Goal: Task Accomplishment & Management: Use online tool/utility

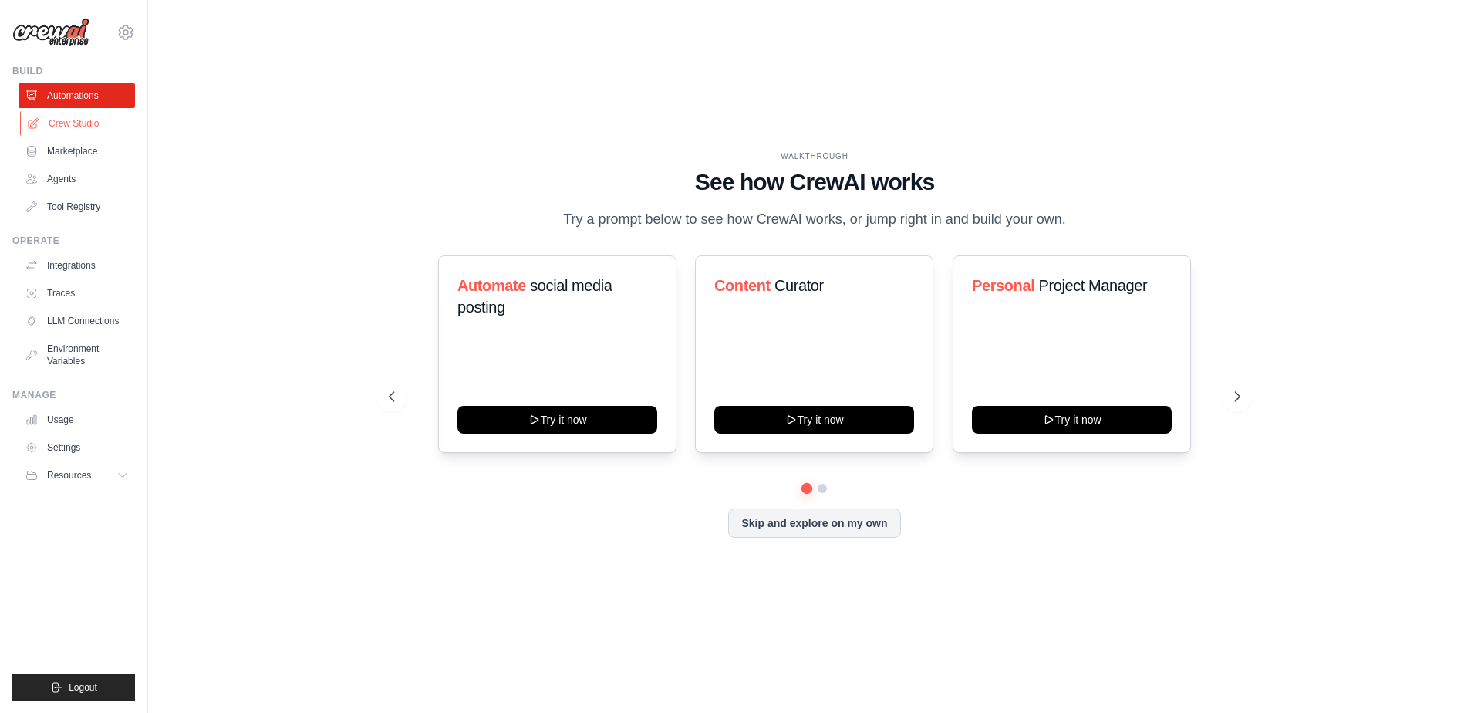
click at [90, 127] on link "Crew Studio" at bounding box center [78, 123] width 117 height 25
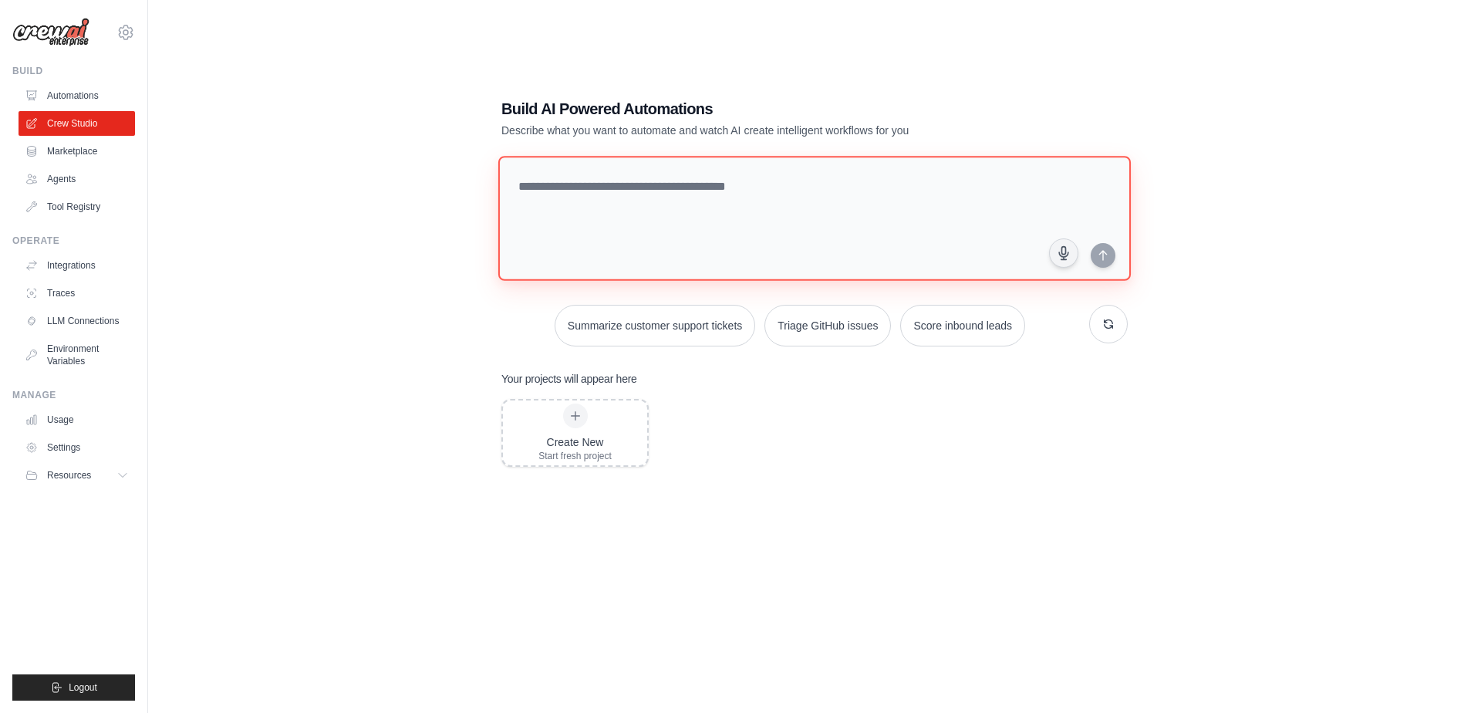
click at [628, 211] on textarea at bounding box center [814, 218] width 633 height 125
click at [559, 427] on div "Create New Start fresh project" at bounding box center [575, 433] width 73 height 59
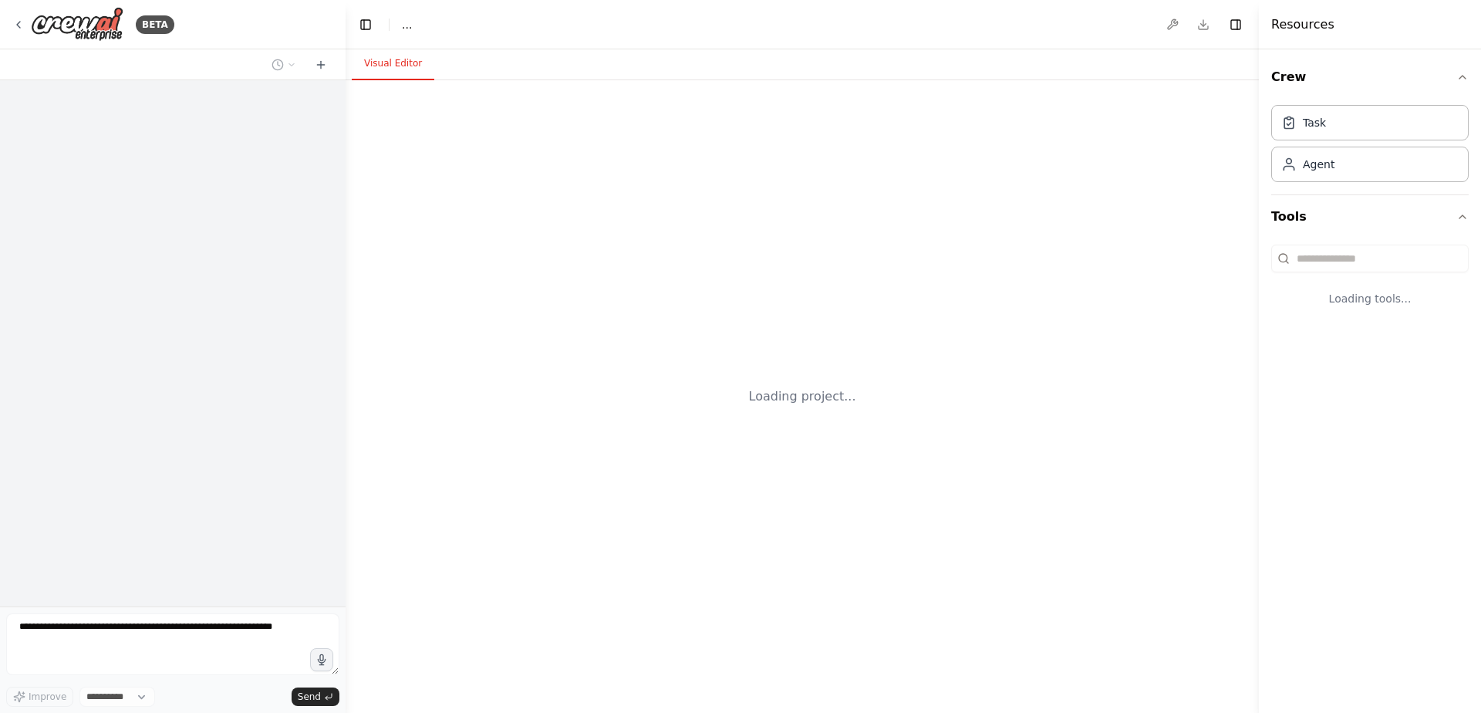
select select "****"
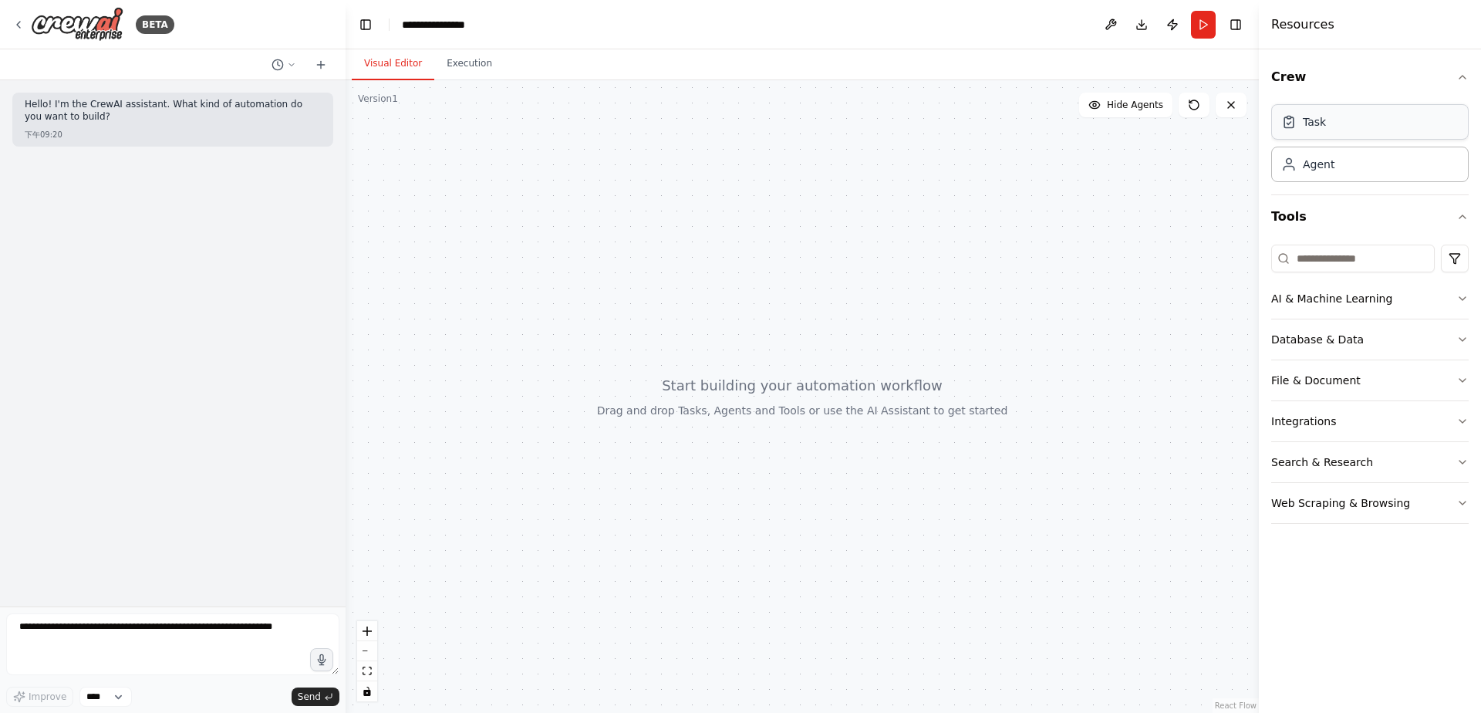
click at [1370, 131] on div "Task" at bounding box center [1371, 121] width 198 height 35
click at [1297, 131] on div "Task" at bounding box center [1371, 121] width 198 height 35
click at [1290, 123] on icon at bounding box center [1289, 121] width 15 height 15
click at [1289, 123] on icon at bounding box center [1290, 123] width 4 height 2
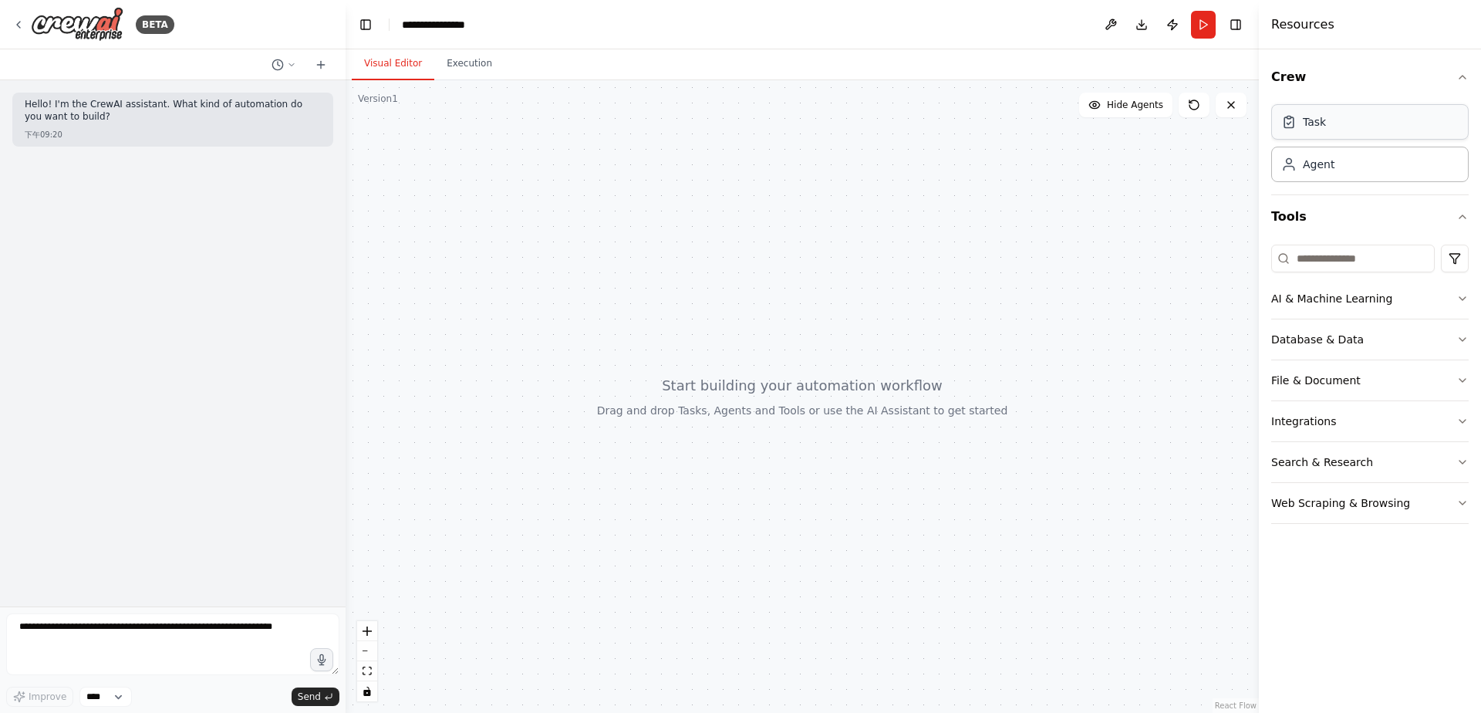
click at [1288, 123] on icon at bounding box center [1289, 121] width 15 height 15
click at [481, 61] on button "Execution" at bounding box center [469, 64] width 70 height 32
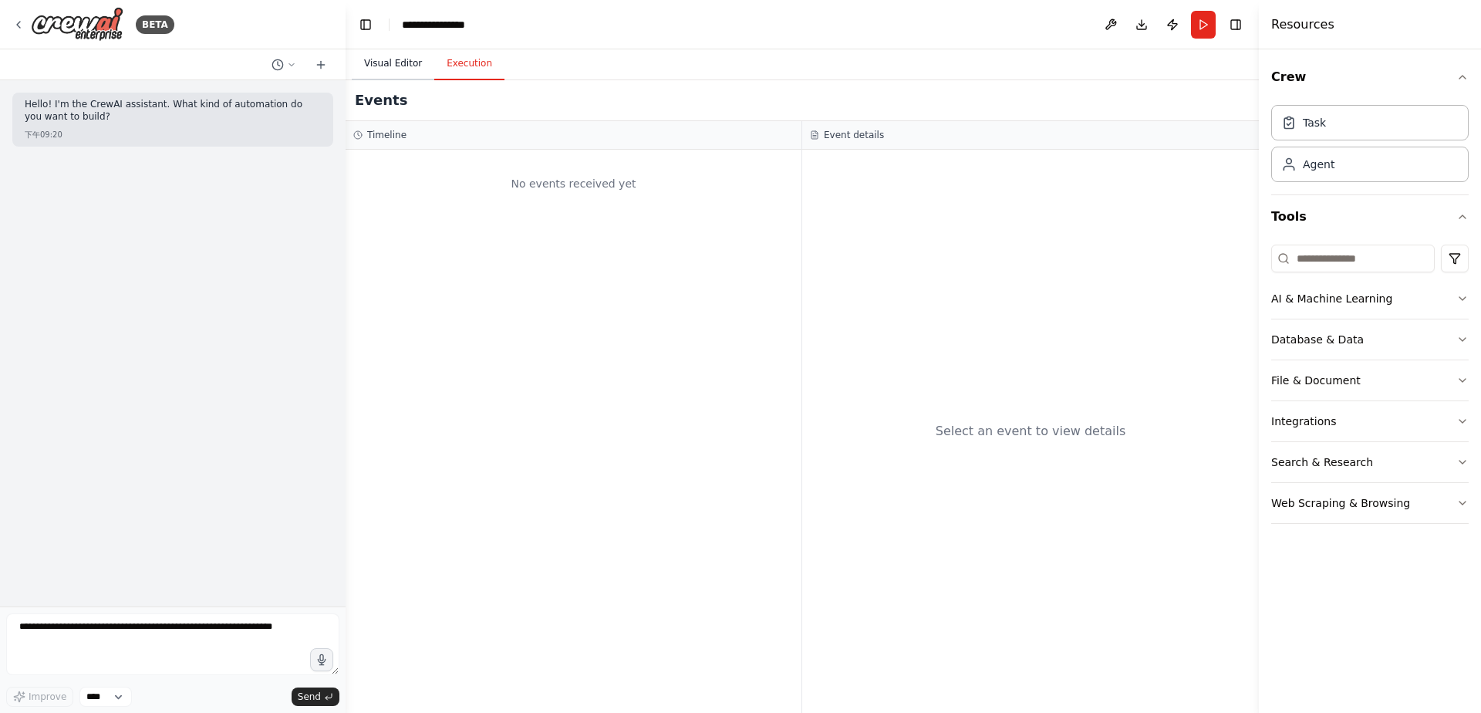
click at [385, 62] on button "Visual Editor" at bounding box center [393, 64] width 83 height 32
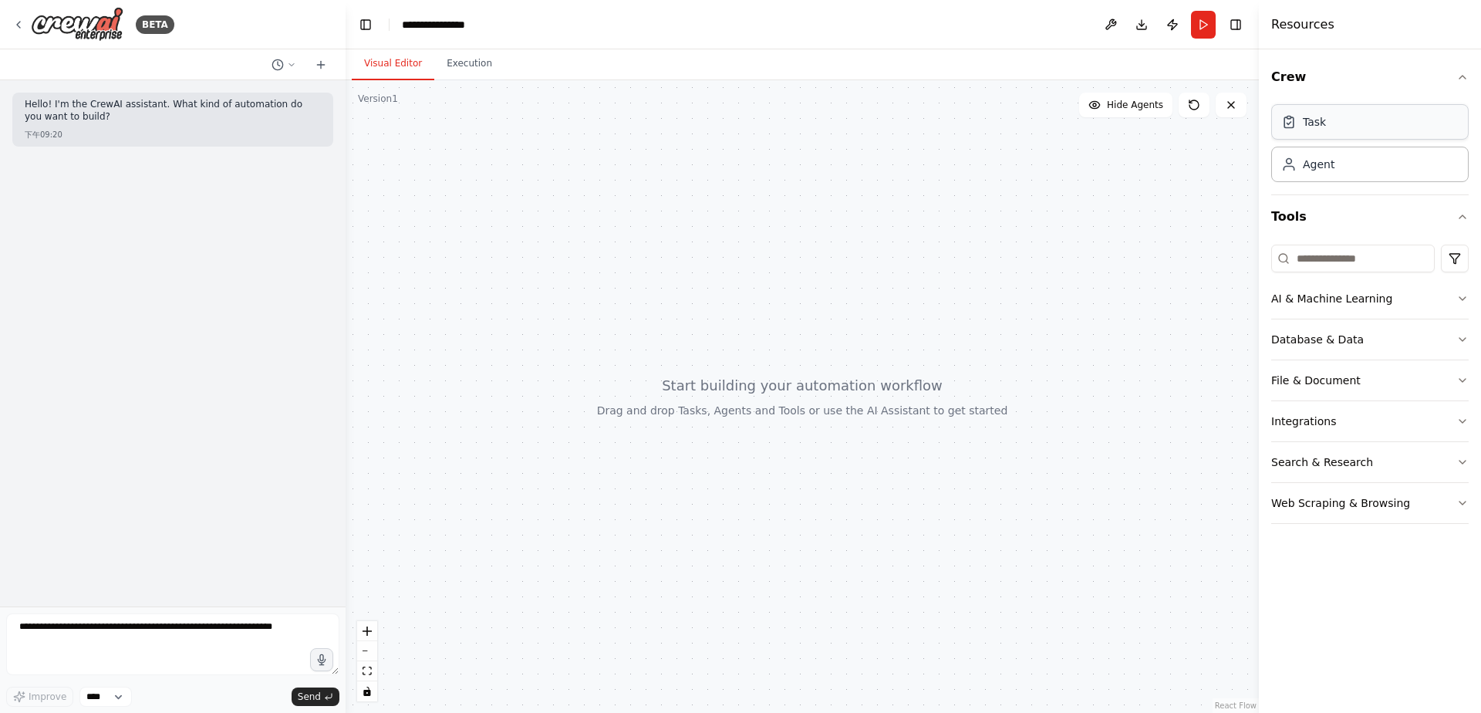
click at [1292, 134] on div "Task" at bounding box center [1371, 121] width 198 height 35
drag, startPoint x: 1292, startPoint y: 134, endPoint x: 720, endPoint y: 243, distance: 582.7
click at [720, 243] on div "**********" at bounding box center [740, 356] width 1481 height 713
click at [1140, 103] on span "Hide Agents" at bounding box center [1135, 105] width 56 height 12
click at [1140, 103] on span "Show Agents" at bounding box center [1133, 105] width 60 height 12
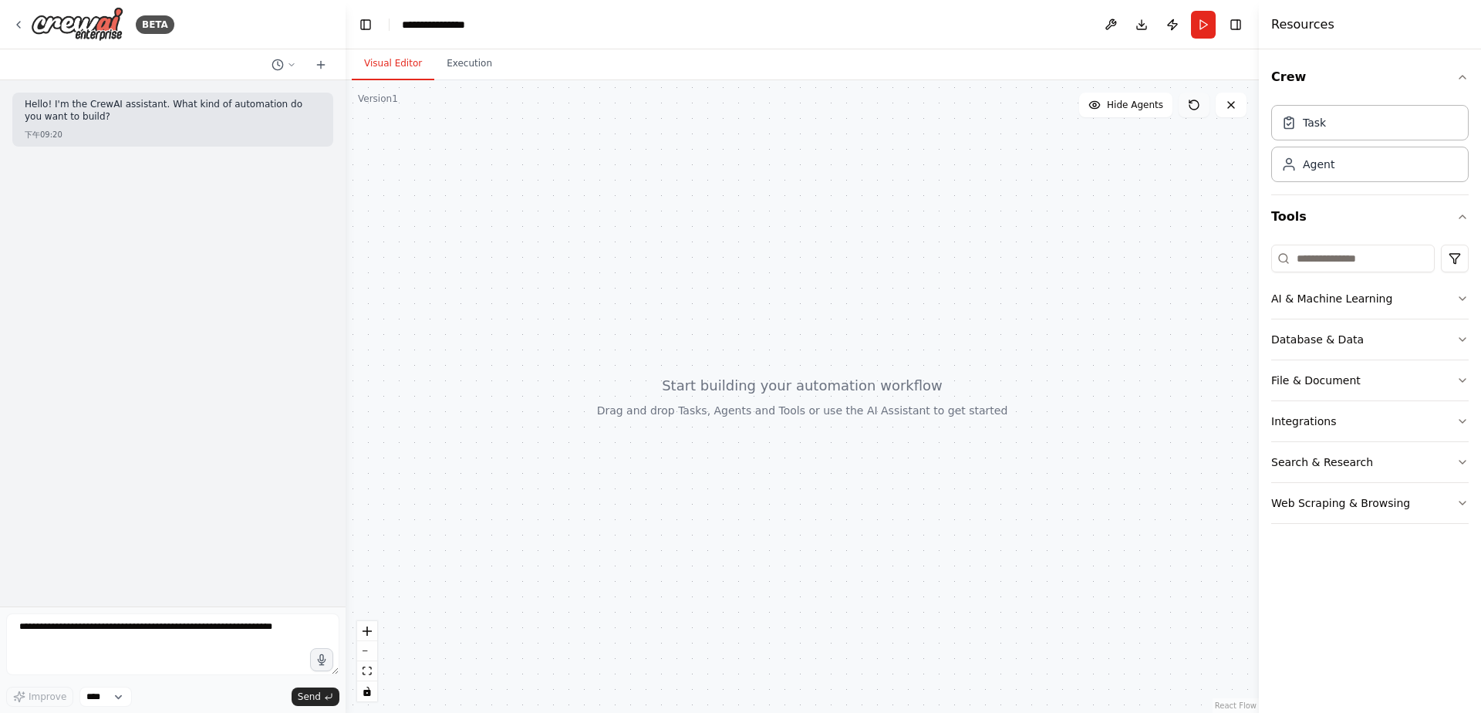
click at [1190, 103] on icon at bounding box center [1191, 101] width 2 height 2
click at [1414, 105] on div "Task" at bounding box center [1371, 121] width 198 height 35
click at [1406, 116] on div "Task" at bounding box center [1371, 121] width 198 height 35
click at [1340, 143] on div "Task Agent" at bounding box center [1371, 140] width 198 height 83
click at [1340, 156] on div "Agent" at bounding box center [1371, 163] width 198 height 35
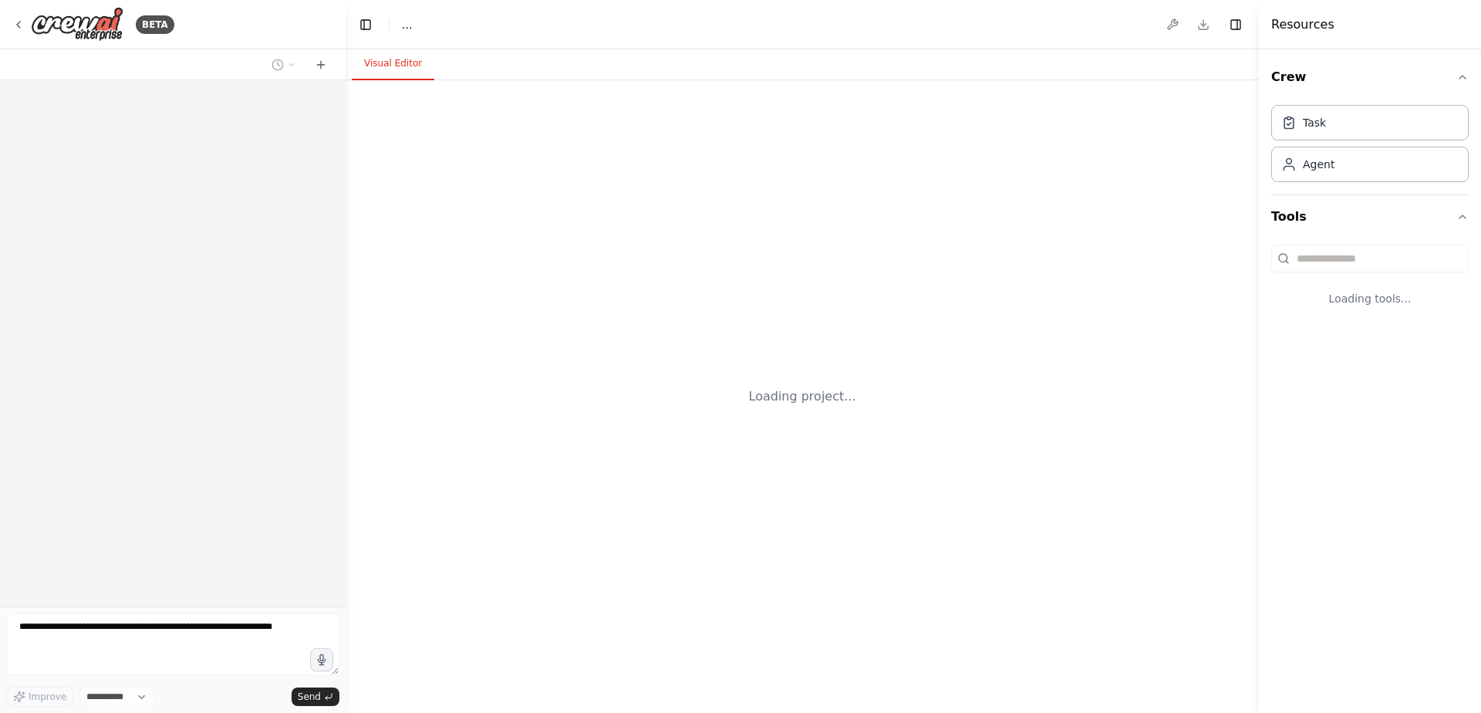
select select "****"
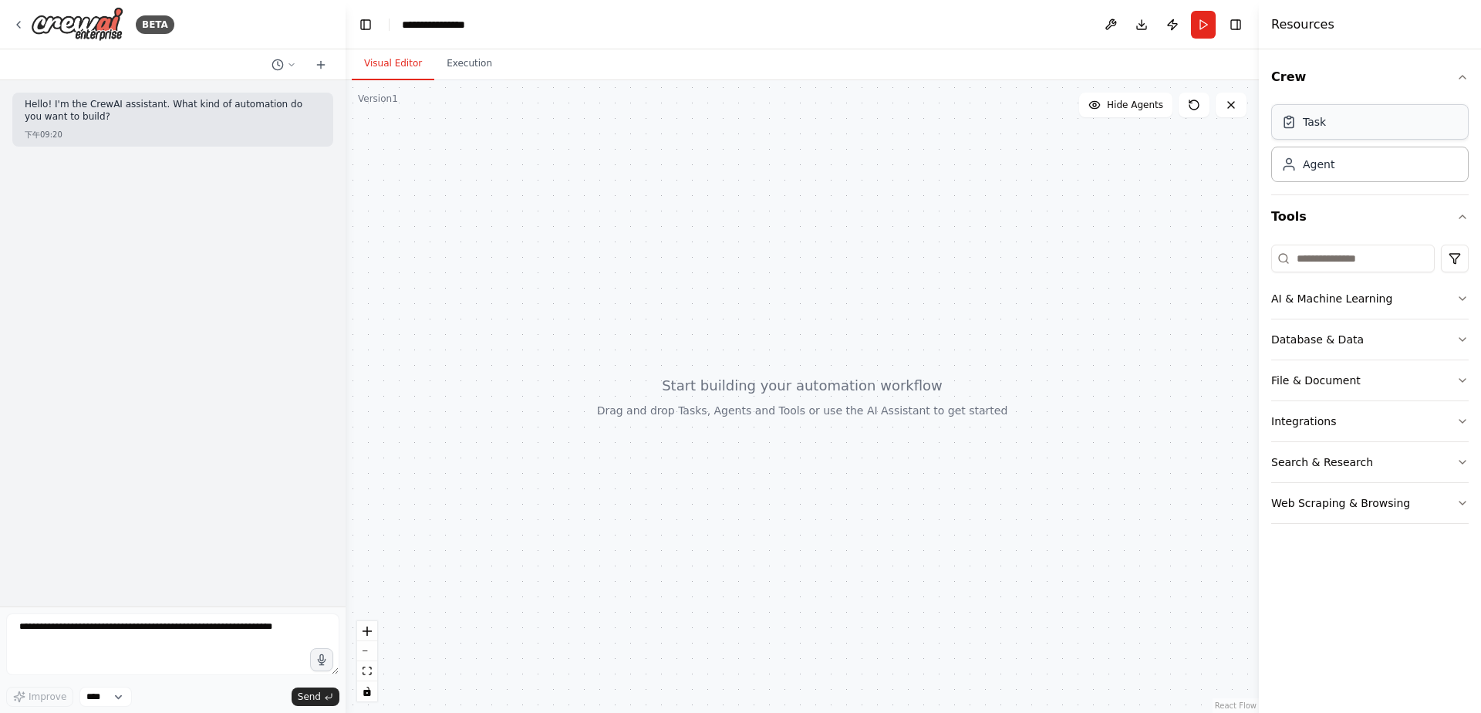
click at [1315, 132] on div "Task" at bounding box center [1371, 121] width 198 height 35
click at [752, 441] on div at bounding box center [803, 396] width 914 height 633
click at [752, 423] on div at bounding box center [803, 396] width 914 height 633
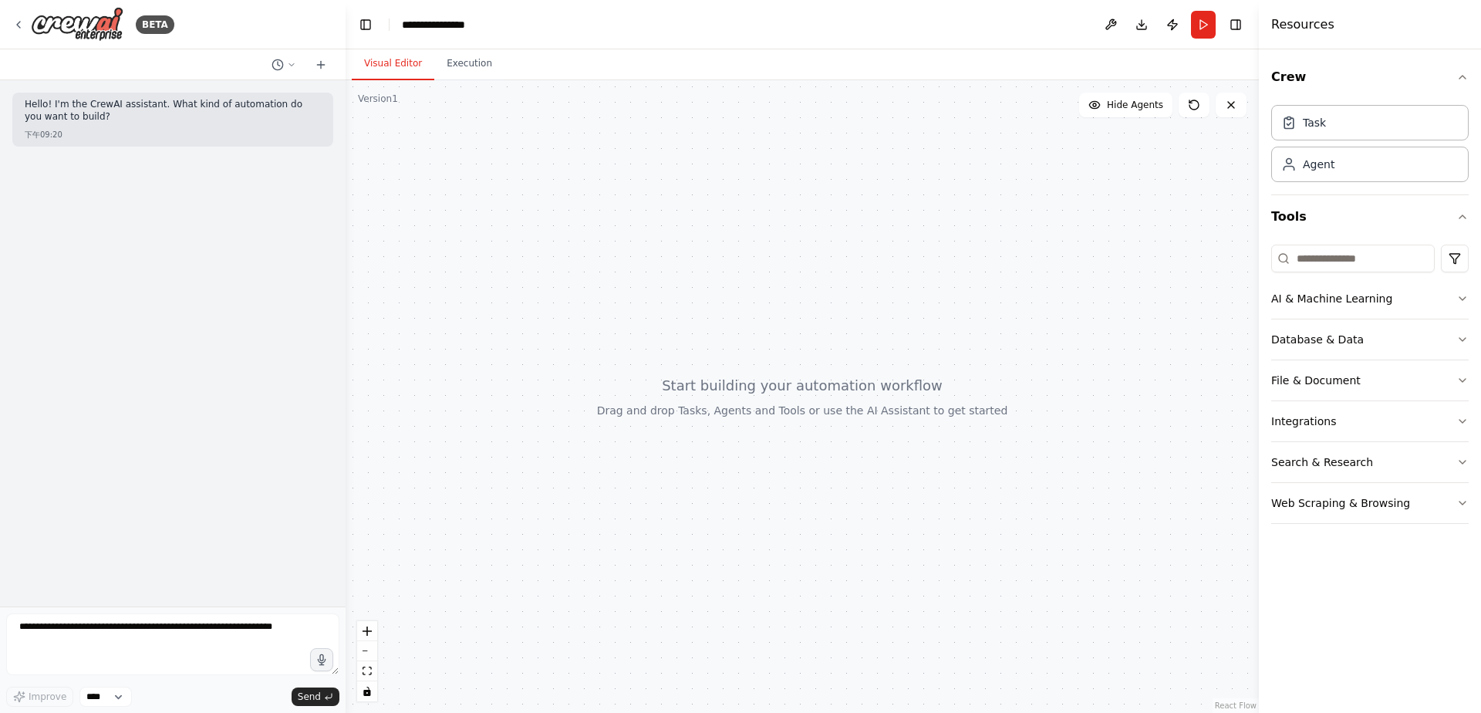
click at [752, 423] on div at bounding box center [803, 396] width 914 height 633
click at [746, 408] on div at bounding box center [803, 396] width 914 height 633
click at [744, 407] on div at bounding box center [803, 396] width 914 height 633
click at [212, 623] on textarea at bounding box center [172, 644] width 333 height 62
paste textarea "**********"
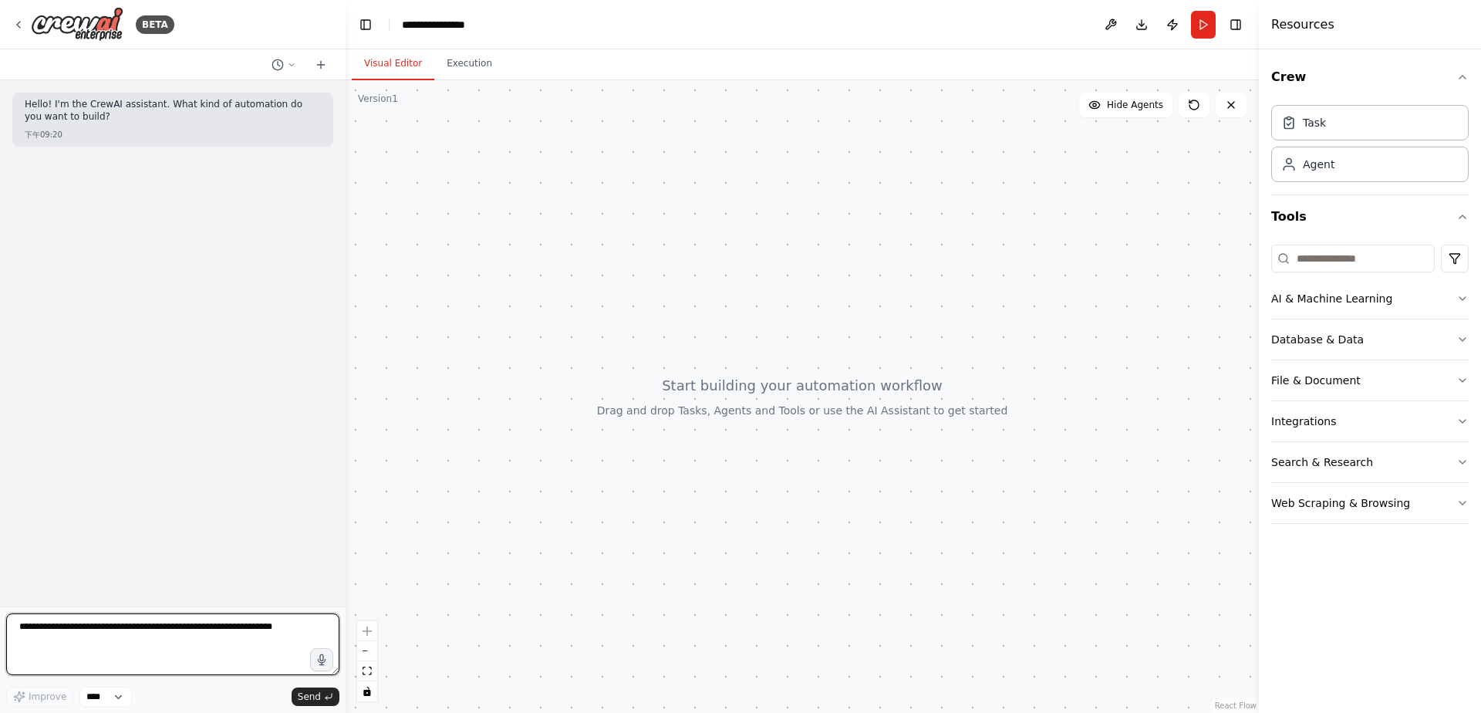
type textarea "**********"
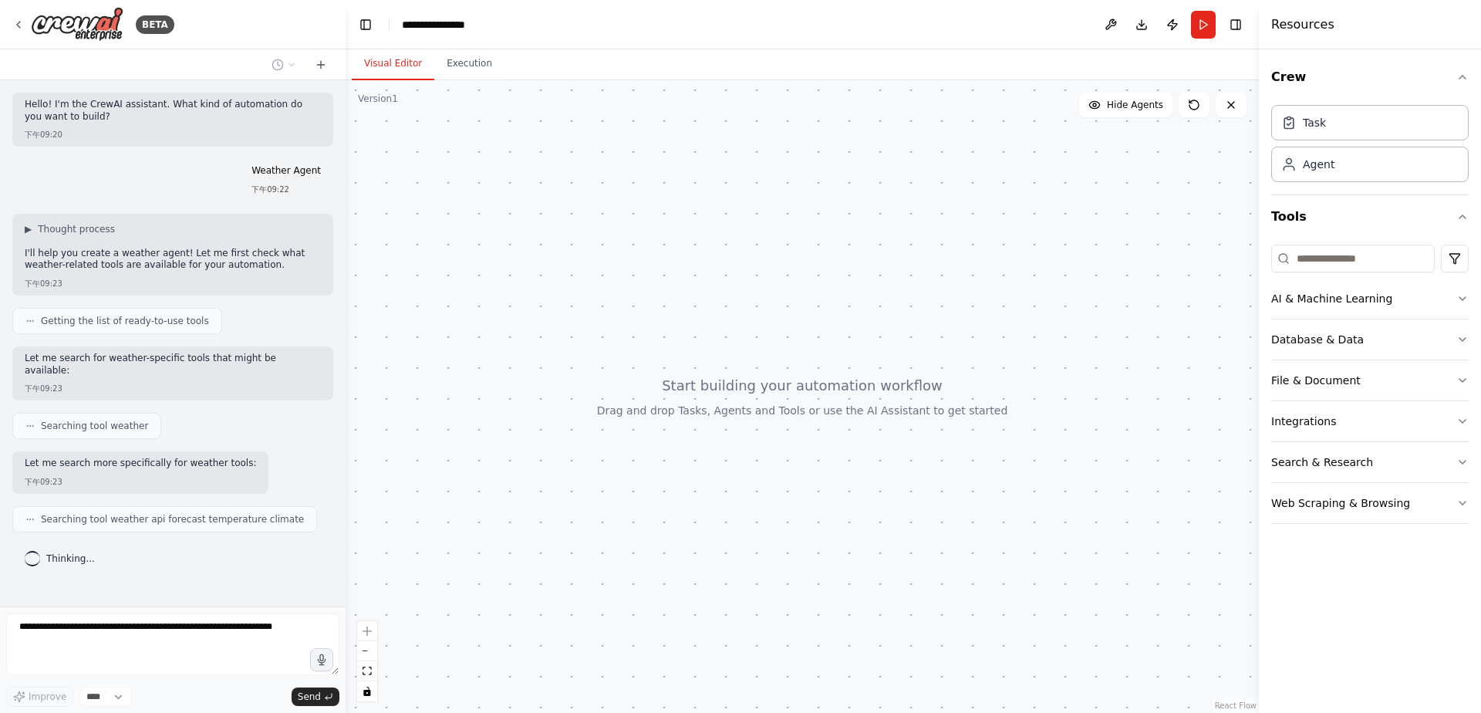
click at [108, 458] on p "Let me search more specifically for weather tools:" at bounding box center [140, 464] width 231 height 12
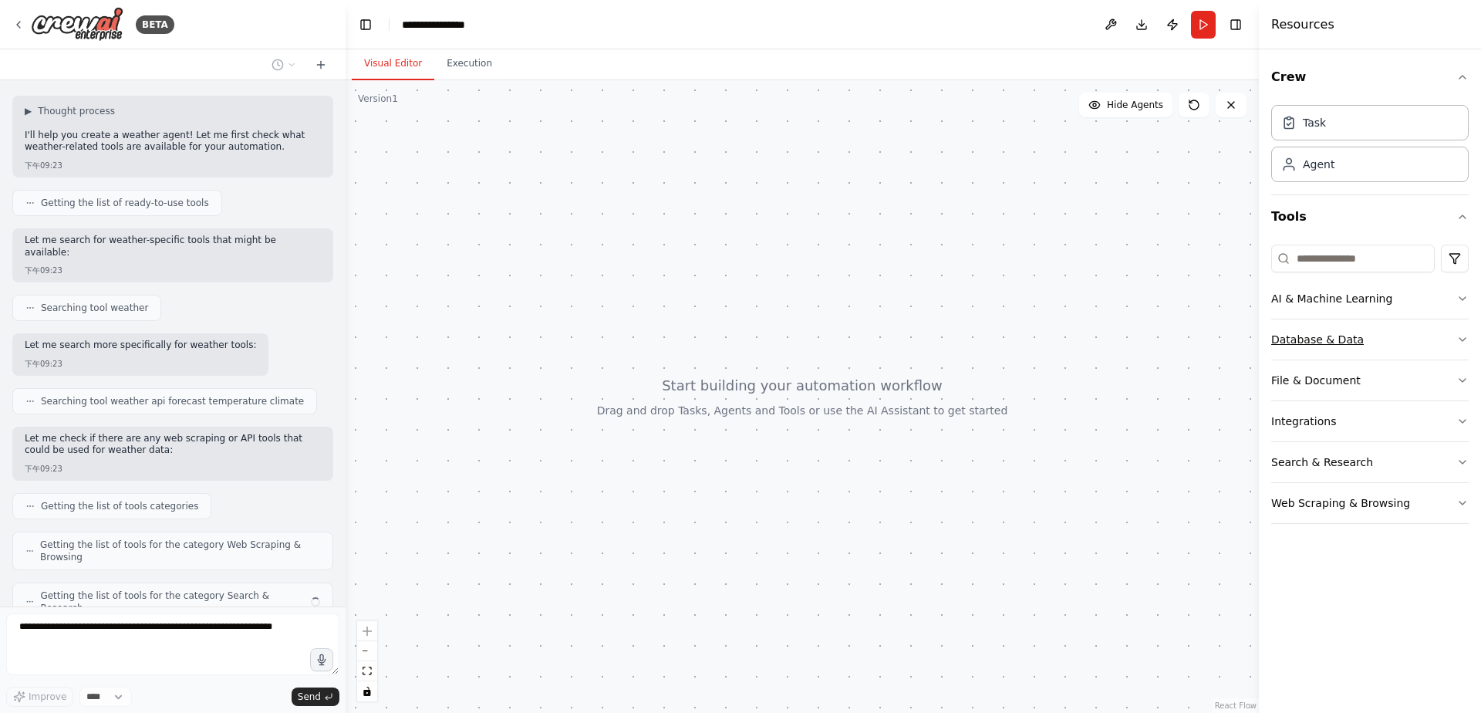
scroll to position [156, 0]
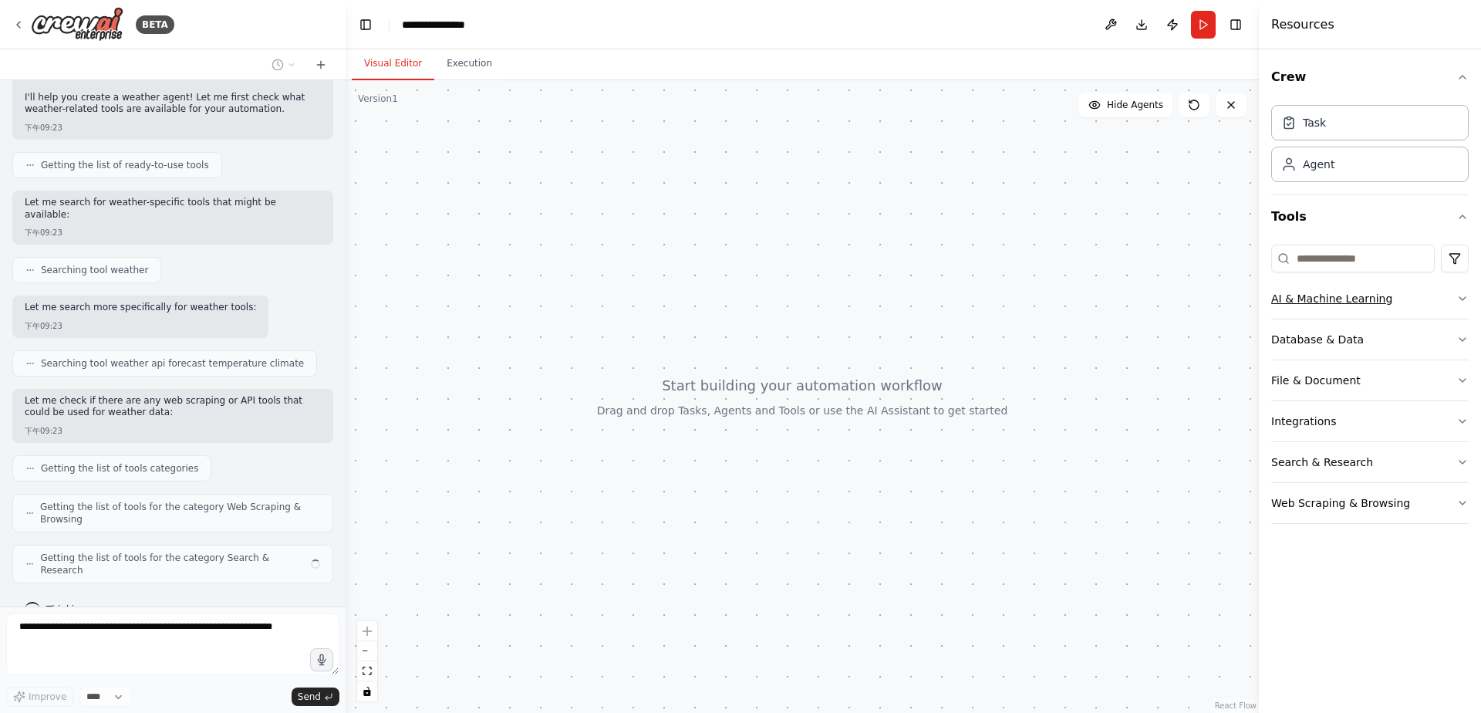
click at [1454, 303] on button "AI & Machine Learning" at bounding box center [1371, 299] width 198 height 40
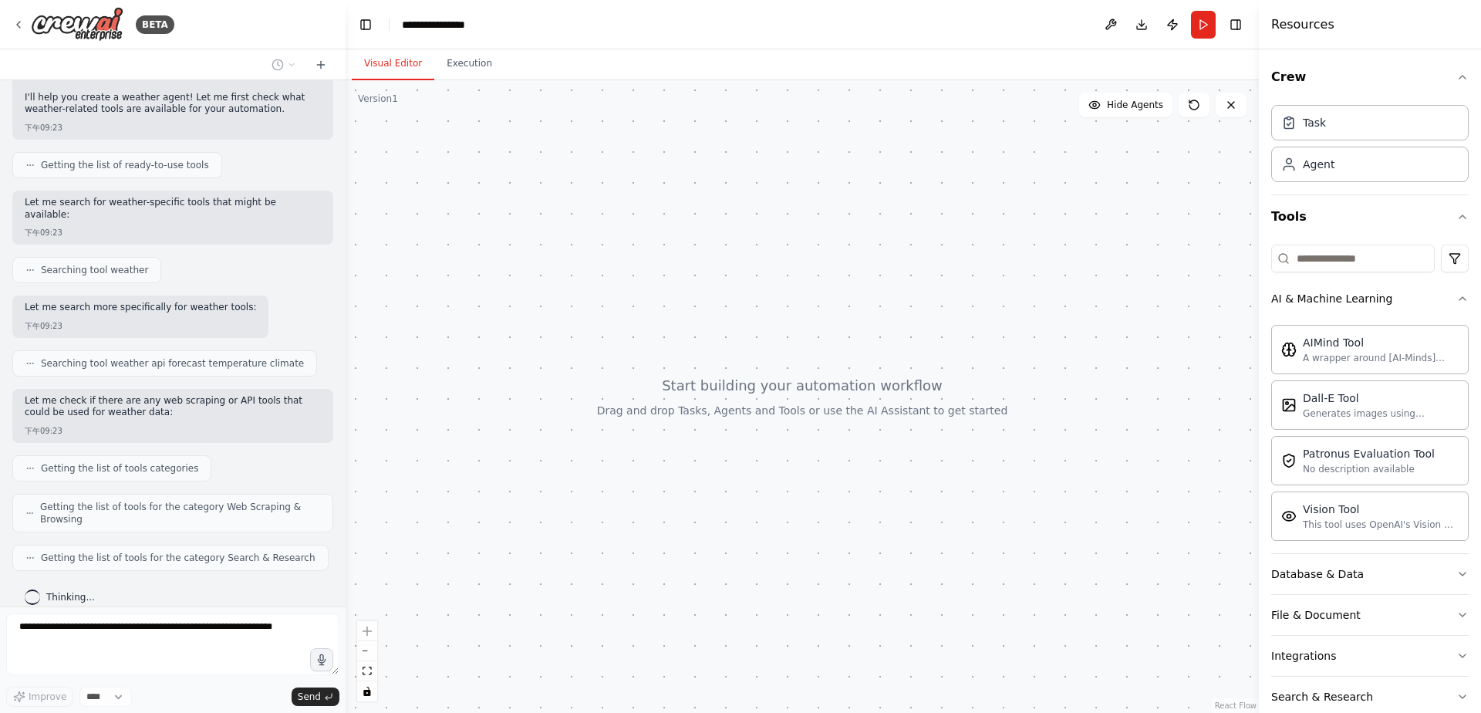
click at [1329, 188] on div "Task Agent" at bounding box center [1371, 147] width 198 height 96
click at [1336, 177] on div "Agent" at bounding box center [1371, 163] width 198 height 35
click at [1319, 19] on h4 "Resources" at bounding box center [1303, 24] width 63 height 19
click at [1290, 74] on button "Crew" at bounding box center [1371, 77] width 198 height 43
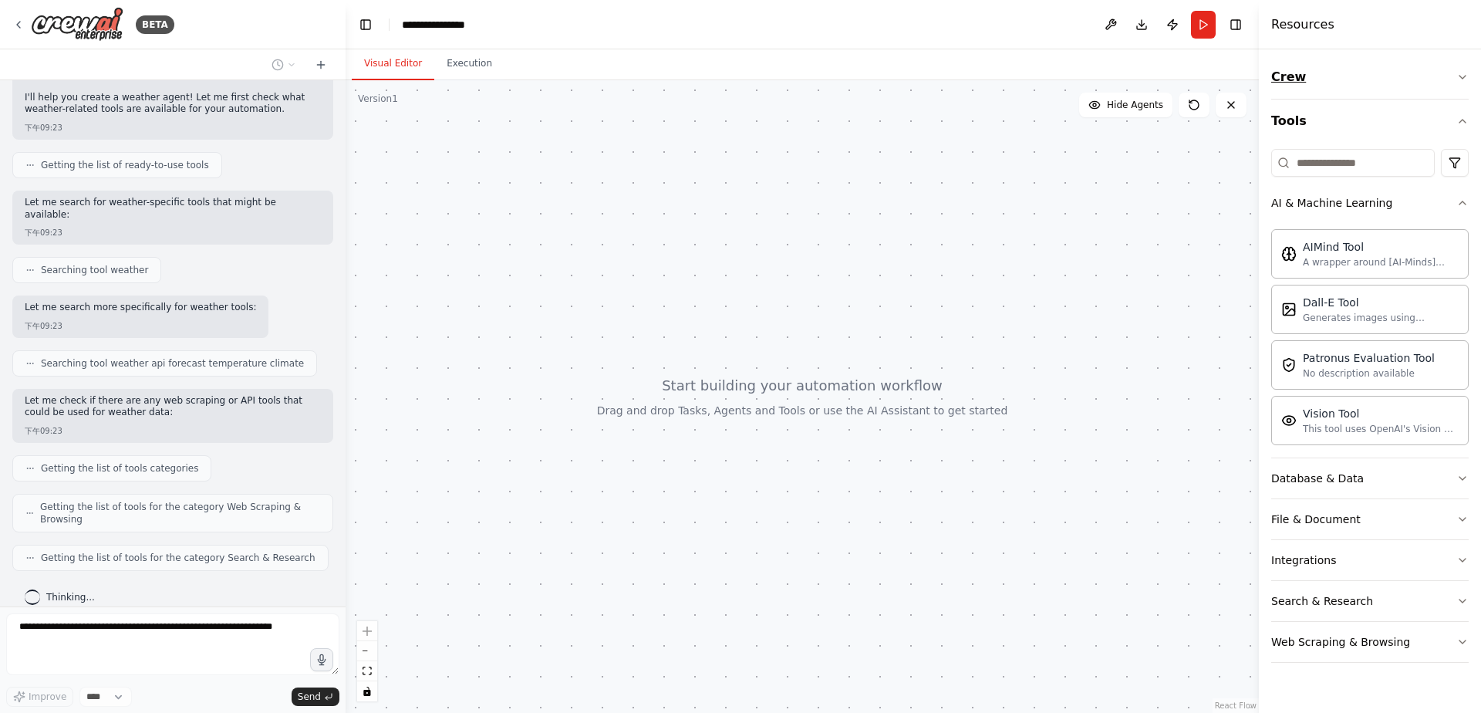
click at [1291, 70] on button "Crew" at bounding box center [1371, 77] width 198 height 43
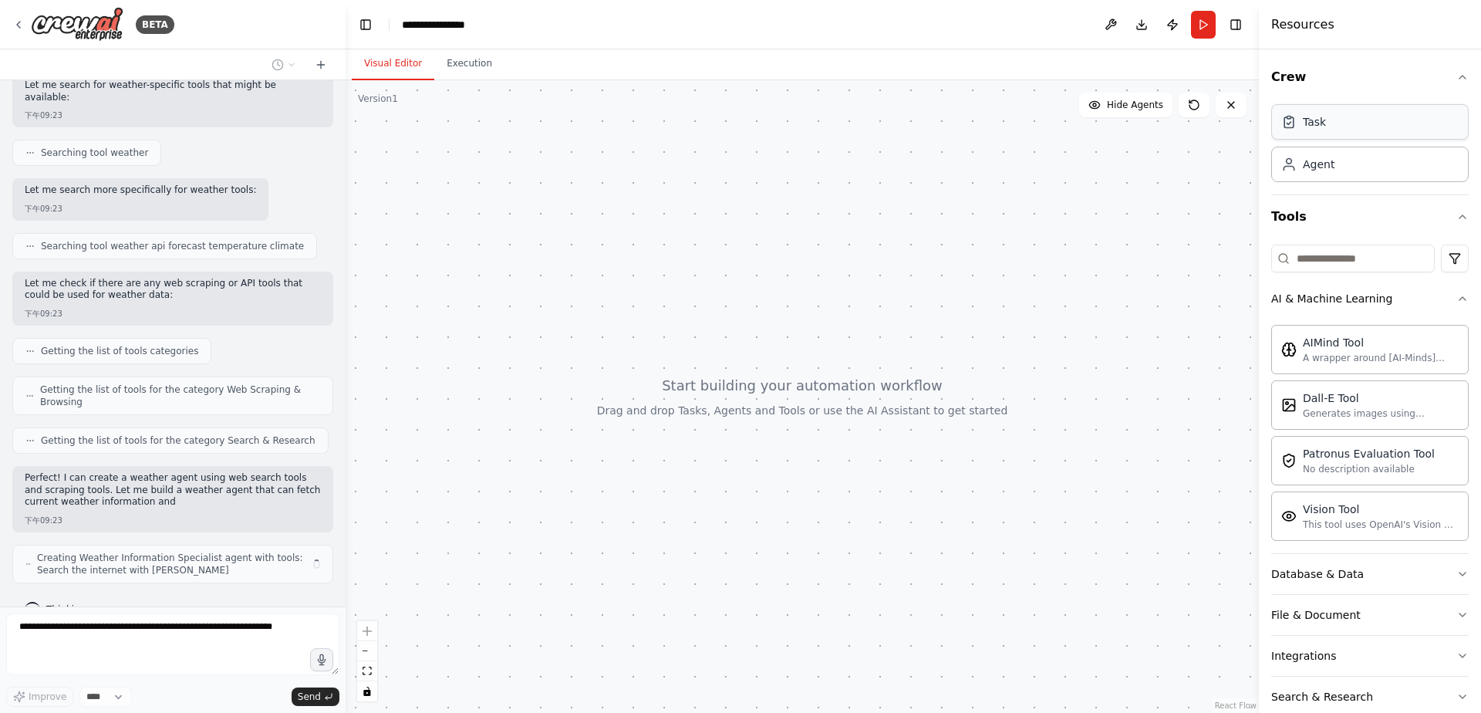
scroll to position [285, 0]
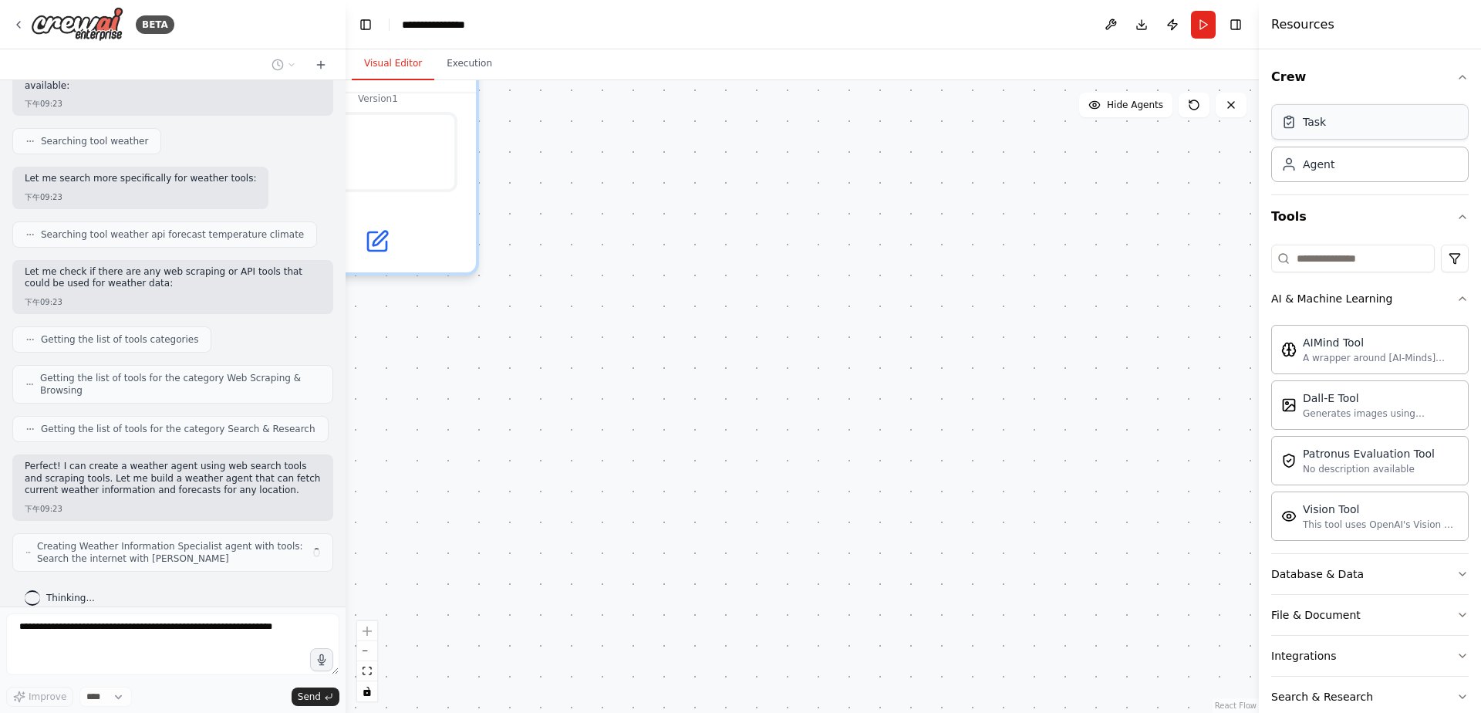
click at [1308, 126] on div "Task" at bounding box center [1314, 121] width 23 height 15
click at [752, 285] on div "Weather Information Specialist Provide accurate and up-to-date weather informat…" at bounding box center [803, 396] width 914 height 633
click at [386, 245] on icon at bounding box center [376, 235] width 25 height 25
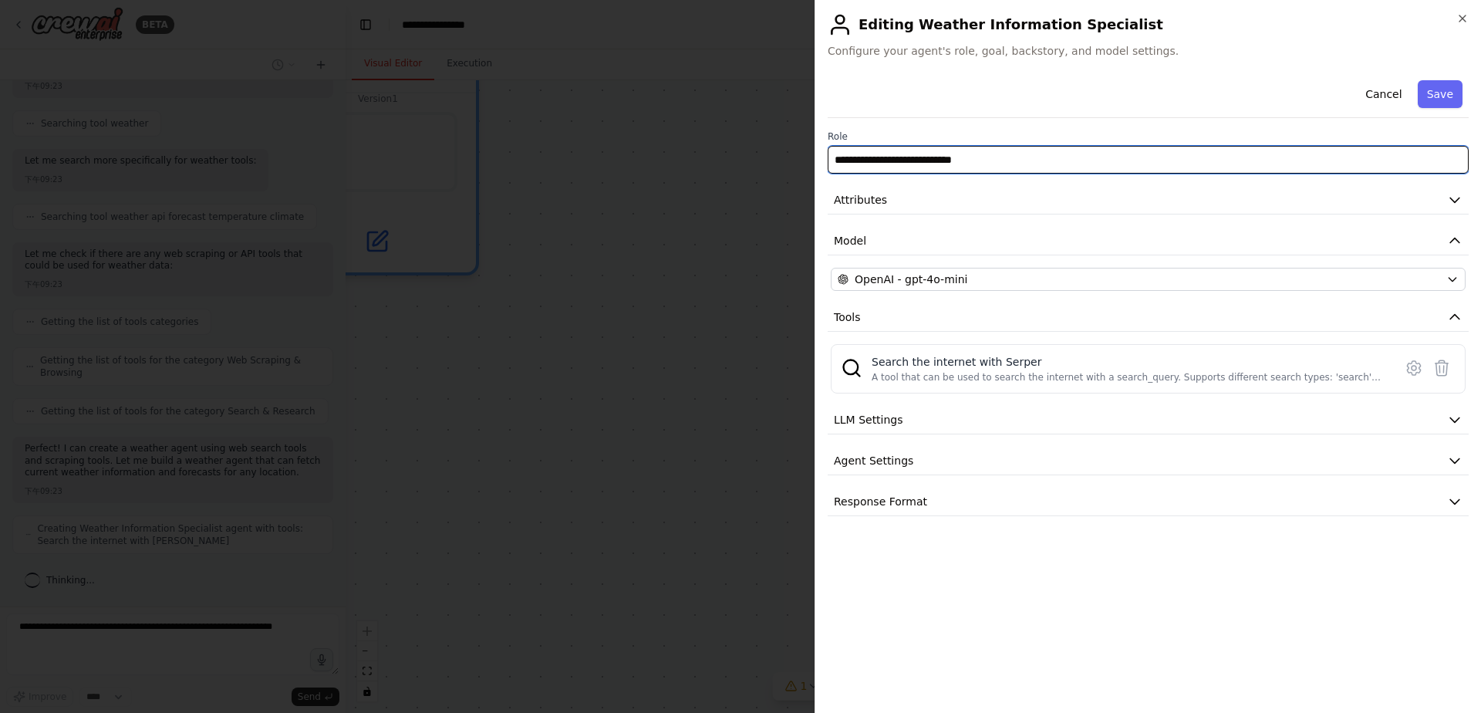
click at [1251, 153] on input "**********" at bounding box center [1148, 160] width 641 height 28
drag, startPoint x: 1251, startPoint y: 153, endPoint x: 813, endPoint y: 162, distance: 438.3
click at [813, 162] on body "BETA Hello! I'm the CrewAI assistant. What kind of automation do you want to bu…" at bounding box center [740, 356] width 1481 height 713
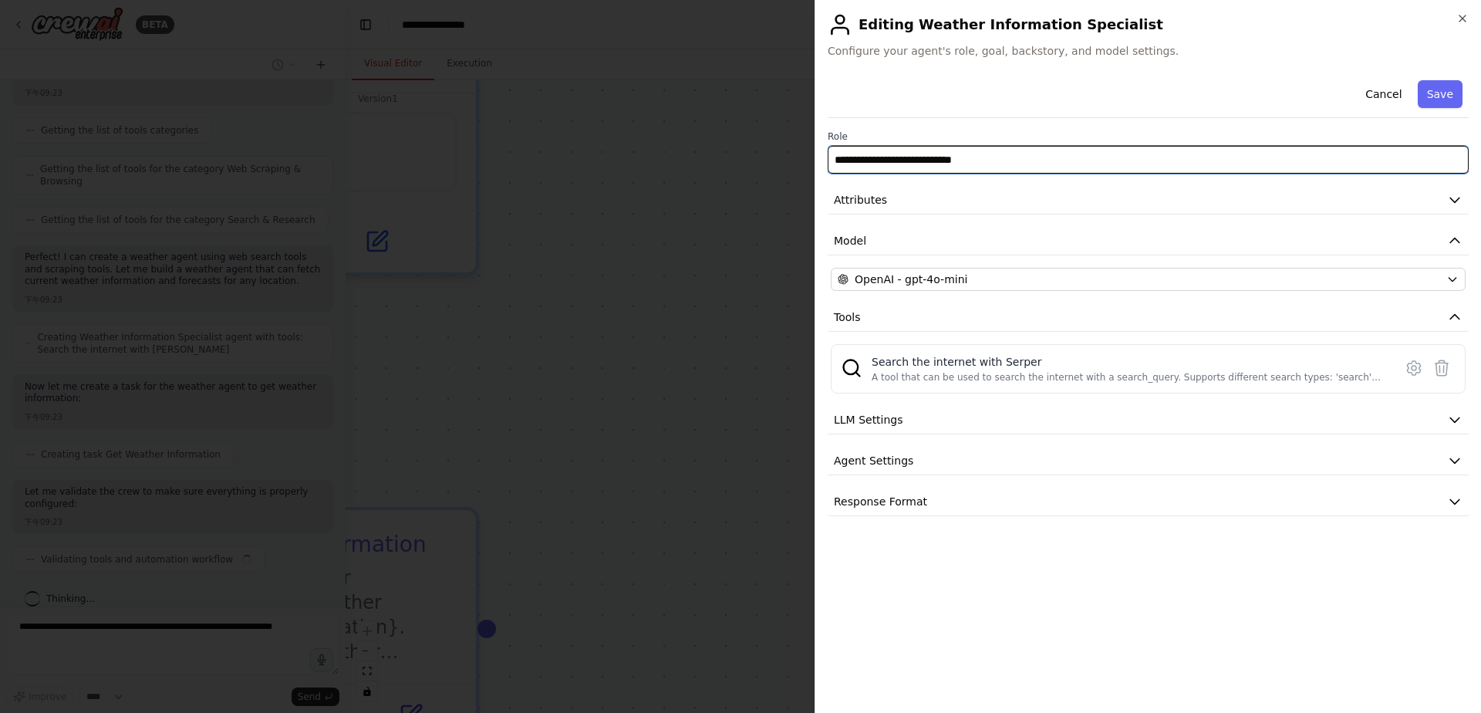
paste input "text"
type input "**********"
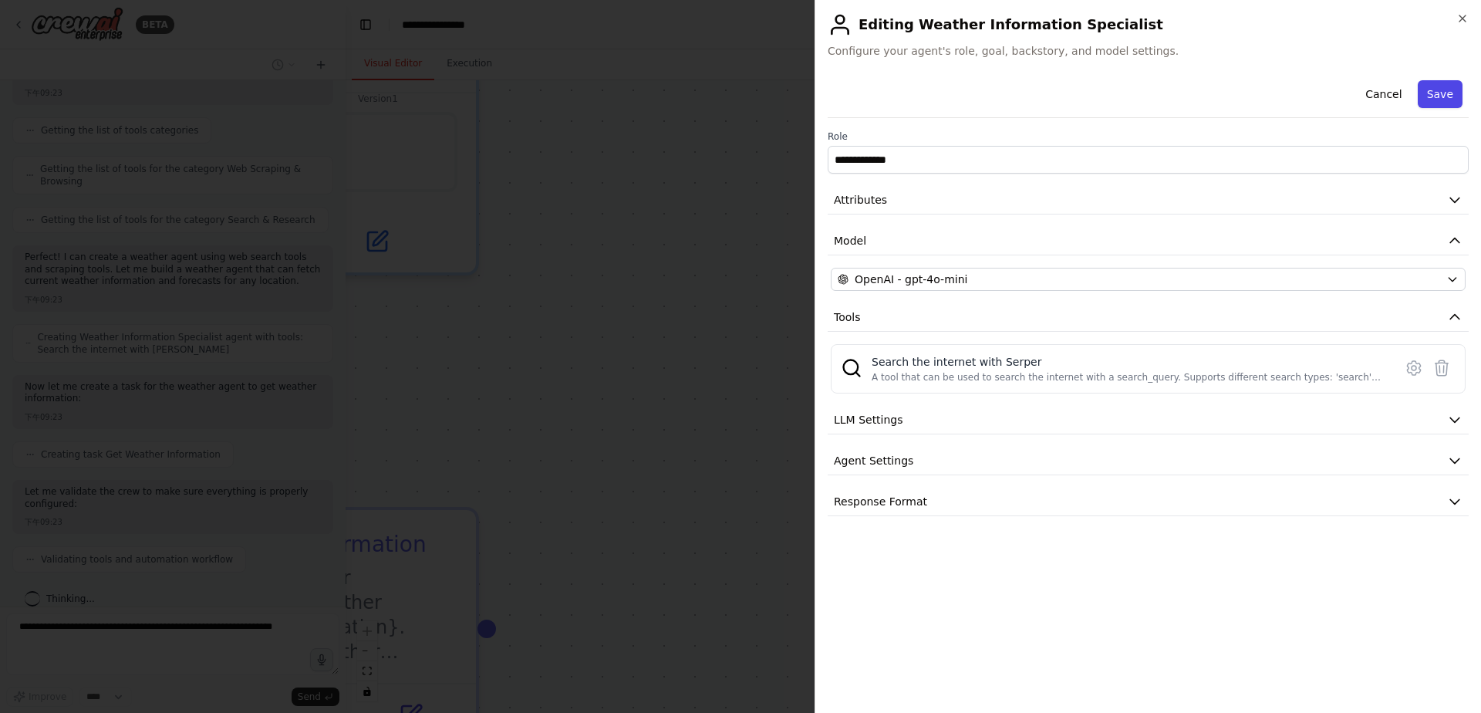
click at [1445, 80] on button "Save" at bounding box center [1440, 94] width 45 height 28
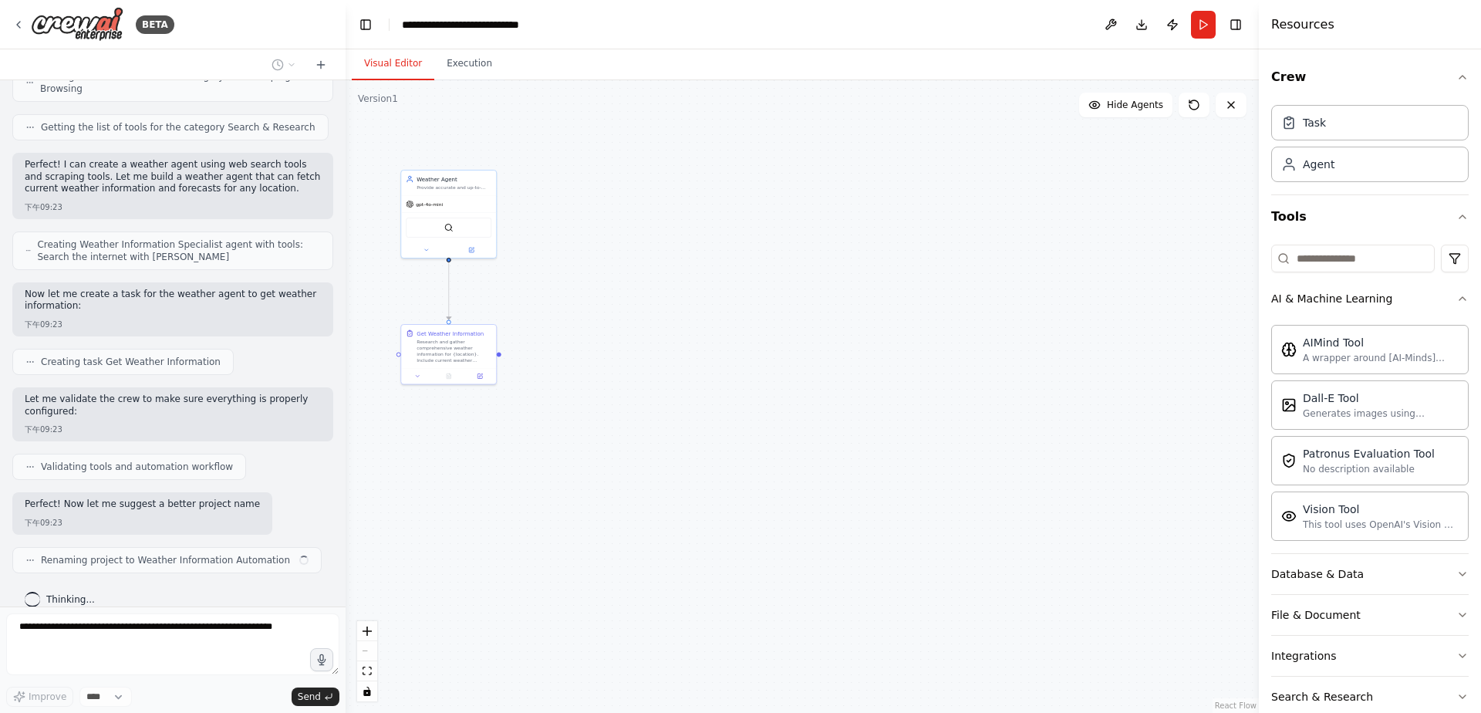
scroll to position [599, 0]
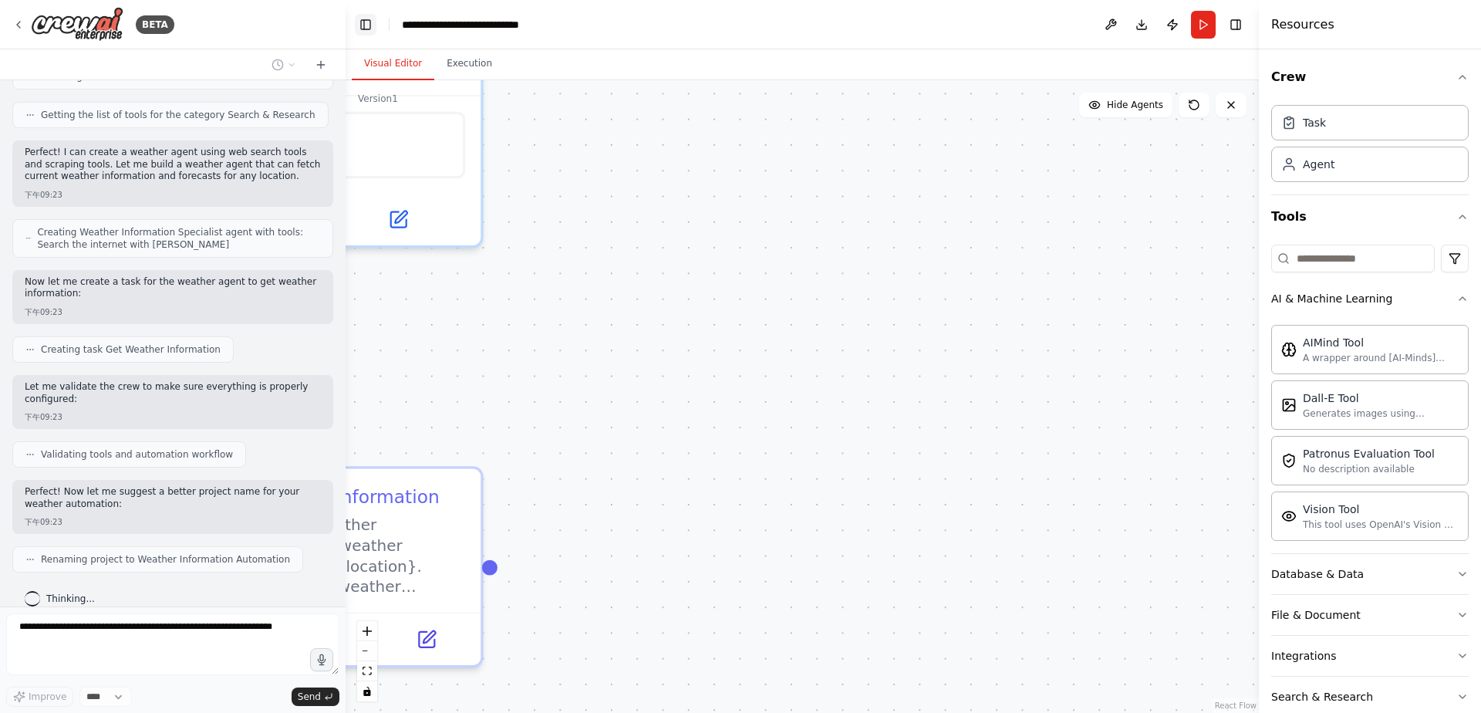
click at [360, 19] on button "Toggle Left Sidebar" at bounding box center [366, 25] width 22 height 22
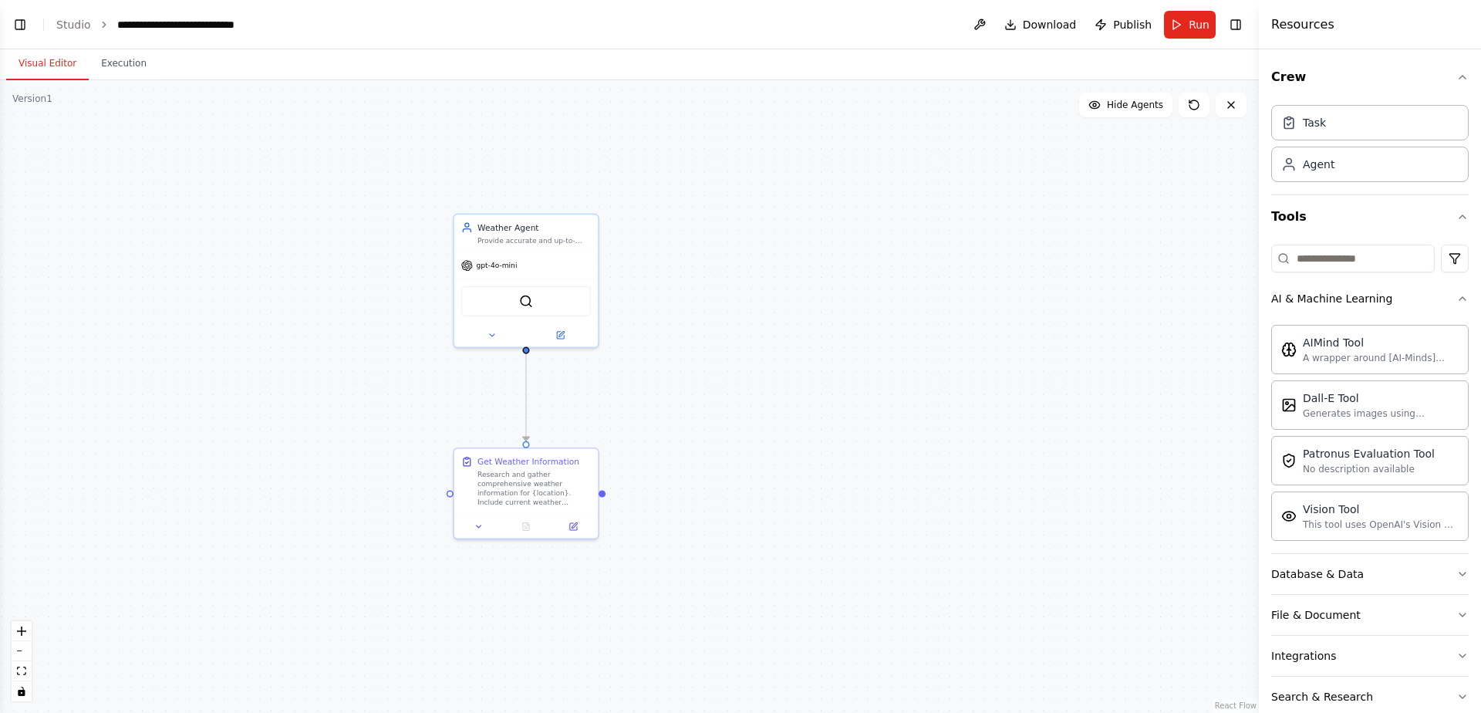
drag, startPoint x: 375, startPoint y: 398, endPoint x: 779, endPoint y: 428, distance: 405.4
click at [798, 428] on div ".deletable-edge-delete-btn { width: 20px; height: 20px; border: 0px solid #ffff…" at bounding box center [629, 396] width 1259 height 633
click at [545, 468] on div "Get Weather Information" at bounding box center [556, 466] width 102 height 12
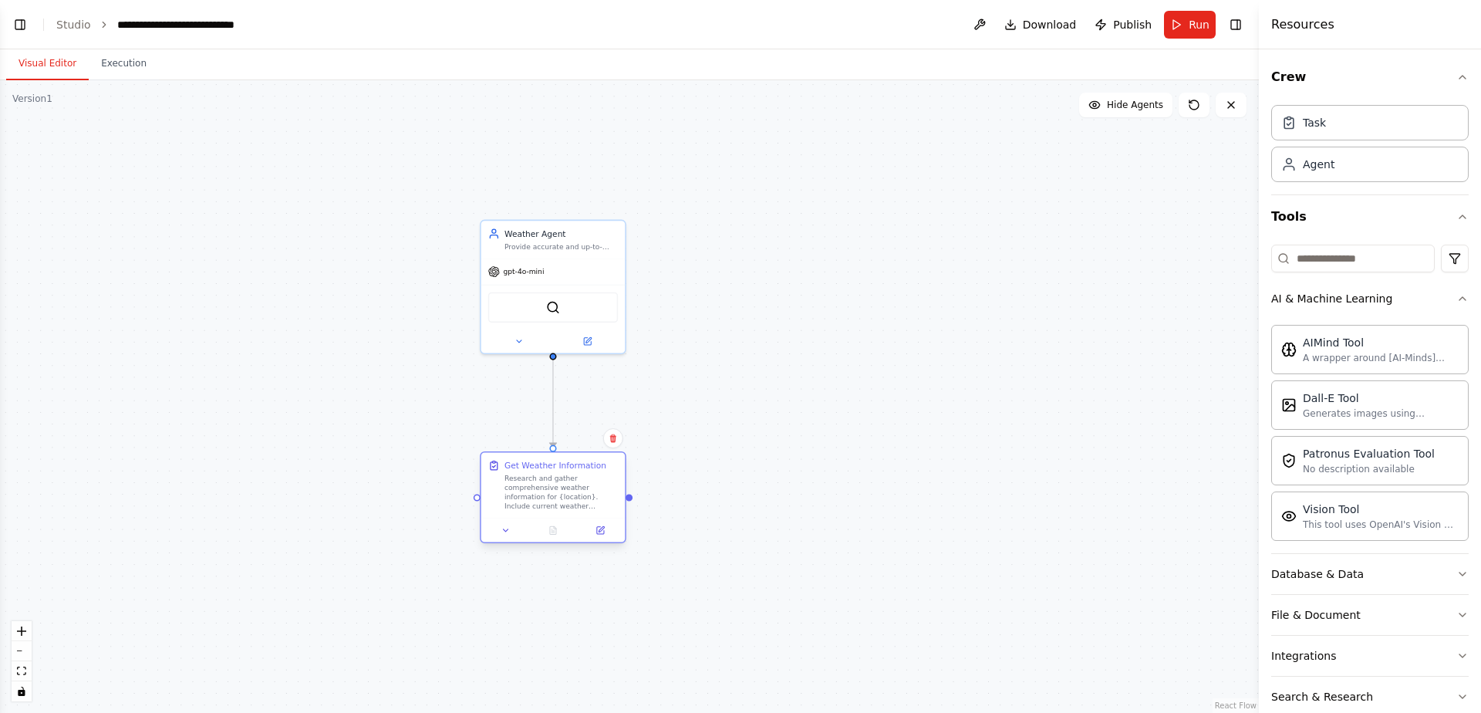
click at [547, 468] on div "Get Weather Information" at bounding box center [556, 466] width 102 height 12
click at [529, 476] on div "Research and gather comprehensive weather information for {location}. Include c…" at bounding box center [561, 493] width 113 height 38
click at [1353, 160] on div "Agent" at bounding box center [1371, 163] width 198 height 35
click at [599, 528] on icon at bounding box center [600, 530] width 7 height 7
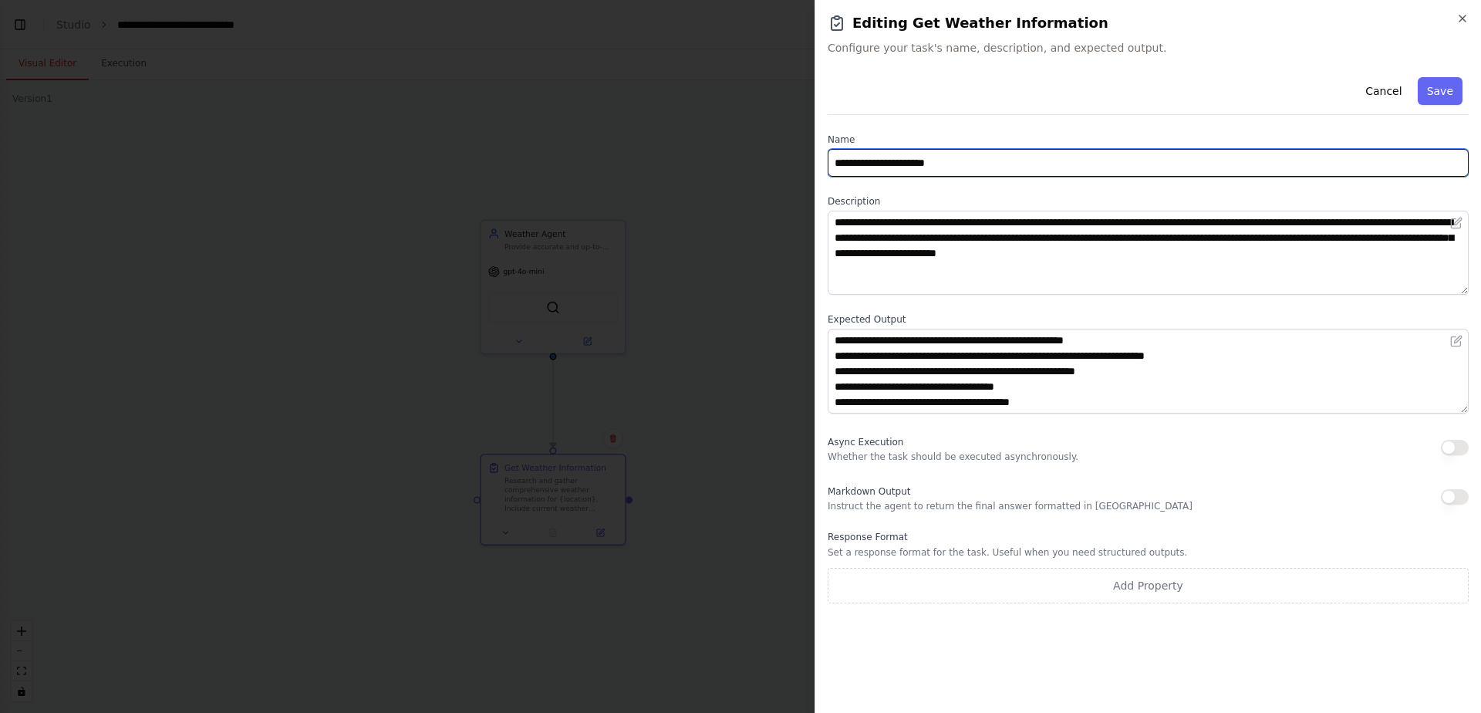
drag, startPoint x: 989, startPoint y: 161, endPoint x: 804, endPoint y: 159, distance: 185.2
click at [804, 159] on body "BETA Hello! I'm the CrewAI assistant. What kind of automation do you want to bu…" at bounding box center [740, 356] width 1481 height 713
paste input "**********"
type input "**********"
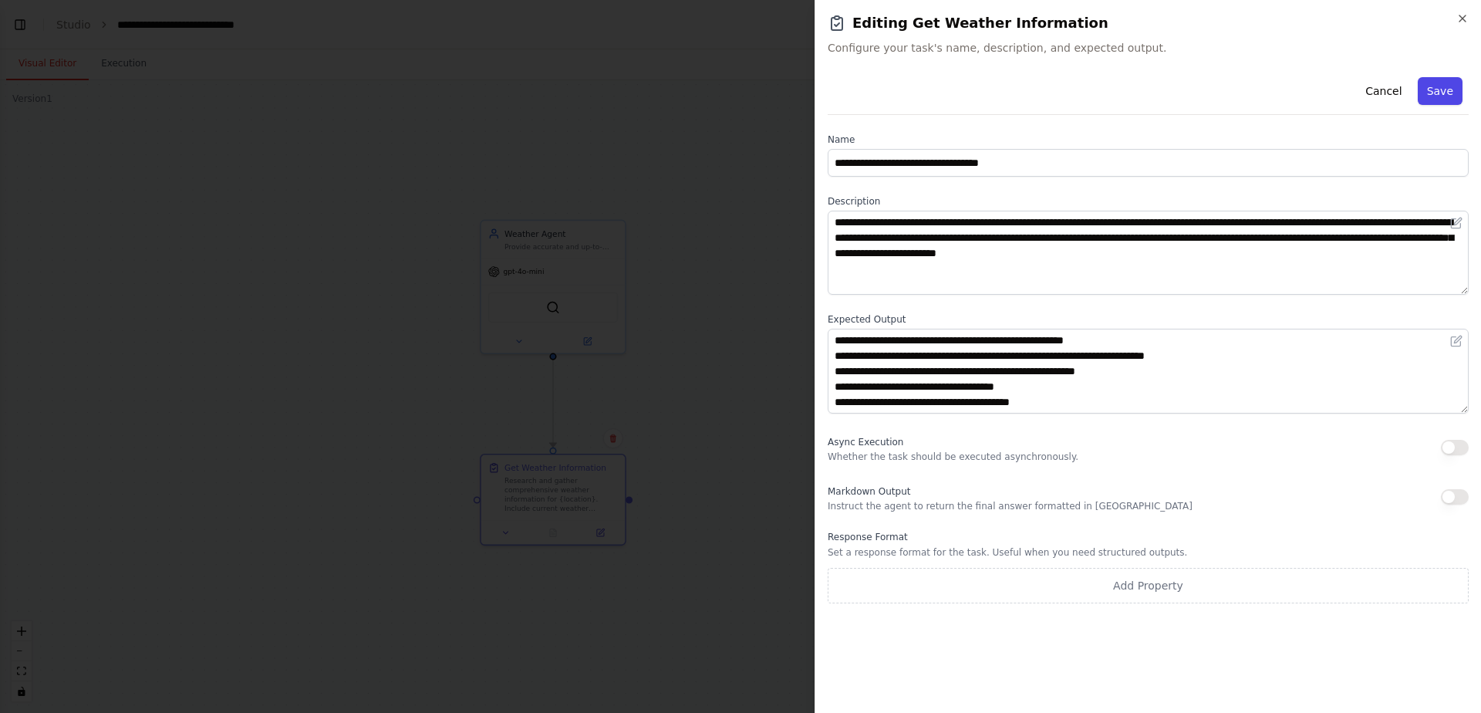
click at [1430, 89] on button "Save" at bounding box center [1440, 91] width 45 height 28
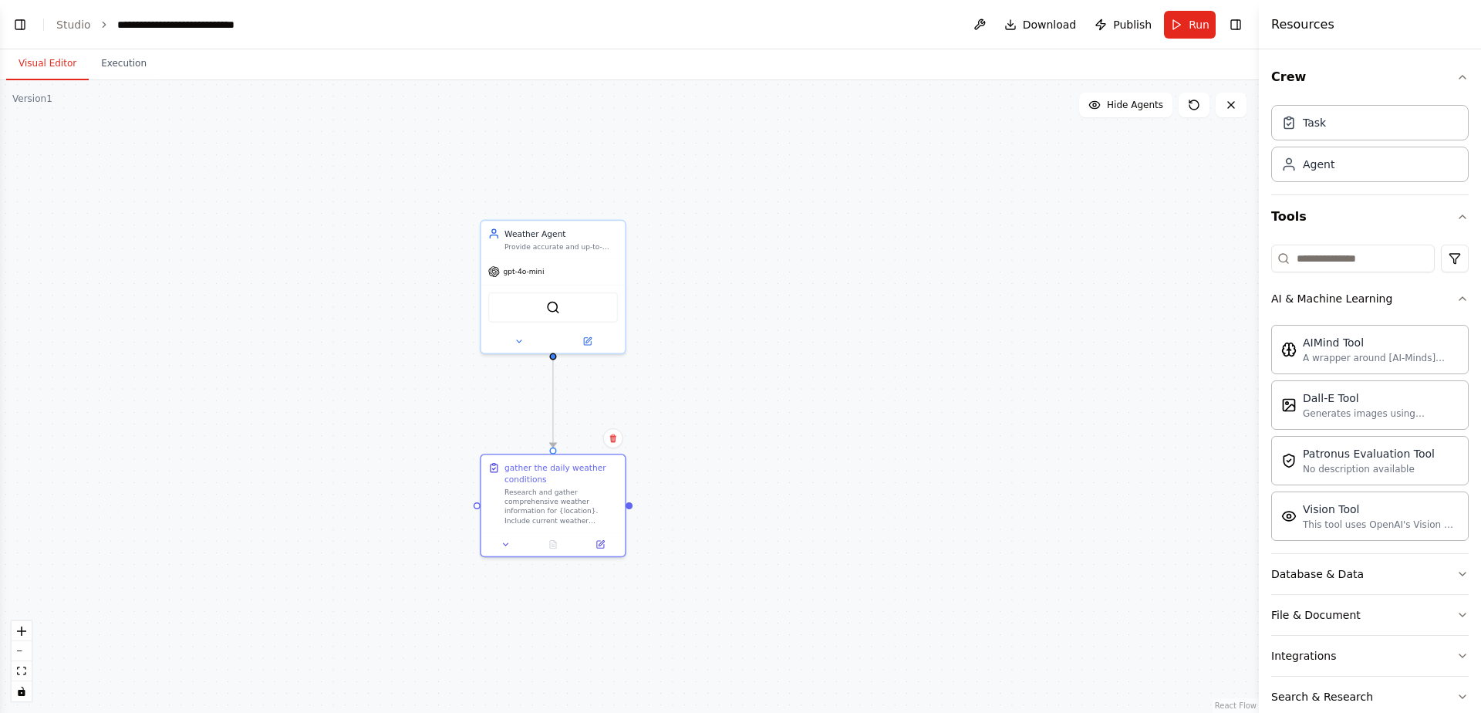
click at [719, 288] on div ".deletable-edge-delete-btn { width: 20px; height: 20px; border: 0px solid #ffff…" at bounding box center [629, 396] width 1259 height 633
click at [1349, 128] on div "Task" at bounding box center [1371, 121] width 198 height 35
click at [1312, 123] on div "Task" at bounding box center [1314, 121] width 23 height 15
click at [788, 258] on div ".deletable-edge-delete-btn { width: 20px; height: 20px; border: 0px solid #ffff…" at bounding box center [629, 396] width 1259 height 633
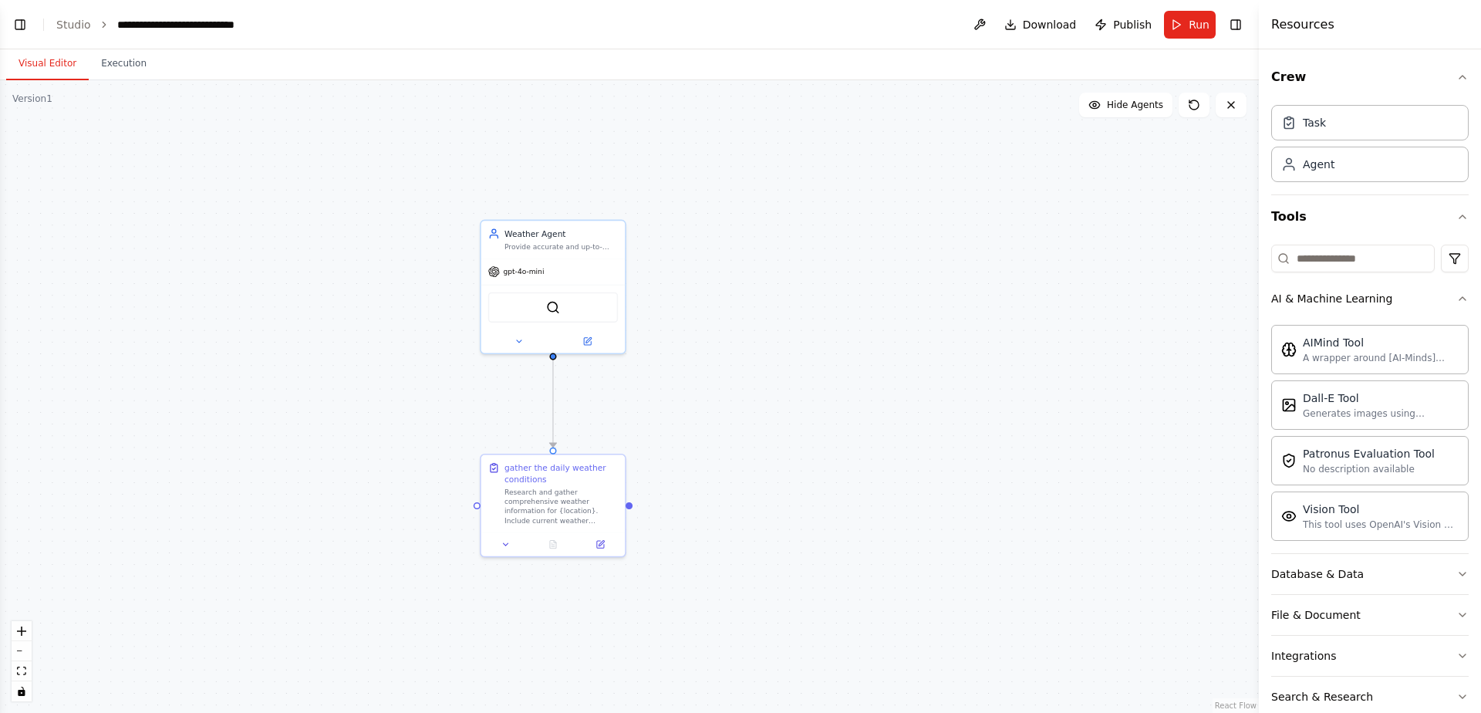
click at [788, 258] on div ".deletable-edge-delete-btn { width: 20px; height: 20px; border: 0px solid #ffff…" at bounding box center [629, 396] width 1259 height 633
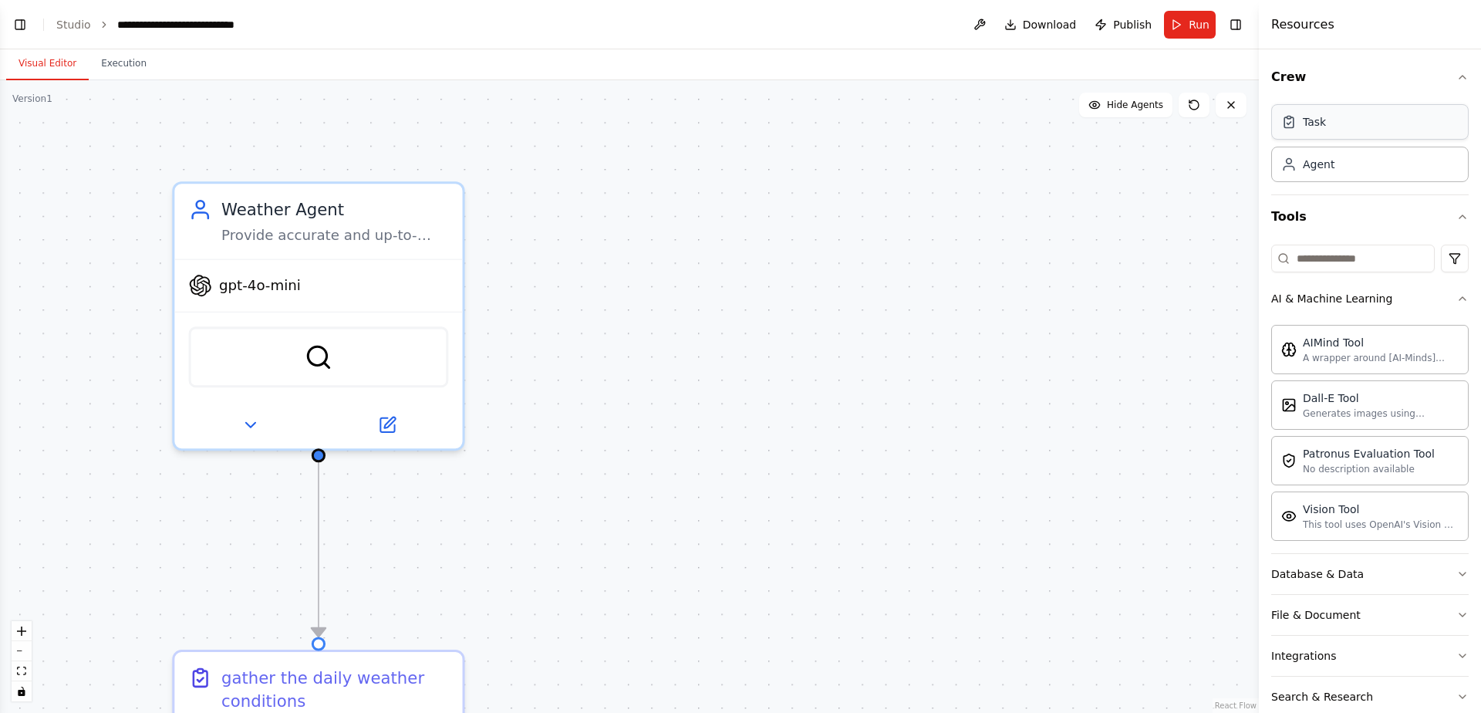
click at [1319, 123] on div "Task" at bounding box center [1314, 121] width 23 height 15
click at [1275, 122] on div "Task" at bounding box center [1371, 121] width 198 height 35
click at [1290, 130] on div "Task" at bounding box center [1371, 121] width 198 height 35
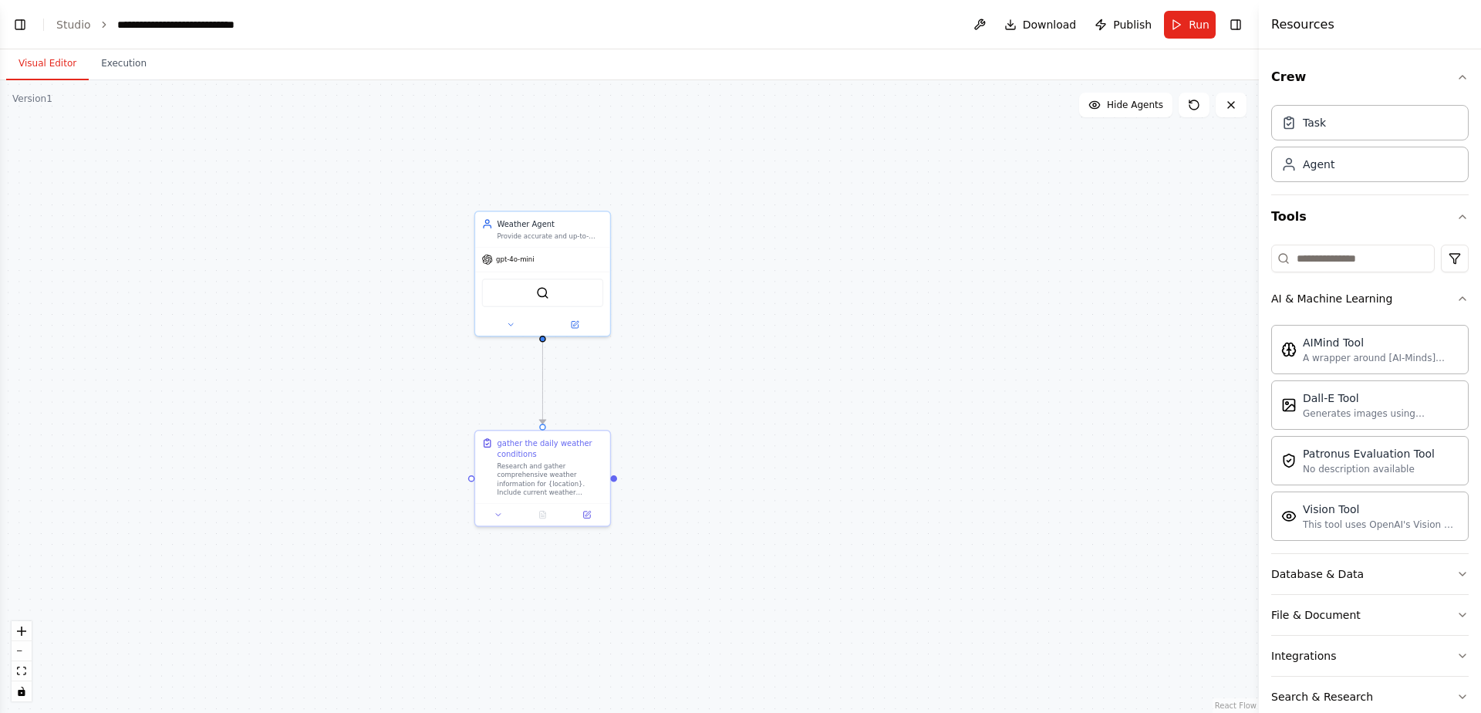
click at [25, 12] on header "**********" at bounding box center [629, 24] width 1259 height 49
click at [25, 18] on button "Toggle Left Sidebar" at bounding box center [20, 25] width 22 height 22
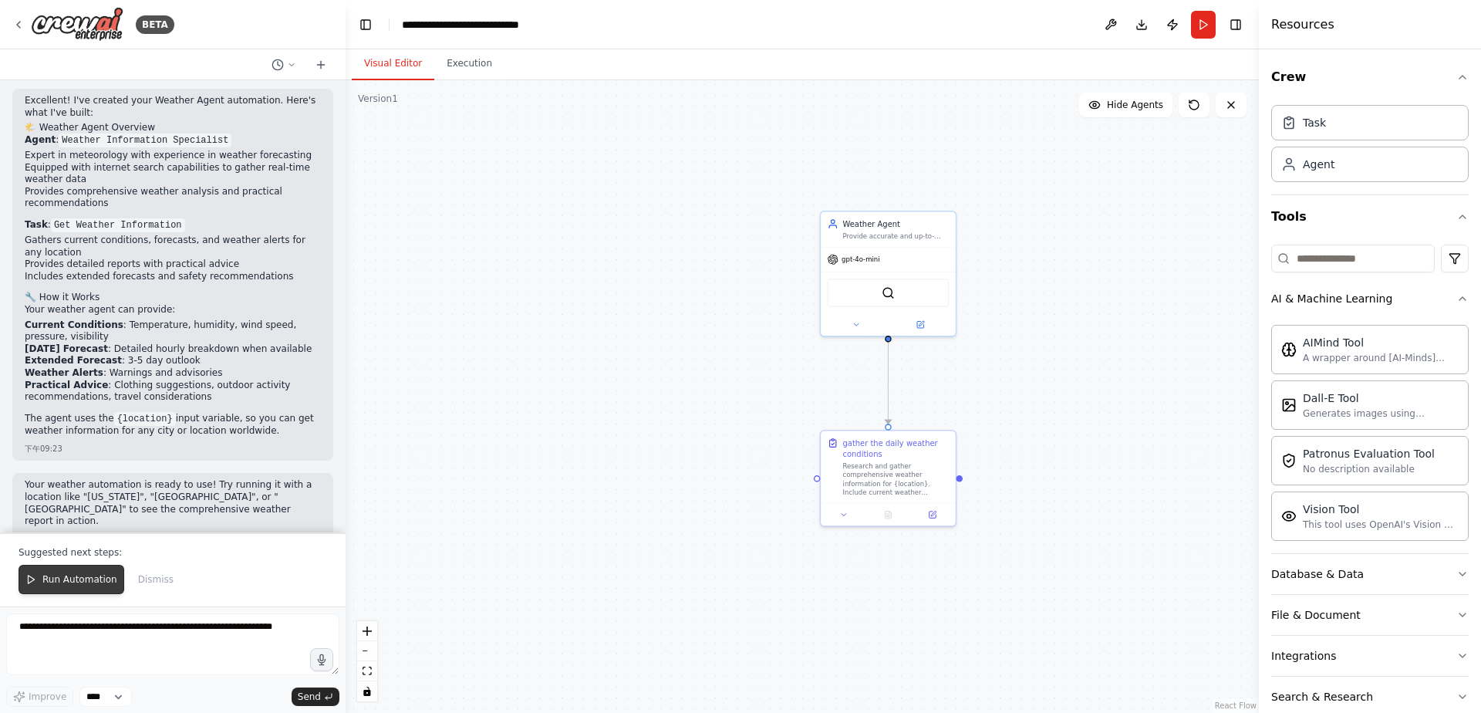
click at [89, 589] on button "Run Automation" at bounding box center [72, 579] width 106 height 29
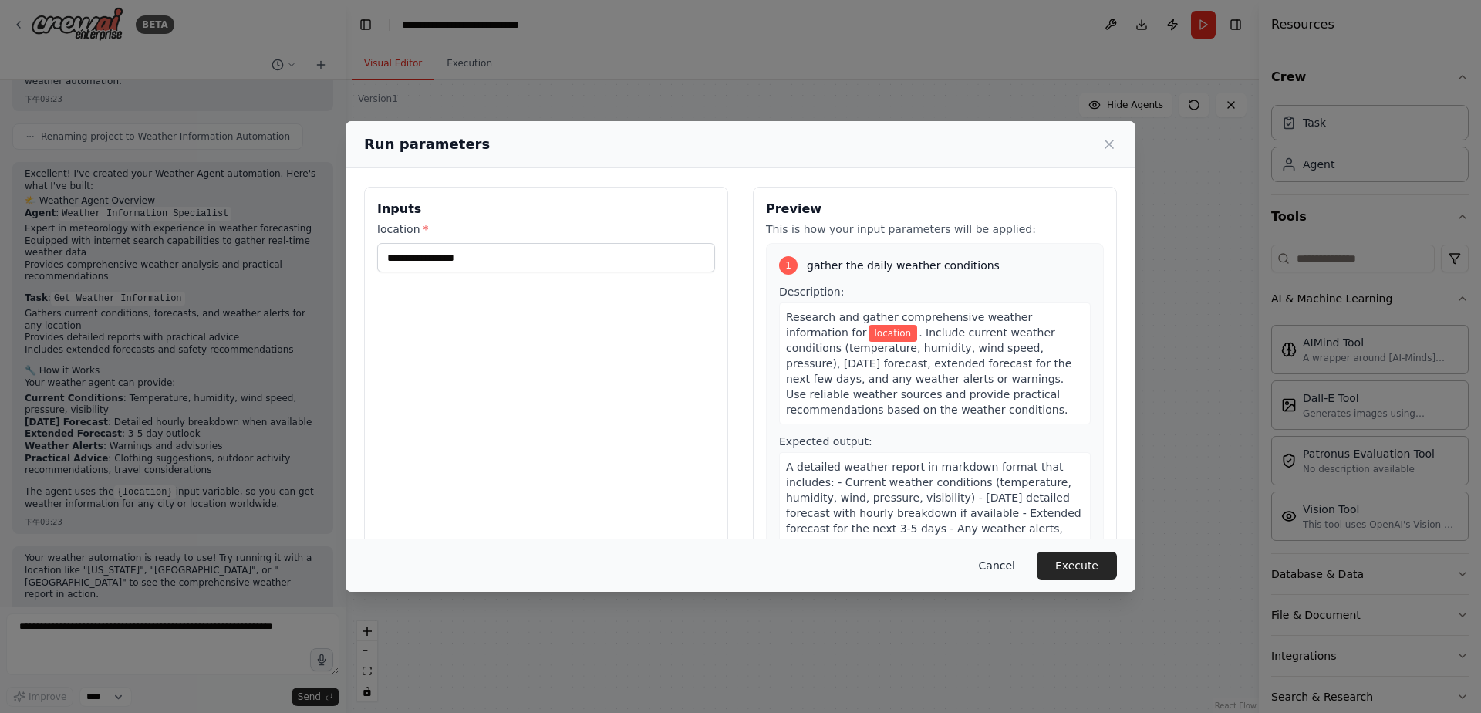
click at [990, 566] on button "Cancel" at bounding box center [997, 566] width 61 height 28
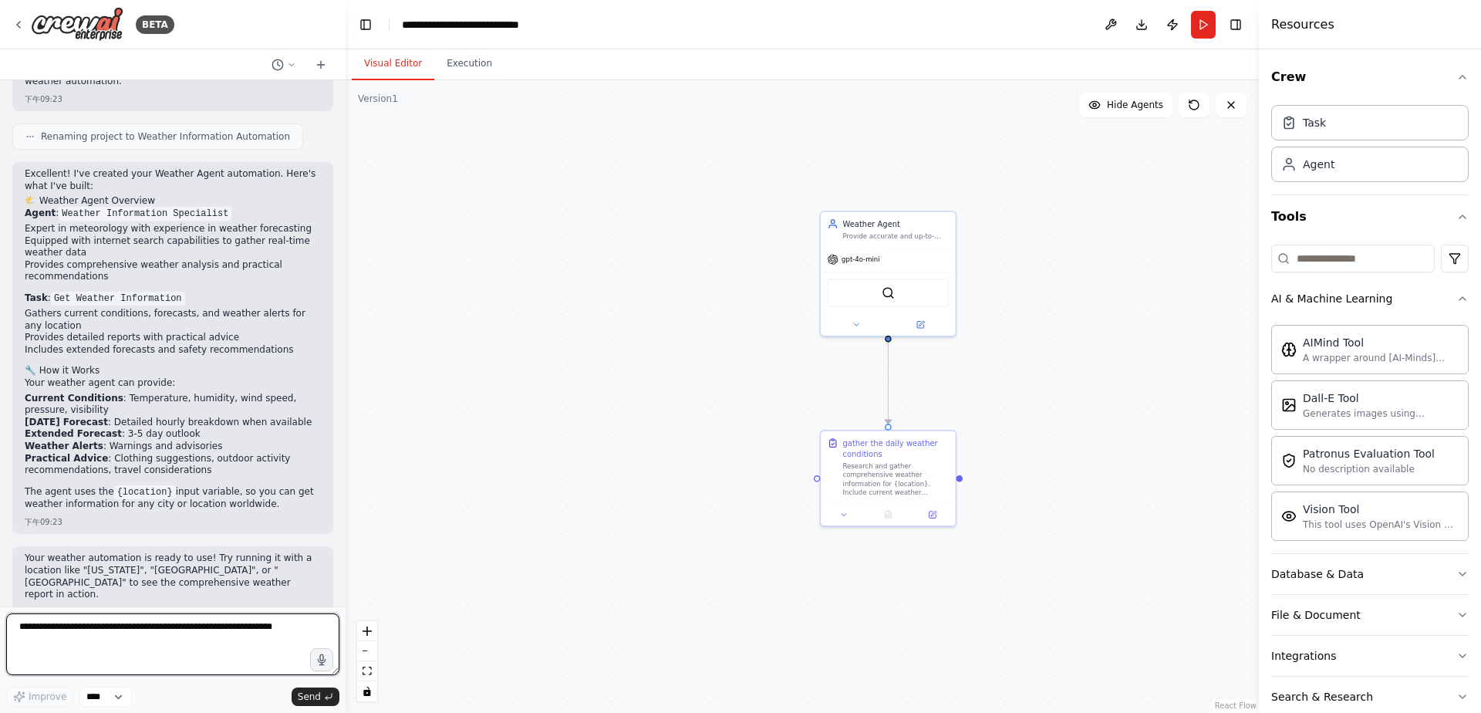
click at [91, 644] on textarea at bounding box center [172, 644] width 333 height 62
paste textarea "**********"
type textarea "**********"
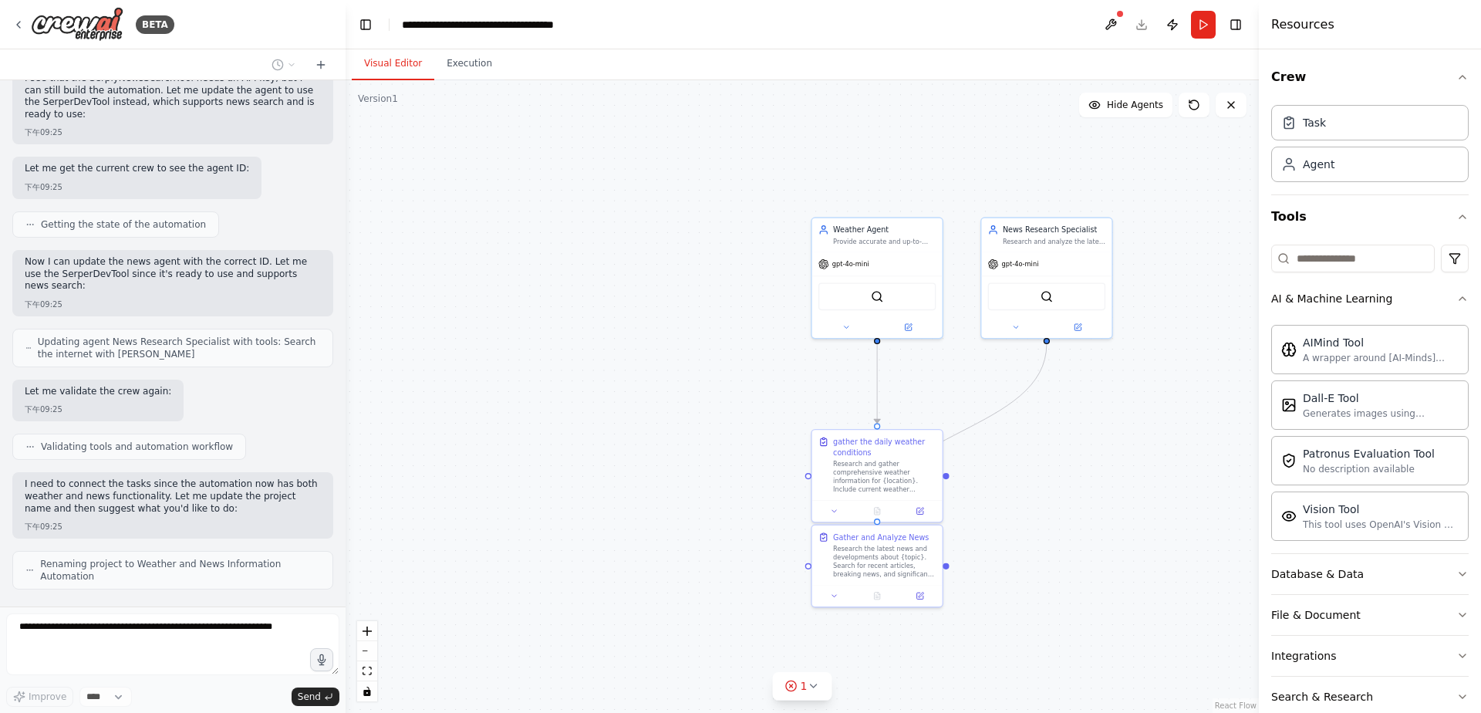
scroll to position [2236, 0]
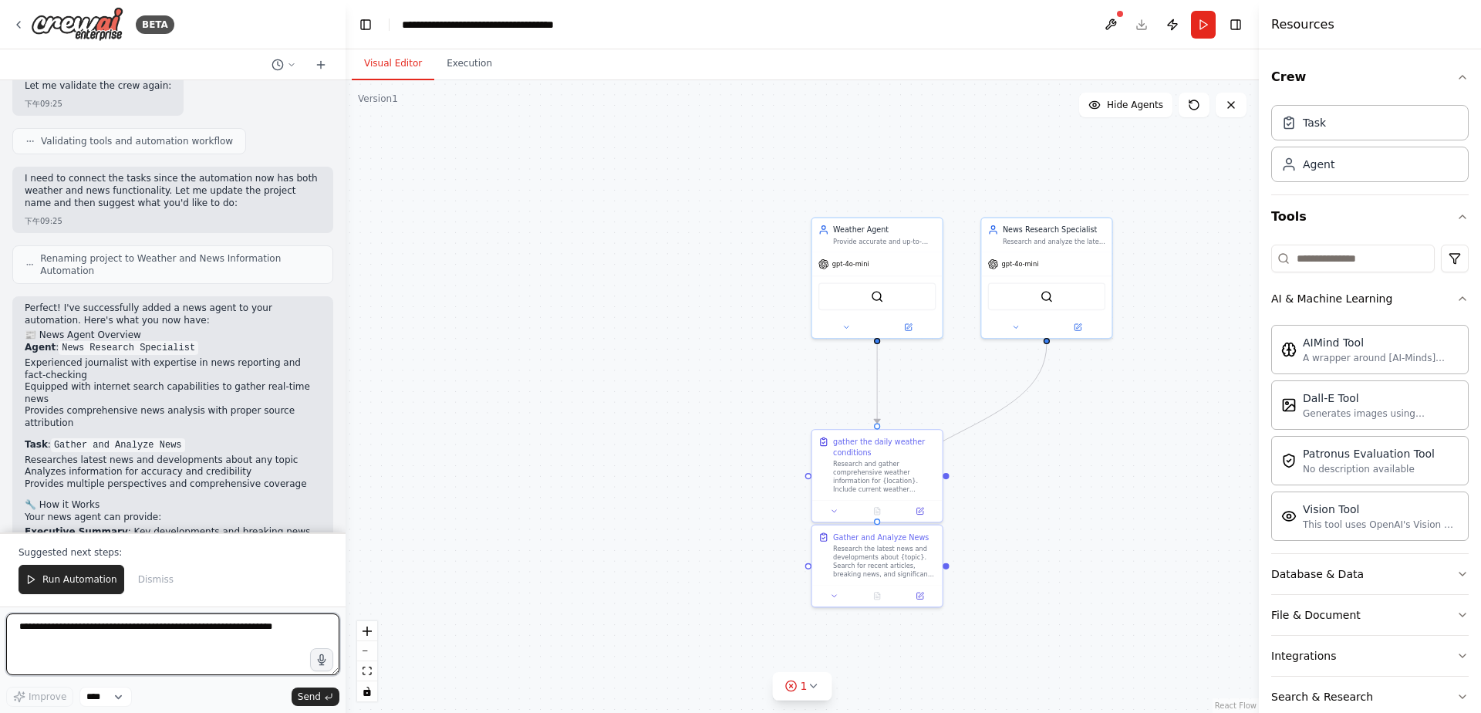
click at [104, 653] on textarea at bounding box center [172, 644] width 333 height 62
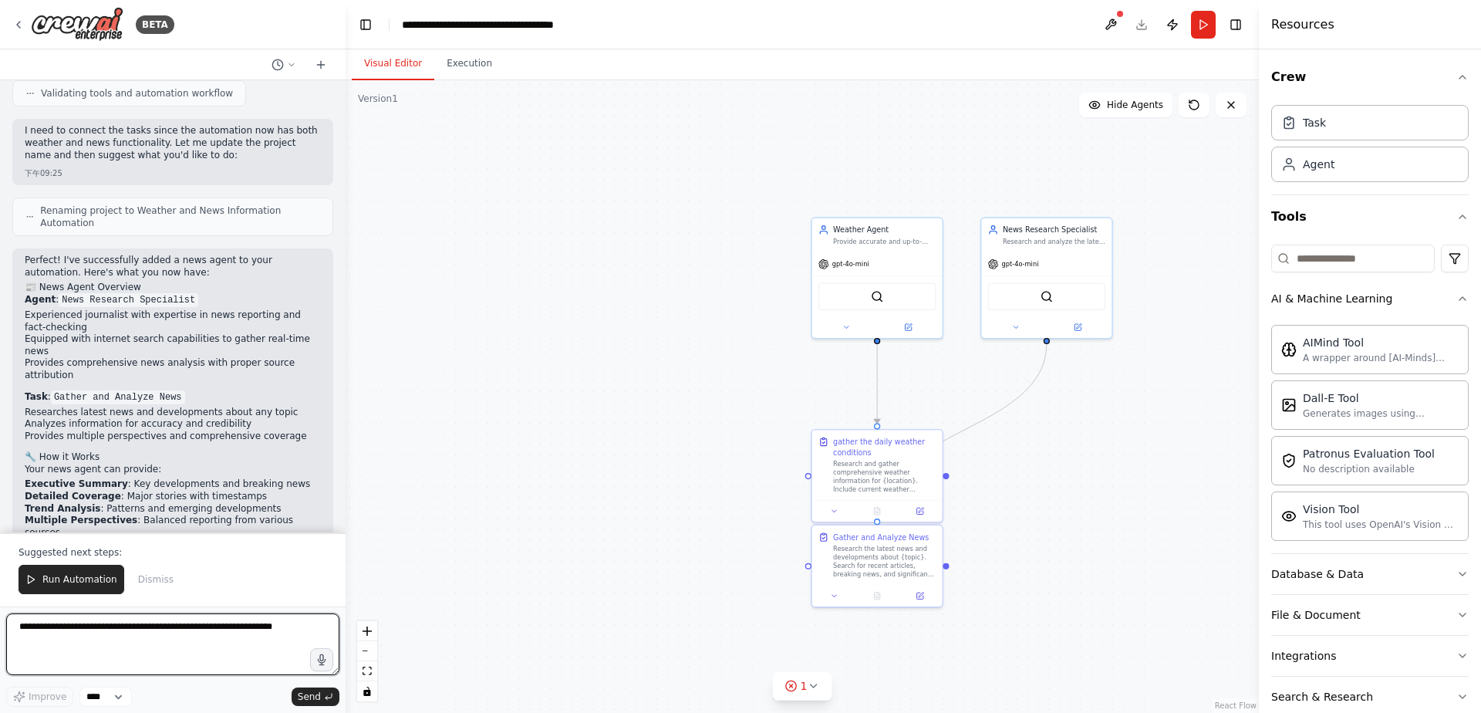
paste textarea "**********"
type textarea "**********"
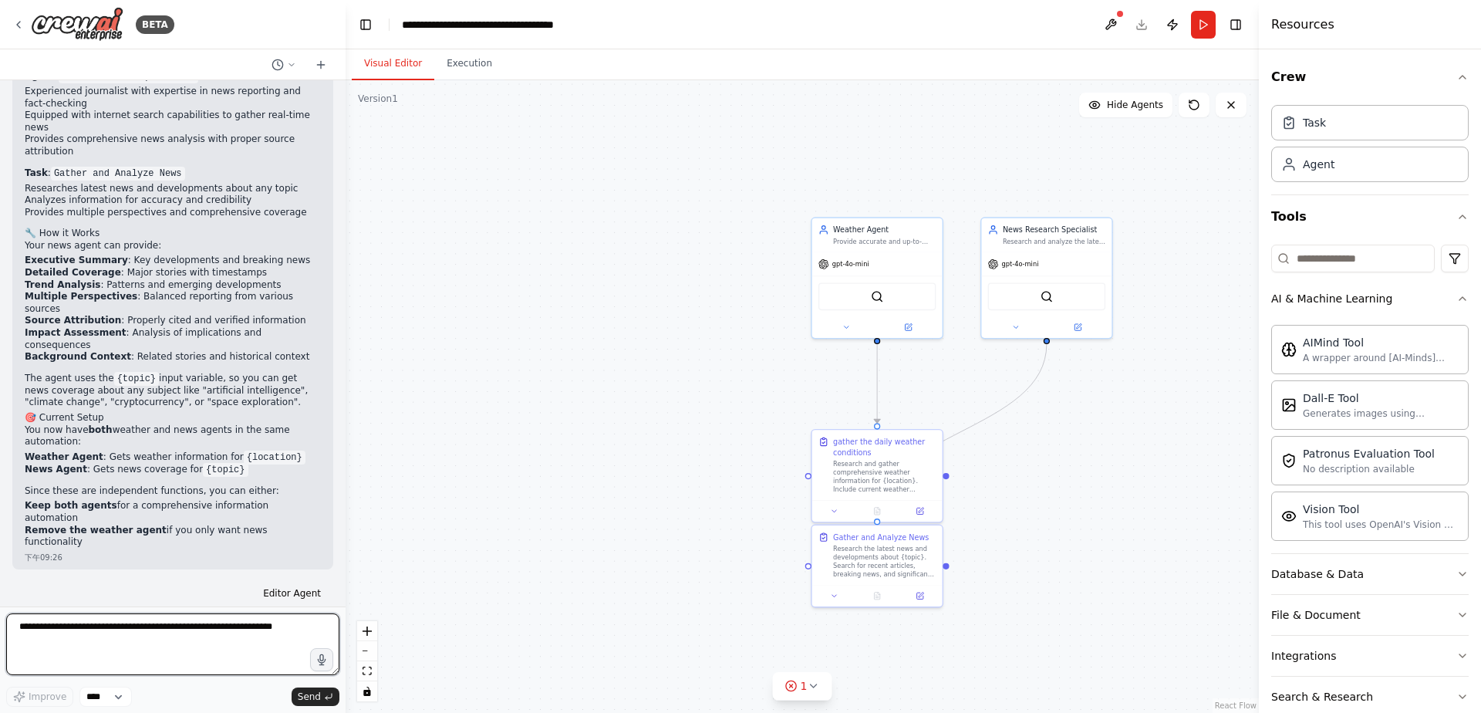
scroll to position [2838, 0]
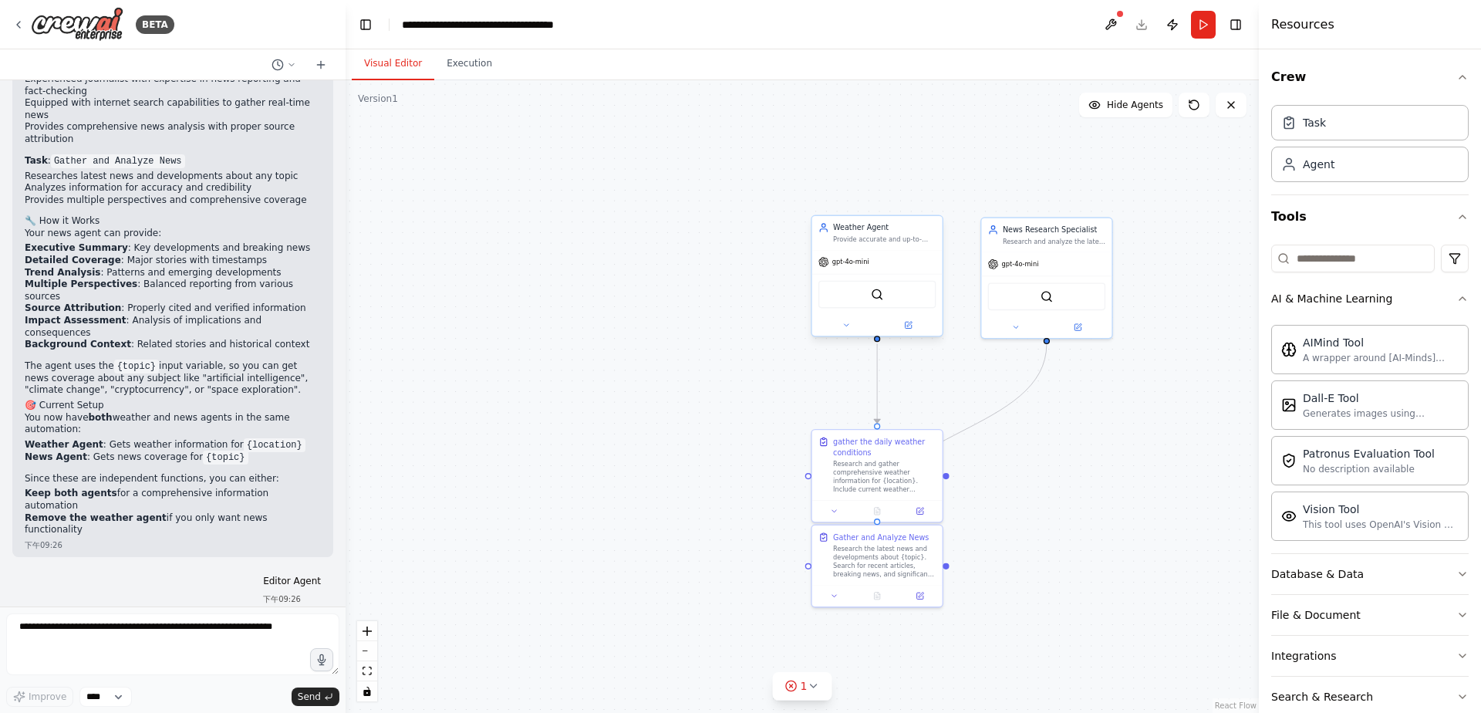
click at [886, 237] on div "Provide accurate and up-to-date weather information for {location}, including c…" at bounding box center [884, 239] width 103 height 8
click at [1123, 485] on div ".deletable-edge-delete-btn { width: 20px; height: 20px; border: 0px solid #ffff…" at bounding box center [803, 396] width 914 height 633
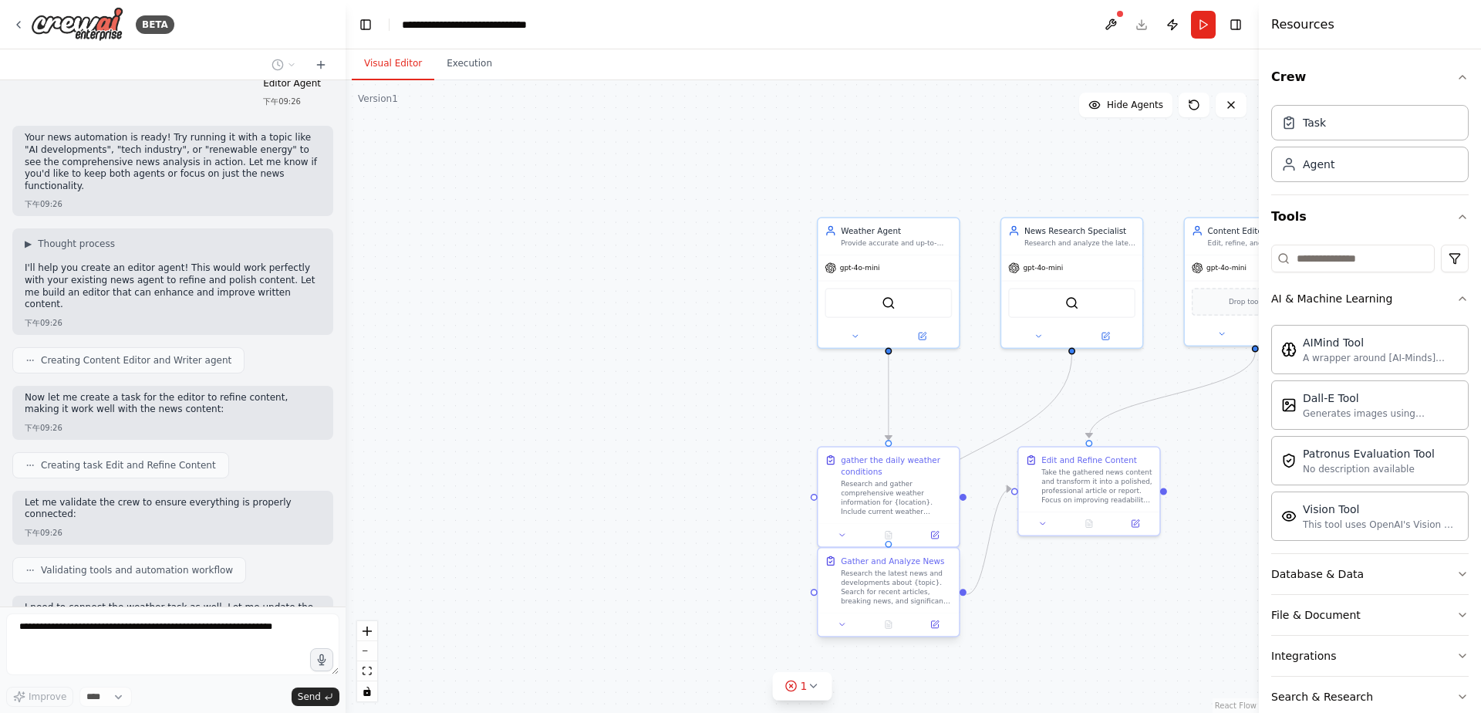
scroll to position [3348, 0]
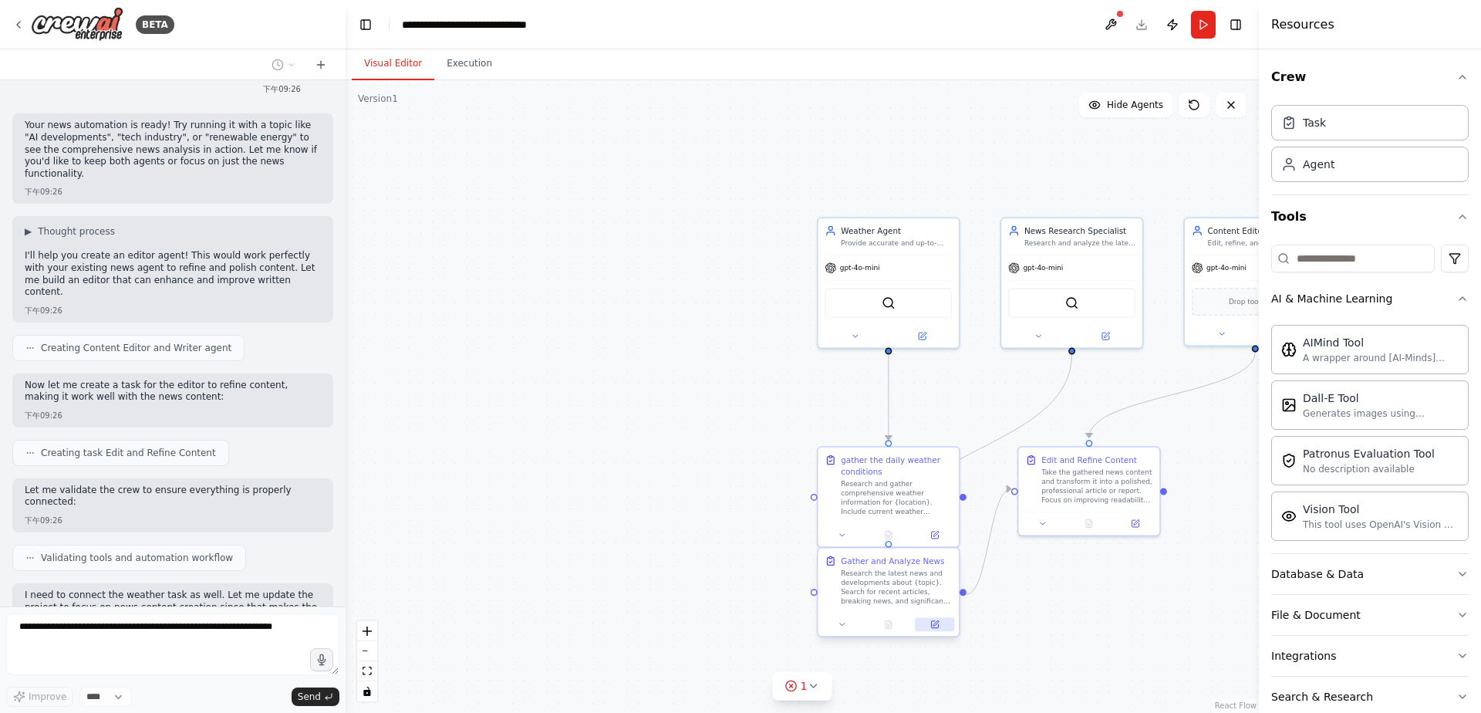
click at [936, 624] on icon at bounding box center [936, 622] width 5 height 5
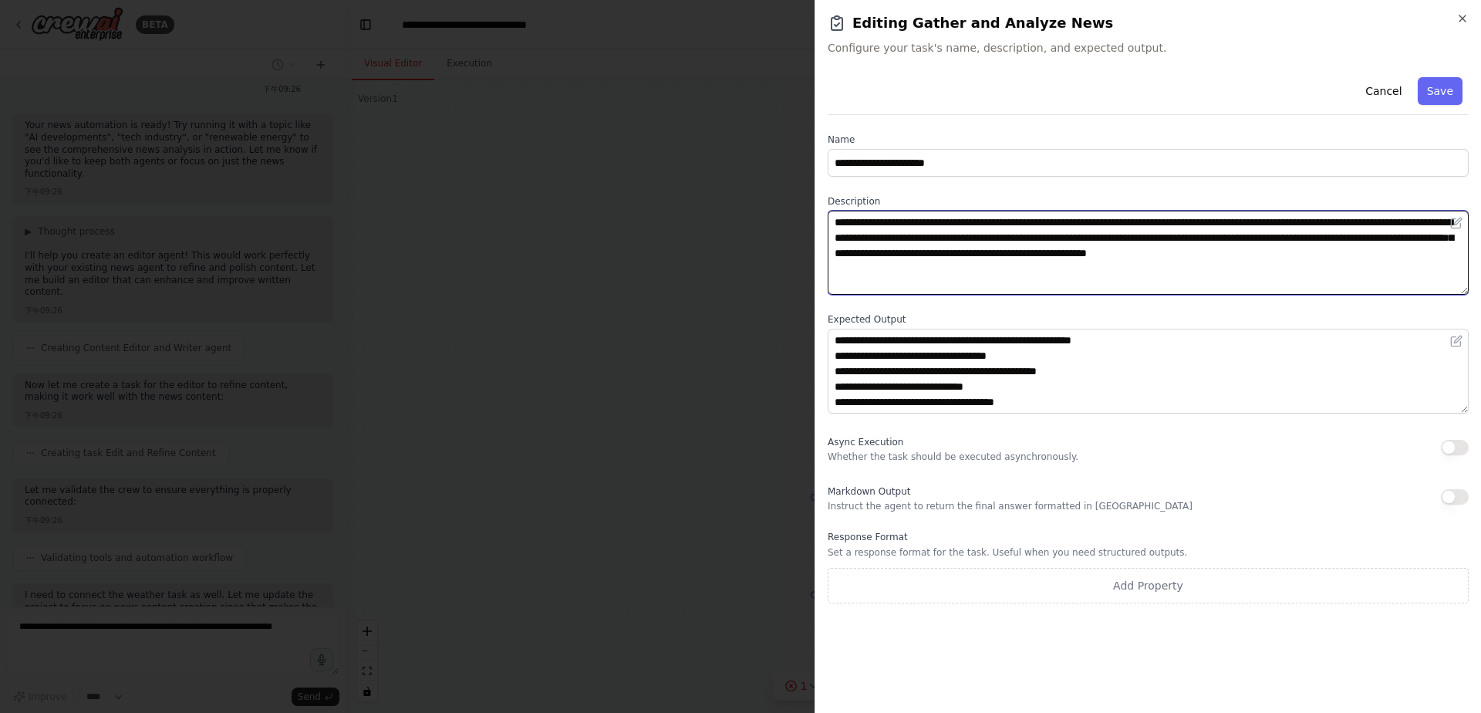
click at [1028, 282] on textarea "**********" at bounding box center [1148, 253] width 641 height 84
drag, startPoint x: 1002, startPoint y: 279, endPoint x: 817, endPoint y: 191, distance: 205.0
click at [817, 191] on div "**********" at bounding box center [1148, 356] width 667 height 713
paste textarea
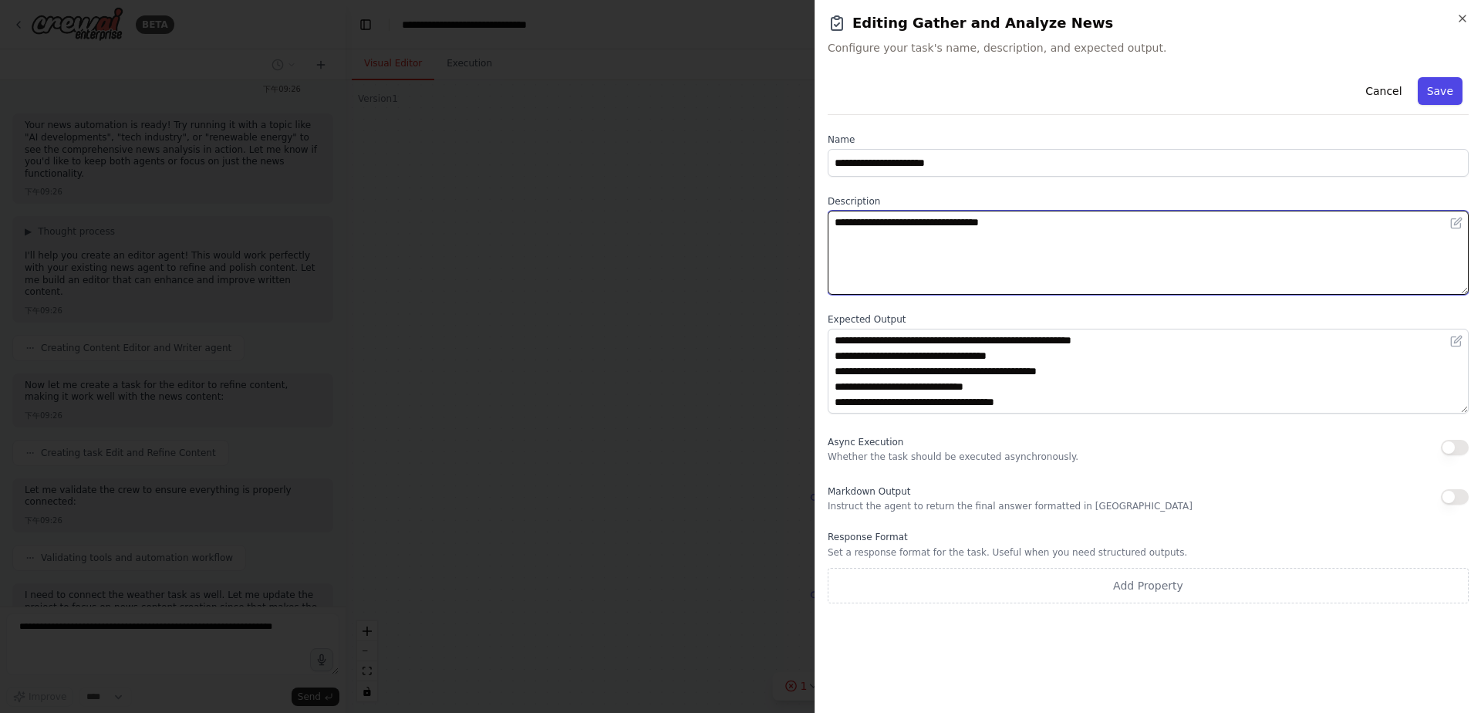
type textarea "**********"
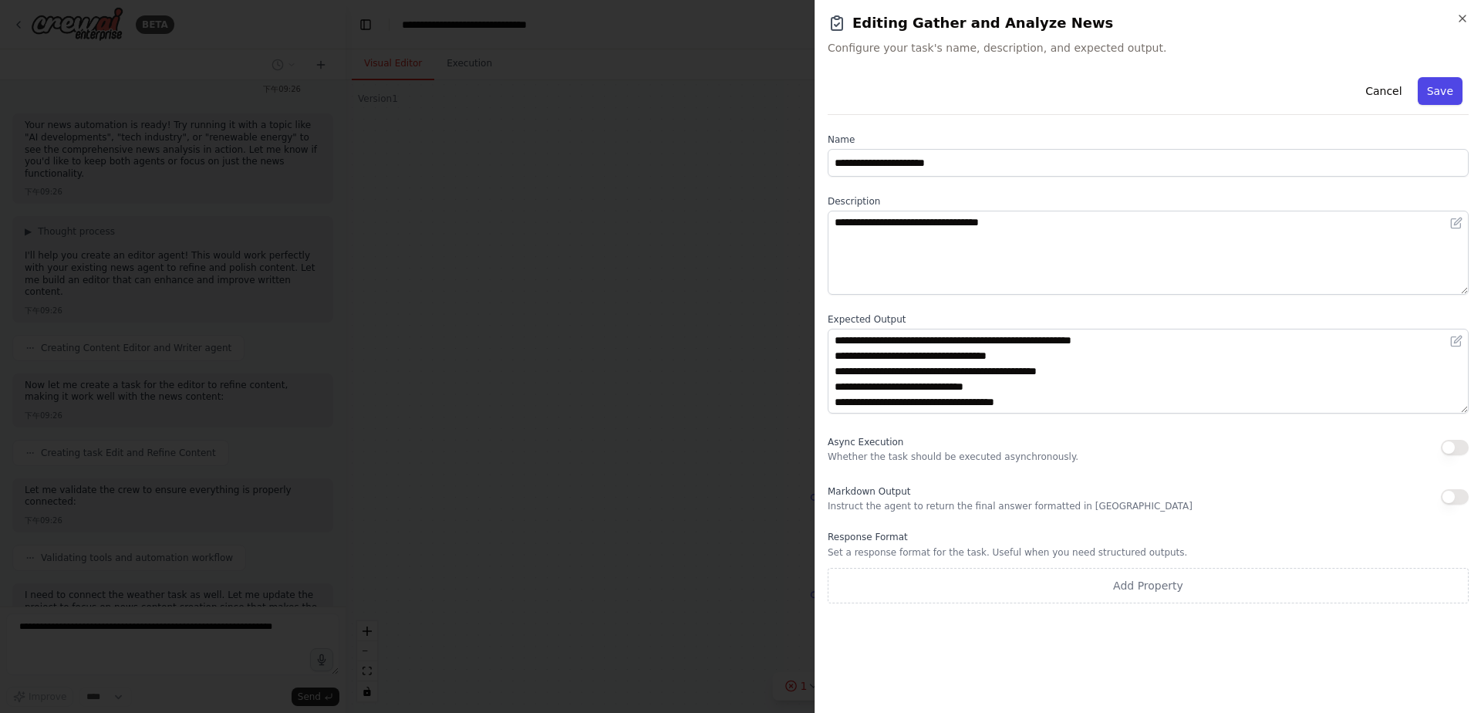
click at [1441, 88] on button "Save" at bounding box center [1440, 91] width 45 height 28
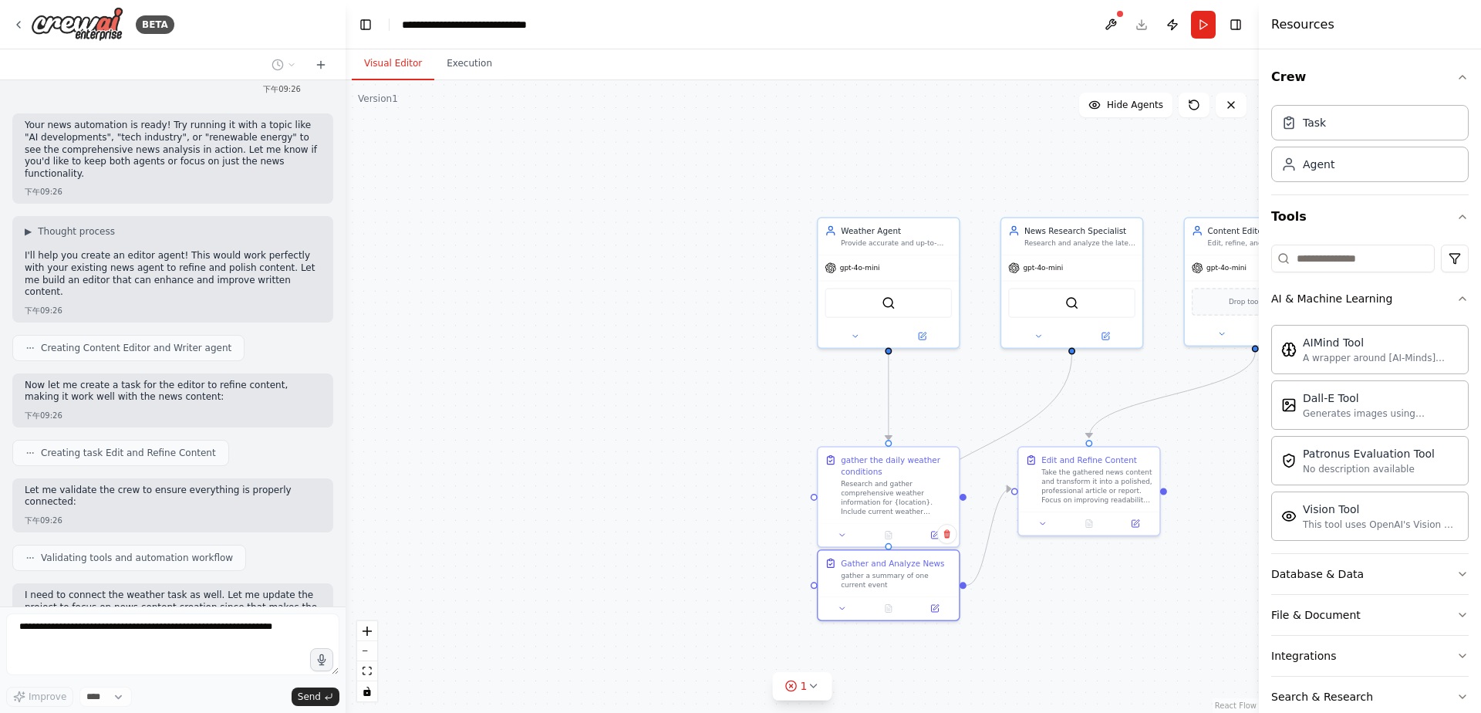
click at [1032, 623] on div ".deletable-edge-delete-btn { width: 20px; height: 20px; border: 0px solid #ffff…" at bounding box center [803, 396] width 914 height 633
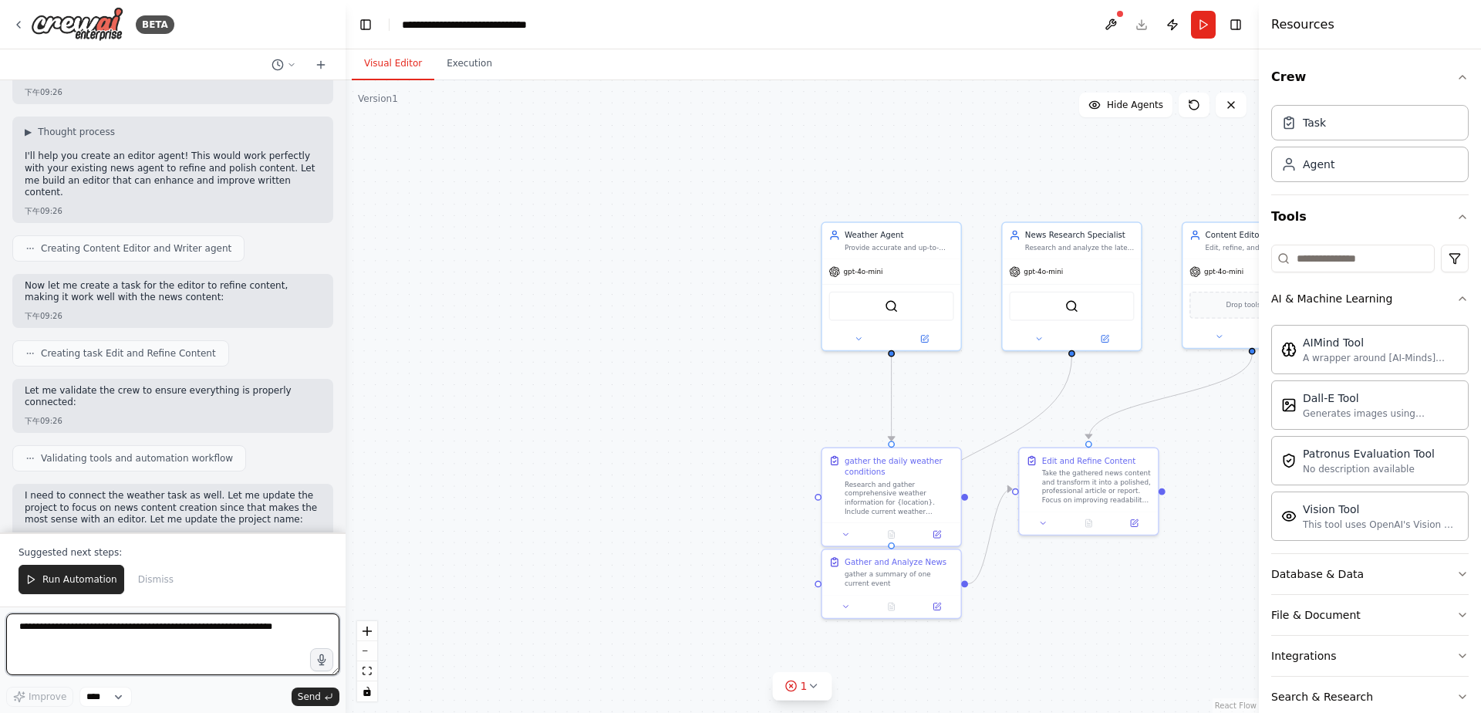
scroll to position [3475, 0]
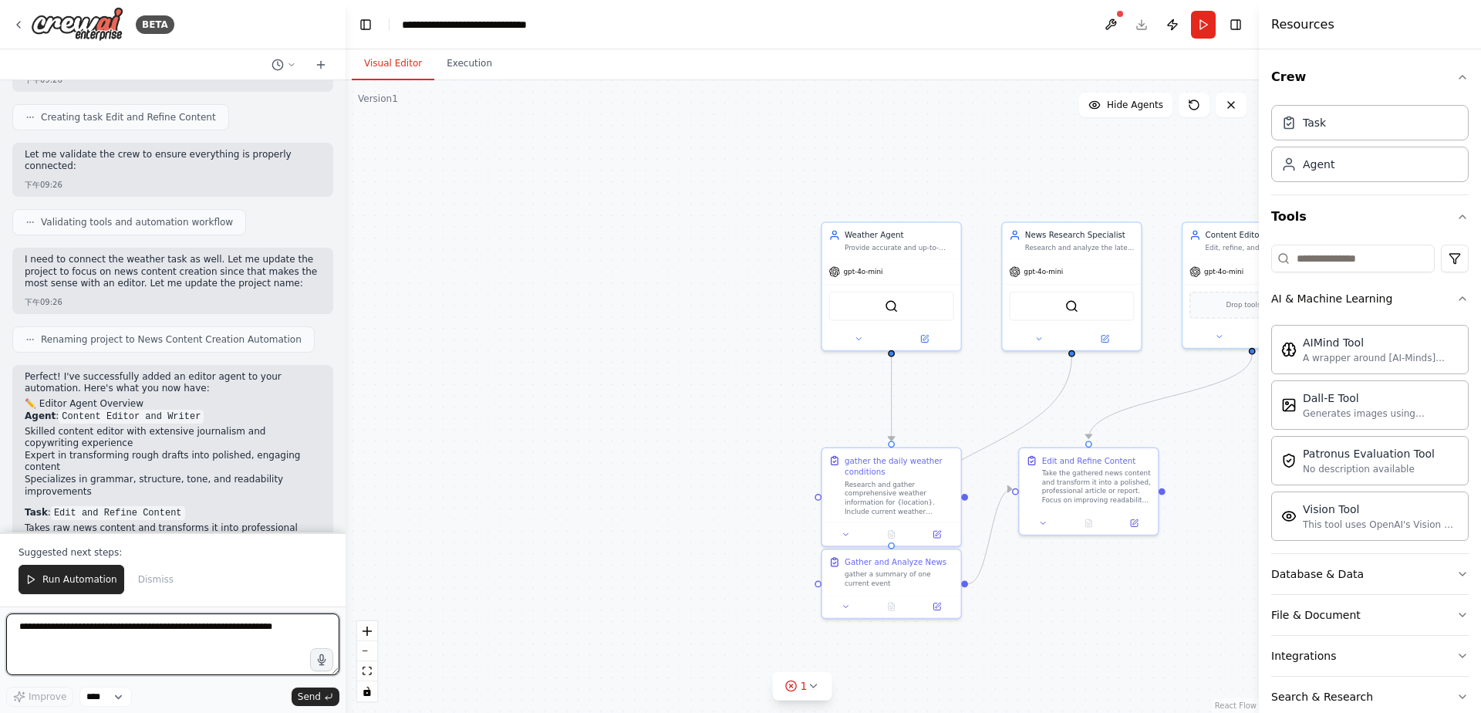
click at [94, 629] on textarea at bounding box center [172, 644] width 333 height 62
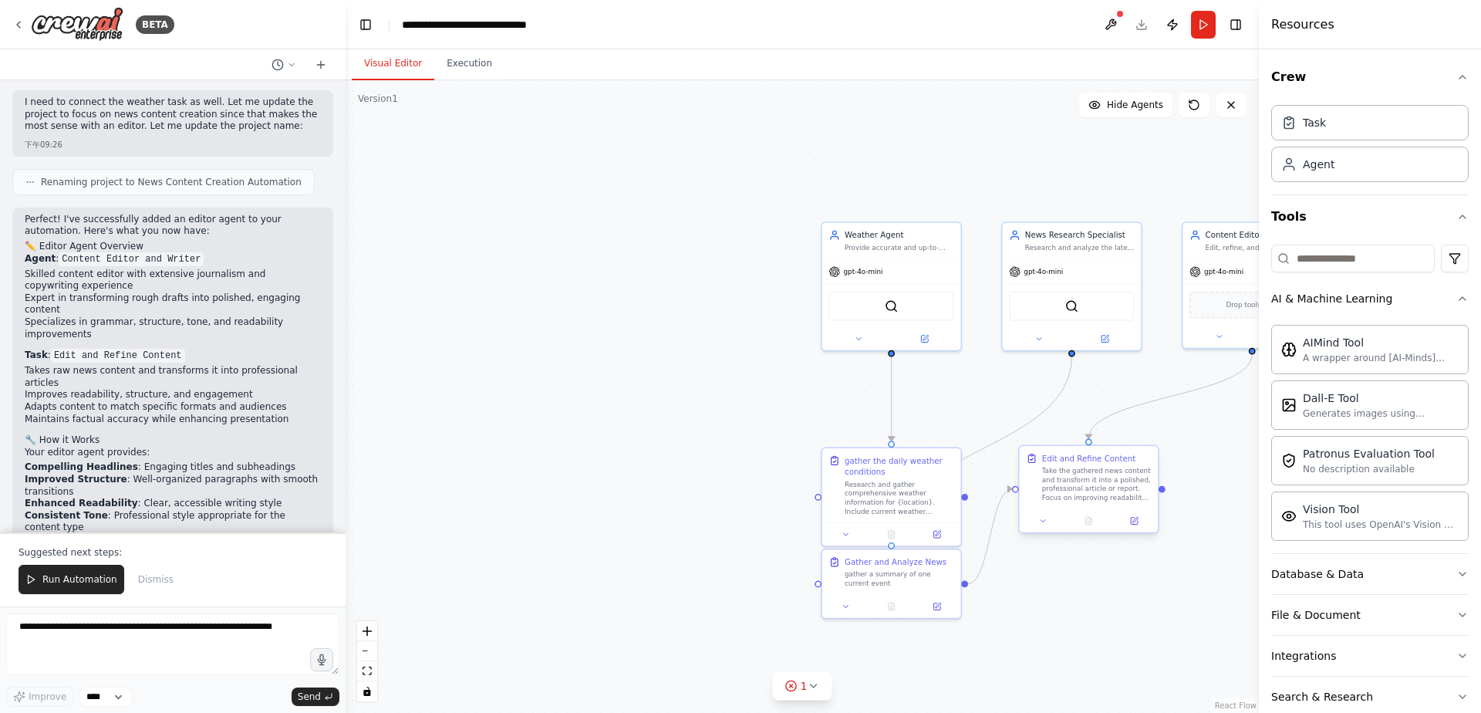
click at [1078, 462] on div "Edit and Refine Content" at bounding box center [1089, 459] width 94 height 12
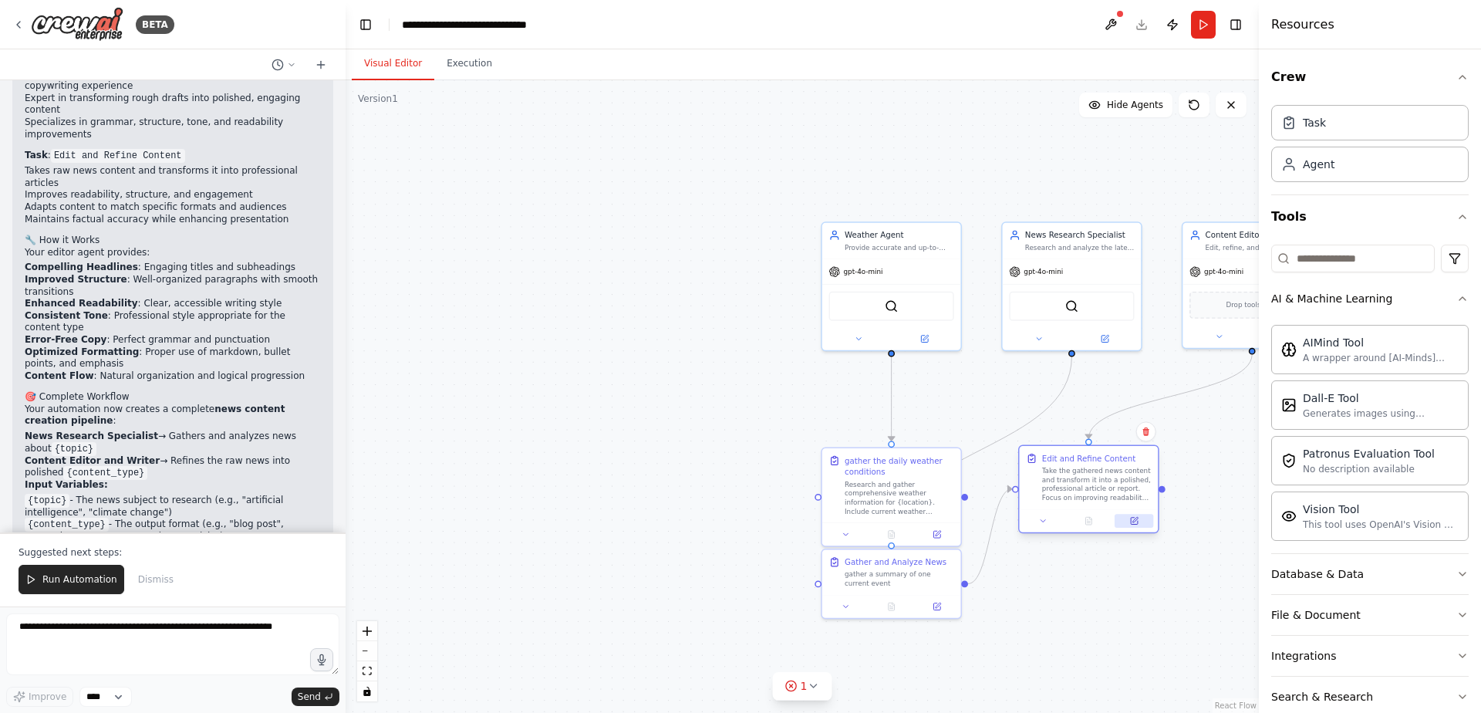
click at [1135, 523] on icon at bounding box center [1134, 521] width 7 height 7
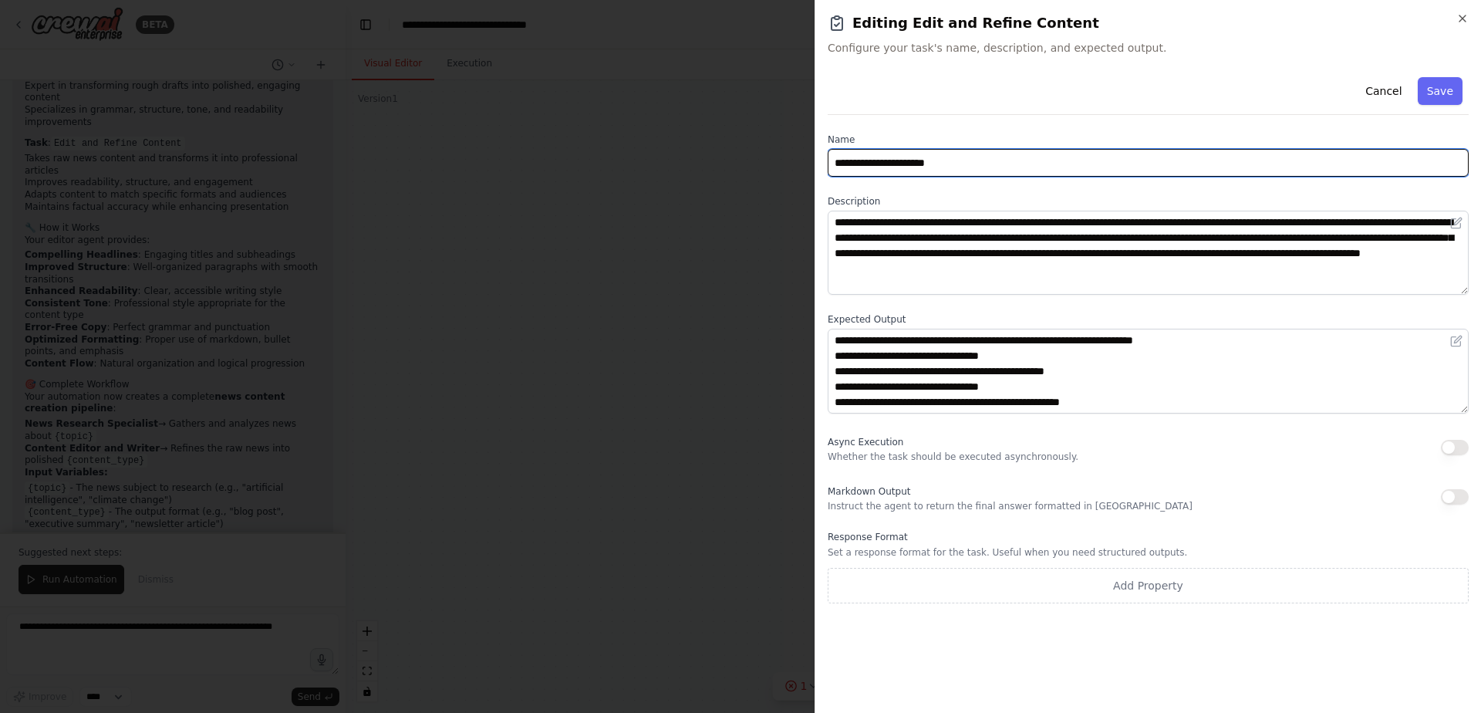
drag, startPoint x: 963, startPoint y: 166, endPoint x: 714, endPoint y: 122, distance: 252.3
click at [714, 122] on body "BETA Hello! I'm the CrewAI assistant. What kind of automation do you want to bu…" at bounding box center [740, 356] width 1481 height 713
paste input "**********"
type input "**********"
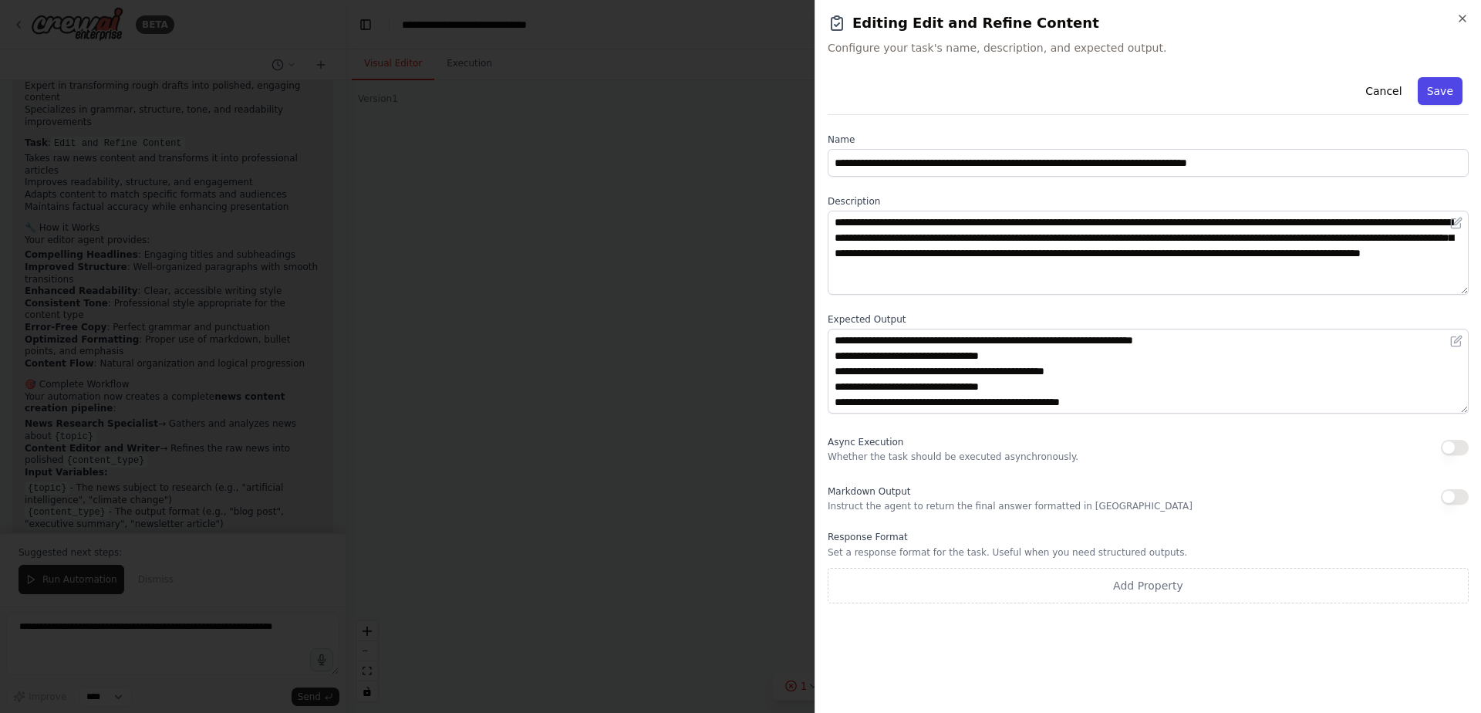
click at [1445, 90] on button "Save" at bounding box center [1440, 91] width 45 height 28
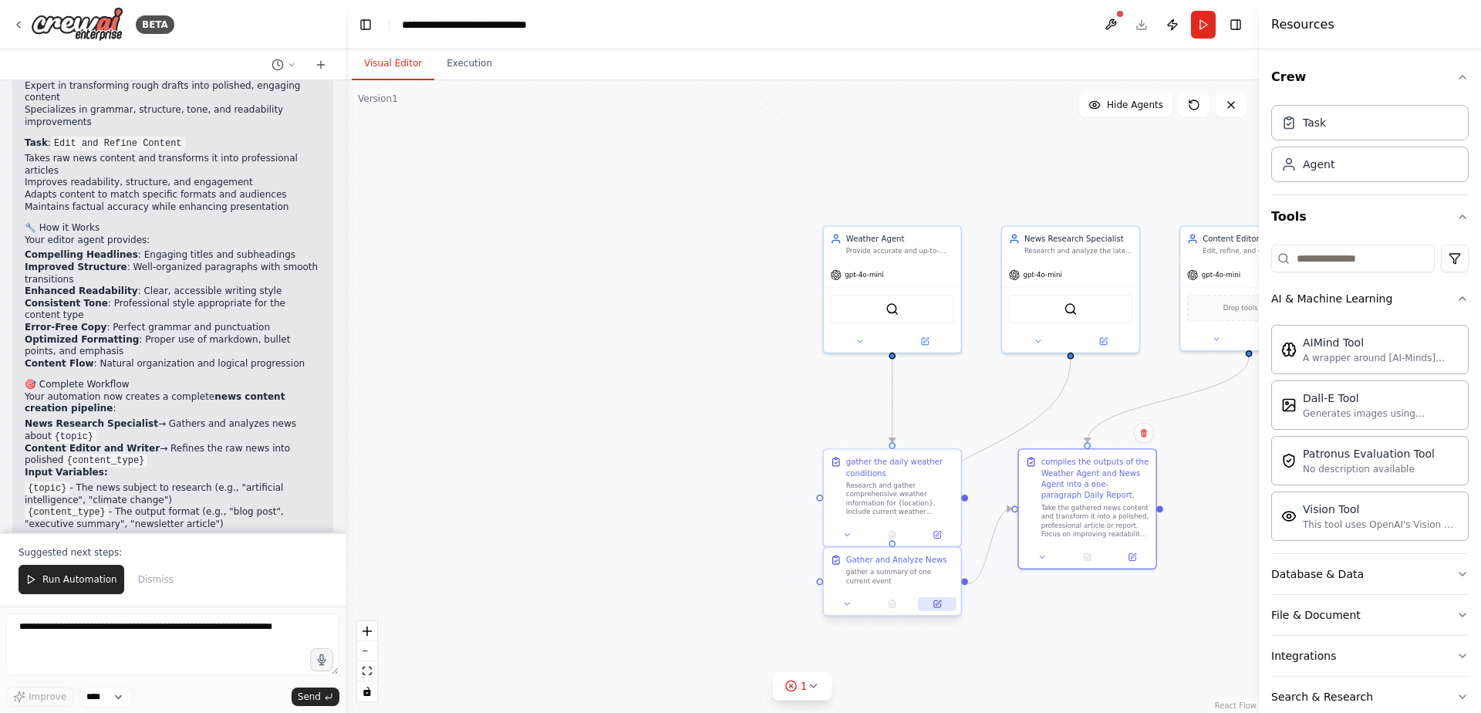
click at [941, 606] on icon at bounding box center [937, 603] width 7 height 7
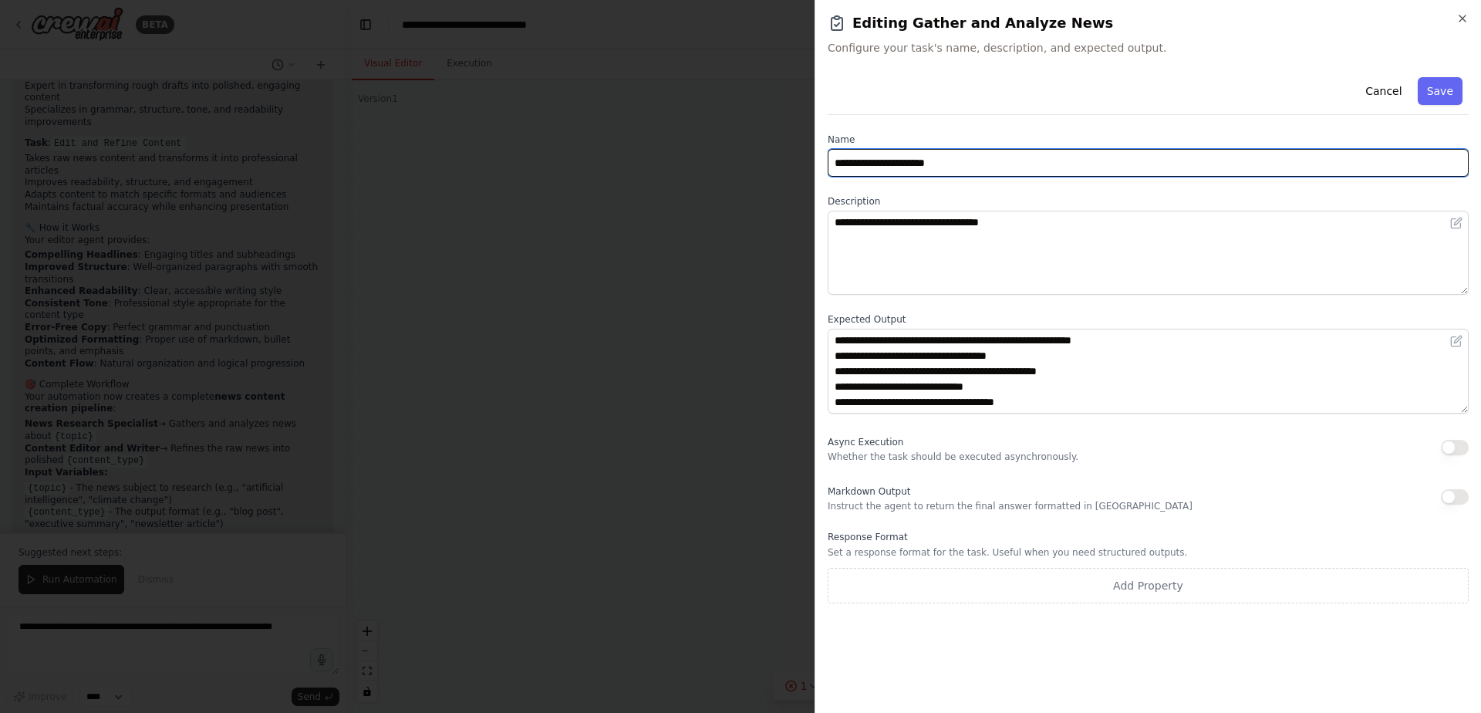
drag, startPoint x: 1018, startPoint y: 167, endPoint x: 727, endPoint y: 167, distance: 290.9
click at [727, 167] on body "BETA Hello! I'm the CrewAI assistant. What kind of automation do you want to bu…" at bounding box center [740, 356] width 1481 height 713
paste input "**********"
type input "**********"
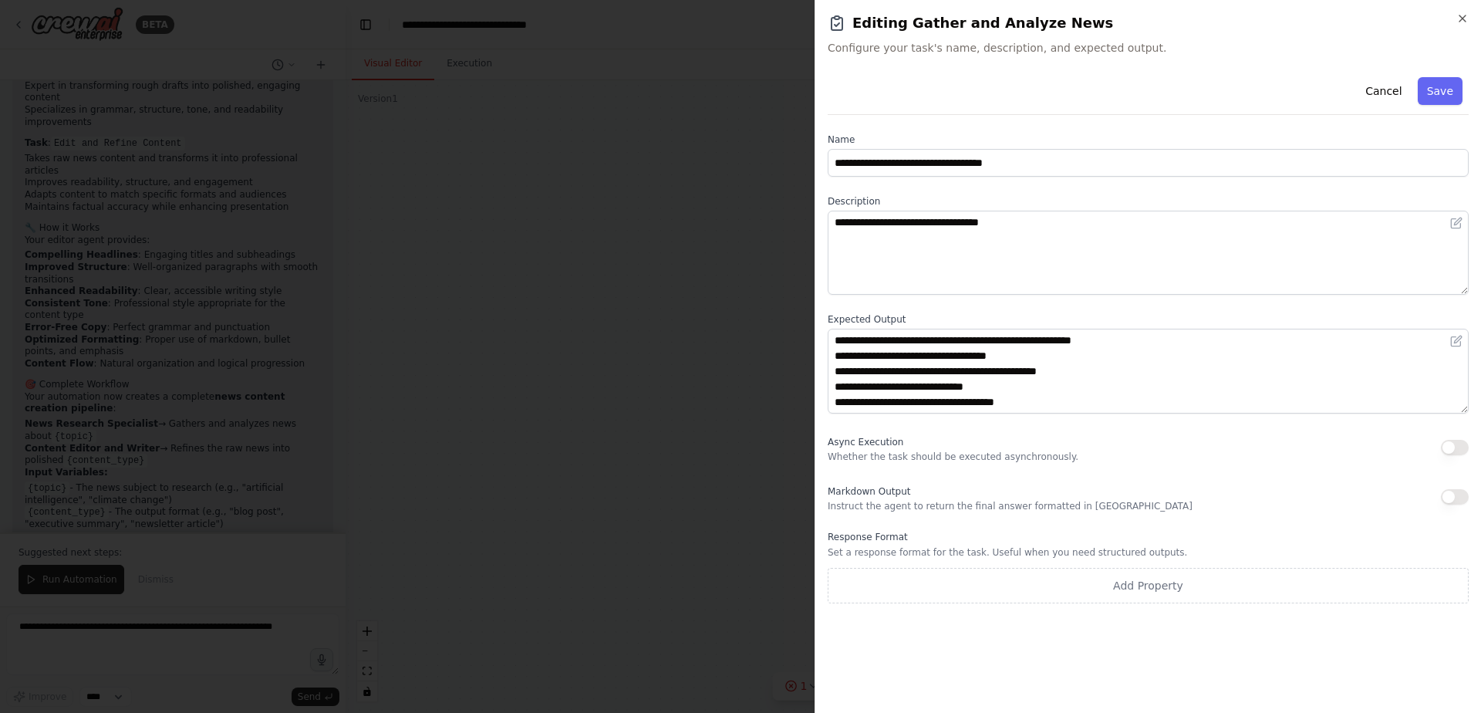
click at [1430, 75] on div "Cancel Save" at bounding box center [1148, 93] width 641 height 44
click at [1432, 79] on button "Save" at bounding box center [1440, 91] width 45 height 28
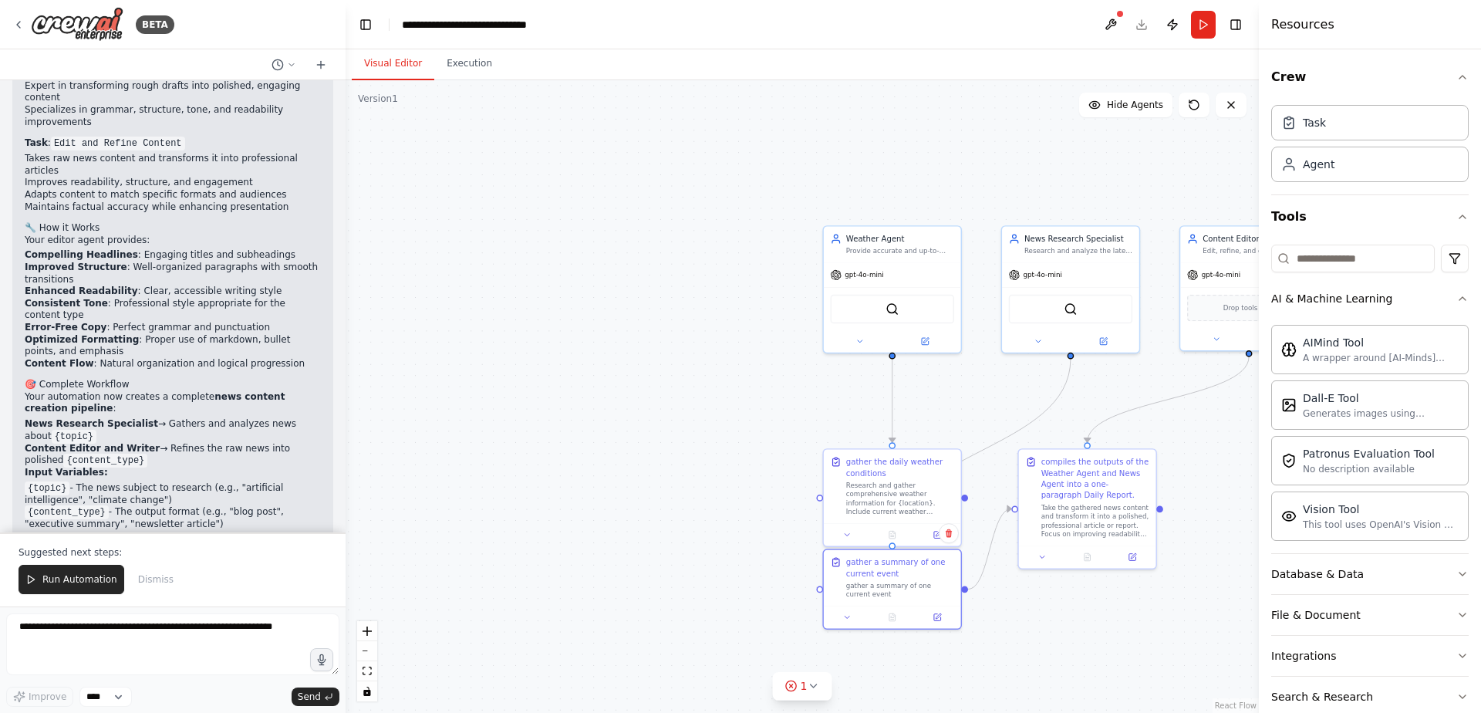
click at [610, 405] on div ".deletable-edge-delete-btn { width: 20px; height: 20px; border: 0px solid #ffff…" at bounding box center [803, 396] width 914 height 633
click at [1205, 29] on button "Run" at bounding box center [1203, 25] width 25 height 28
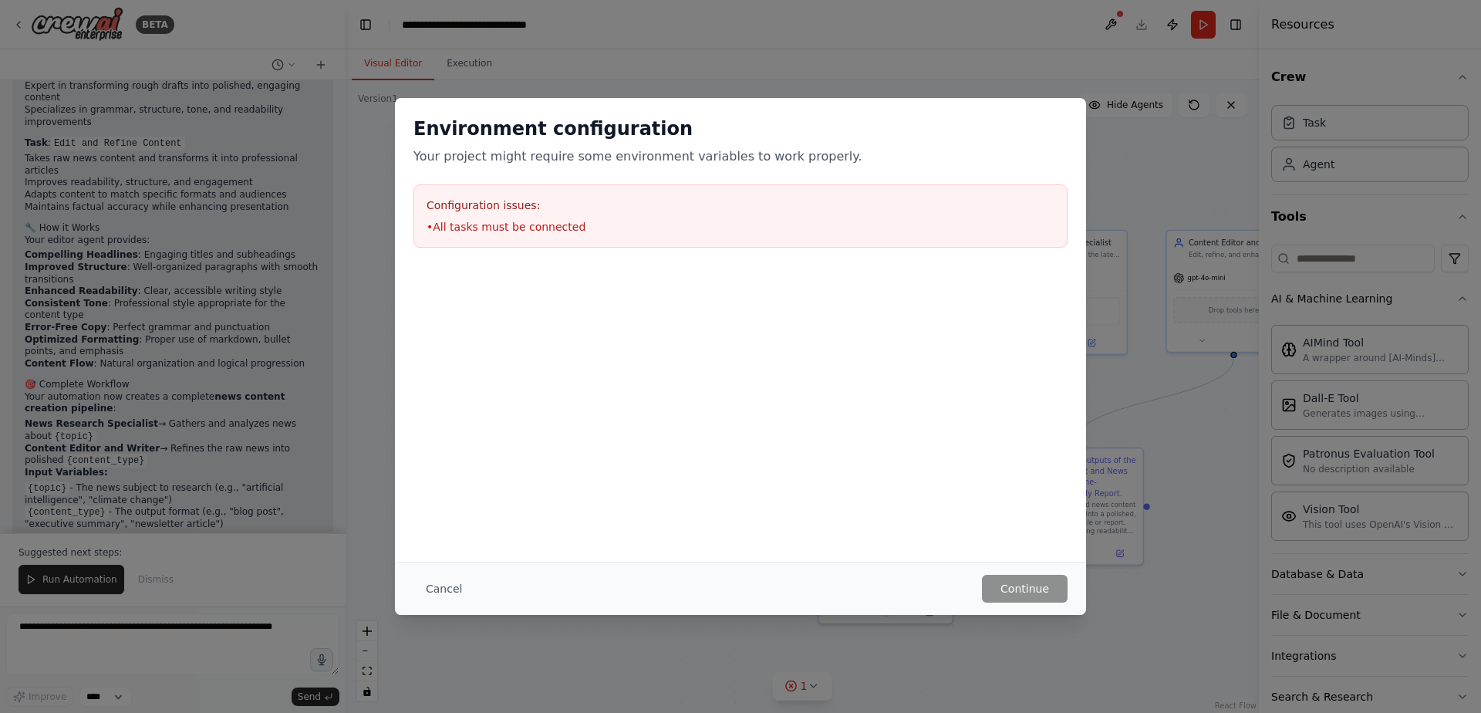
click at [537, 228] on li "• All tasks must be connected" at bounding box center [741, 226] width 628 height 15
click at [431, 583] on button "Cancel" at bounding box center [444, 589] width 61 height 28
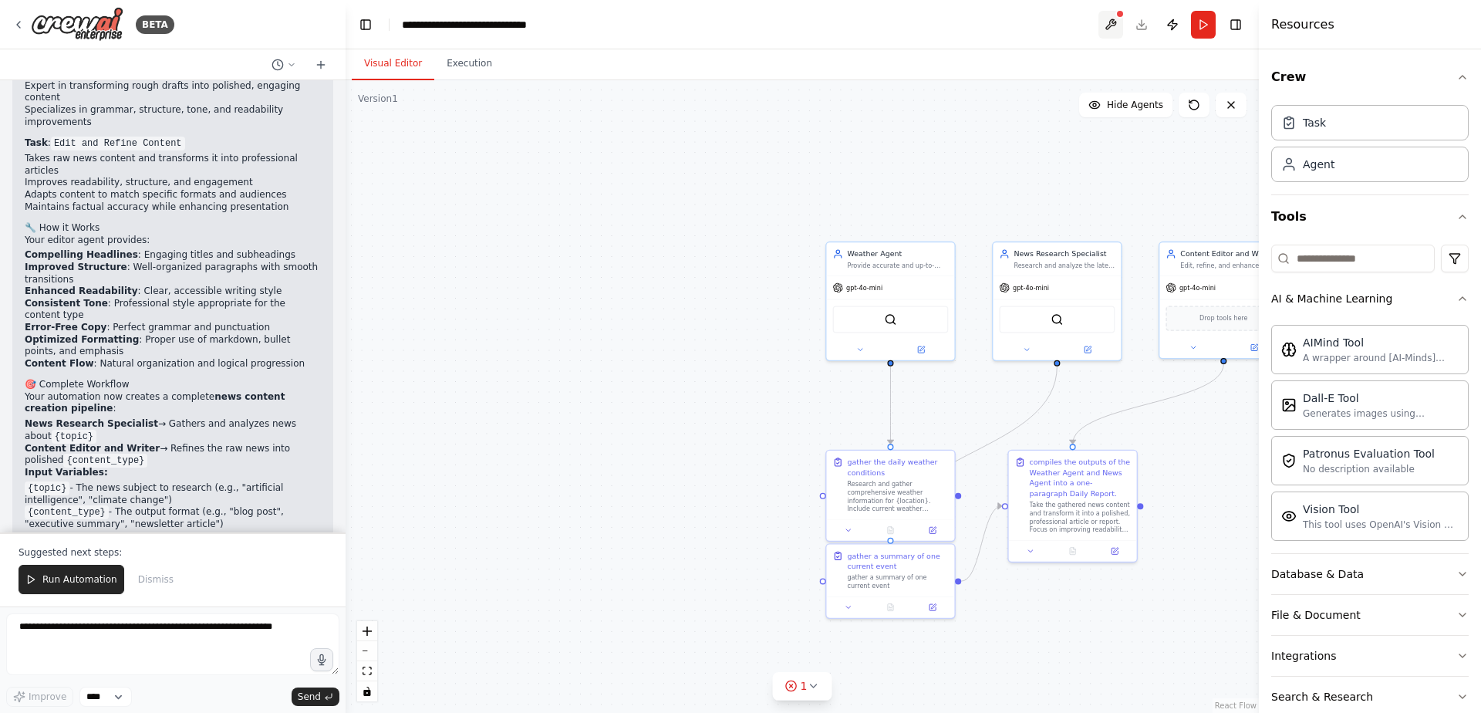
click at [1110, 19] on button at bounding box center [1111, 25] width 25 height 28
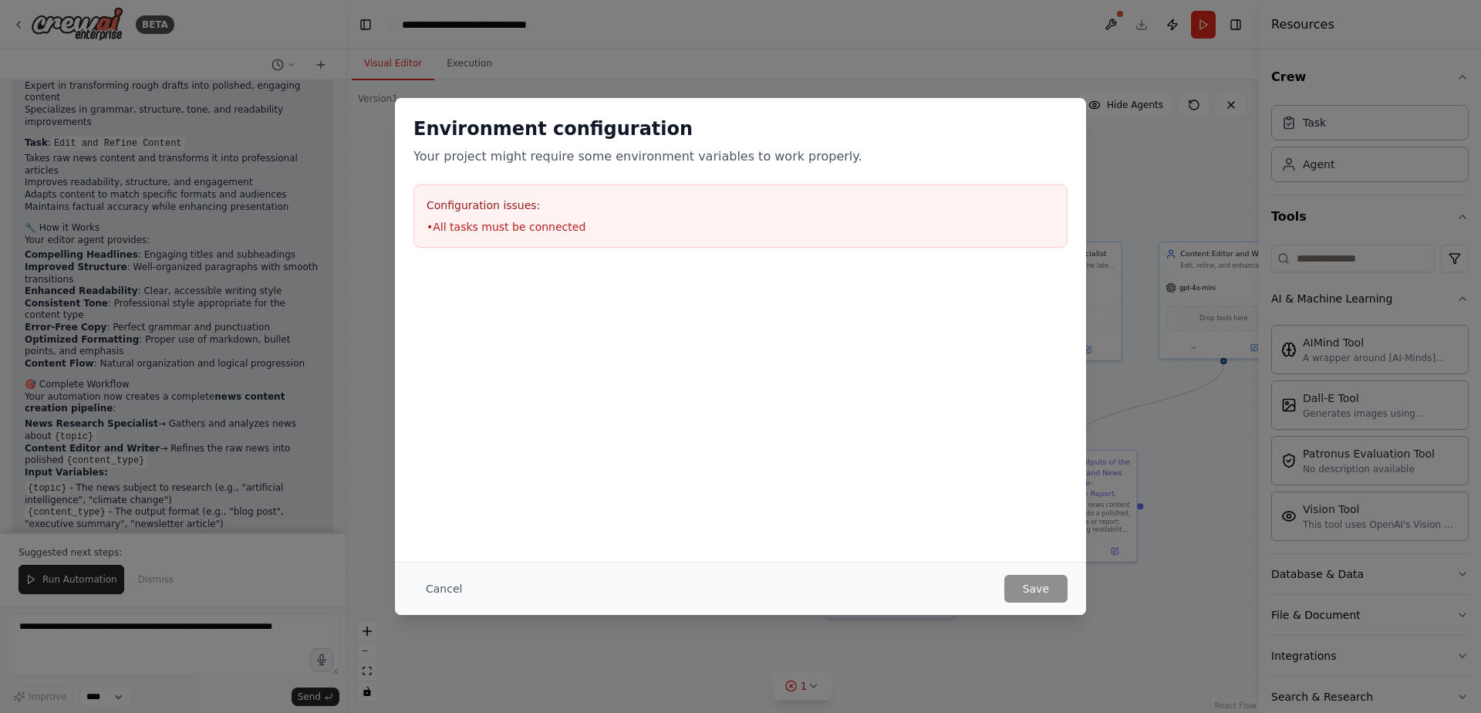
click at [672, 215] on div "Configuration issues: • All tasks must be connected" at bounding box center [741, 215] width 654 height 63
click at [449, 586] on button "Cancel" at bounding box center [444, 589] width 61 height 28
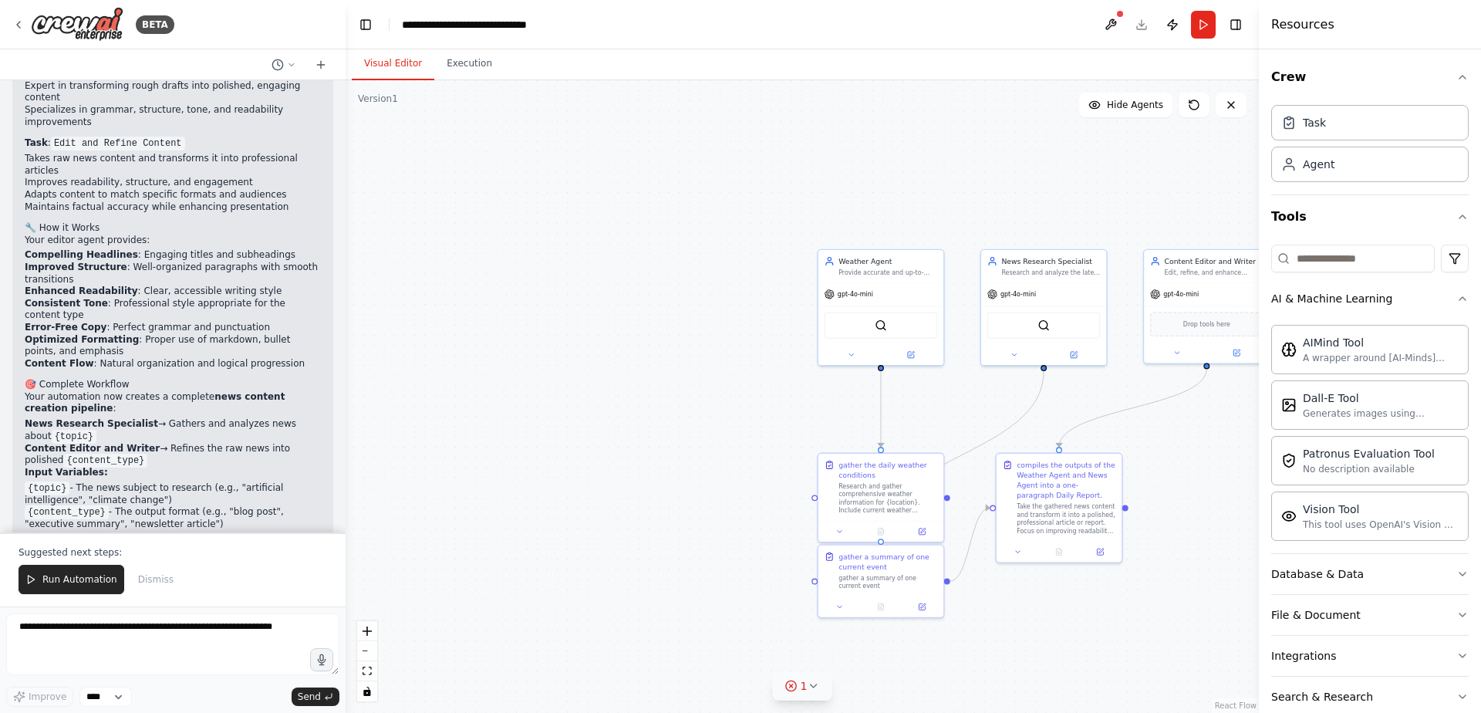
click at [795, 684] on icon at bounding box center [791, 686] width 12 height 12
click at [863, 647] on button at bounding box center [864, 646] width 26 height 19
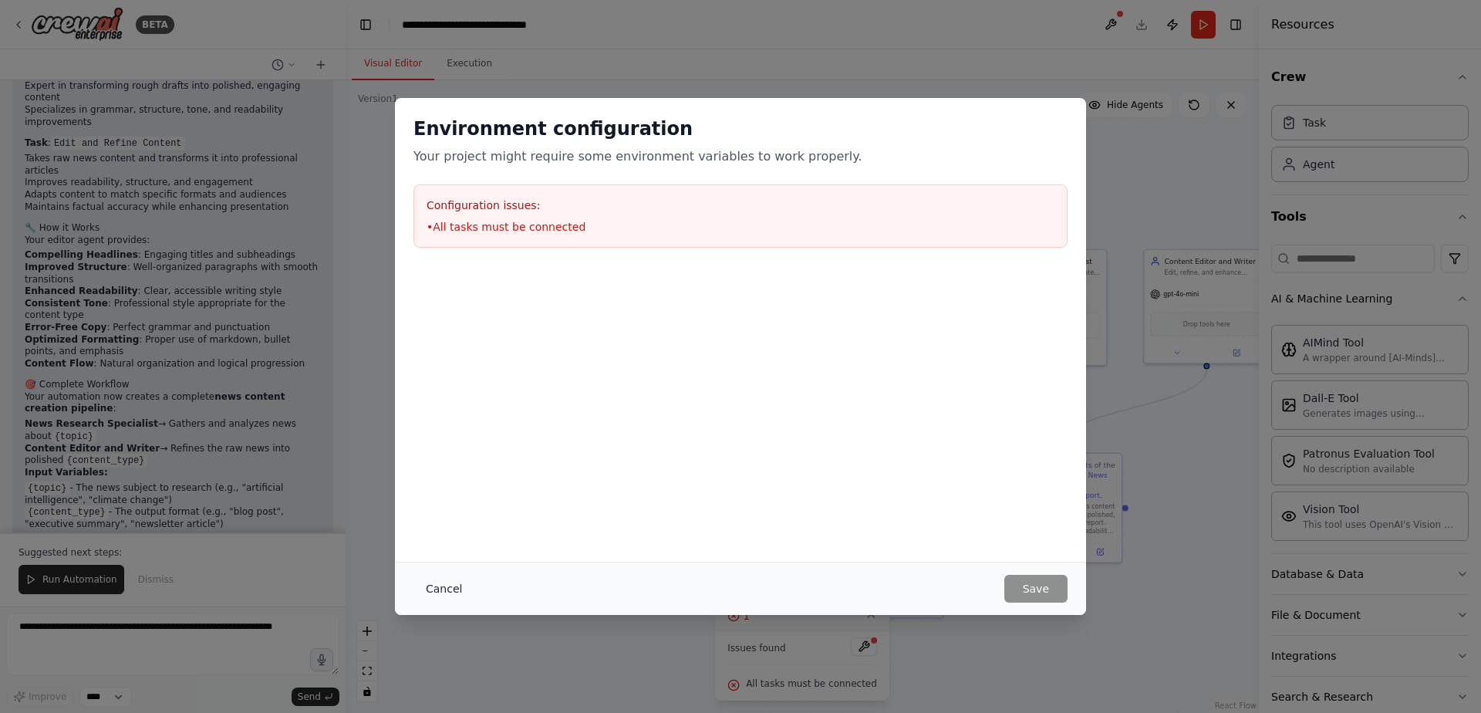
click at [424, 585] on button "Cancel" at bounding box center [444, 589] width 61 height 28
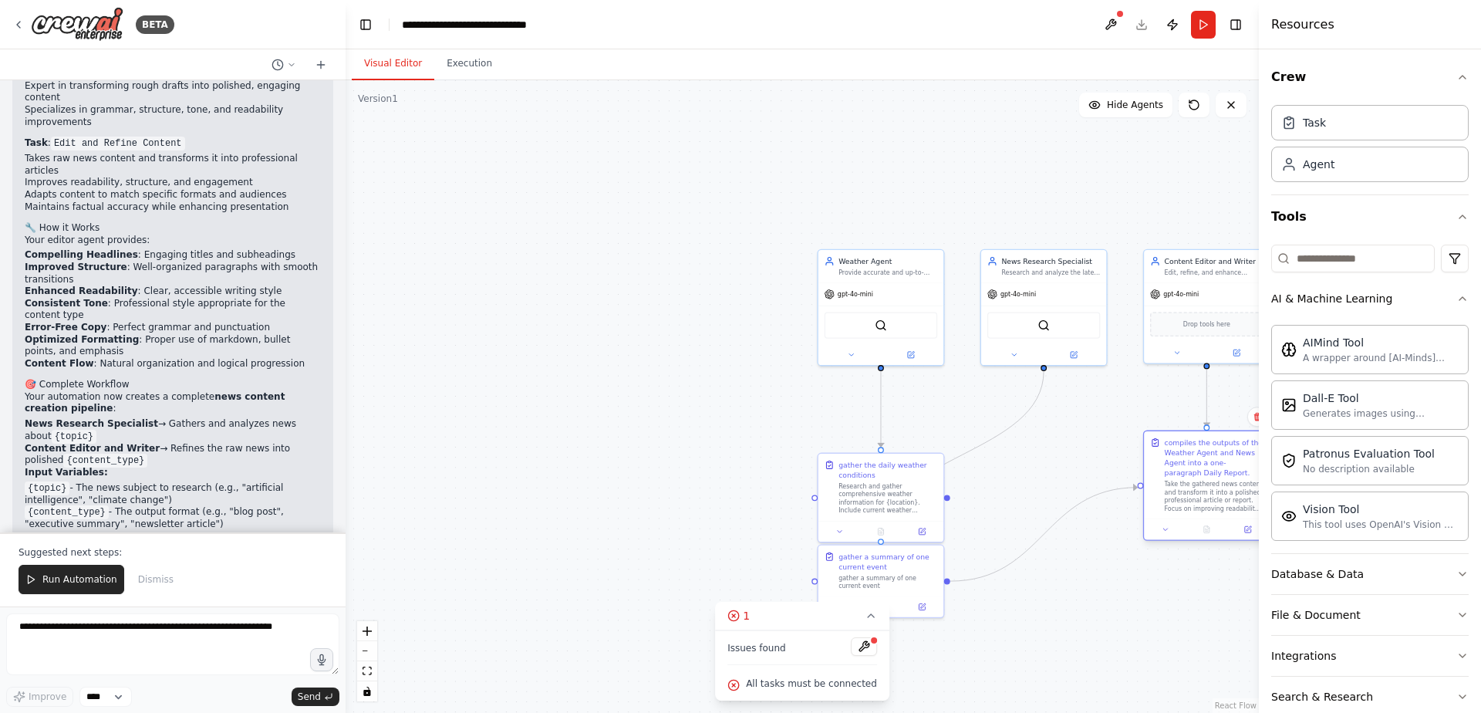
drag, startPoint x: 1076, startPoint y: 502, endPoint x: 1224, endPoint y: 482, distance: 148.7
click at [1224, 482] on div "Take the gathered news content and transform it into a polished, professional a…" at bounding box center [1214, 496] width 99 height 32
click at [1049, 521] on div at bounding box center [1043, 522] width 125 height 21
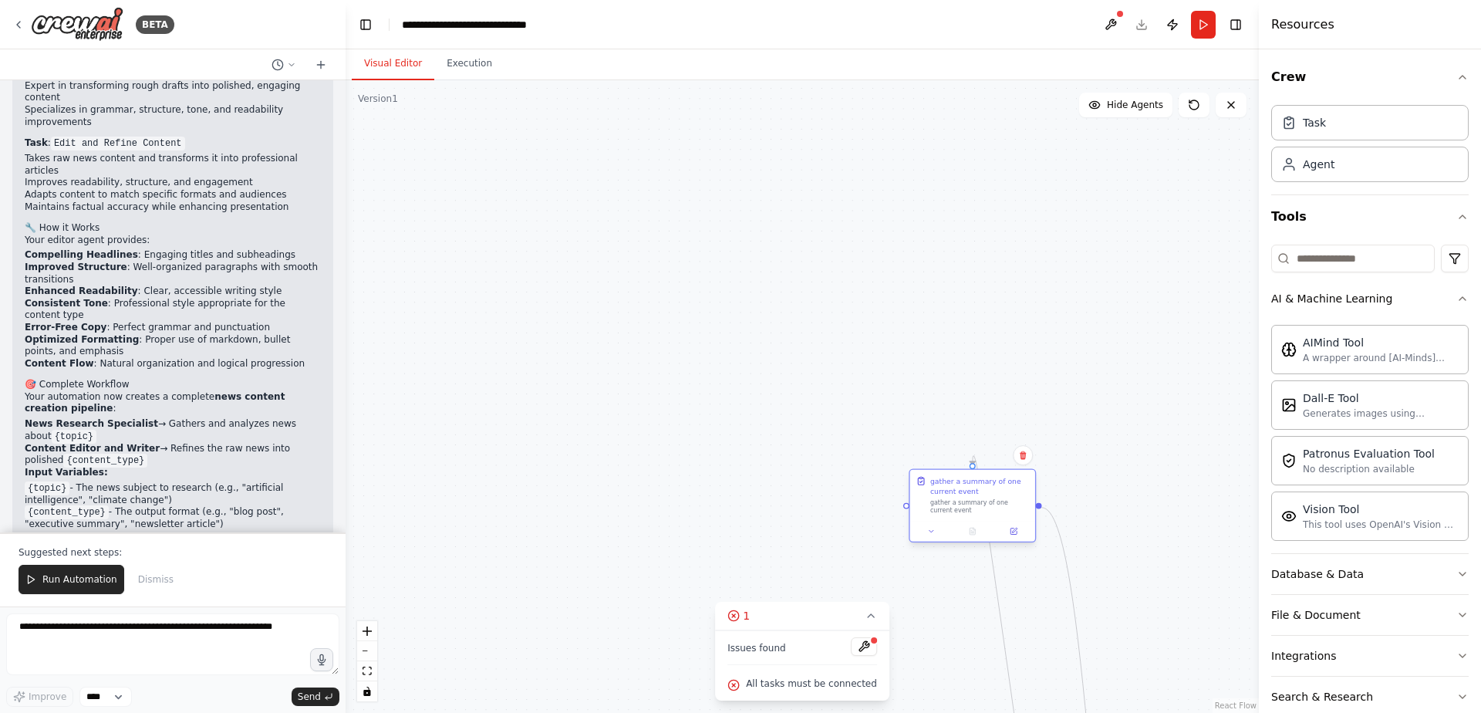
click at [975, 522] on div at bounding box center [972, 531] width 125 height 21
click at [1028, 476] on icon at bounding box center [1025, 475] width 9 height 9
click at [992, 469] on button "Confirm" at bounding box center [981, 475] width 55 height 19
click at [928, 623] on div at bounding box center [932, 620] width 9 height 9
click at [1204, 117] on div ".deletable-edge-delete-btn { width: 20px; height: 20px; border: 0px solid #ffff…" at bounding box center [803, 396] width 914 height 633
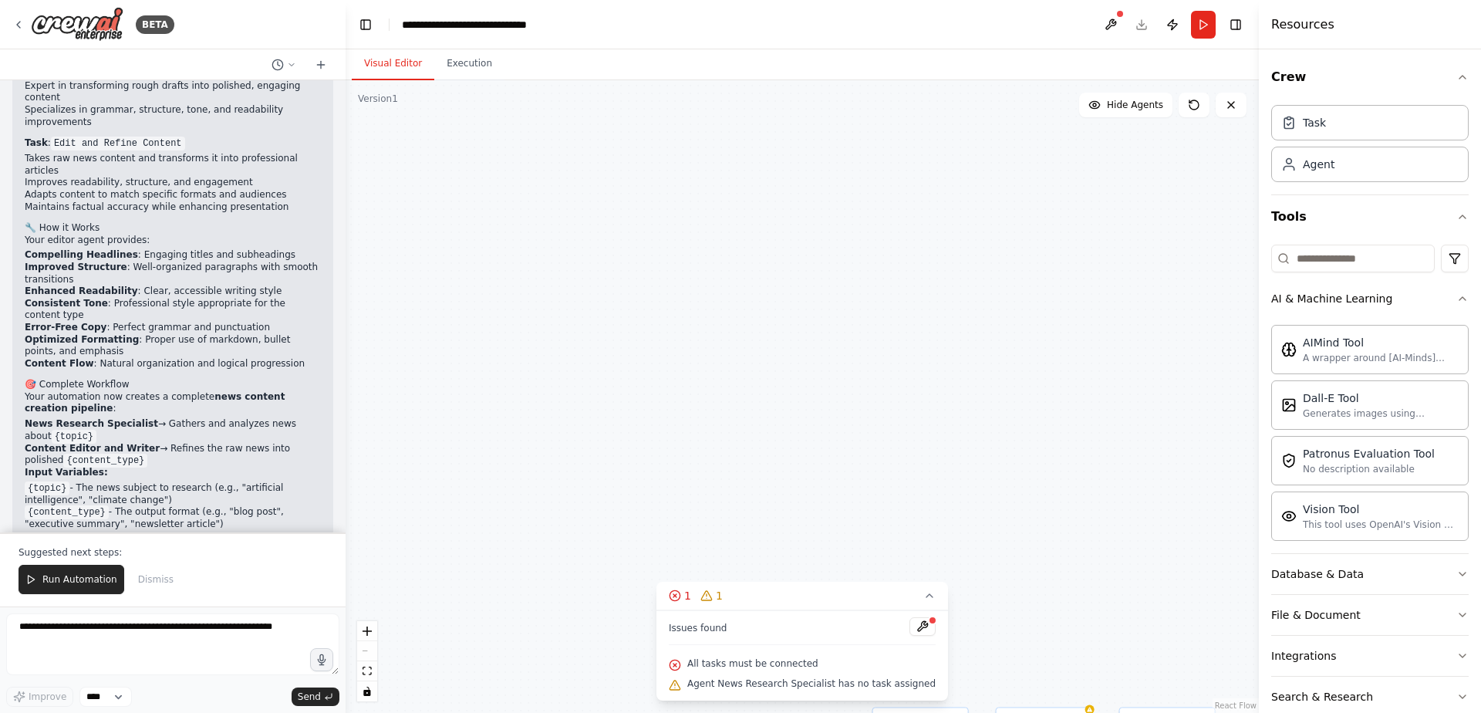
click at [813, 631] on div "Issues found" at bounding box center [802, 631] width 267 height 28
drag, startPoint x: 1079, startPoint y: 701, endPoint x: 1004, endPoint y: 303, distance: 405.2
click at [1003, 303] on div ".deletable-edge-delete-btn { width: 20px; height: 20px; border: 0px solid #ffff…" at bounding box center [803, 396] width 914 height 633
click at [951, 478] on div ".deletable-edge-delete-btn { width: 20px; height: 20px; border: 0px solid #ffff…" at bounding box center [803, 396] width 914 height 633
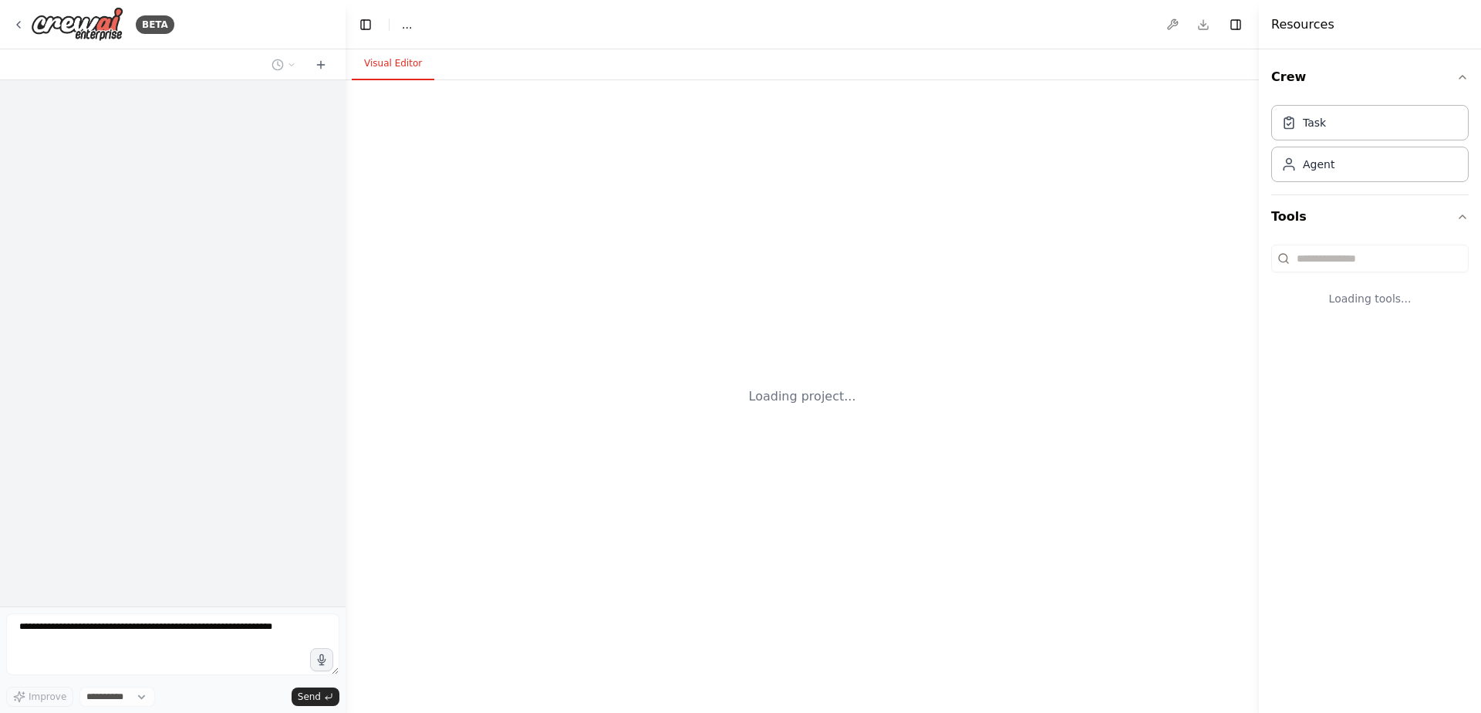
select select "****"
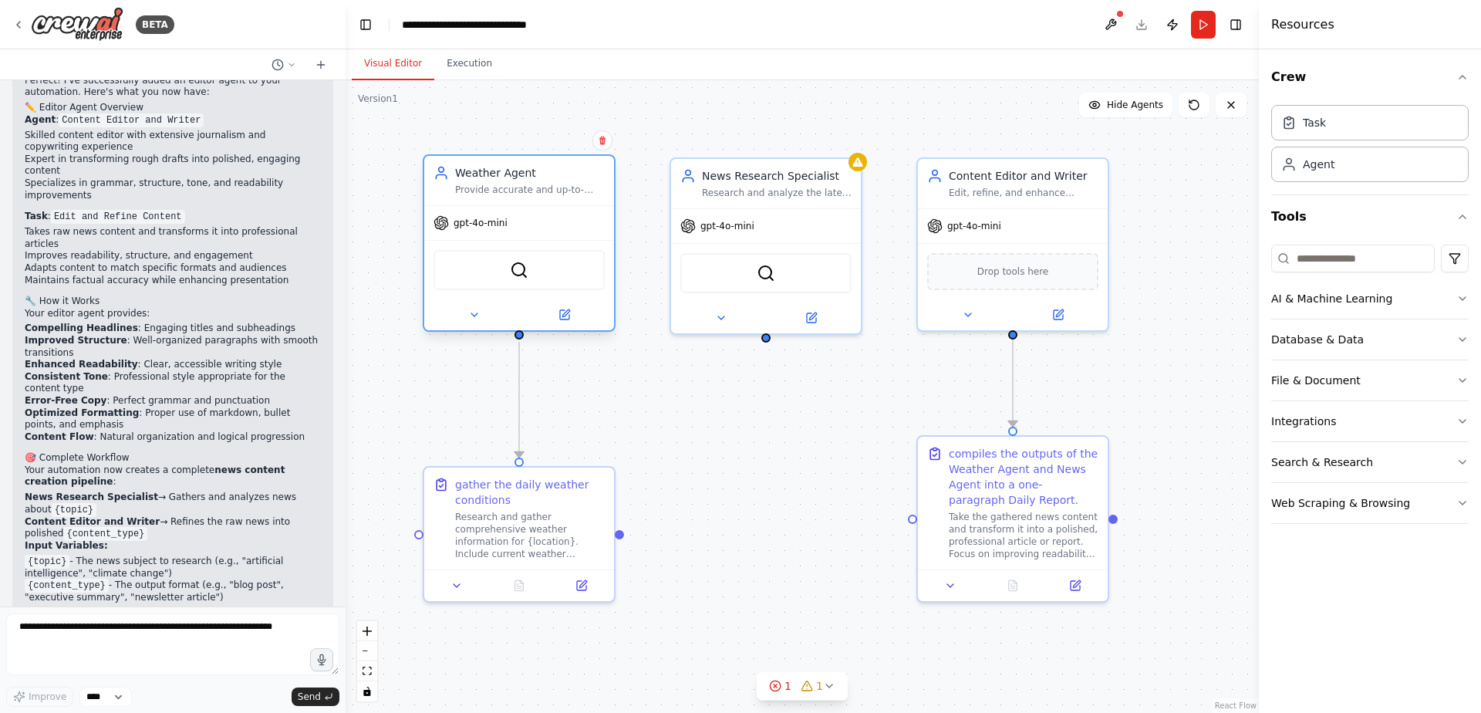
click at [559, 191] on div "Provide accurate and up-to-date weather information for {location}, including c…" at bounding box center [530, 190] width 150 height 12
click at [601, 141] on icon at bounding box center [603, 140] width 6 height 8
click at [601, 134] on button at bounding box center [603, 140] width 20 height 20
click at [572, 135] on button "Confirm" at bounding box center [559, 139] width 55 height 19
click at [852, 167] on div "News Research Specialist Research and analyze the latest news and developments …" at bounding box center [766, 179] width 190 height 49
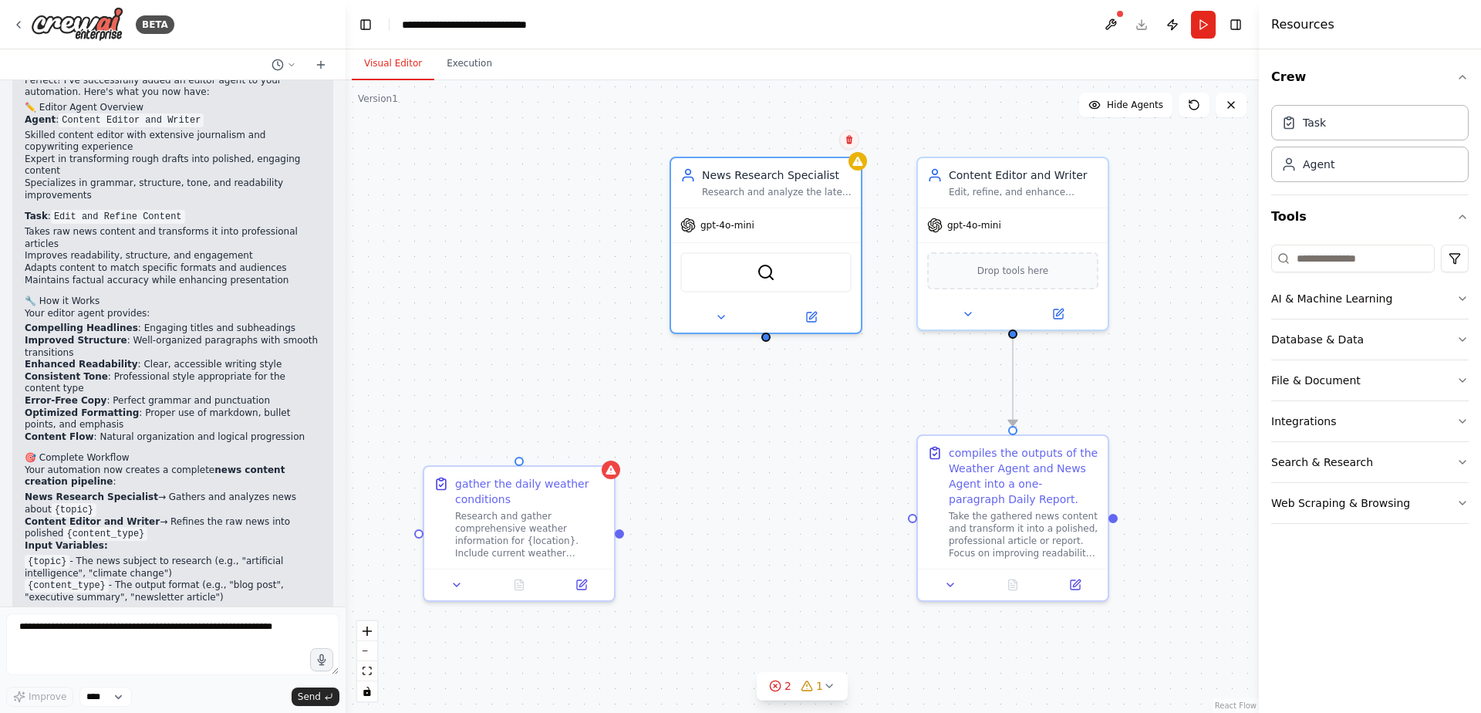
click at [859, 141] on button at bounding box center [849, 140] width 20 height 20
click at [800, 137] on button "Confirm" at bounding box center [806, 139] width 55 height 19
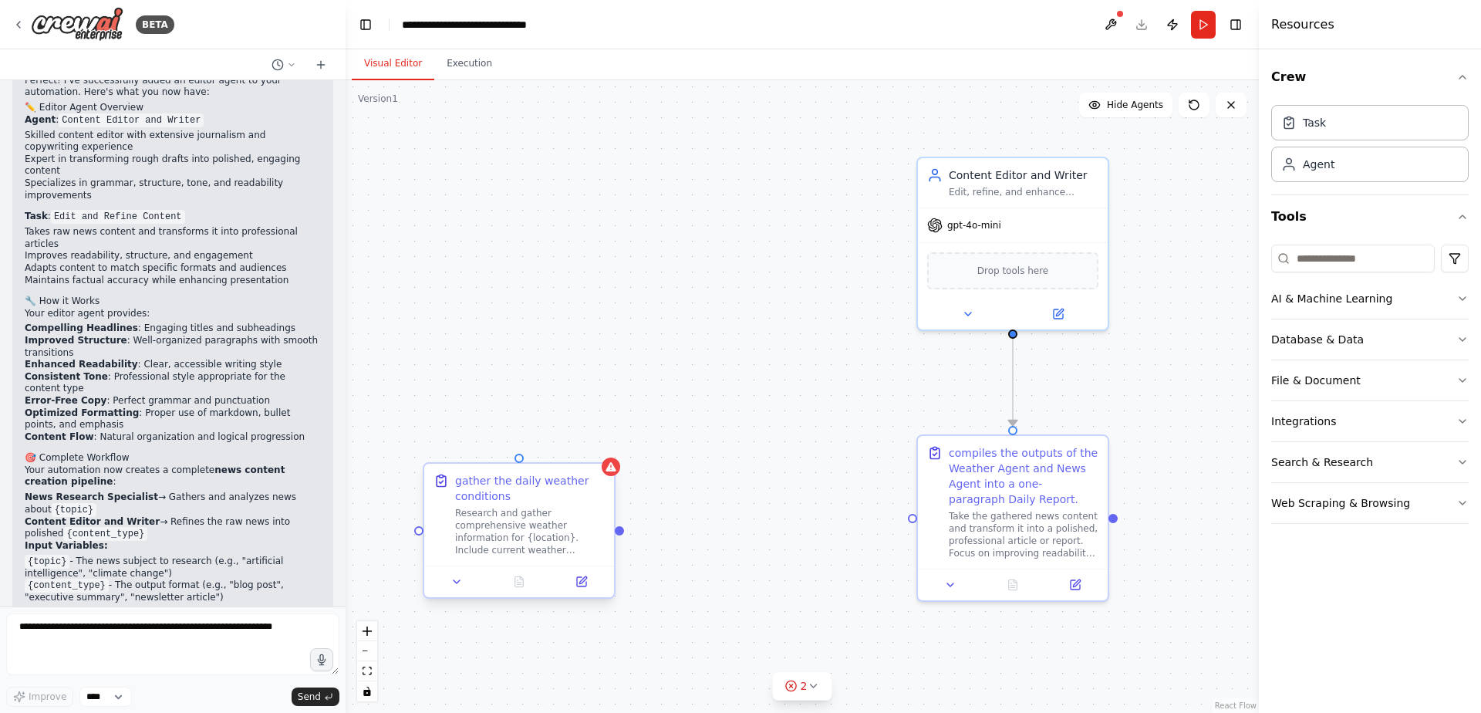
click at [607, 481] on div "gather the daily weather conditions Research and gather comprehensive weather i…" at bounding box center [519, 515] width 190 height 102
click at [603, 453] on icon at bounding box center [603, 450] width 6 height 8
click at [606, 449] on icon at bounding box center [602, 449] width 9 height 9
click at [602, 448] on icon at bounding box center [603, 450] width 6 height 8
click at [566, 444] on button "Confirm" at bounding box center [559, 450] width 55 height 19
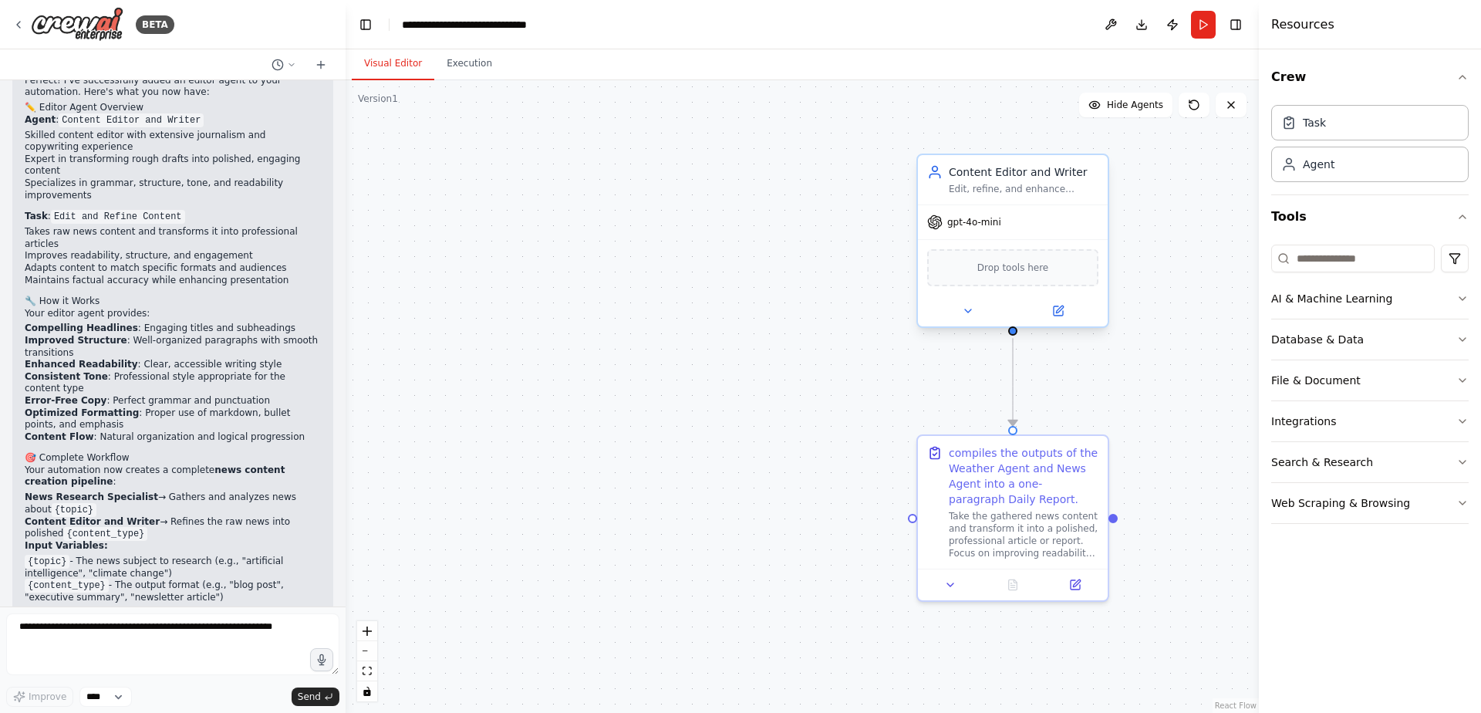
click at [1097, 174] on div "Content Editor and Writer" at bounding box center [1024, 171] width 150 height 15
click at [1096, 147] on button at bounding box center [1096, 140] width 20 height 20
click at [1055, 140] on button "Confirm" at bounding box center [1052, 139] width 55 height 19
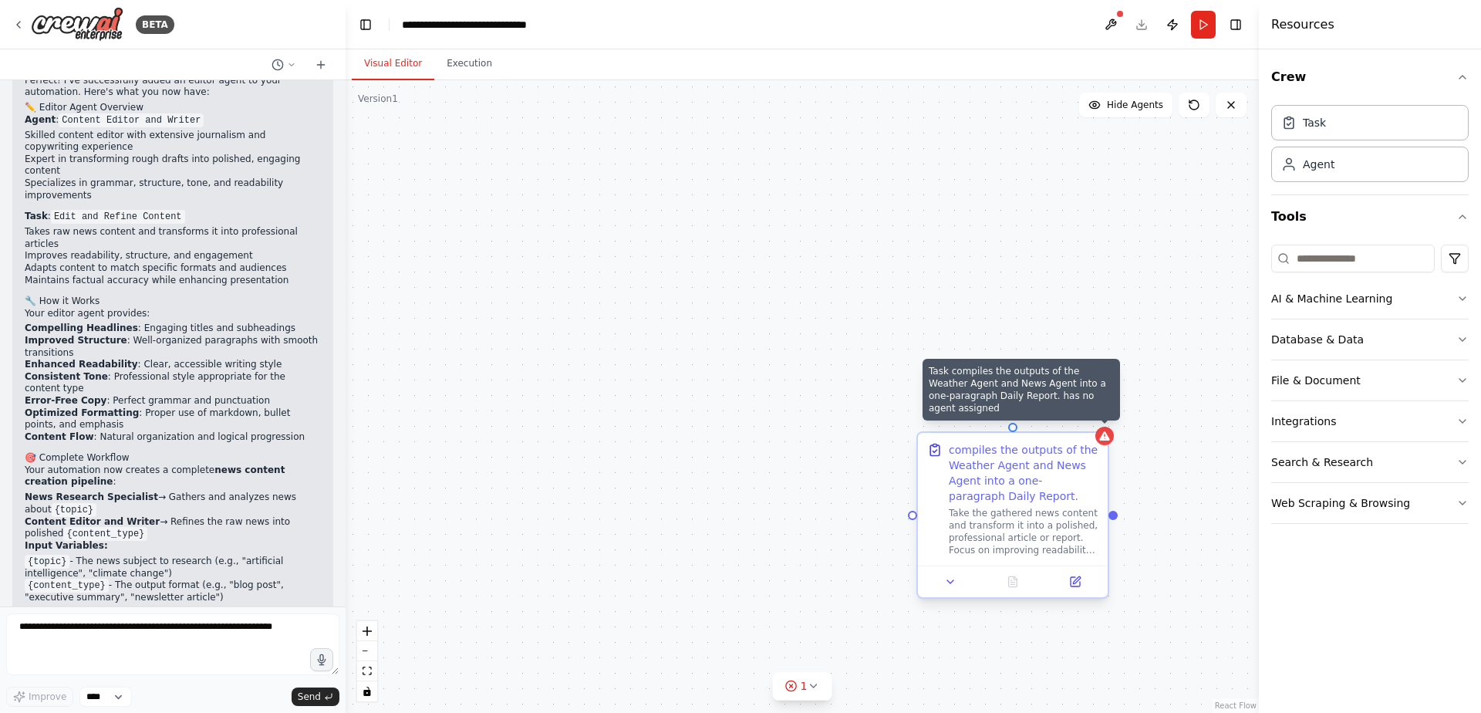
click at [1099, 443] on div at bounding box center [1105, 436] width 19 height 19
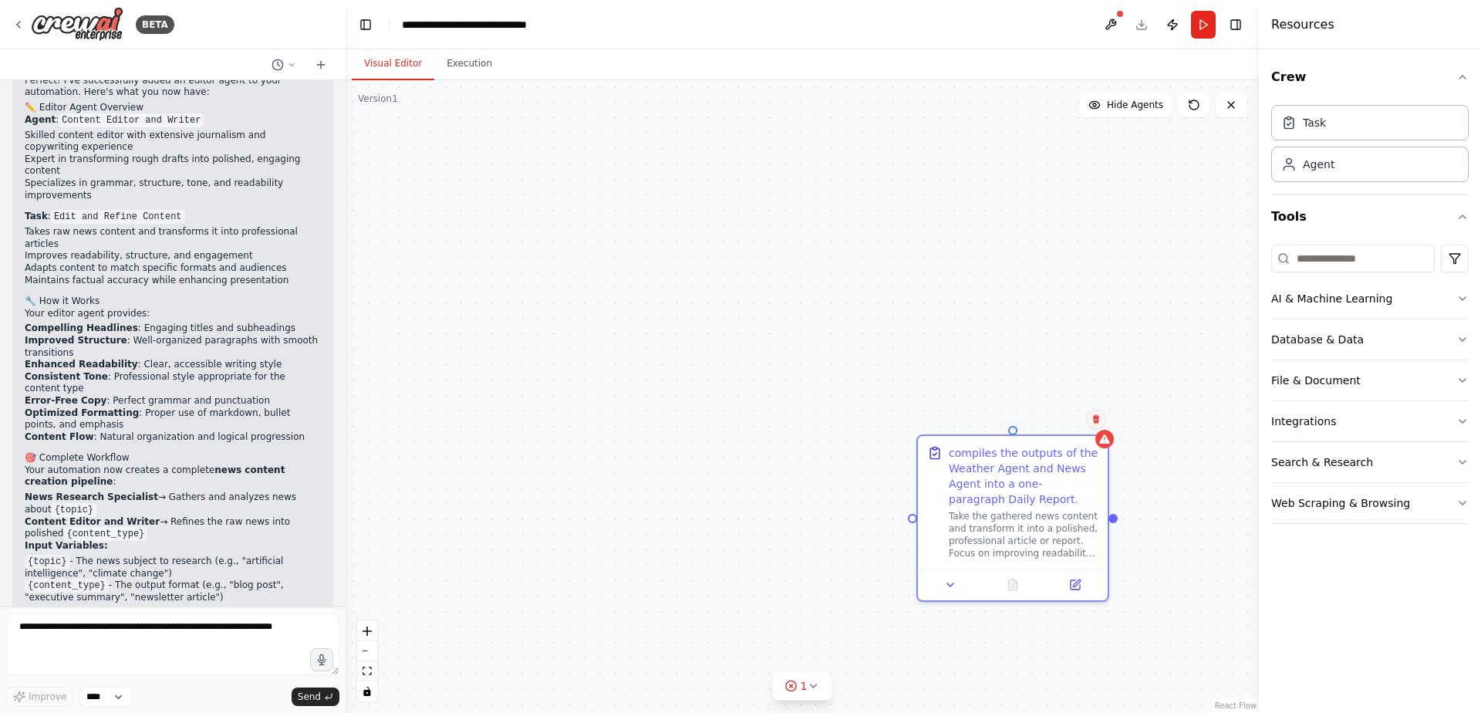
click at [1099, 424] on button at bounding box center [1096, 419] width 20 height 20
click at [1061, 419] on button "Confirm" at bounding box center [1052, 419] width 55 height 19
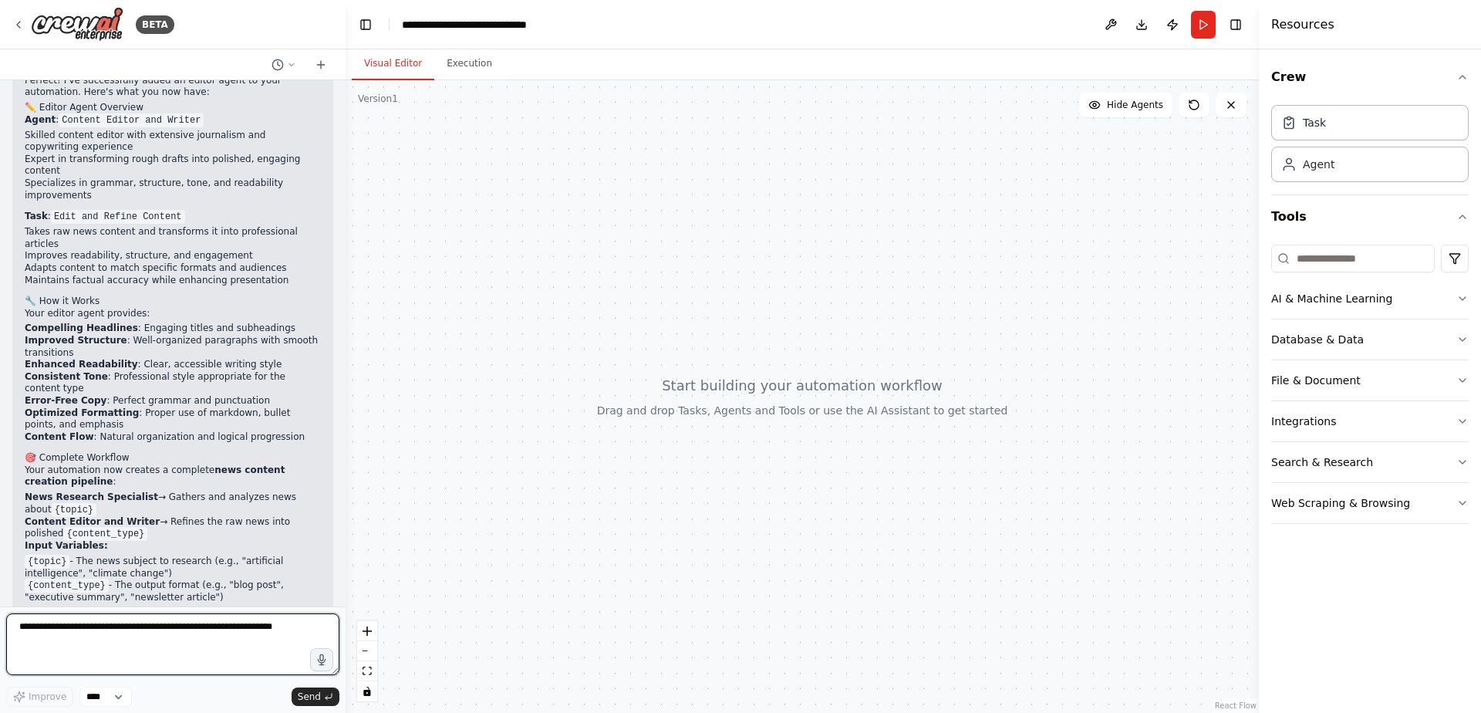
click at [129, 623] on textarea at bounding box center [172, 644] width 333 height 62
paste textarea "**********"
type textarea "**********"
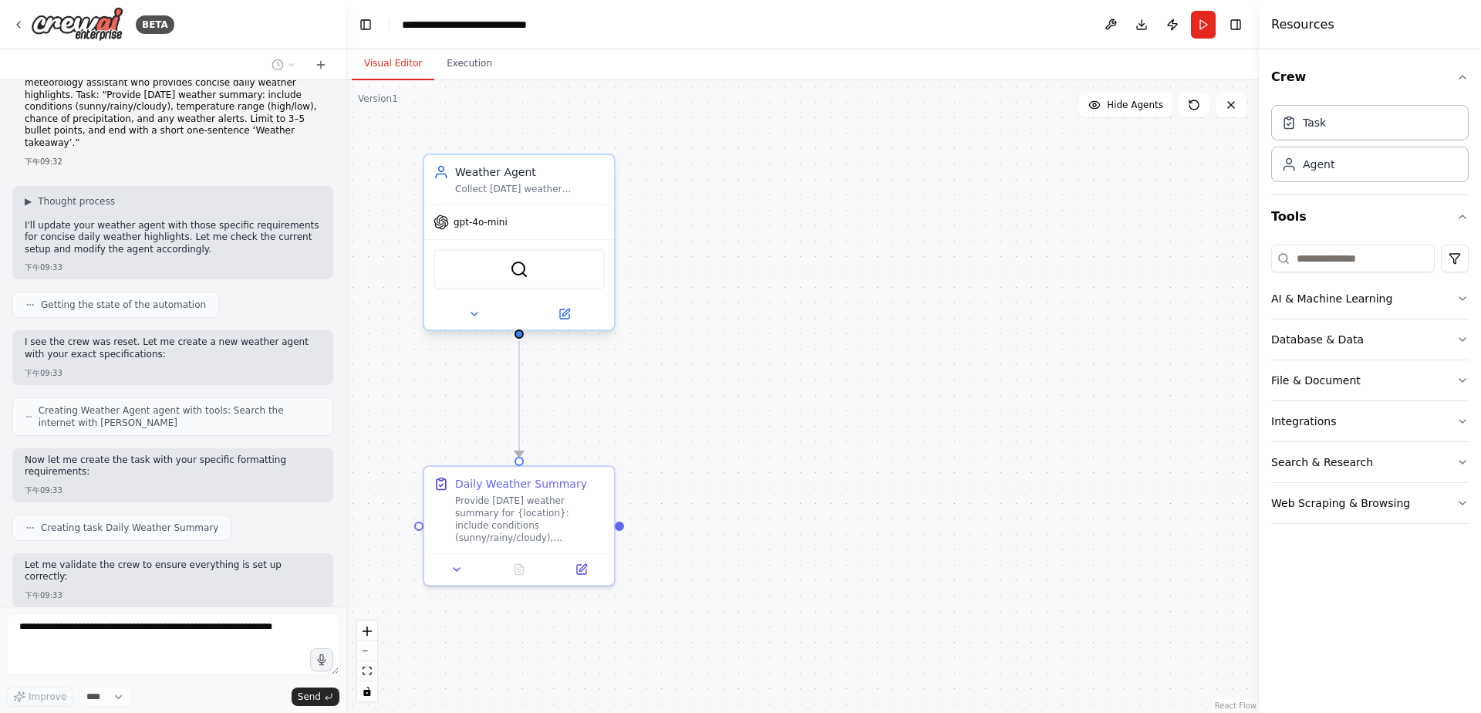
scroll to position [4736, 0]
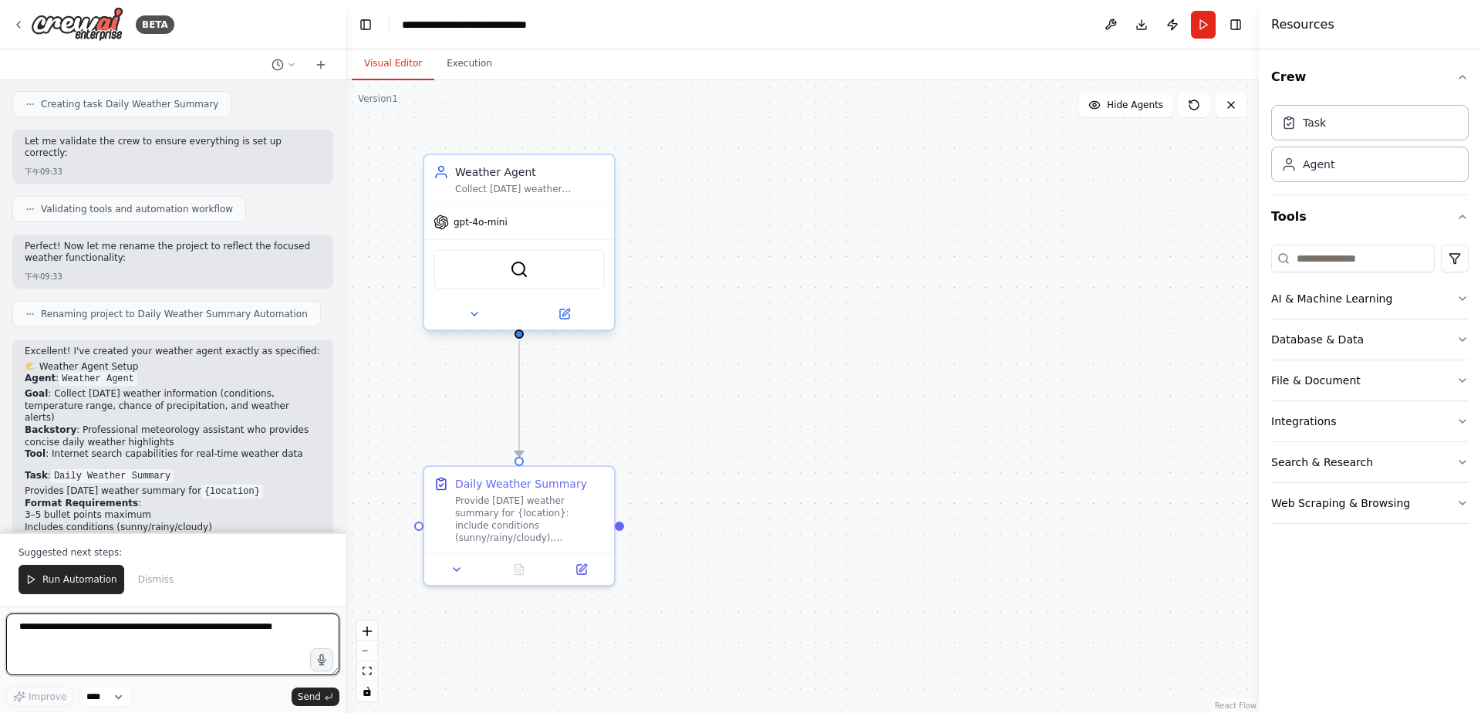
click at [147, 632] on textarea at bounding box center [172, 644] width 333 height 62
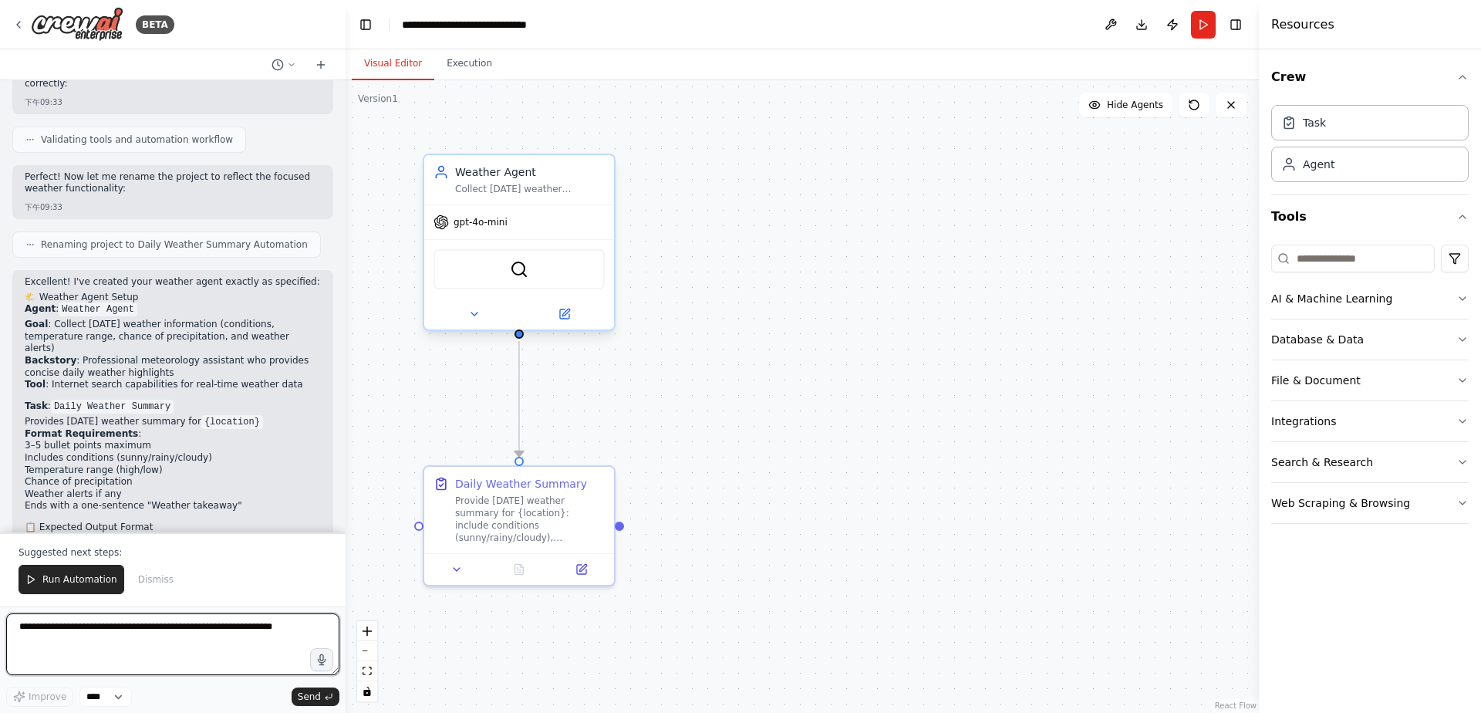
paste textarea "**********"
type textarea "**********"
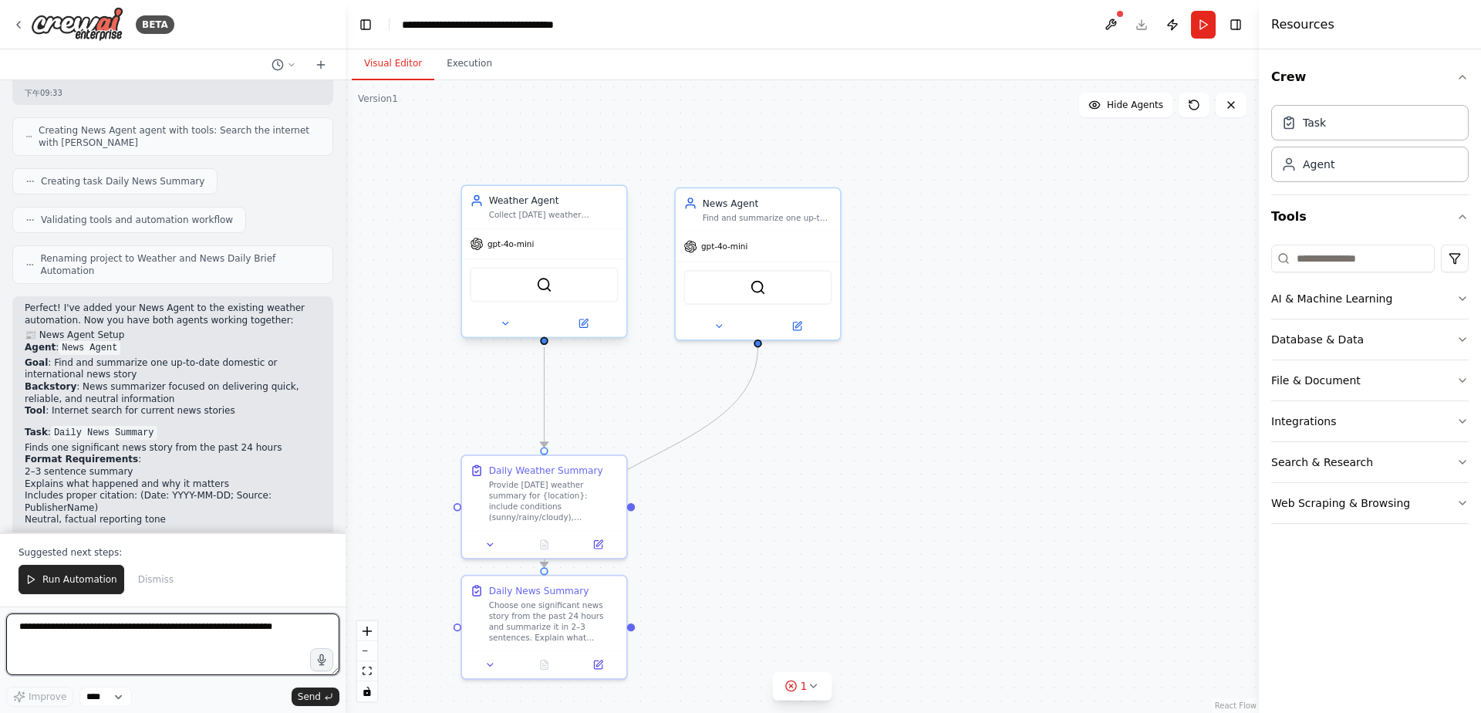
scroll to position [6102, 0]
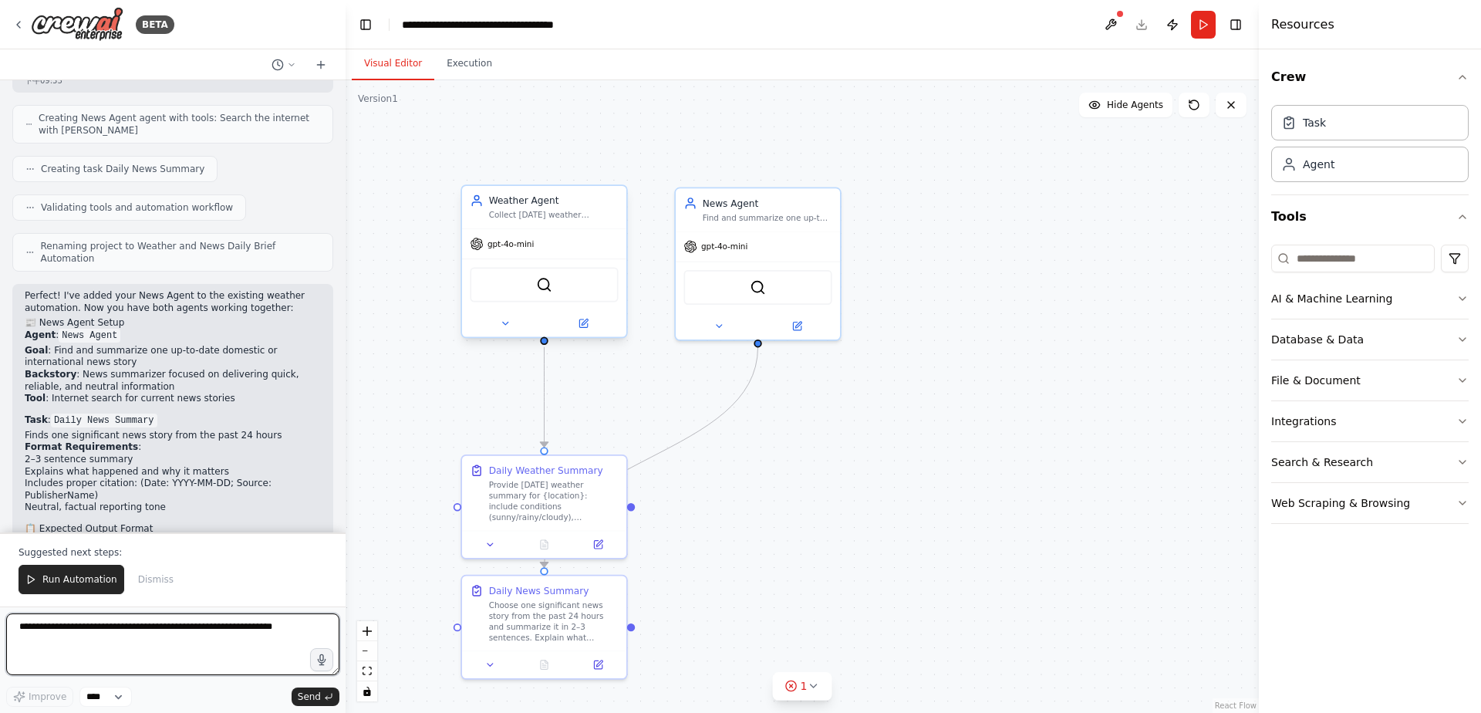
paste textarea "**********"
type textarea "**********"
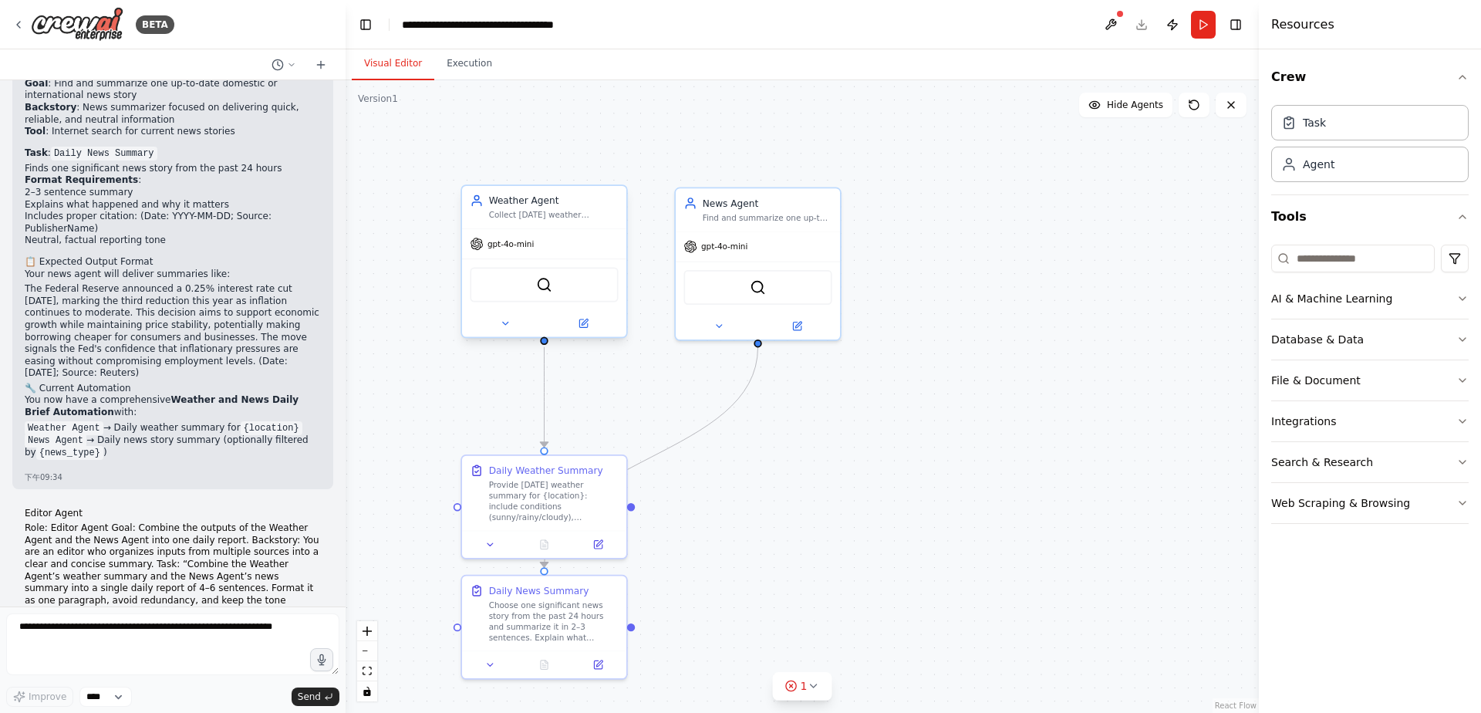
scroll to position [6447, 0]
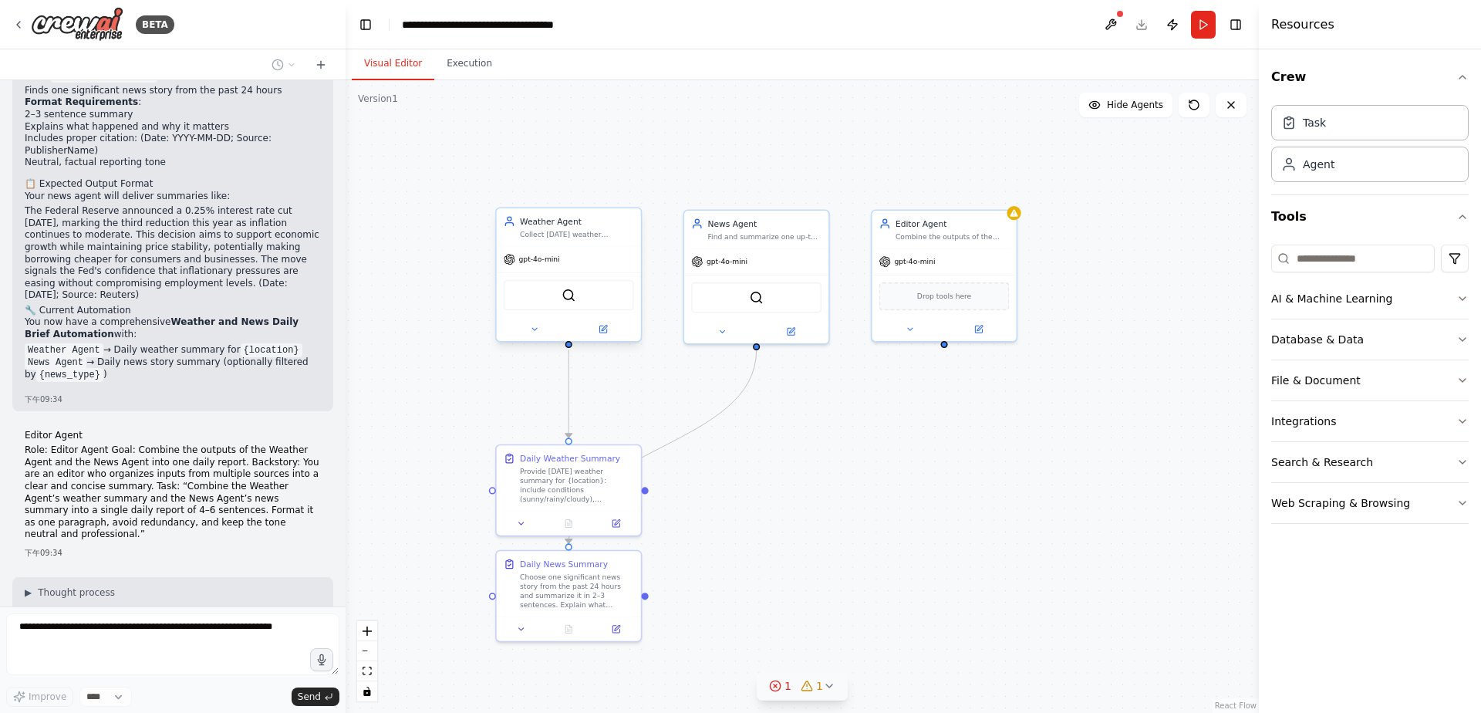
click at [804, 682] on icon at bounding box center [807, 686] width 12 height 12
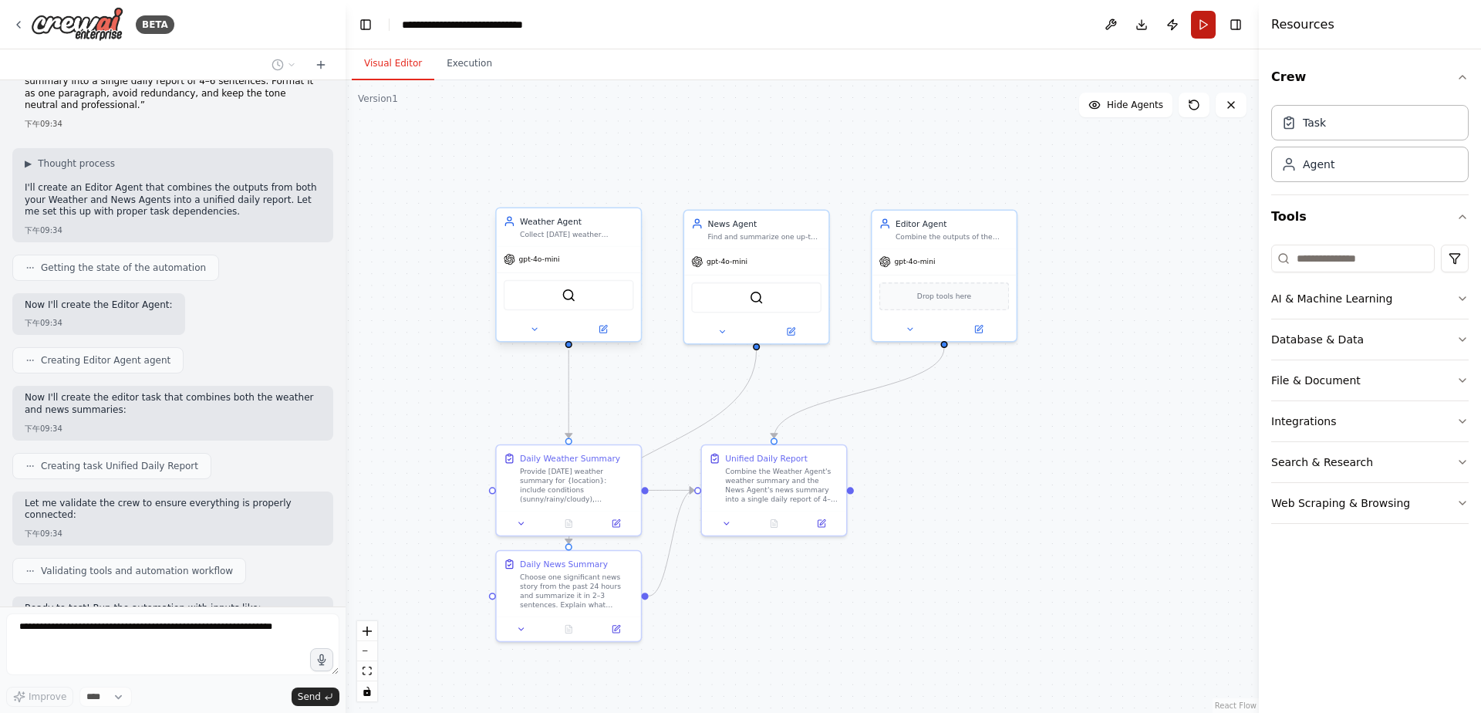
scroll to position [6888, 0]
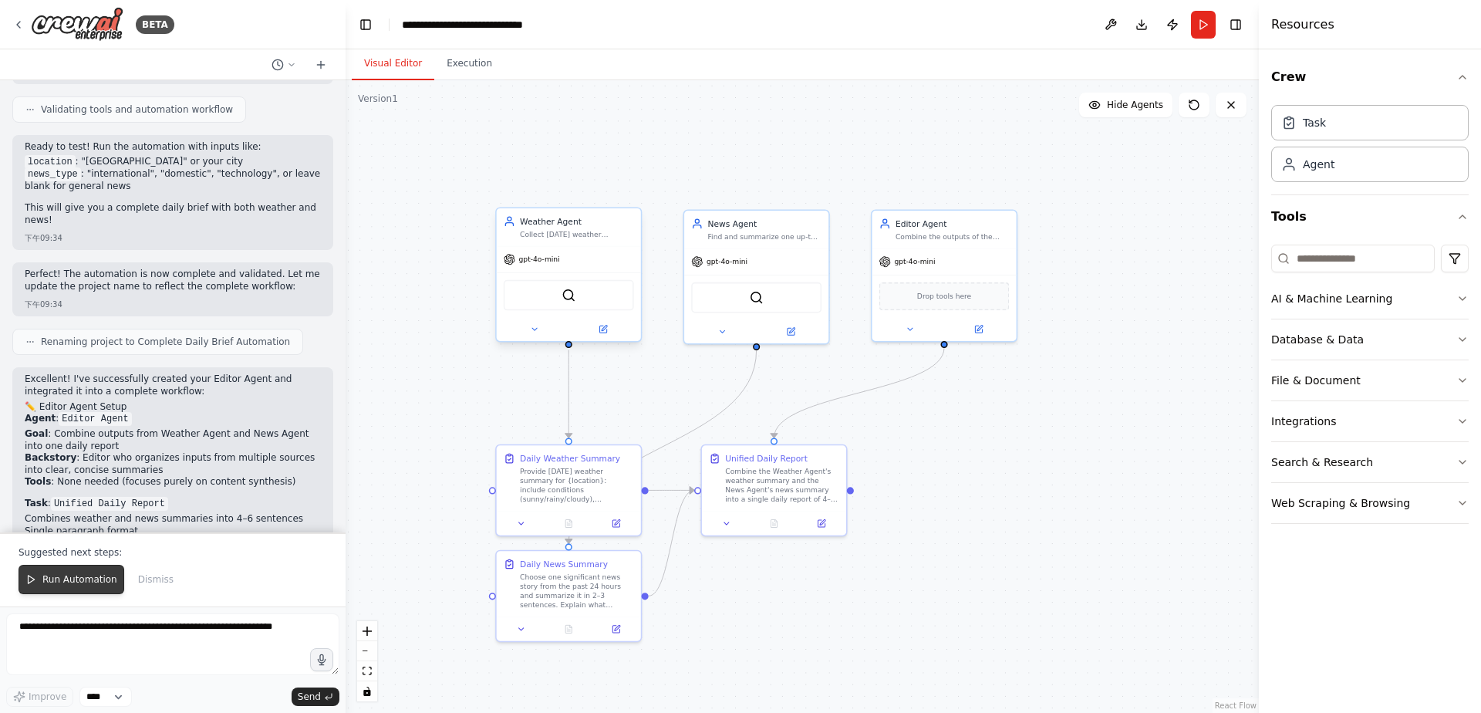
click at [79, 577] on span "Run Automation" at bounding box center [79, 579] width 75 height 12
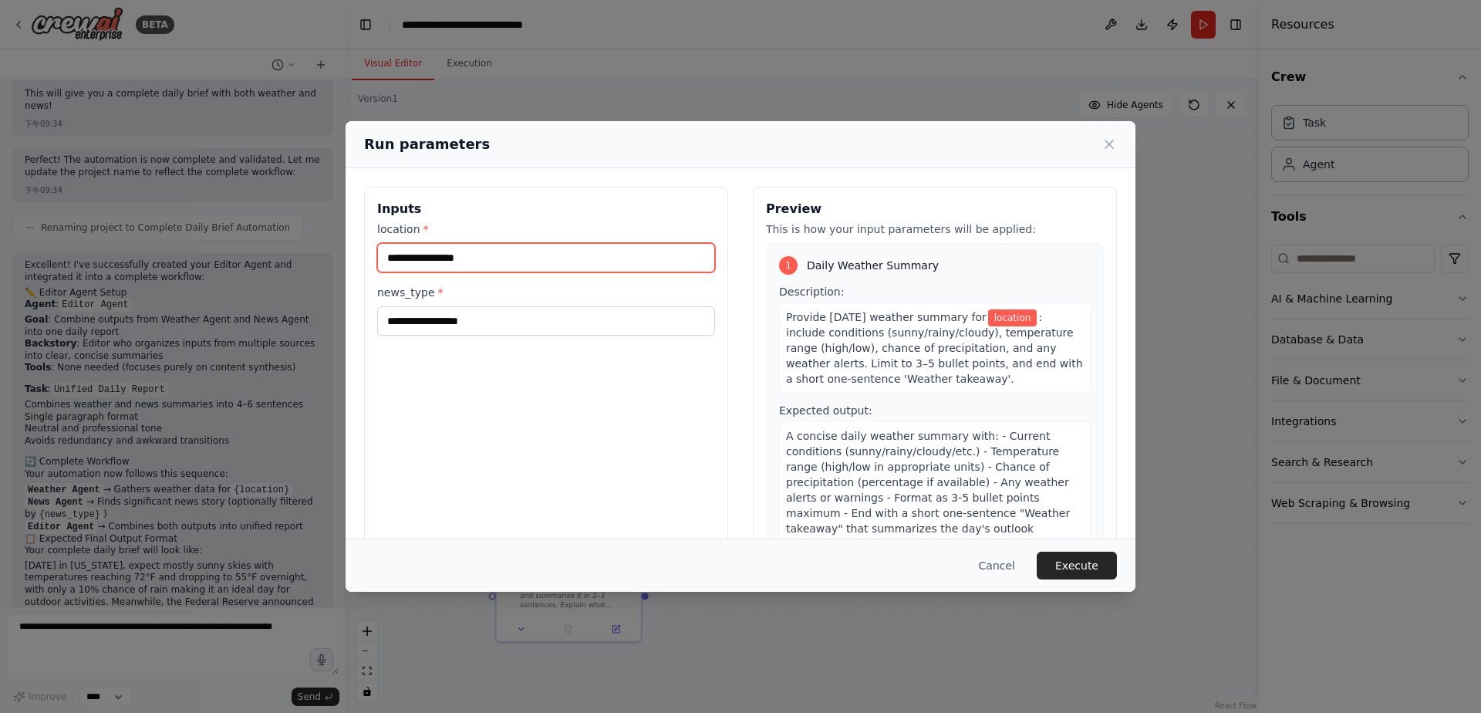
scroll to position [7463, 0]
click at [572, 265] on input "location *" at bounding box center [546, 257] width 338 height 29
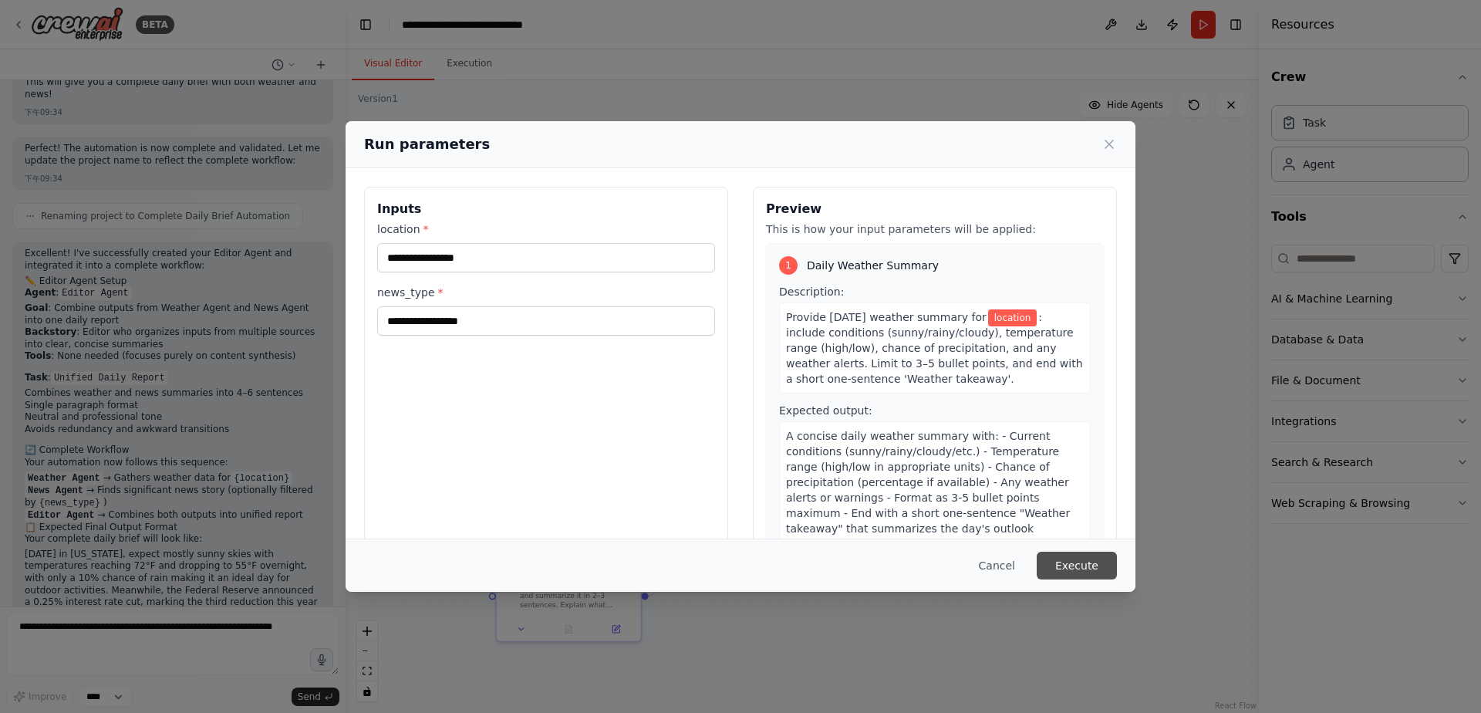
click at [1058, 562] on button "Execute" at bounding box center [1077, 566] width 80 height 28
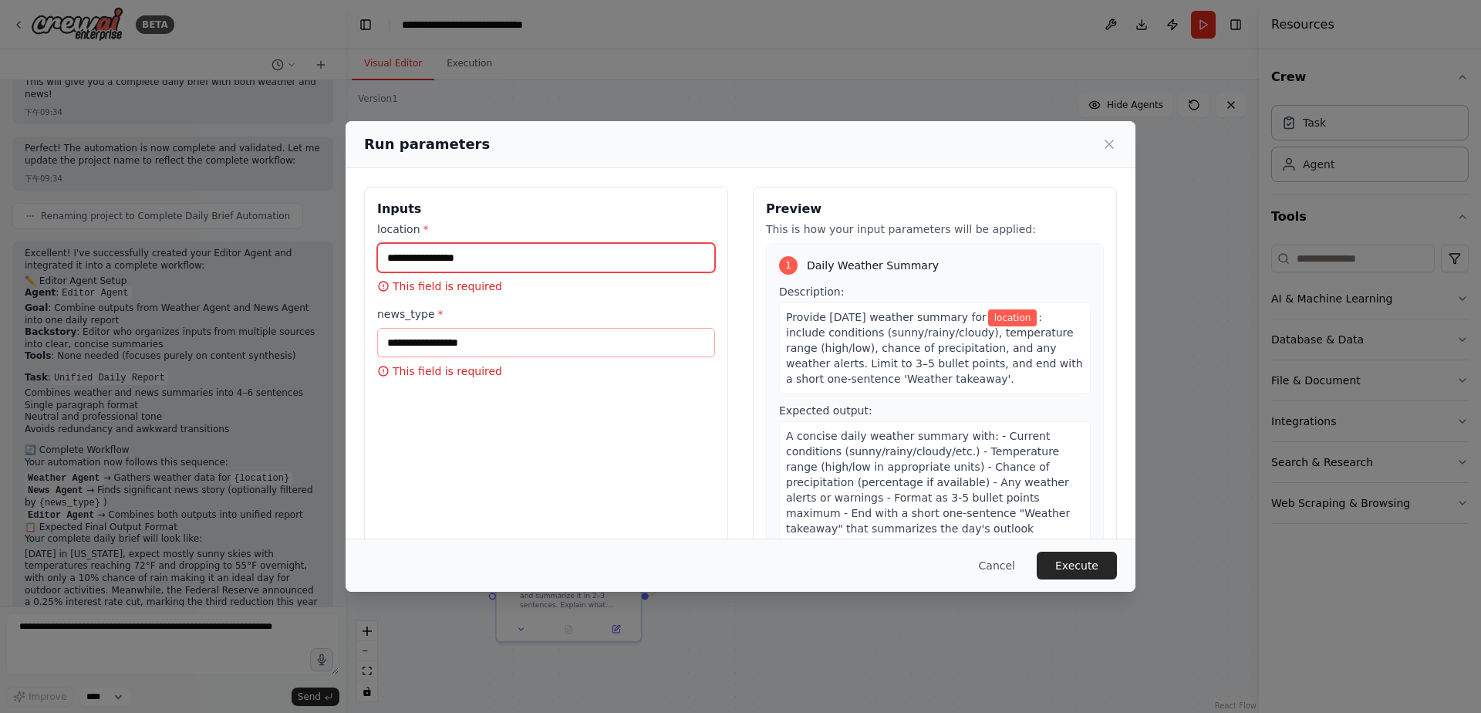
click at [517, 255] on input "location *" at bounding box center [546, 257] width 338 height 29
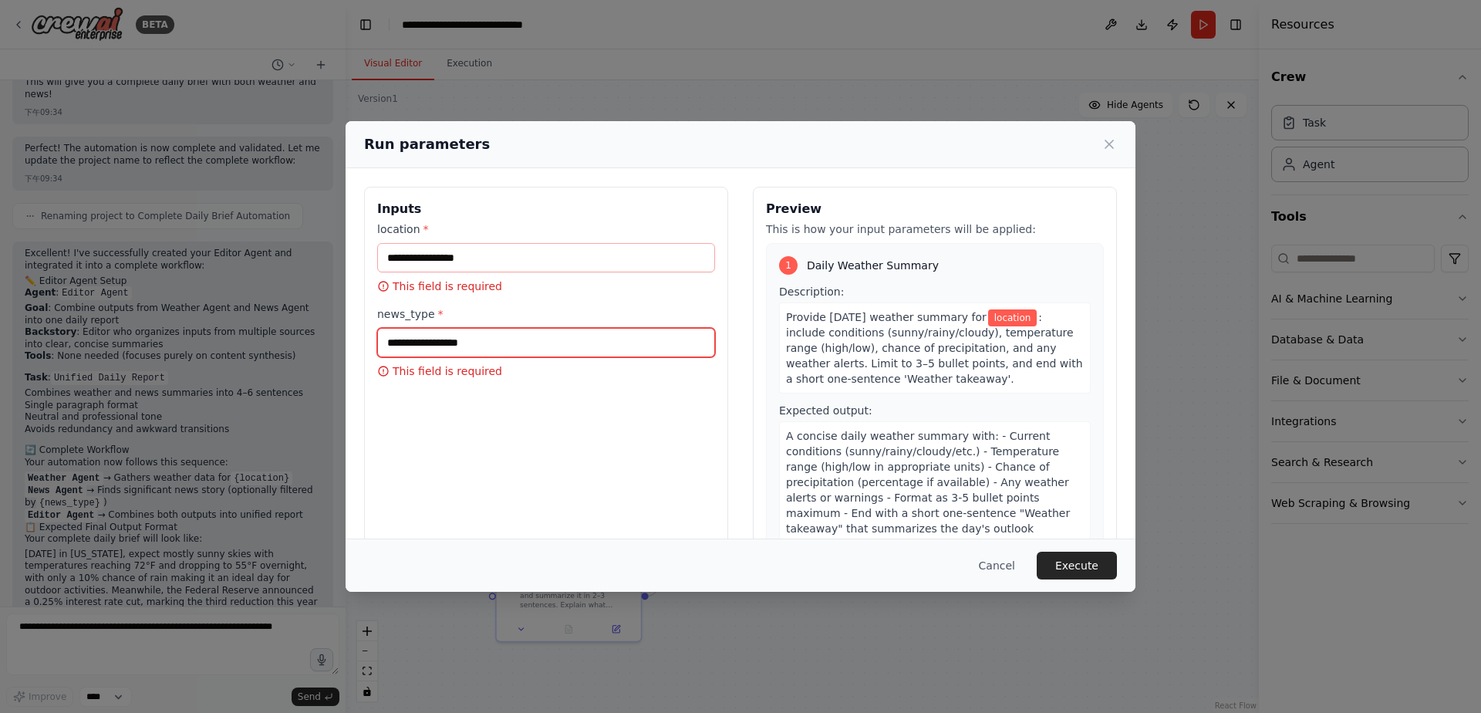
click at [468, 347] on input "news_type *" at bounding box center [546, 342] width 338 height 29
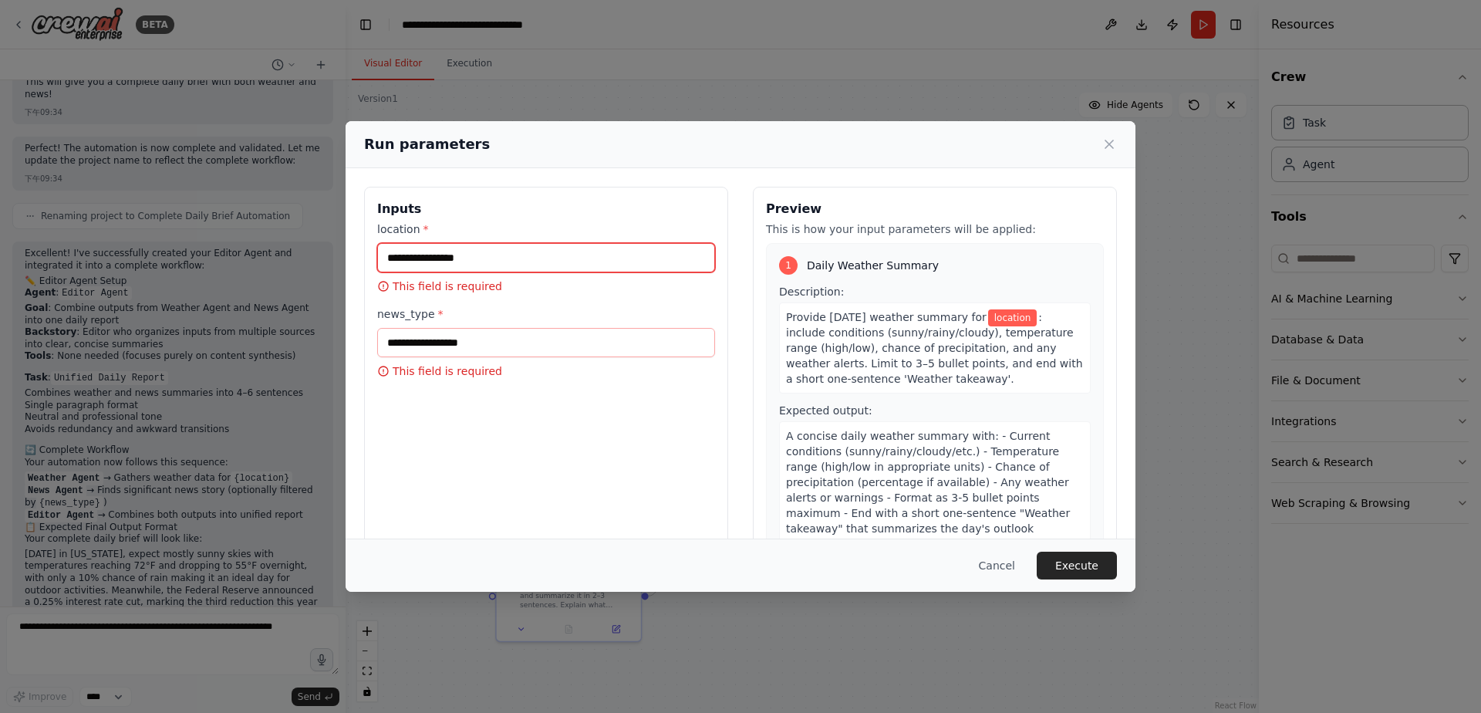
click at [477, 259] on input "location *" at bounding box center [546, 257] width 338 height 29
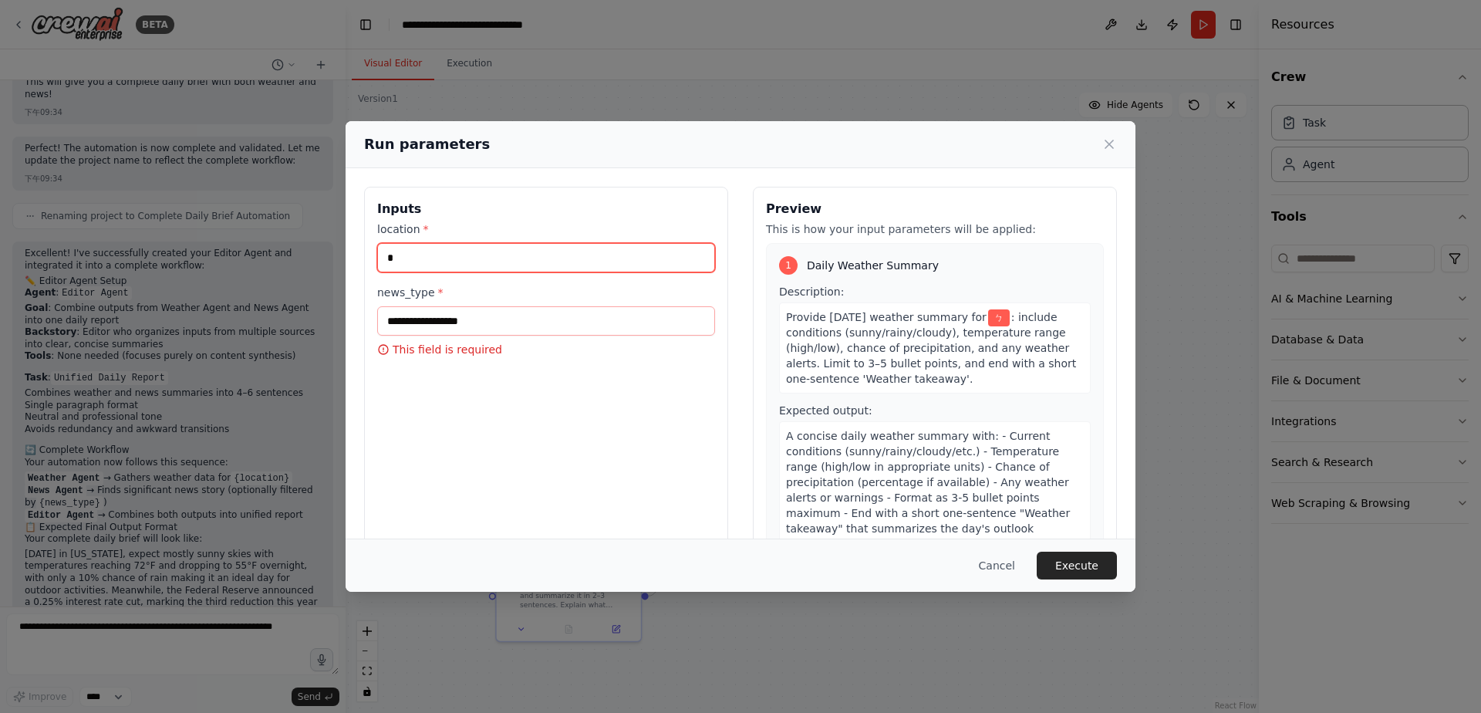
type input "*"
type input "**"
click at [1001, 571] on button "Cancel" at bounding box center [997, 566] width 61 height 28
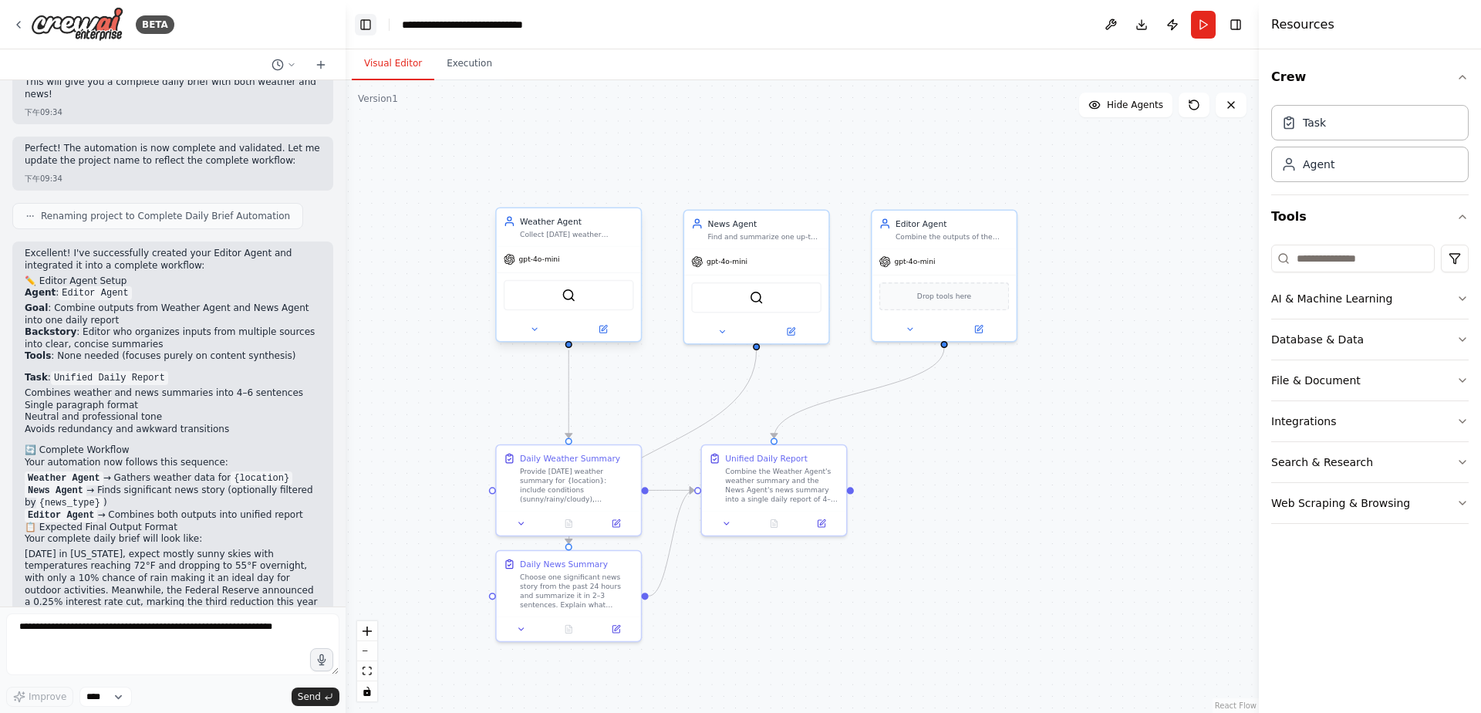
click at [358, 16] on button "Toggle Left Sidebar" at bounding box center [366, 25] width 22 height 22
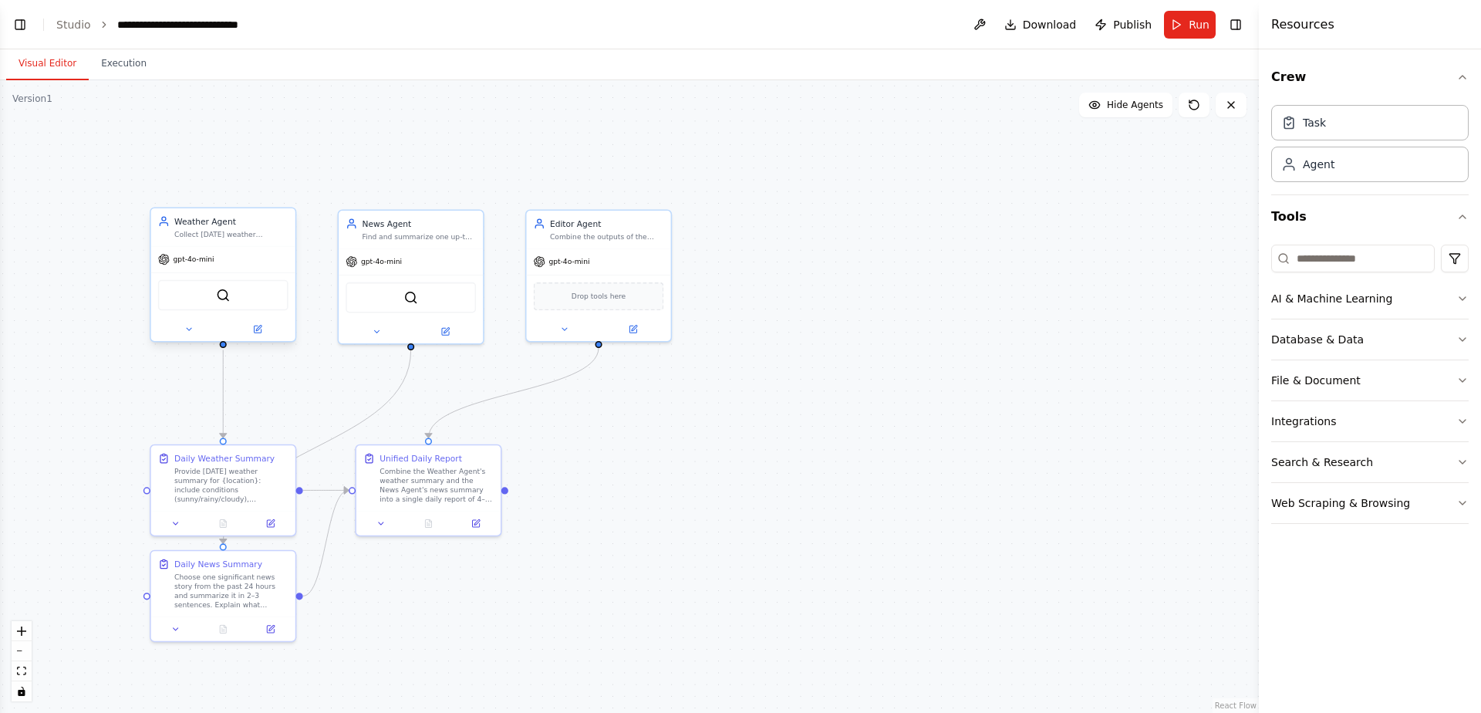
click at [189, 34] on header "**********" at bounding box center [629, 24] width 1259 height 49
click at [189, 27] on div "**********" at bounding box center [200, 24] width 166 height 15
click at [272, 25] on div "**********" at bounding box center [200, 24] width 166 height 15
click at [218, 30] on div "**********" at bounding box center [200, 24] width 166 height 15
click at [181, 27] on div "**********" at bounding box center [200, 24] width 166 height 15
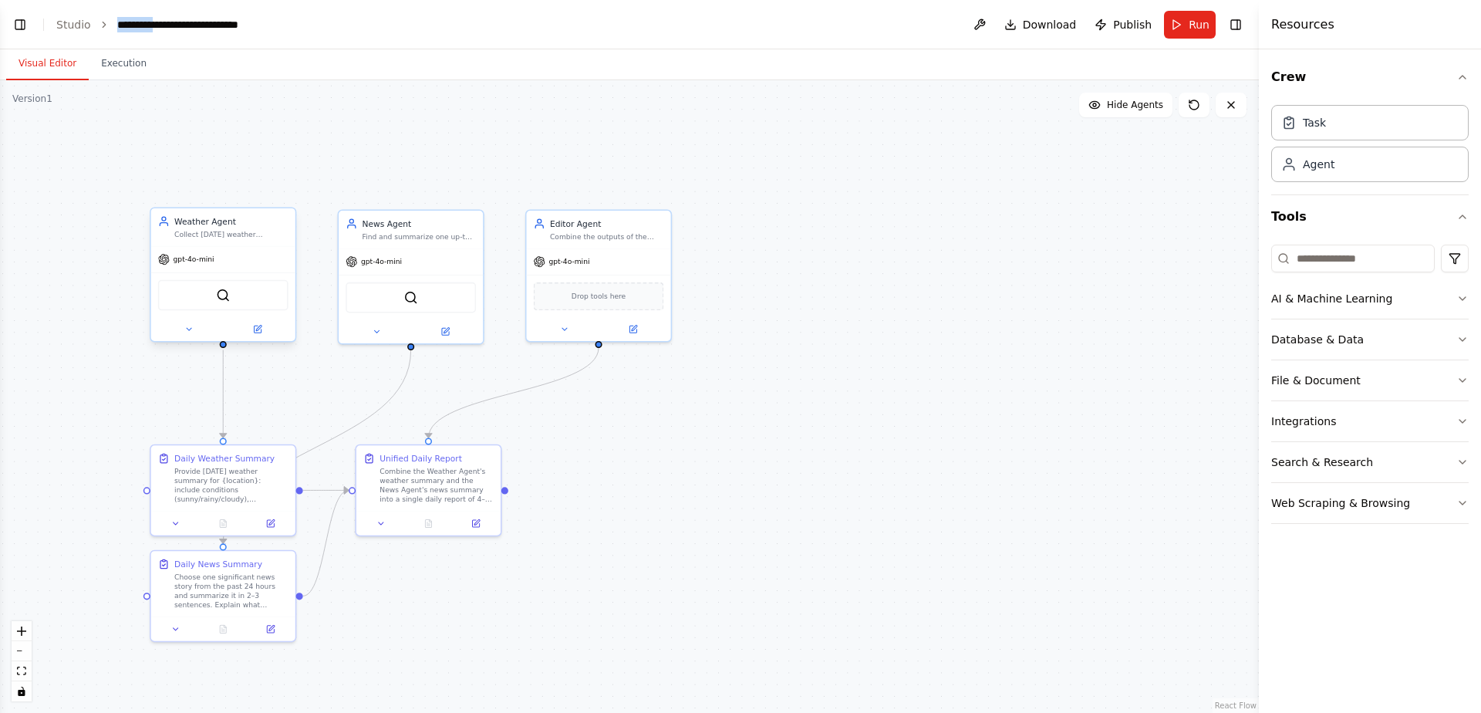
drag, startPoint x: 167, startPoint y: 25, endPoint x: 106, endPoint y: 25, distance: 60.2
click at [106, 25] on ol "**********" at bounding box center [169, 24] width 226 height 15
click at [228, 235] on div "Collect today's weather information (conditions, temperature range, chance of p…" at bounding box center [231, 233] width 114 height 9
click at [220, 462] on div "Daily Weather Summary Provide today's weather summary for {location}: include c…" at bounding box center [231, 476] width 114 height 52
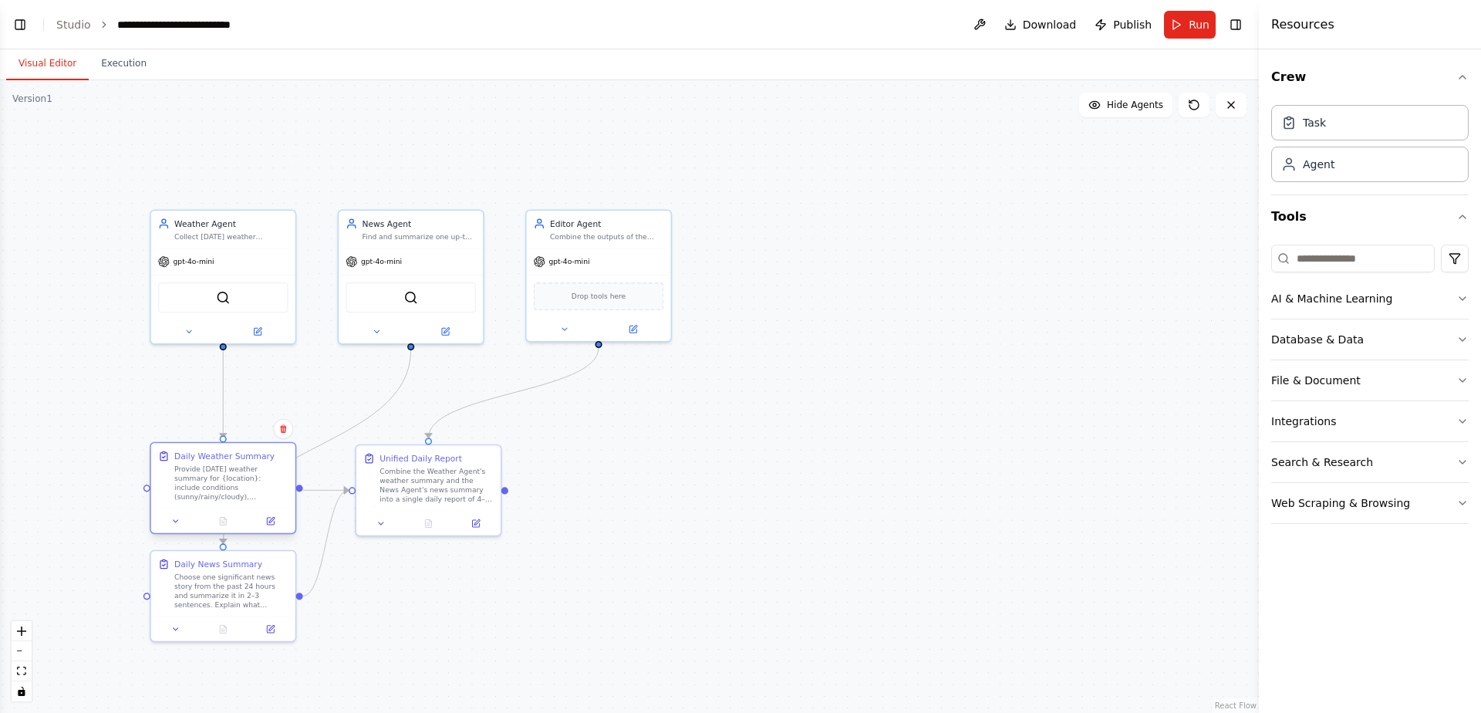
click at [258, 460] on div "Daily Weather Summary" at bounding box center [224, 456] width 100 height 12
click at [275, 529] on div at bounding box center [223, 520] width 144 height 24
click at [274, 521] on icon at bounding box center [270, 521] width 7 height 7
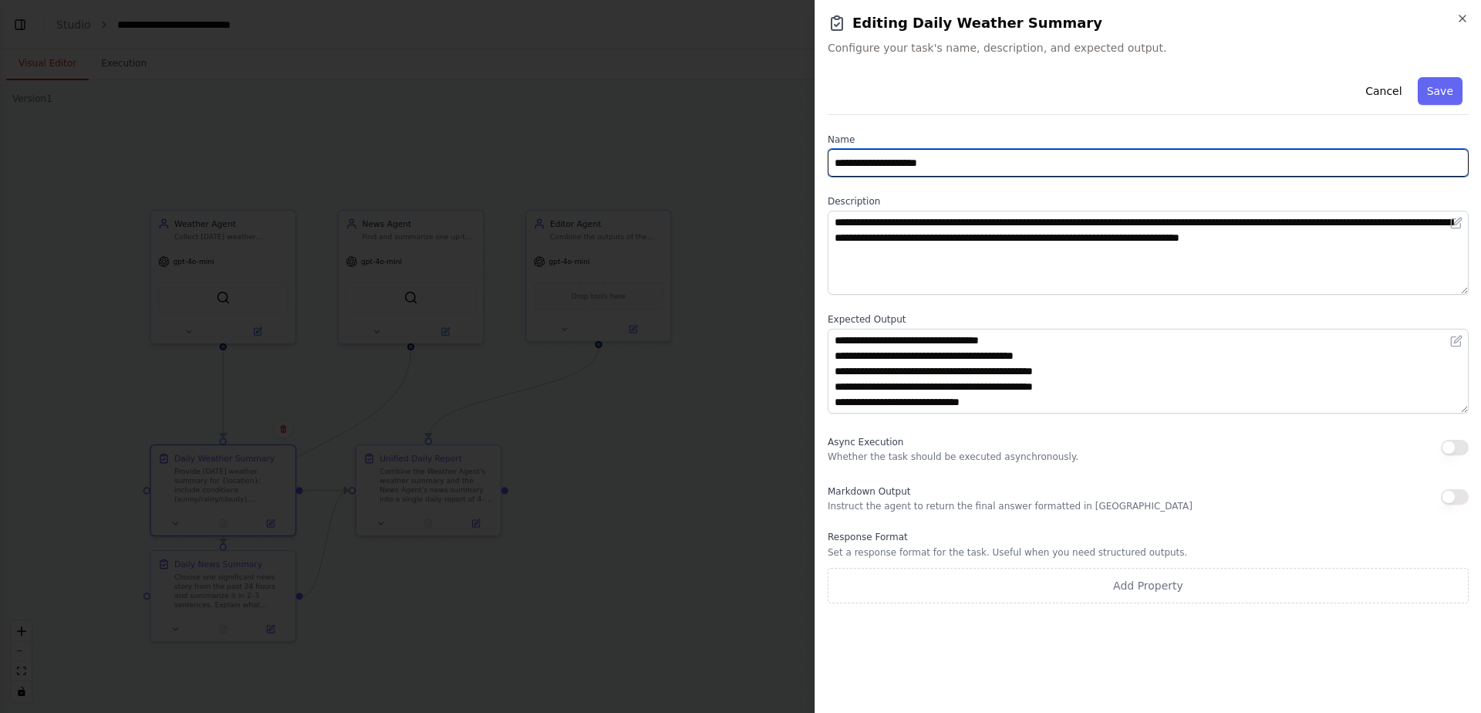
drag, startPoint x: 1006, startPoint y: 158, endPoint x: 768, endPoint y: 157, distance: 238.4
click at [768, 157] on body "BETA Hello! I'm the CrewAI assistant. What kind of automation do you want to bu…" at bounding box center [740, 356] width 1481 height 713
paste input "**********"
type input "**********"
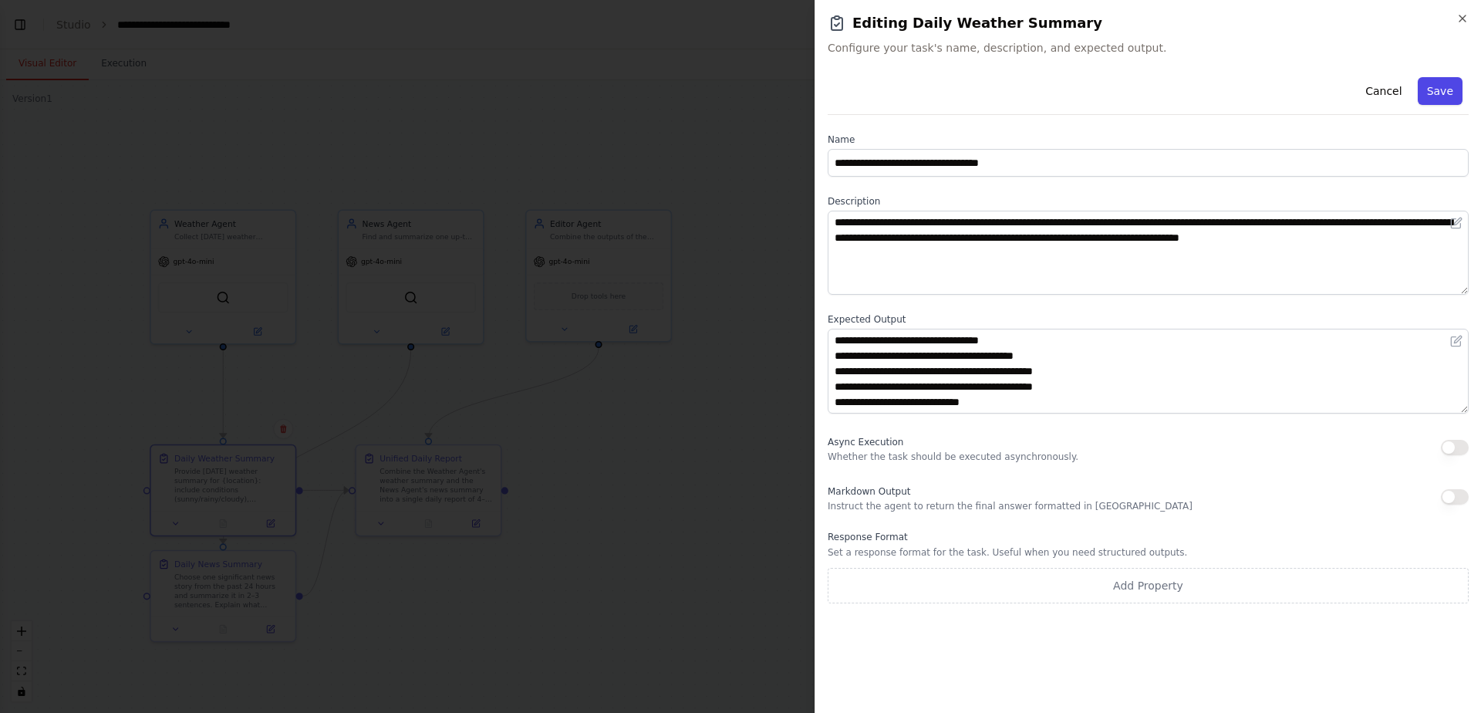
click at [1444, 96] on button "Save" at bounding box center [1440, 91] width 45 height 28
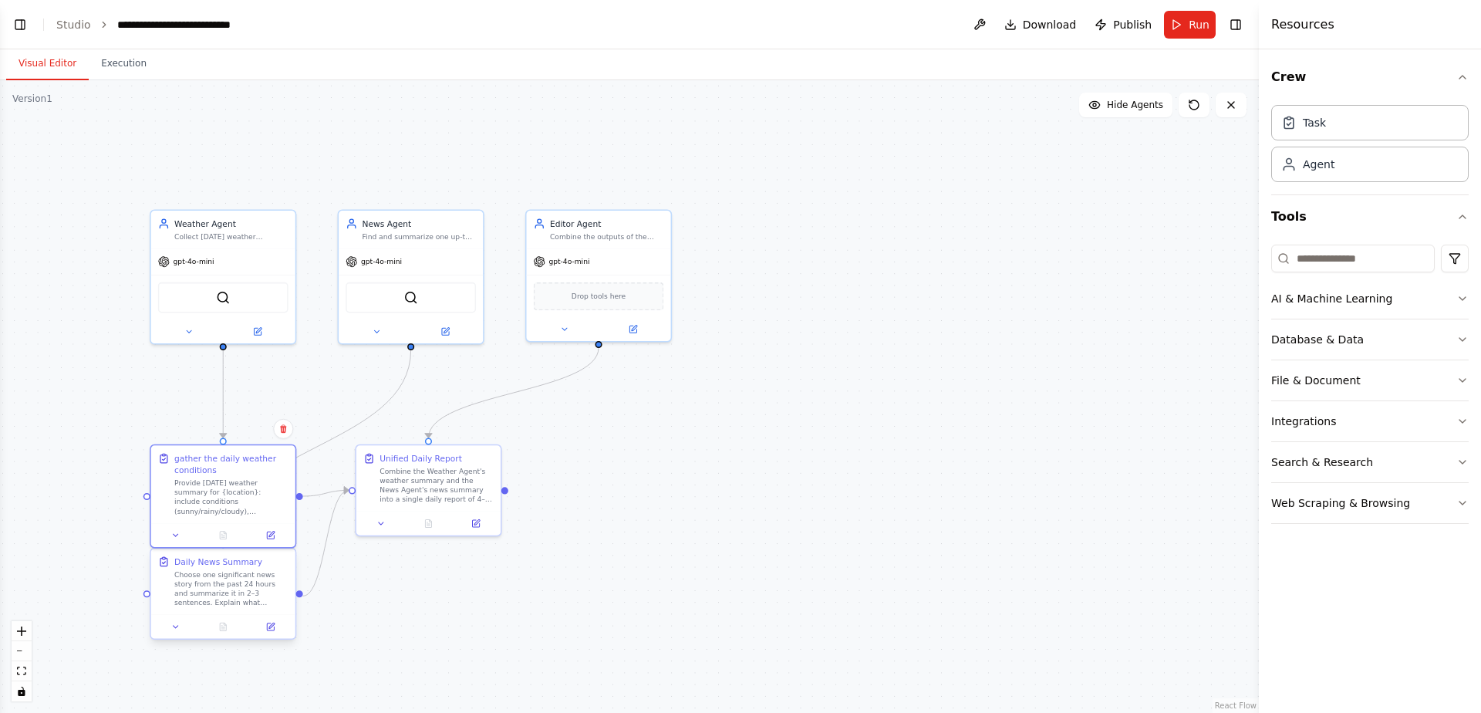
click at [246, 564] on div "Daily News Summary" at bounding box center [218, 562] width 88 height 12
click at [269, 623] on icon at bounding box center [270, 626] width 7 height 7
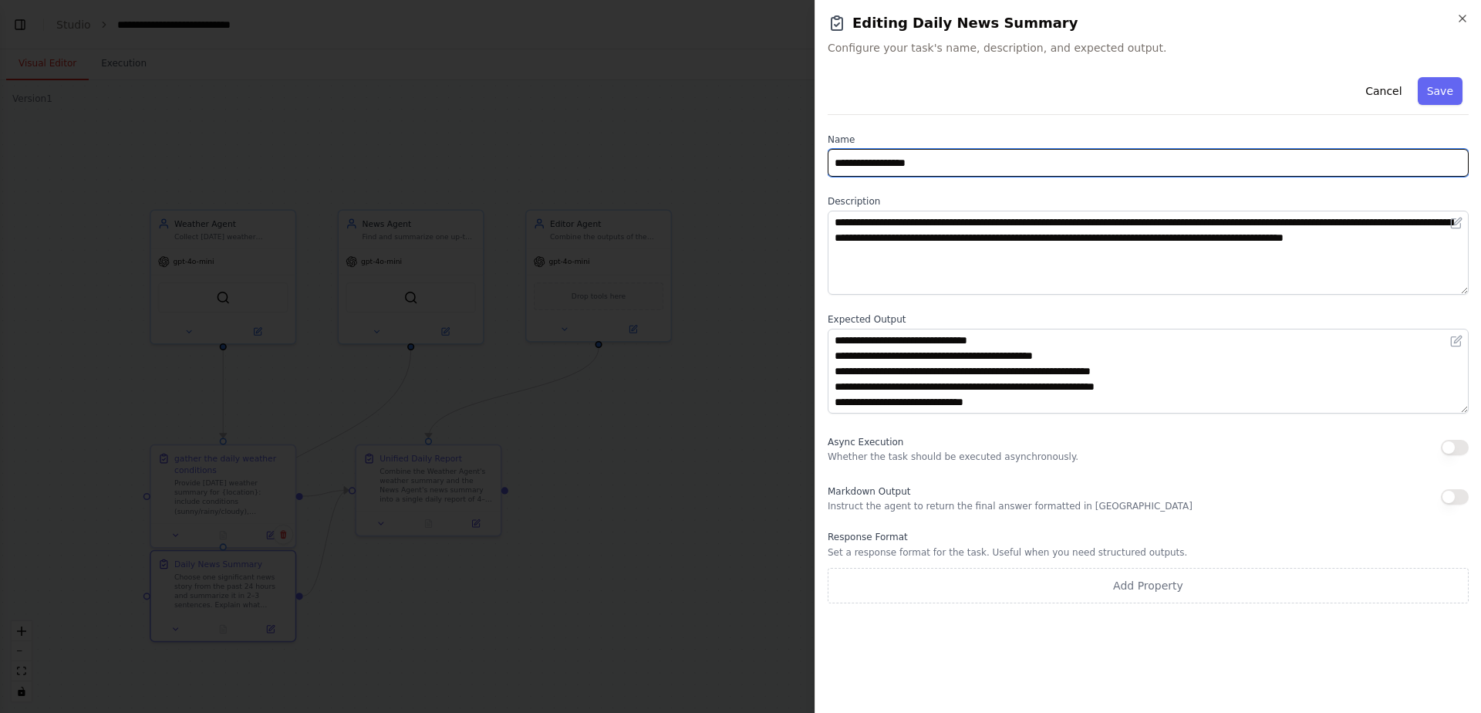
drag, startPoint x: 978, startPoint y: 154, endPoint x: 1053, endPoint y: 220, distance: 100.1
click at [1053, 220] on div "**********" at bounding box center [1148, 337] width 641 height 532
paste input "**********"
type input "**********"
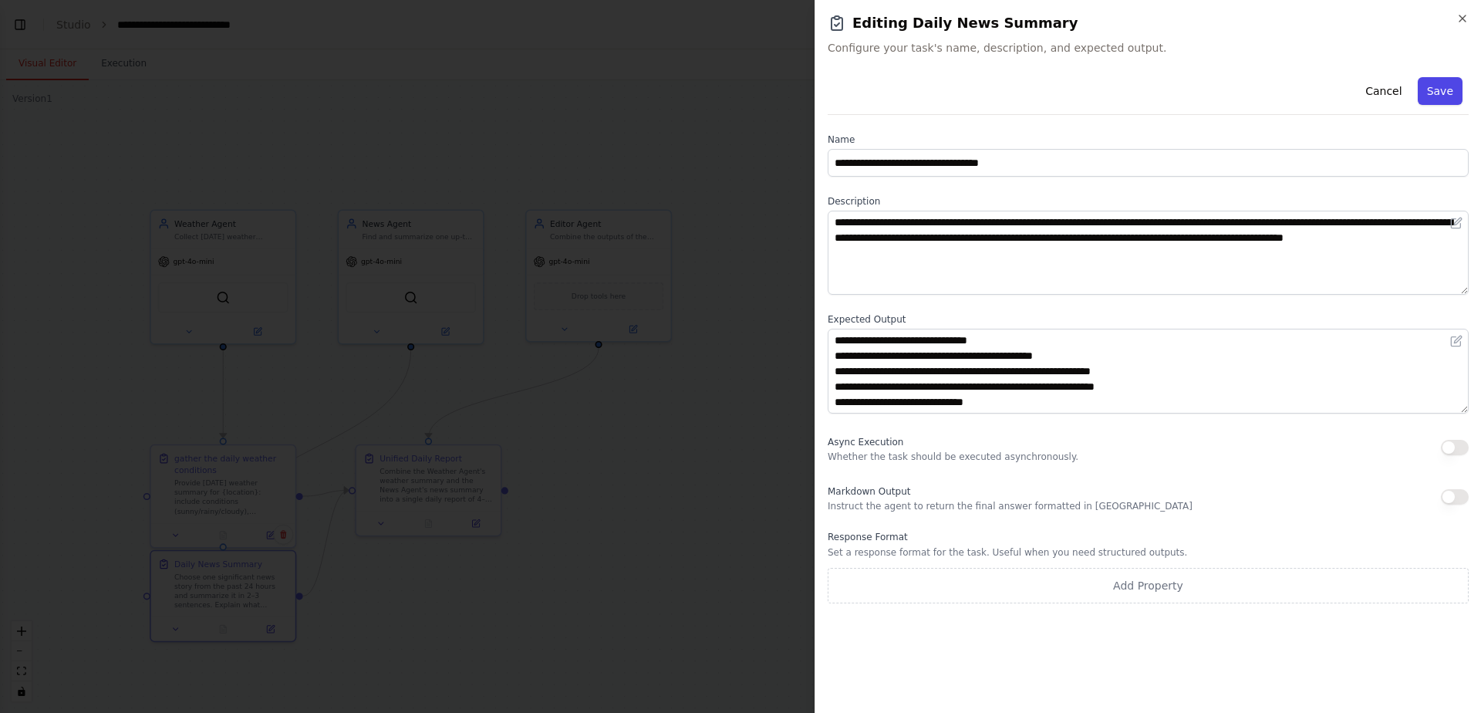
click at [1445, 85] on button "Save" at bounding box center [1440, 91] width 45 height 28
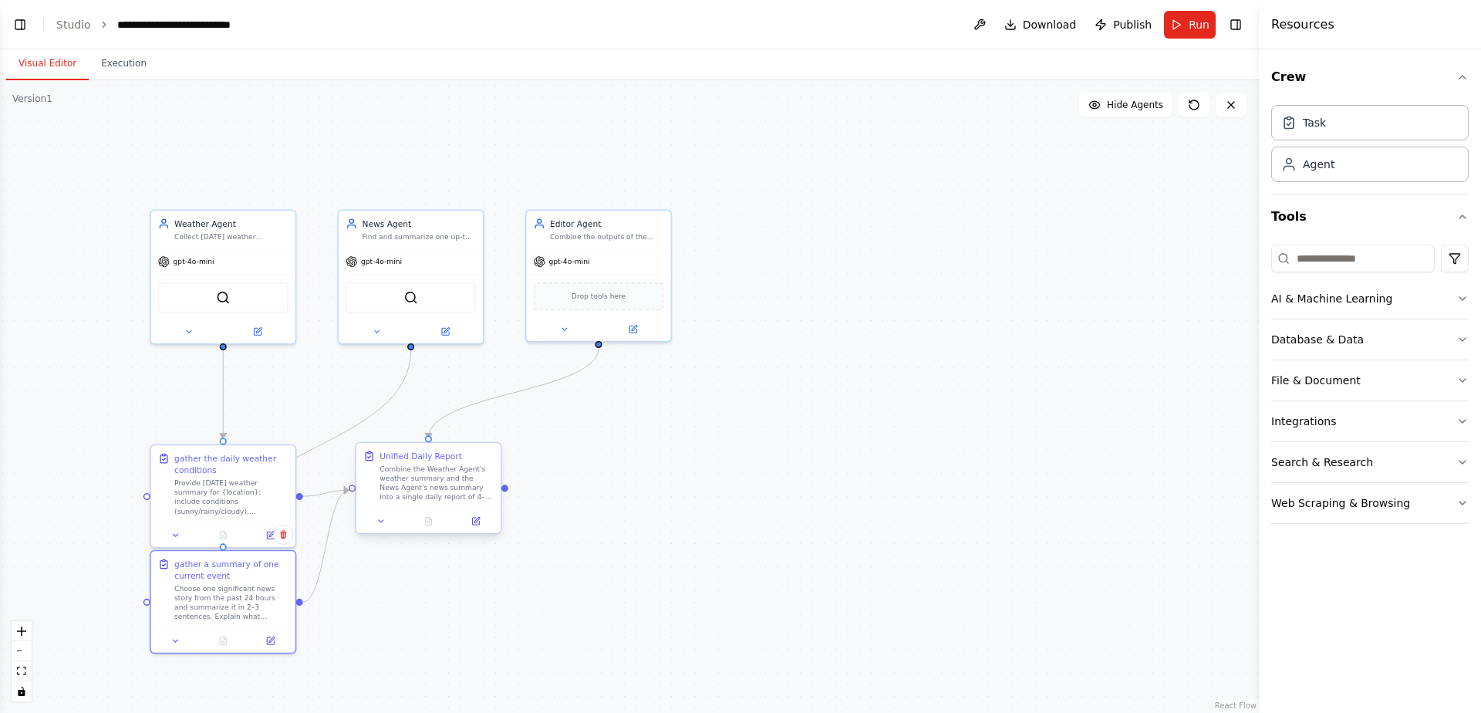
click at [460, 463] on div "Unified Daily Report Combine the Weather Agent's weather summary and the News A…" at bounding box center [437, 476] width 114 height 52
click at [473, 519] on icon at bounding box center [475, 521] width 7 height 7
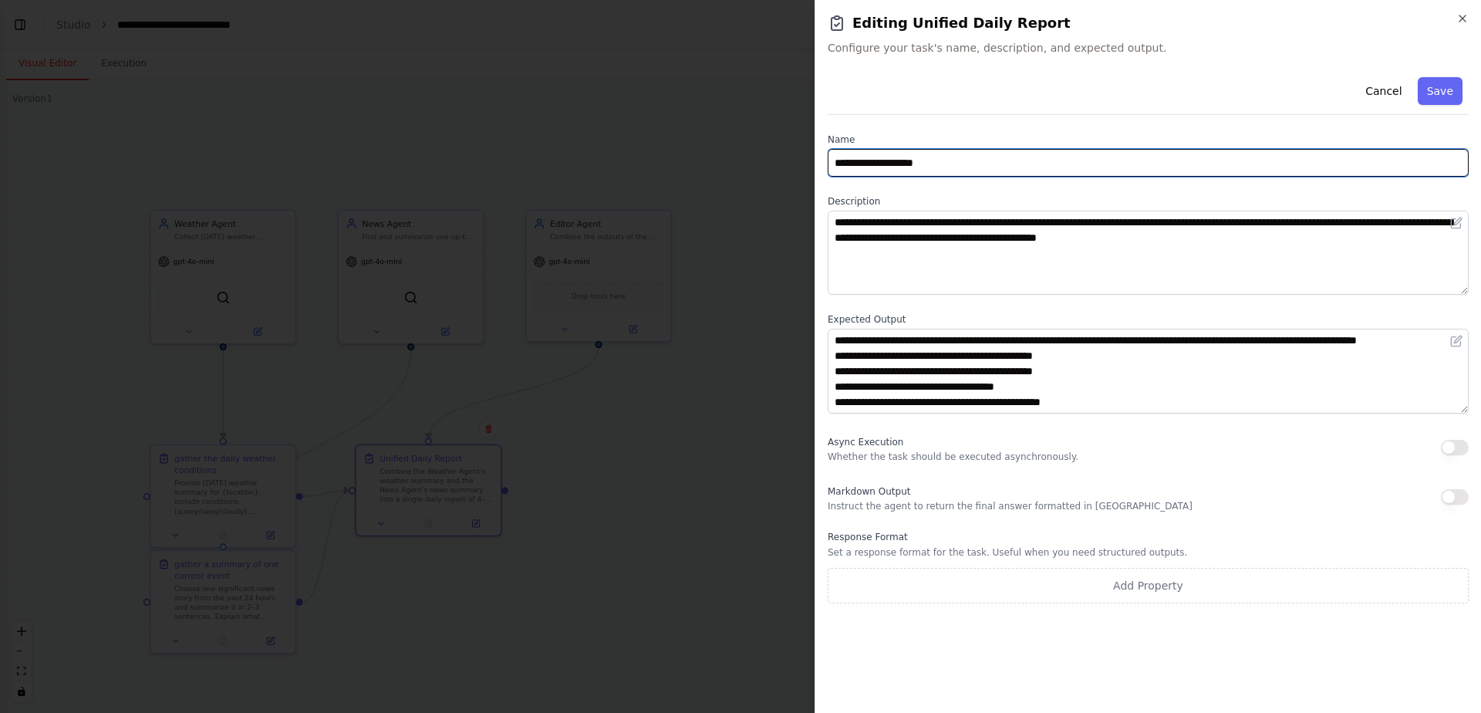
drag, startPoint x: 1030, startPoint y: 173, endPoint x: 802, endPoint y: 149, distance: 228.9
click at [802, 149] on body "BETA Hello! I'm the CrewAI assistant. What kind of automation do you want to bu…" at bounding box center [740, 356] width 1481 height 713
paste input "**********"
type input "**********"
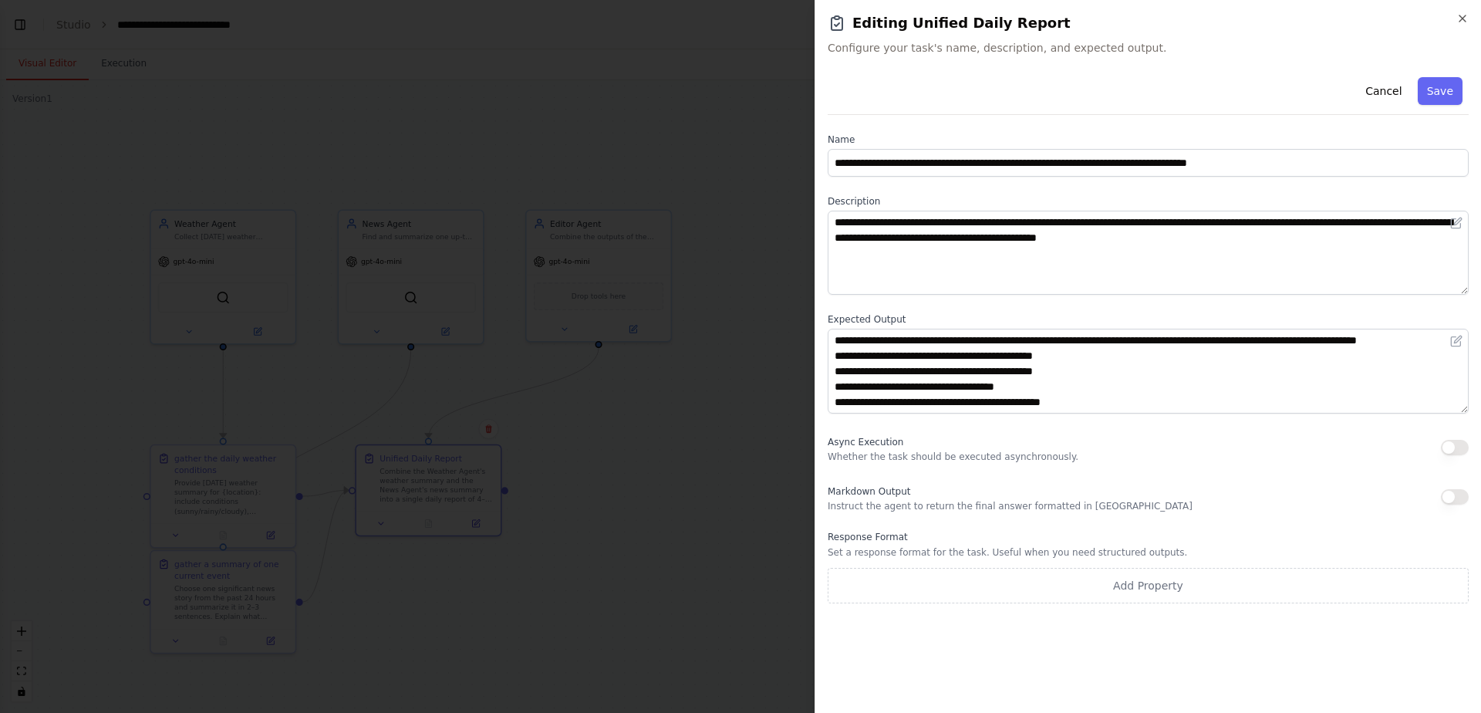
click at [1451, 76] on div "Cancel Save" at bounding box center [1148, 93] width 641 height 44
click at [1451, 83] on button "Save" at bounding box center [1440, 91] width 45 height 28
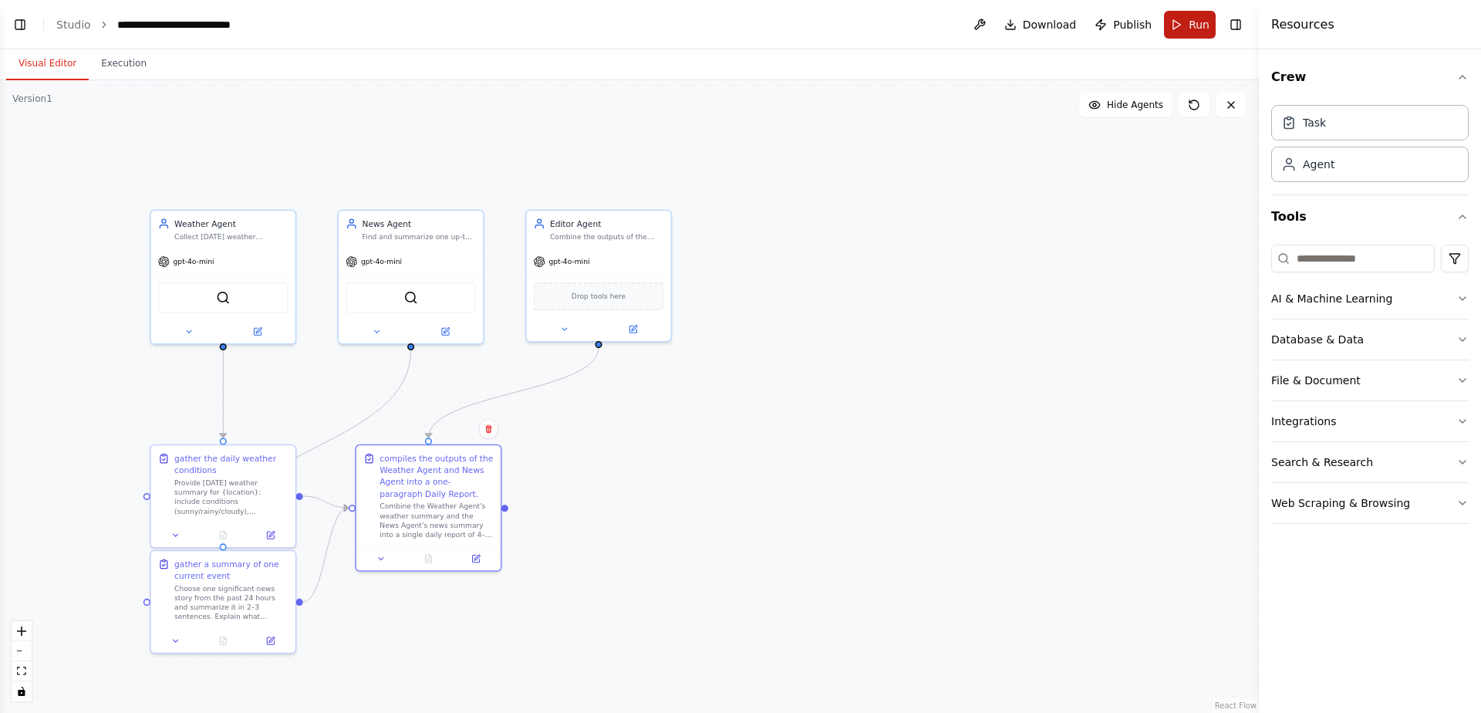
click at [1192, 29] on span "Run" at bounding box center [1199, 24] width 21 height 15
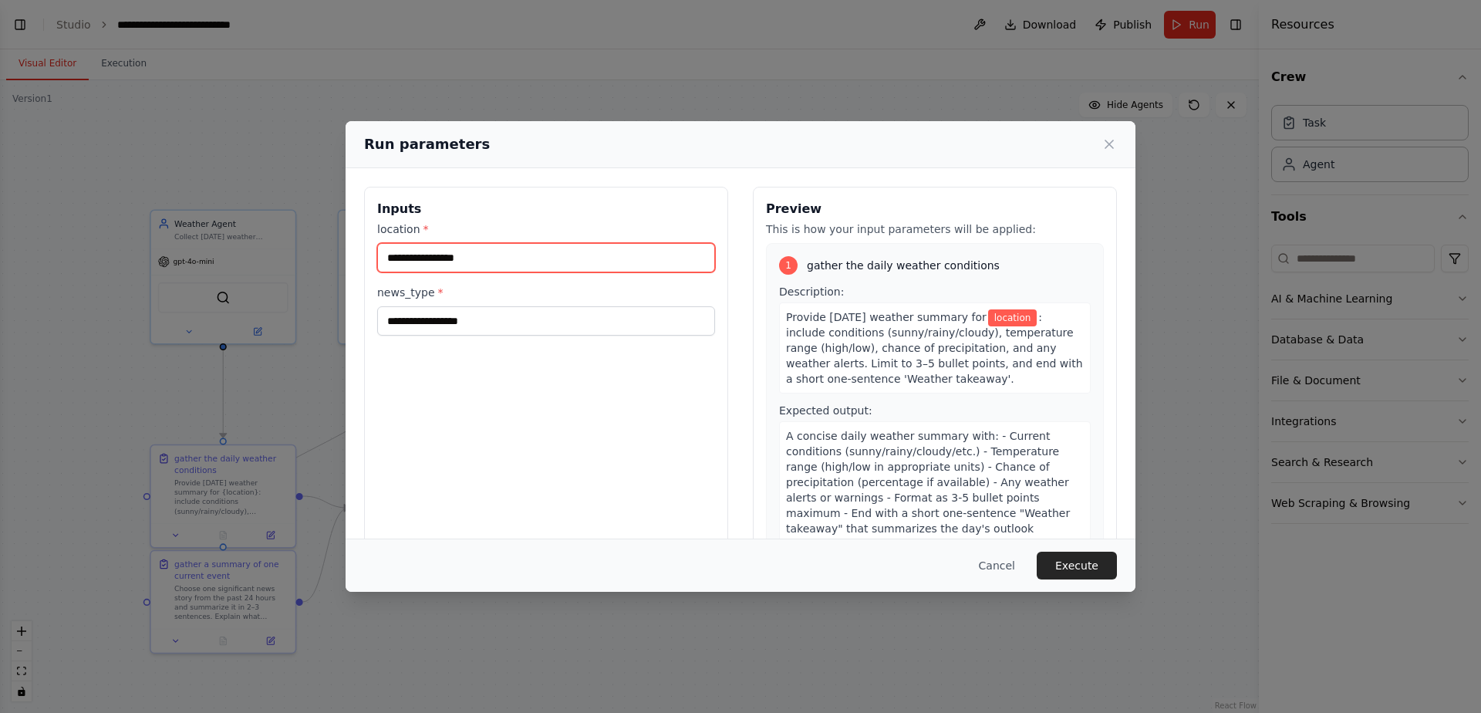
click at [471, 257] on input "location *" at bounding box center [546, 257] width 338 height 29
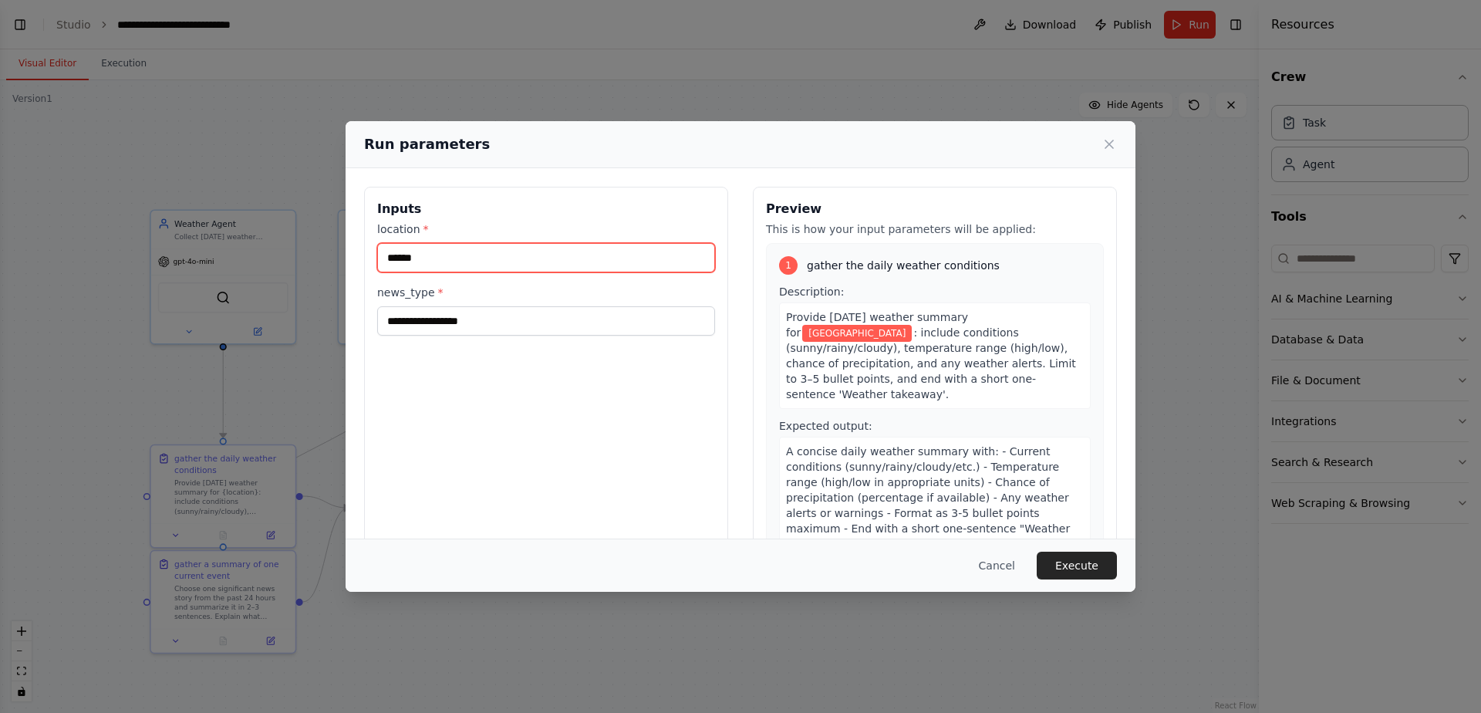
drag, startPoint x: 390, startPoint y: 252, endPoint x: 370, endPoint y: 252, distance: 20.1
click at [370, 252] on div "Inputs location * ****** news_type *" at bounding box center [546, 370] width 364 height 366
type input "******"
click at [404, 305] on div "news_type *" at bounding box center [546, 310] width 338 height 51
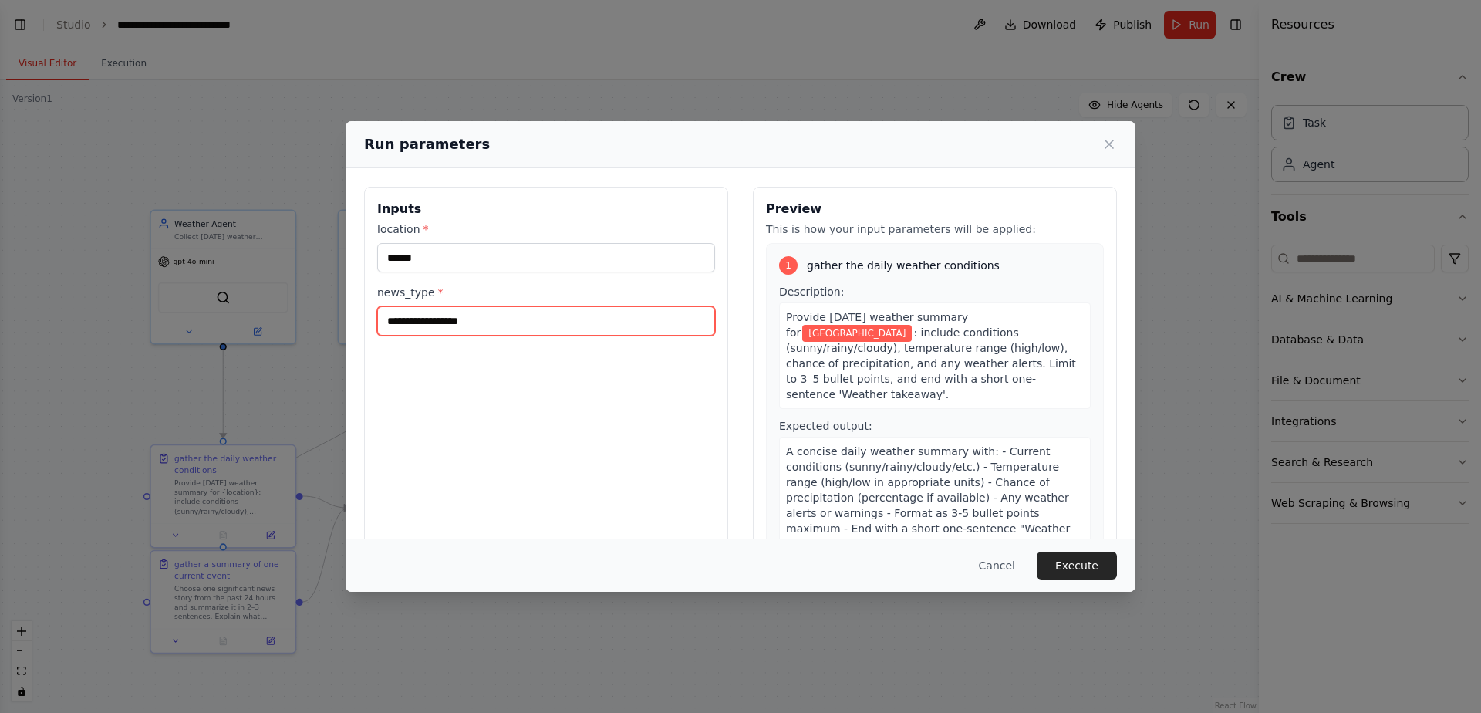
click at [404, 319] on input "news_type *" at bounding box center [546, 320] width 338 height 29
type input "*"
type input "******"
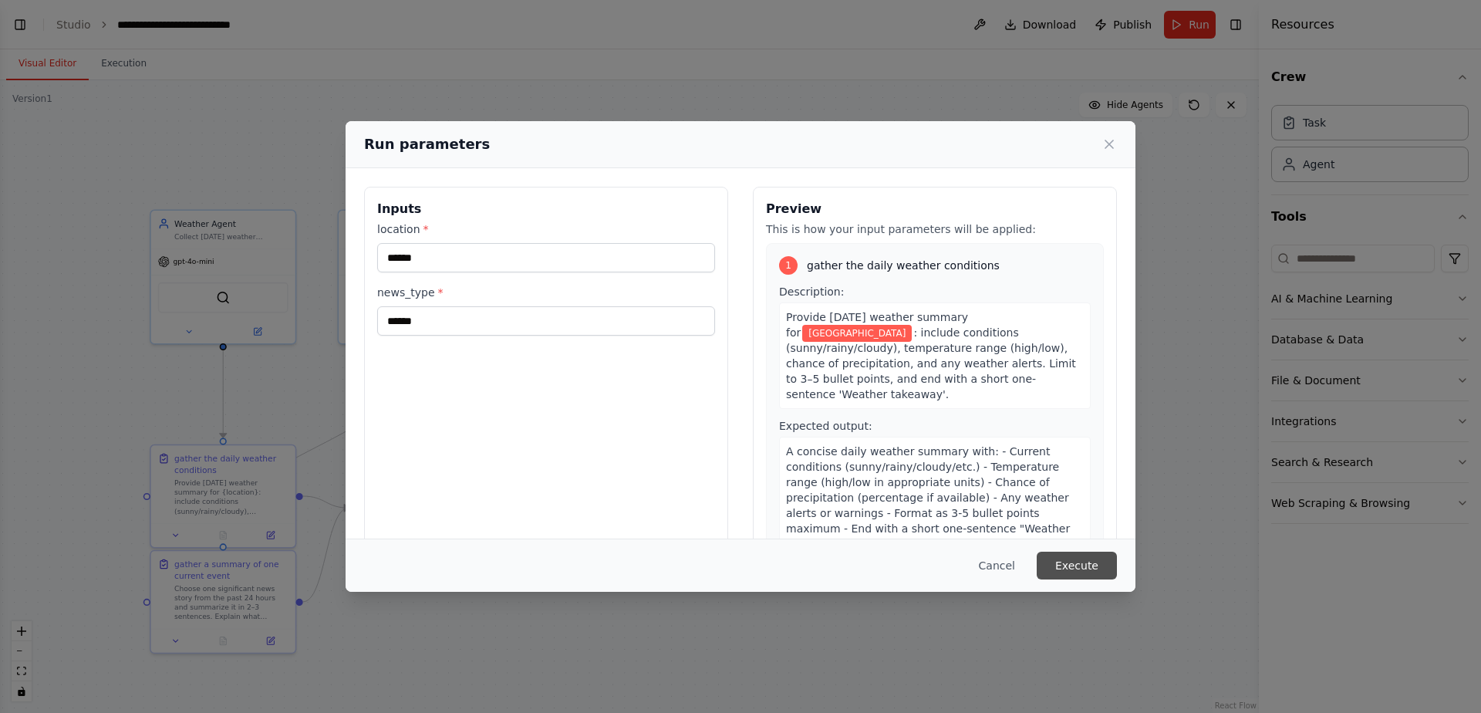
click at [1077, 566] on button "Execute" at bounding box center [1077, 566] width 80 height 28
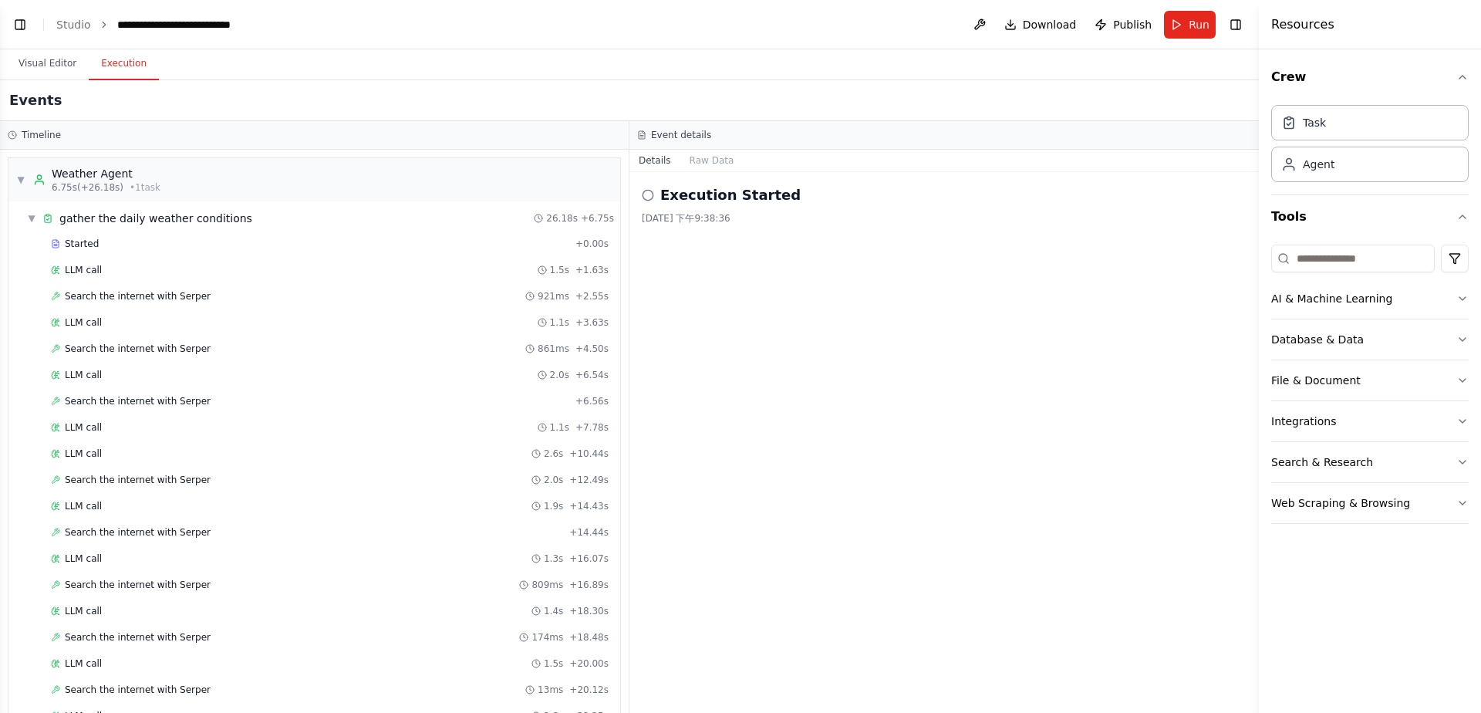
click at [123, 77] on button "Execution" at bounding box center [124, 64] width 70 height 32
click at [98, 180] on div "Weather Agent" at bounding box center [106, 173] width 109 height 15
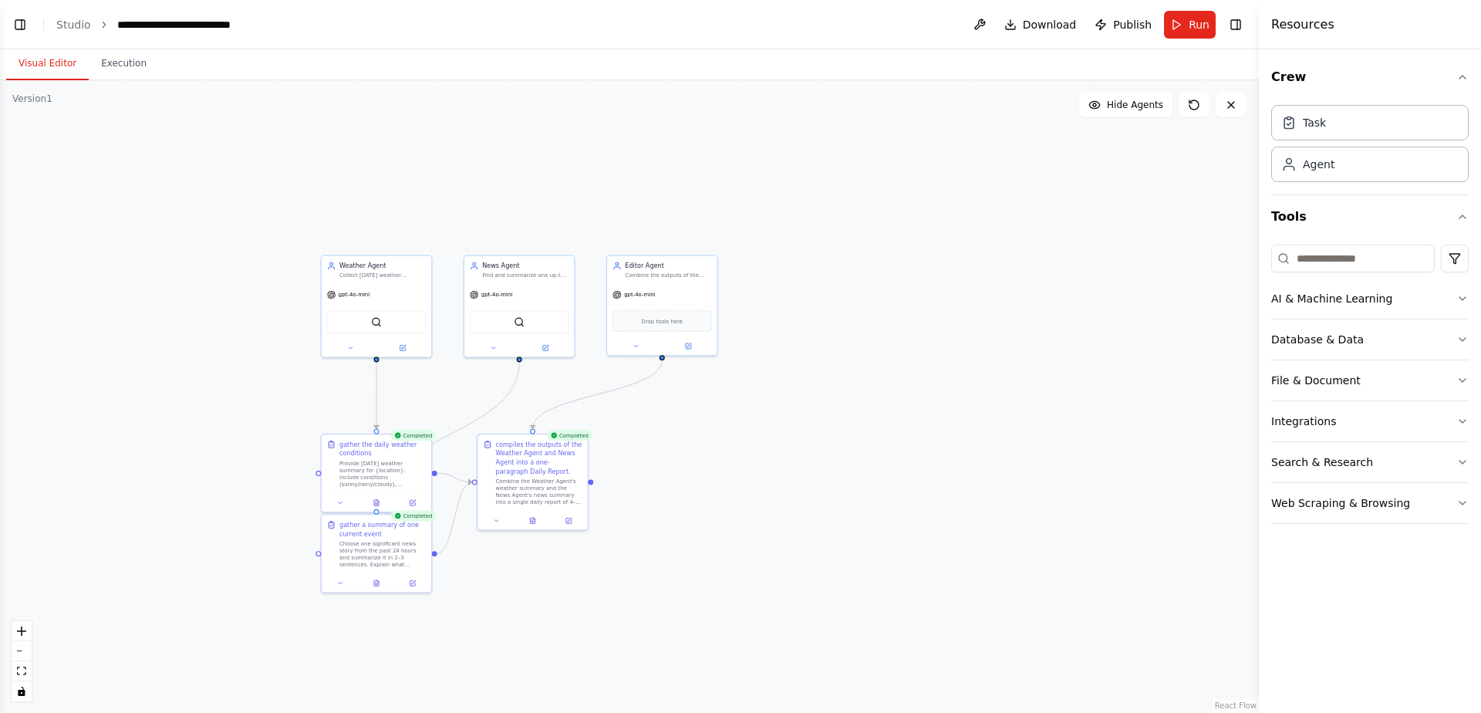
click at [49, 64] on button "Visual Editor" at bounding box center [47, 64] width 83 height 32
click at [1048, 22] on span "Download" at bounding box center [1050, 24] width 54 height 15
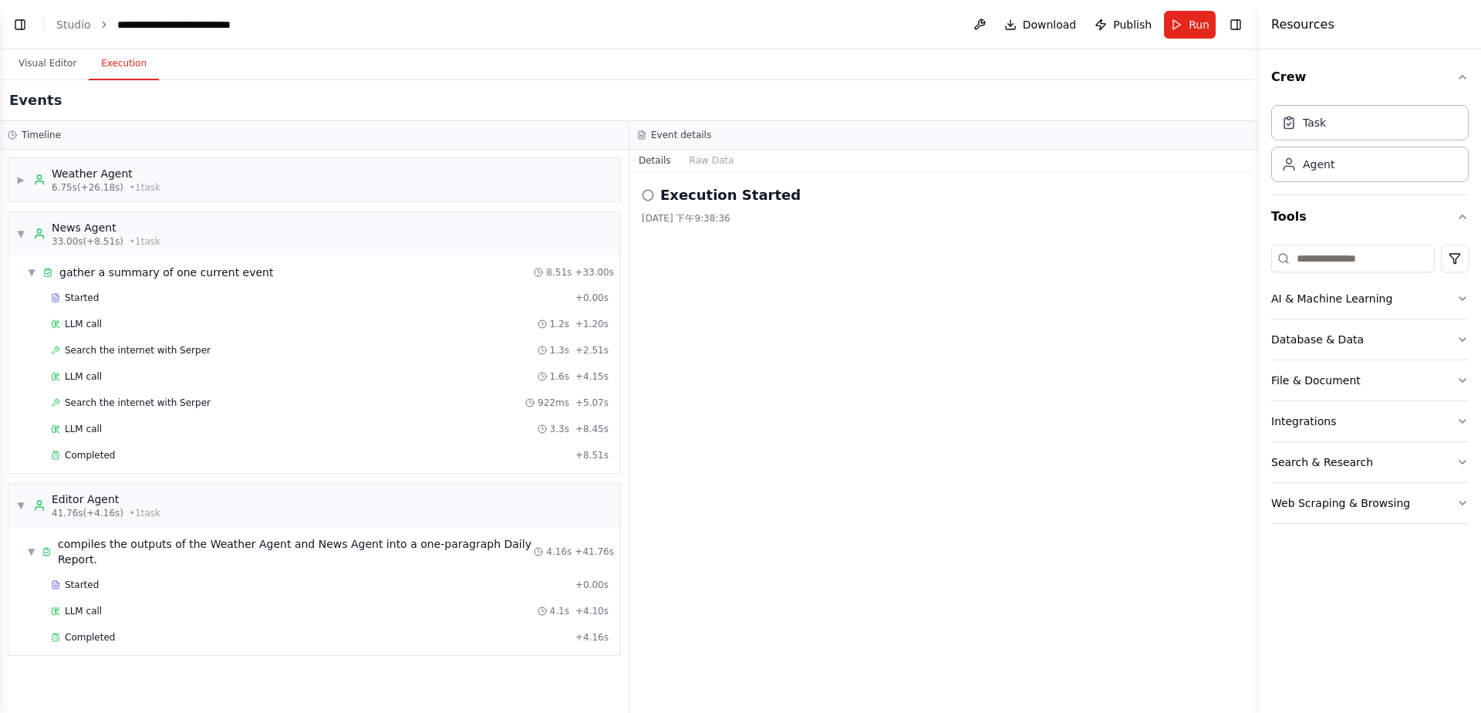
click at [123, 76] on button "Execution" at bounding box center [124, 64] width 70 height 32
click at [741, 199] on h2 "Execution Started" at bounding box center [730, 195] width 140 height 22
click at [1139, 25] on span "Publish" at bounding box center [1132, 24] width 39 height 15
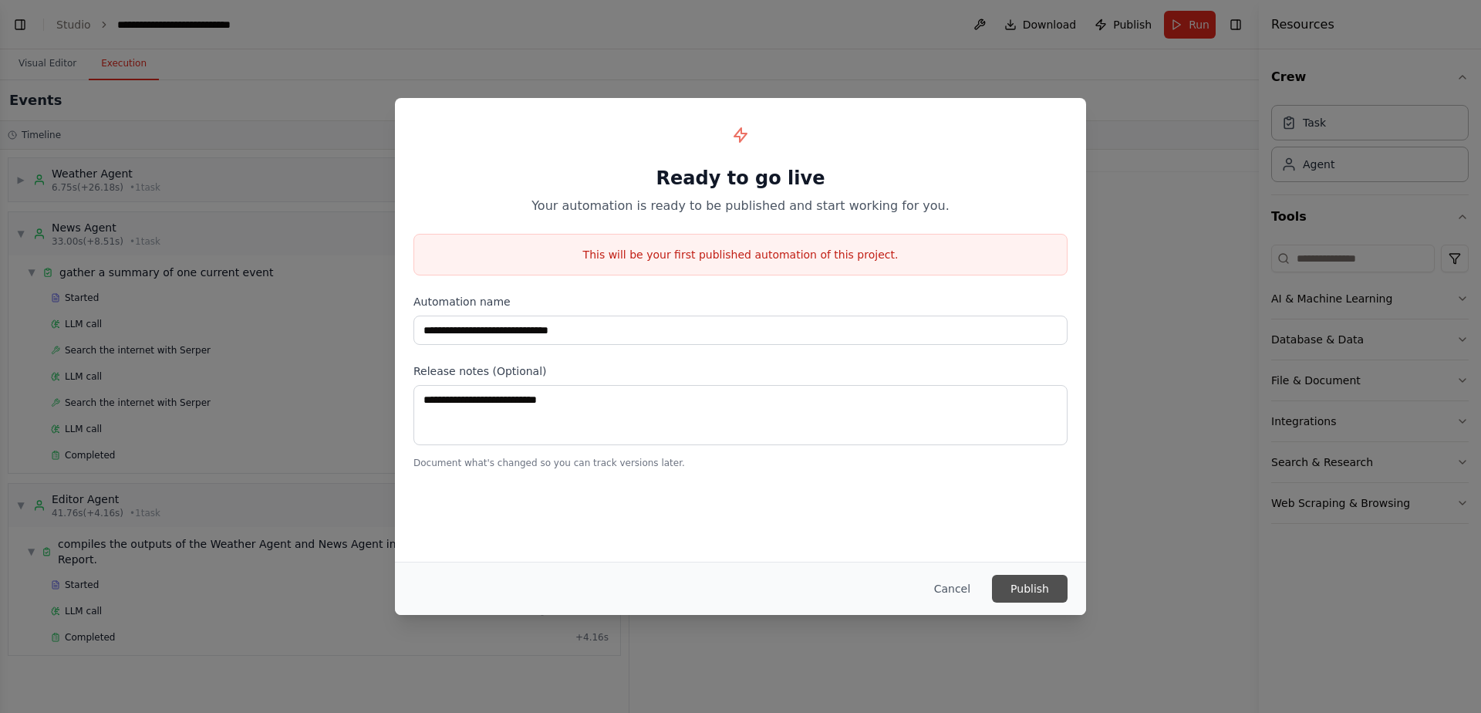
click at [1018, 587] on button "Publish" at bounding box center [1030, 589] width 76 height 28
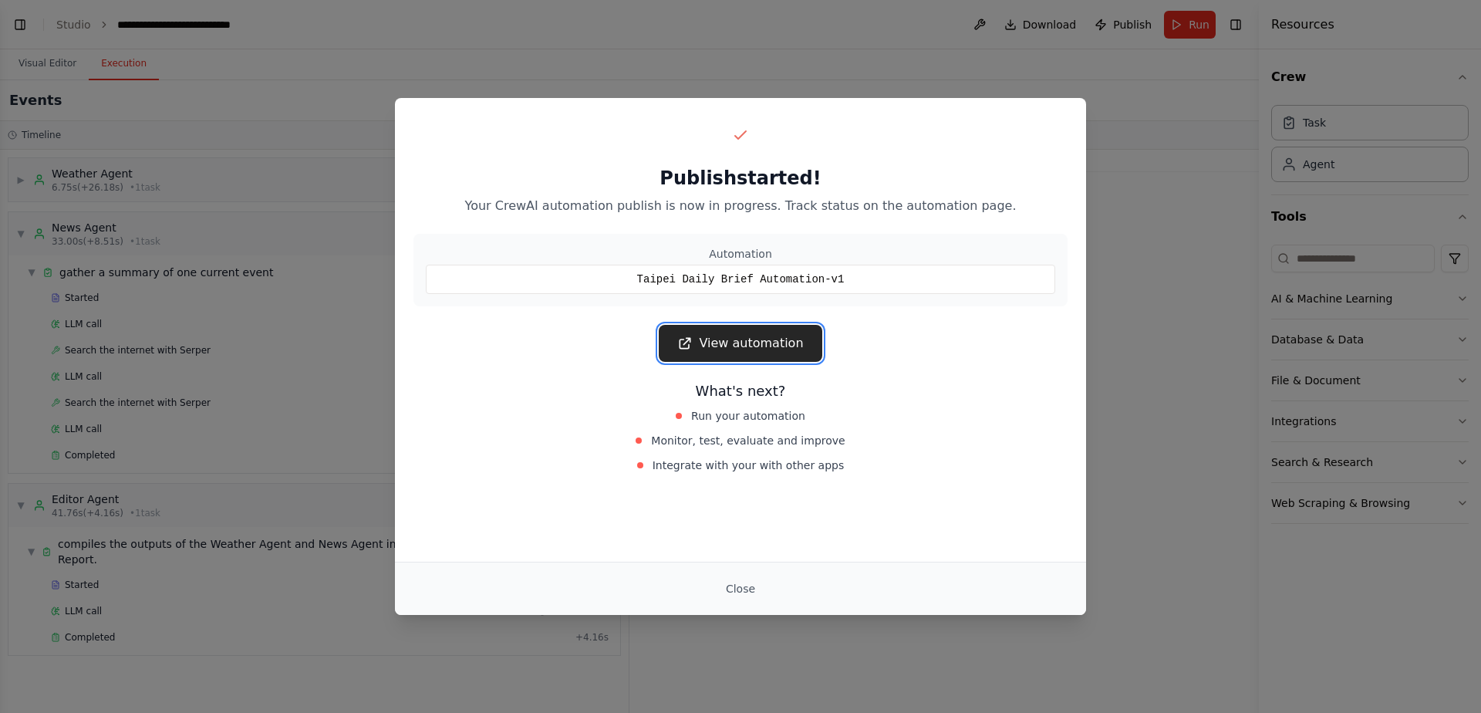
click at [769, 339] on link "View automation" at bounding box center [740, 343] width 163 height 37
click at [735, 584] on button "Close" at bounding box center [741, 589] width 54 height 28
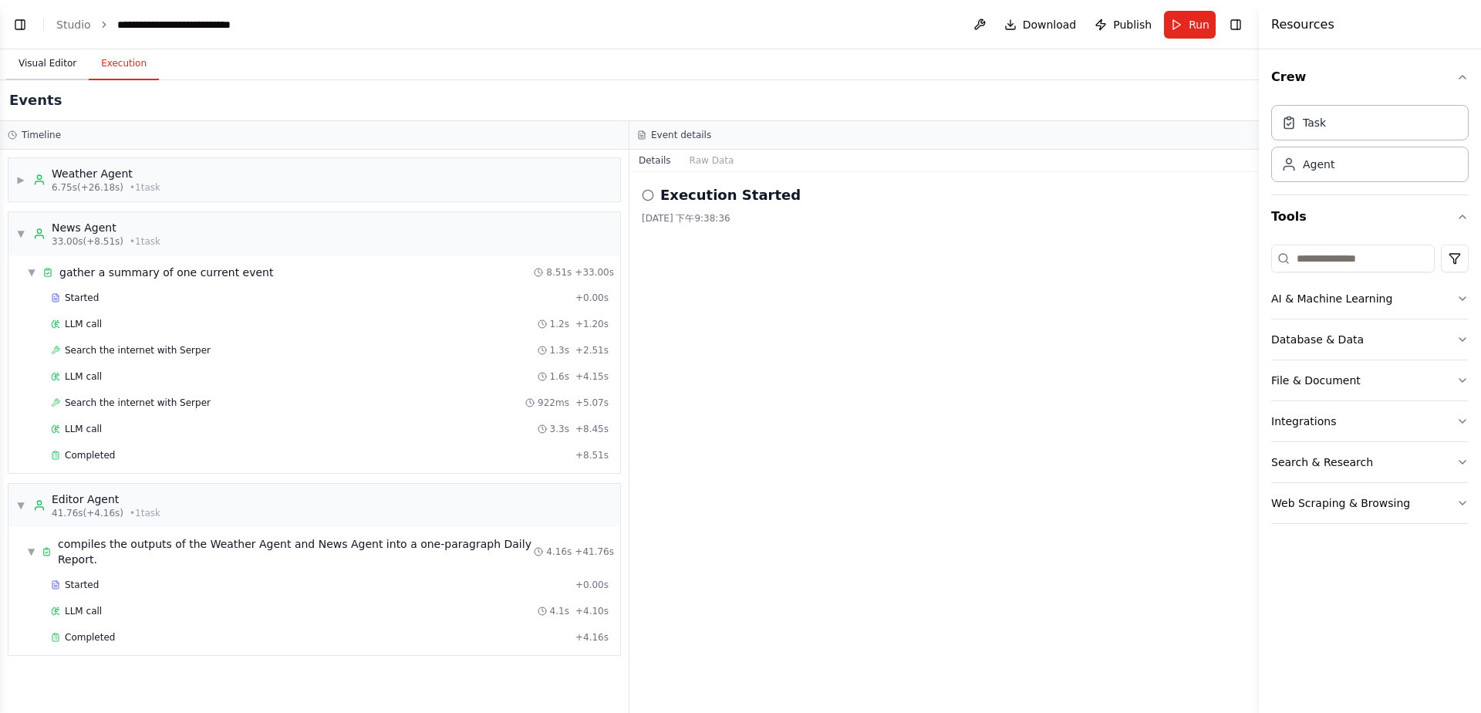
click at [45, 64] on button "Visual Editor" at bounding box center [47, 64] width 83 height 32
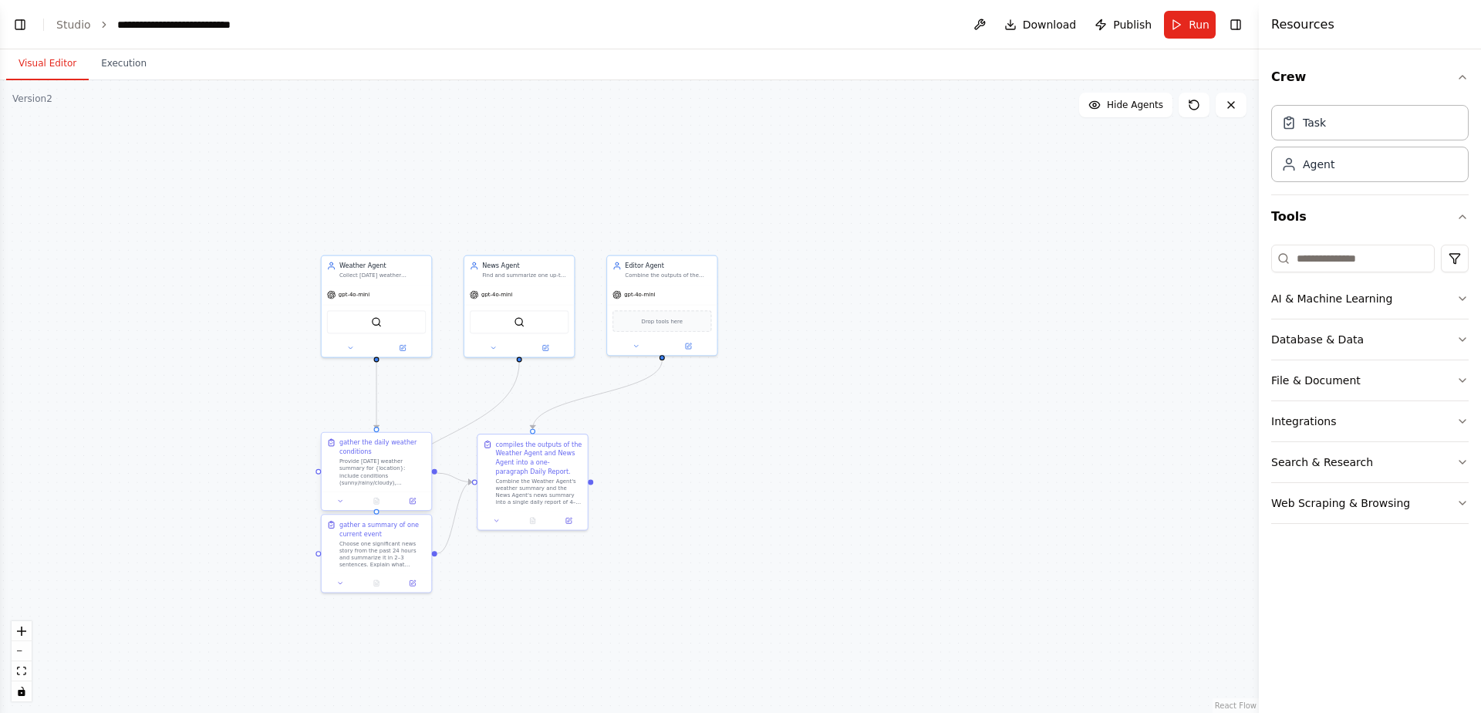
click at [393, 475] on div "Provide today's weather summary for {location}: include conditions (sunny/rainy…" at bounding box center [382, 472] width 86 height 29
click at [373, 485] on div "Provide today's weather summary for {location}: include conditions (sunny/rainy…" at bounding box center [382, 472] width 86 height 29
click at [342, 498] on icon at bounding box center [340, 501] width 7 height 7
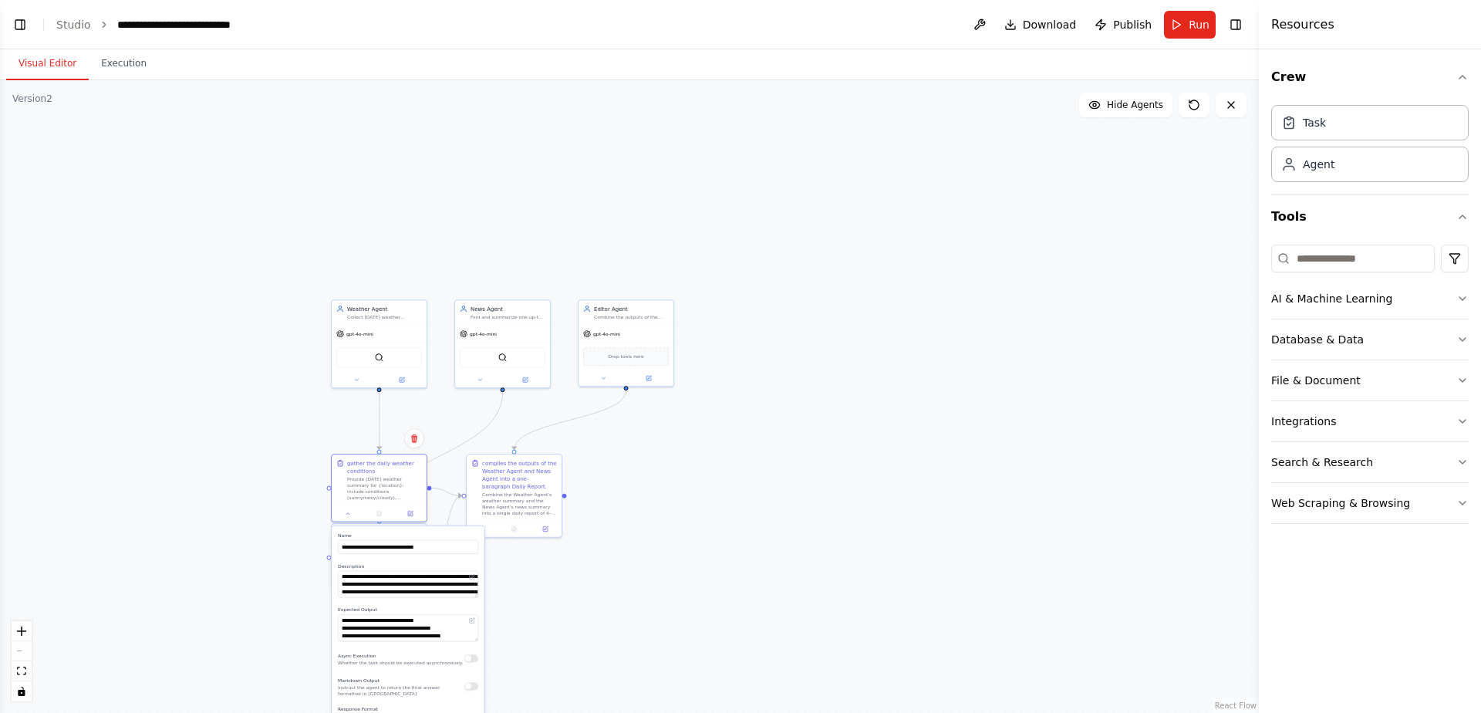
click at [215, 593] on div ".deletable-edge-delete-btn { width: 20px; height: 20px; border: 0px solid #ffff…" at bounding box center [629, 396] width 1259 height 633
click at [1177, 23] on button "Run" at bounding box center [1190, 25] width 52 height 28
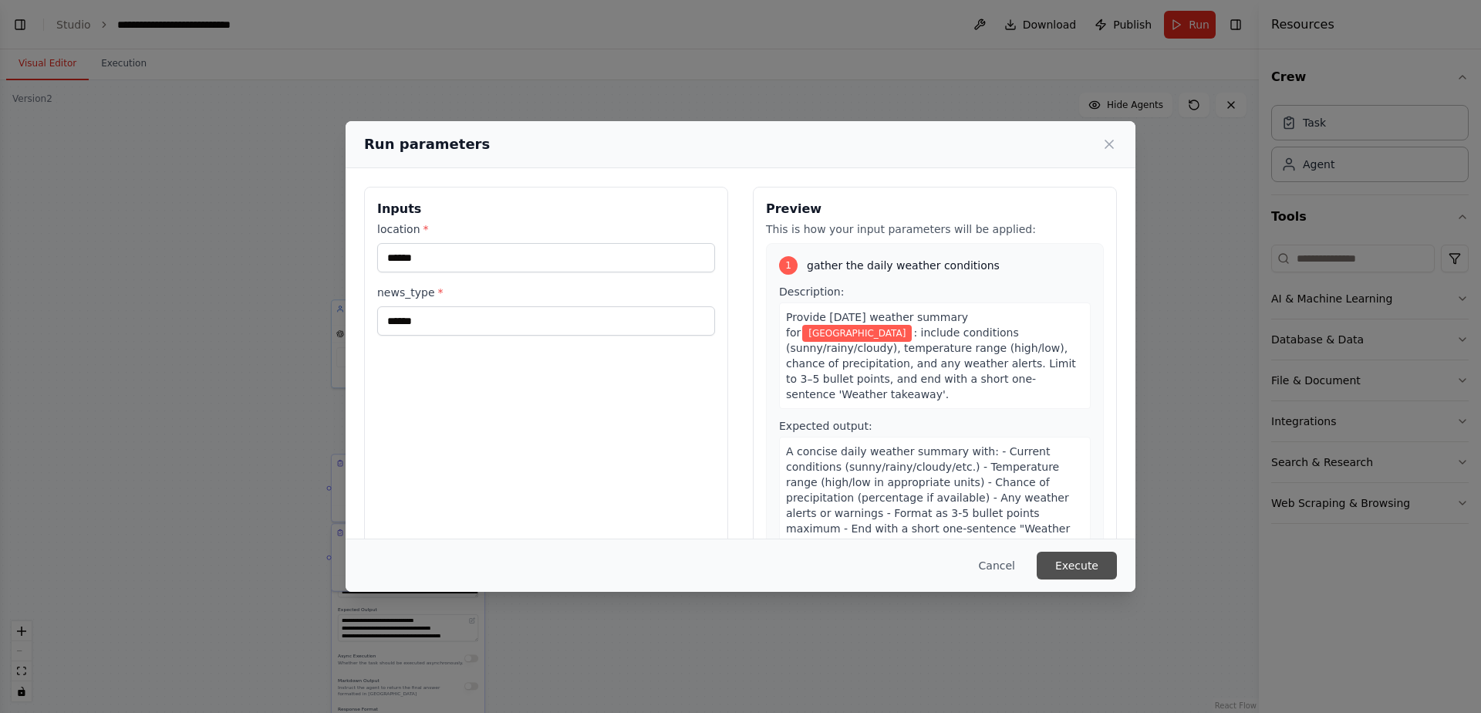
click at [1082, 570] on button "Execute" at bounding box center [1077, 566] width 80 height 28
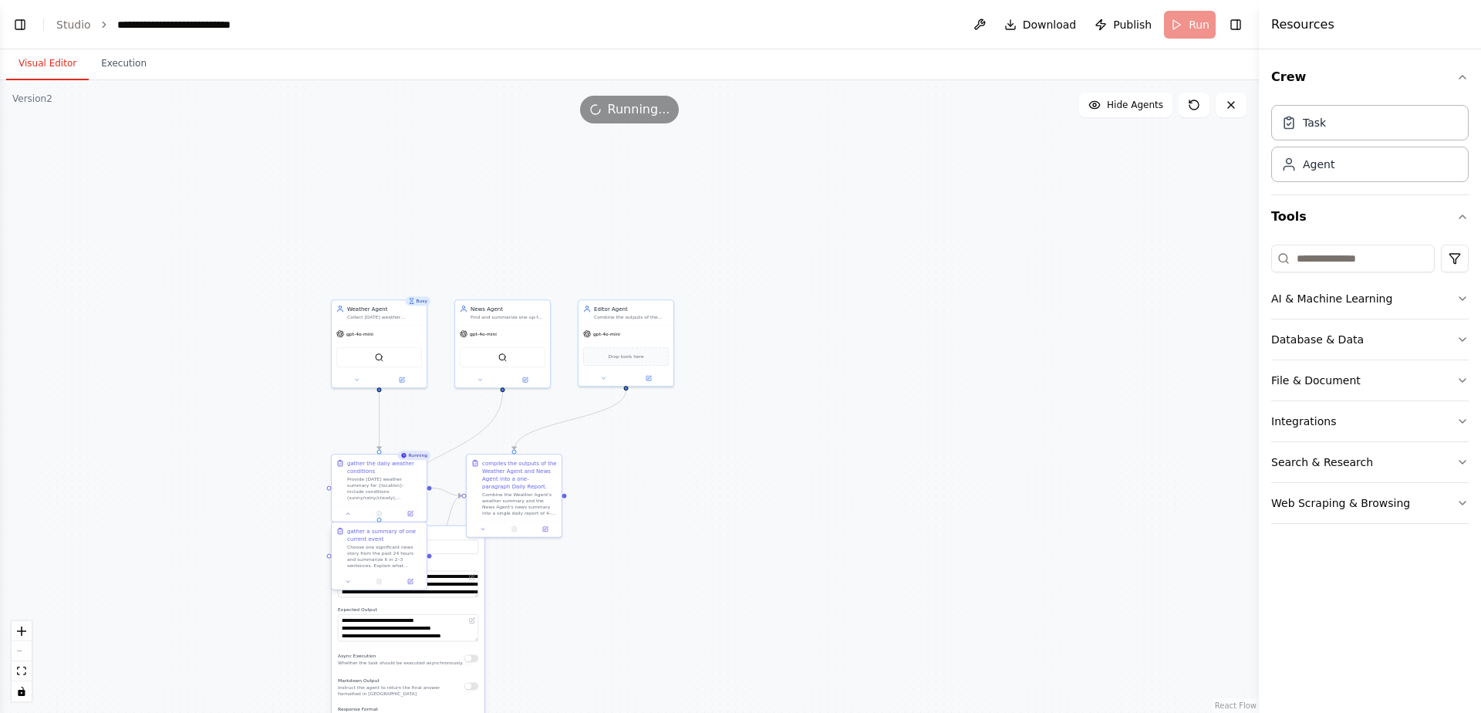
click at [346, 587] on div at bounding box center [379, 581] width 95 height 16
click at [351, 585] on button at bounding box center [348, 581] width 26 height 9
click at [352, 582] on button at bounding box center [348, 581] width 26 height 9
click at [348, 512] on icon at bounding box center [348, 512] width 6 height 6
click at [123, 58] on button "Execution" at bounding box center [124, 64] width 70 height 32
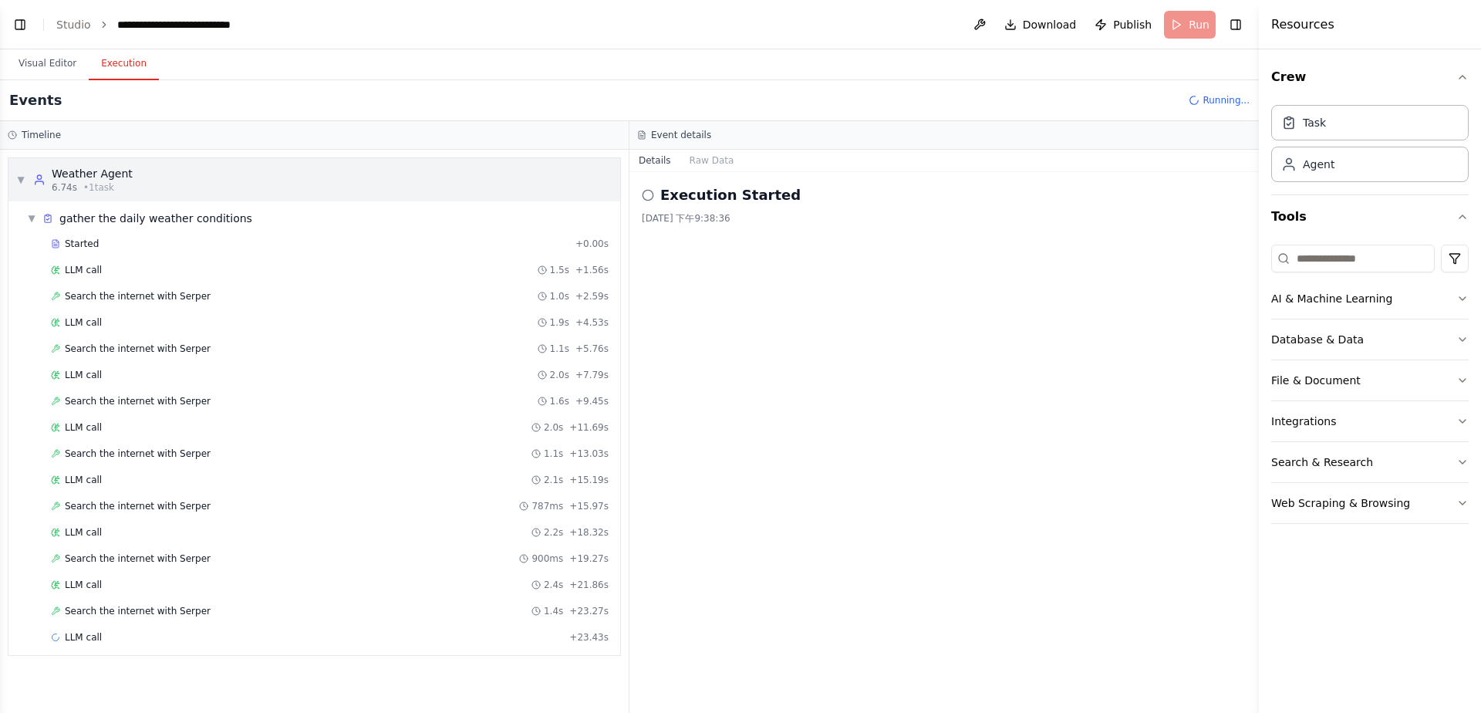
click at [23, 179] on span "▼" at bounding box center [20, 180] width 9 height 12
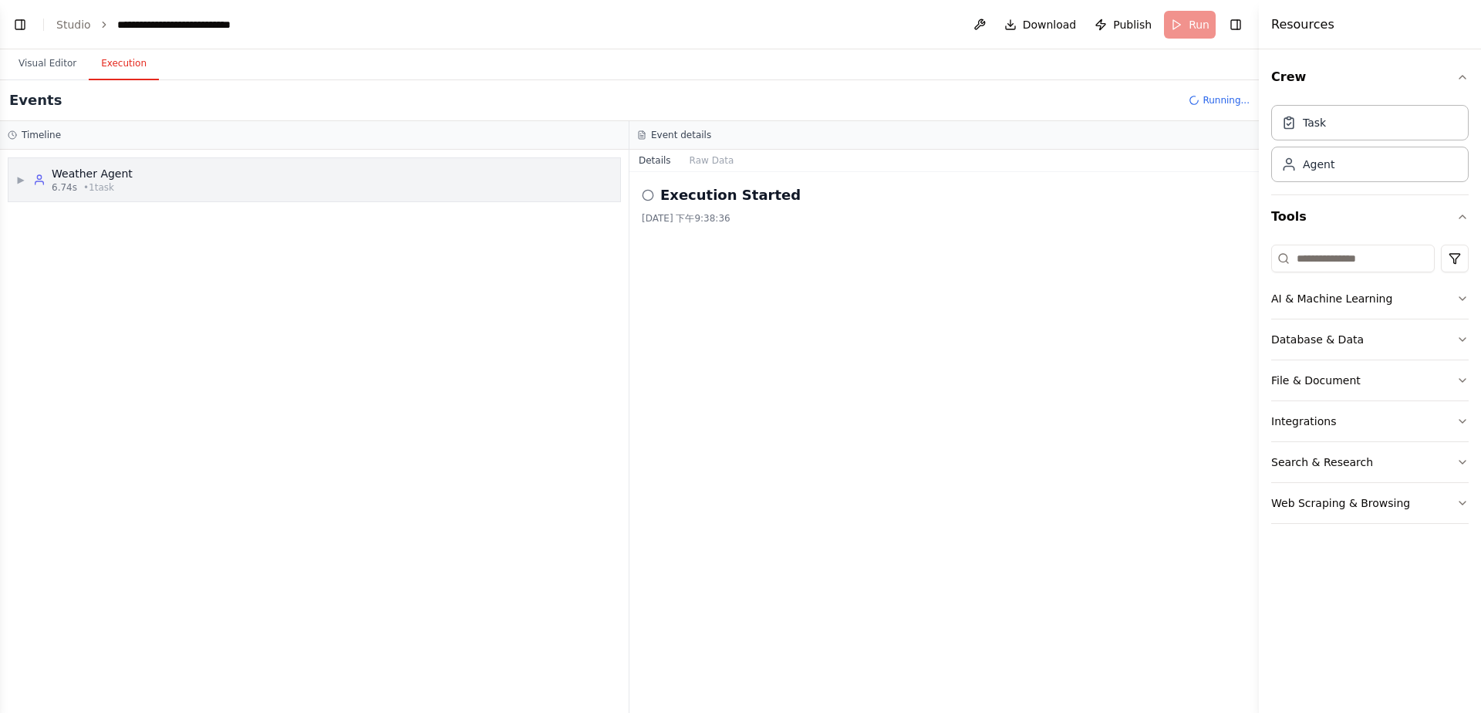
click at [23, 179] on span "▶" at bounding box center [20, 180] width 9 height 12
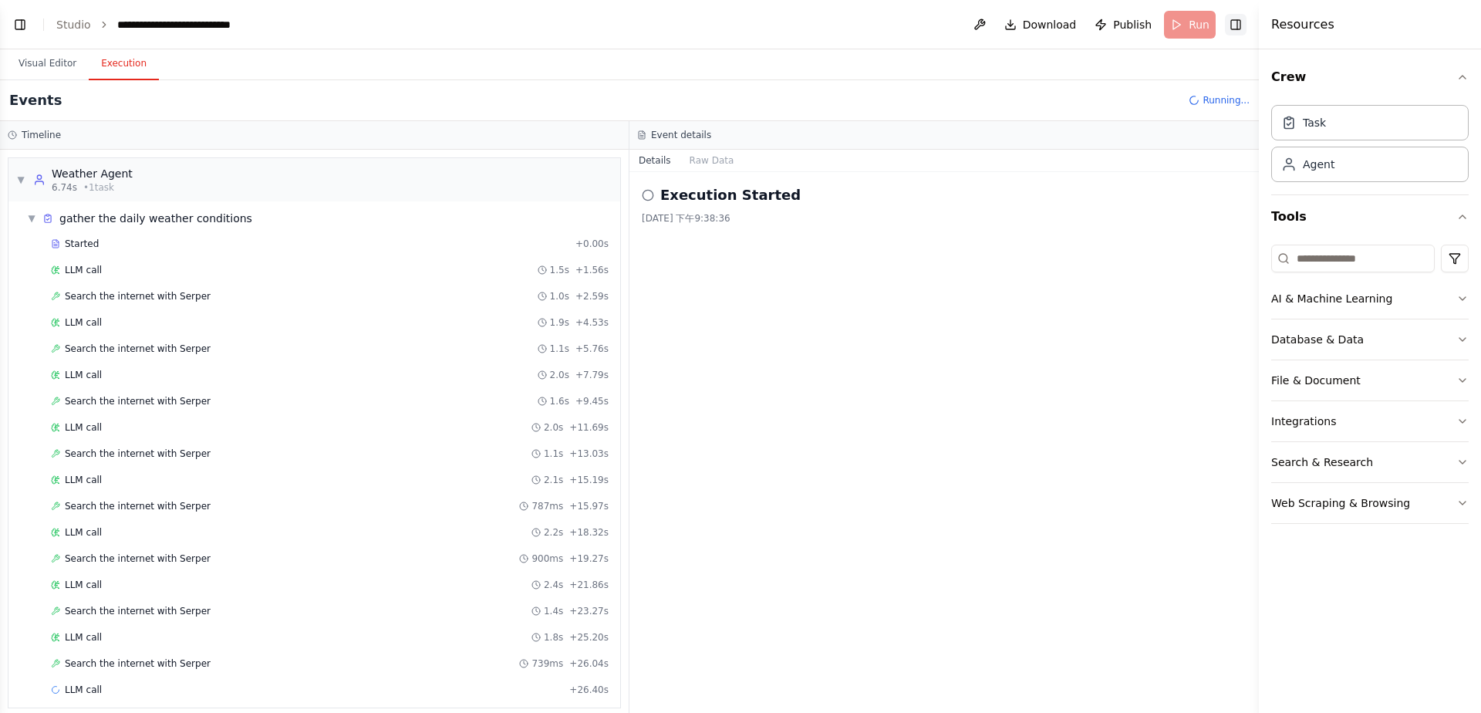
click at [1241, 28] on button "Toggle Right Sidebar" at bounding box center [1236, 25] width 22 height 22
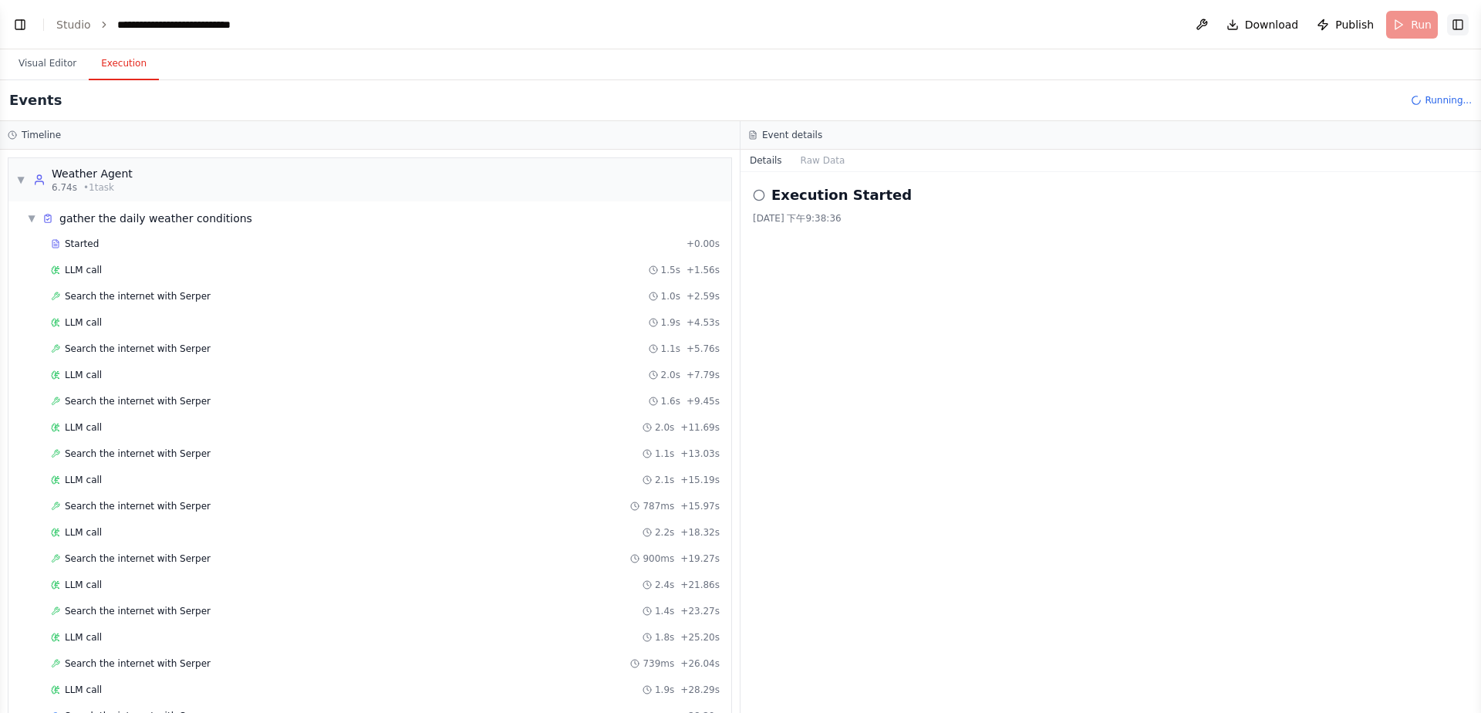
click at [1464, 26] on button "Toggle Right Sidebar" at bounding box center [1458, 25] width 22 height 22
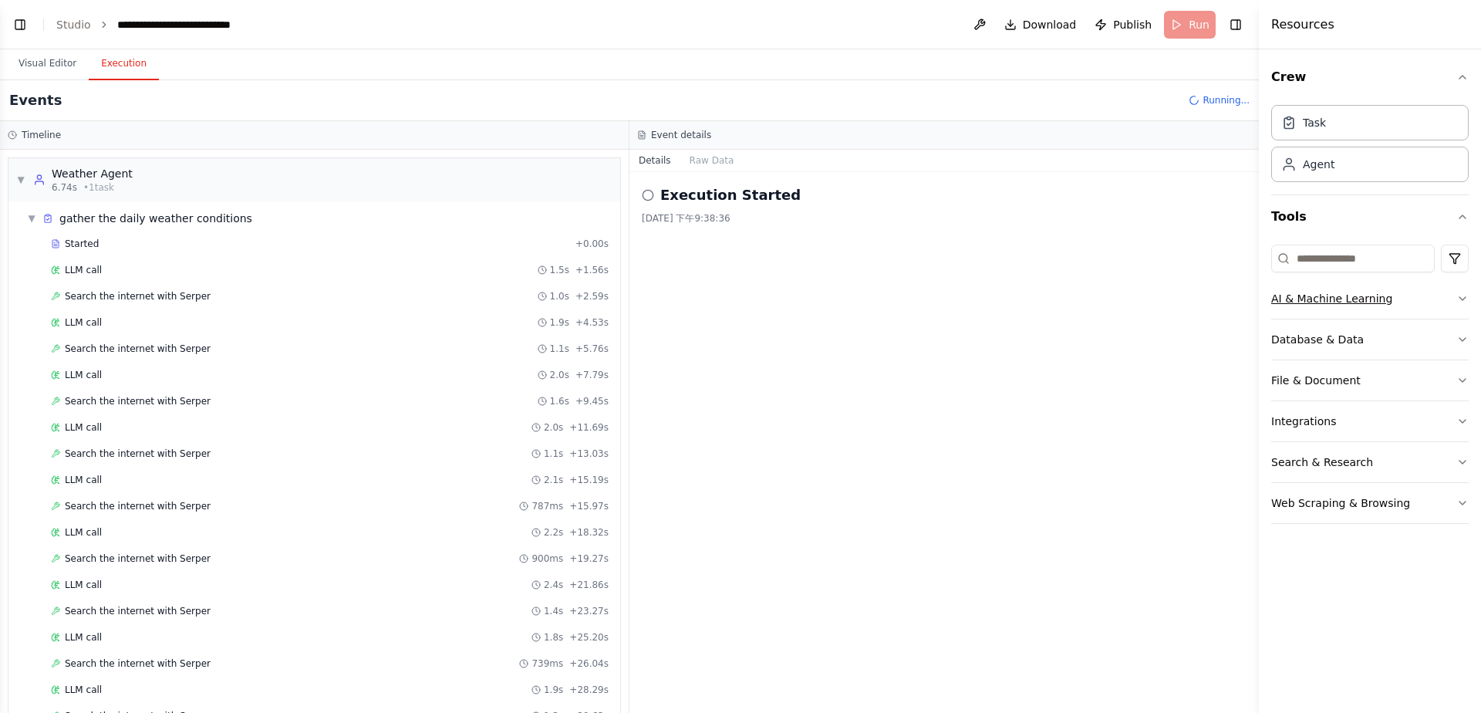
click at [1461, 296] on icon "button" at bounding box center [1463, 298] width 12 height 12
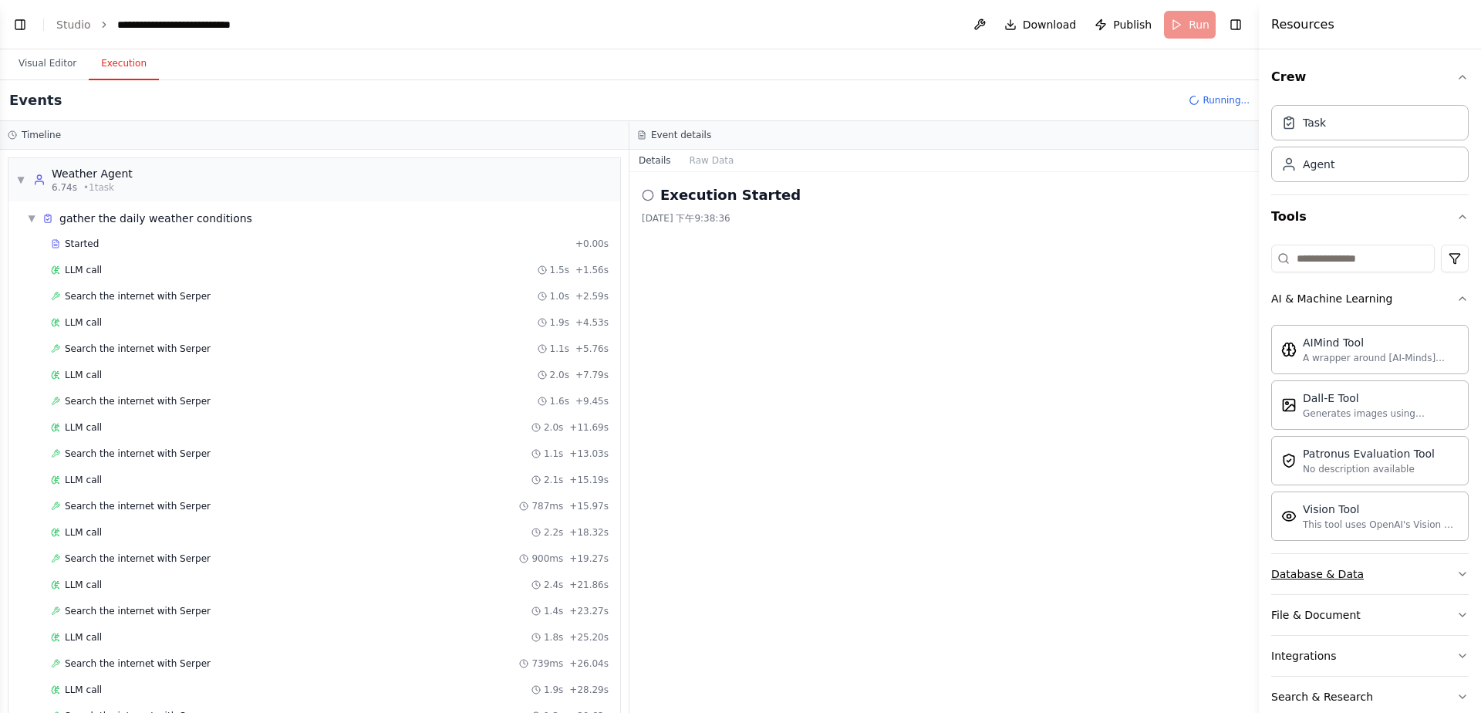
click at [1413, 579] on button "Database & Data" at bounding box center [1371, 574] width 198 height 40
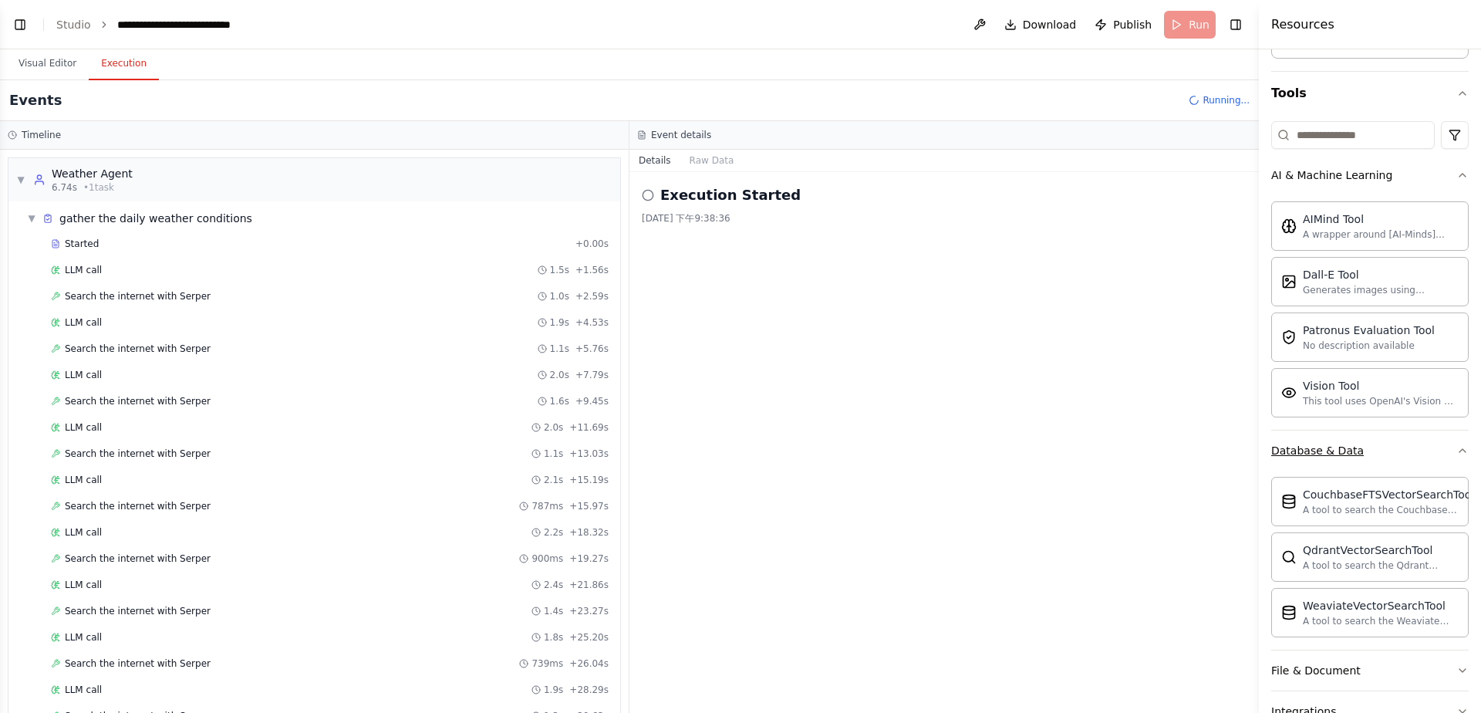
scroll to position [227, 0]
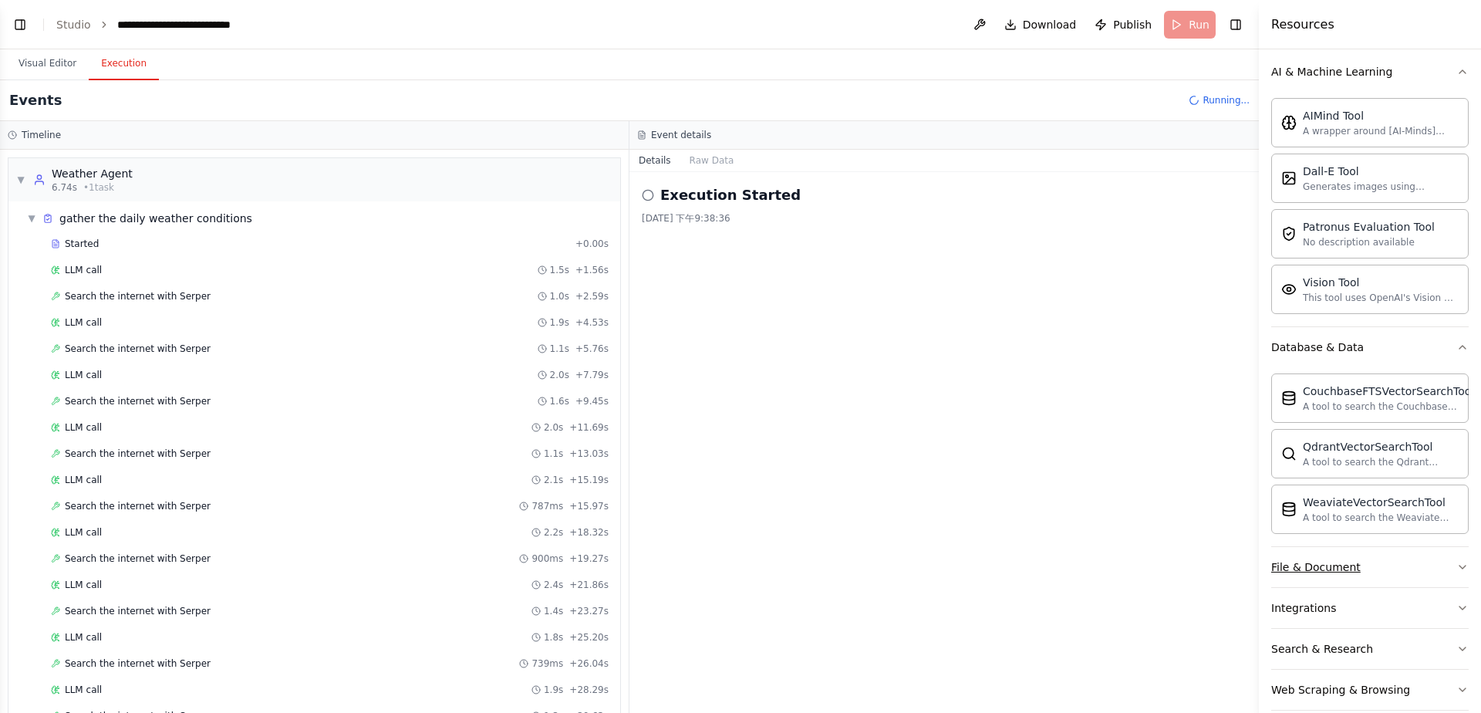
click at [1427, 554] on button "File & Document" at bounding box center [1371, 567] width 198 height 40
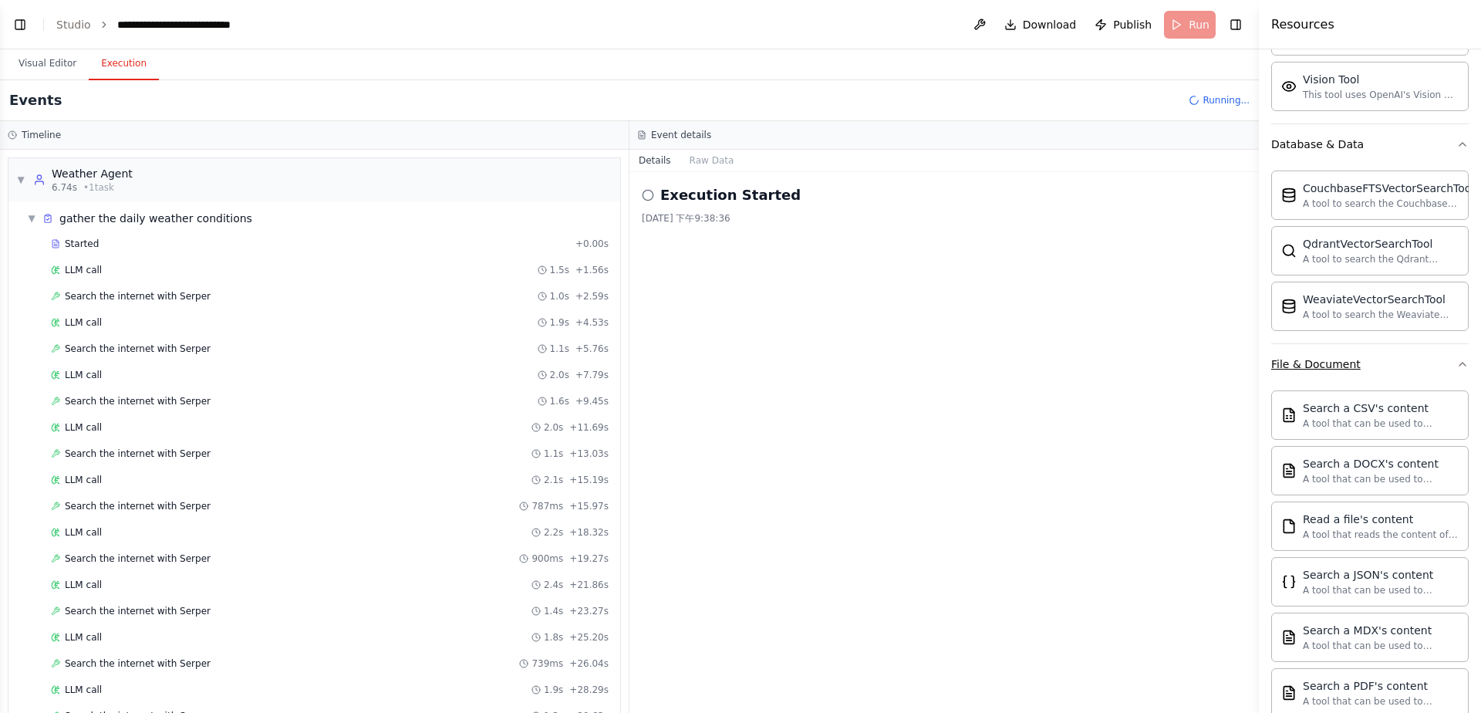
scroll to position [508, 0]
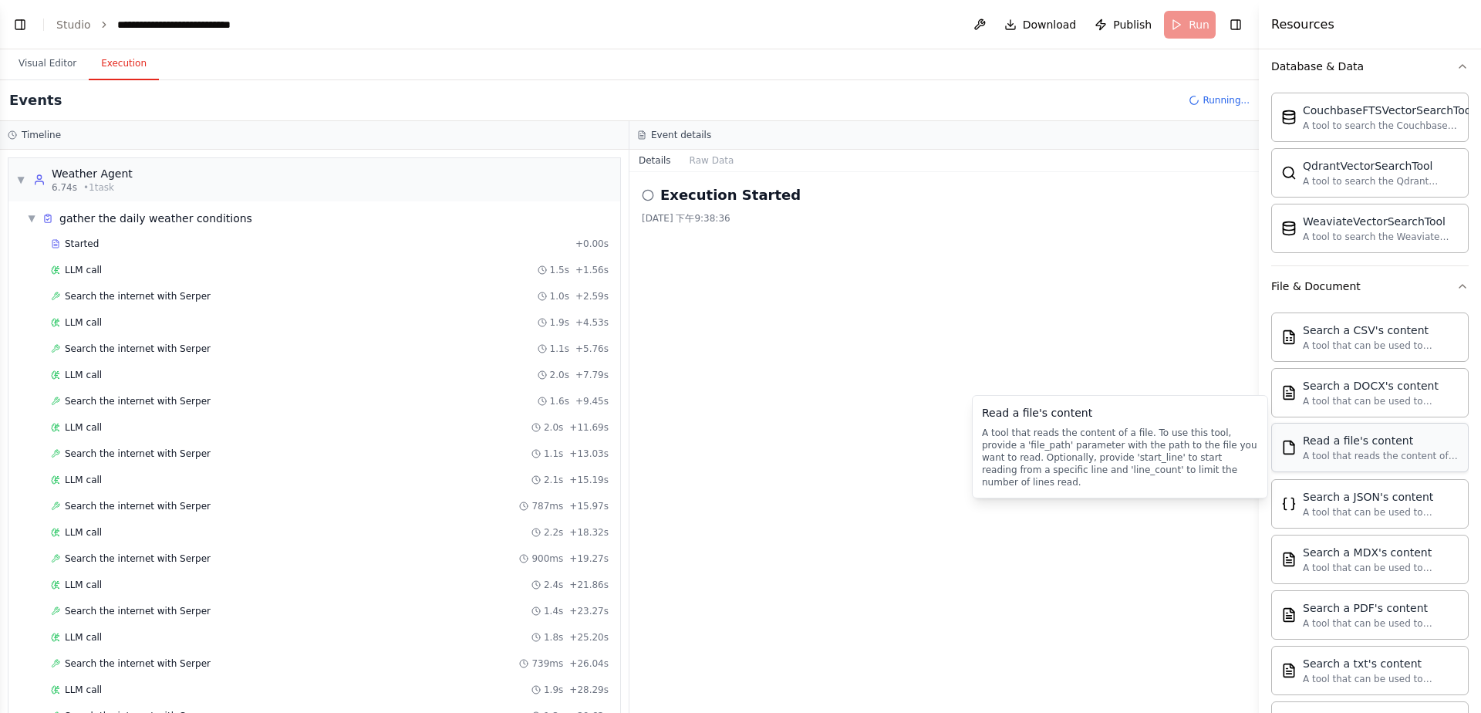
click at [1401, 436] on div "Read a file's content" at bounding box center [1381, 440] width 156 height 15
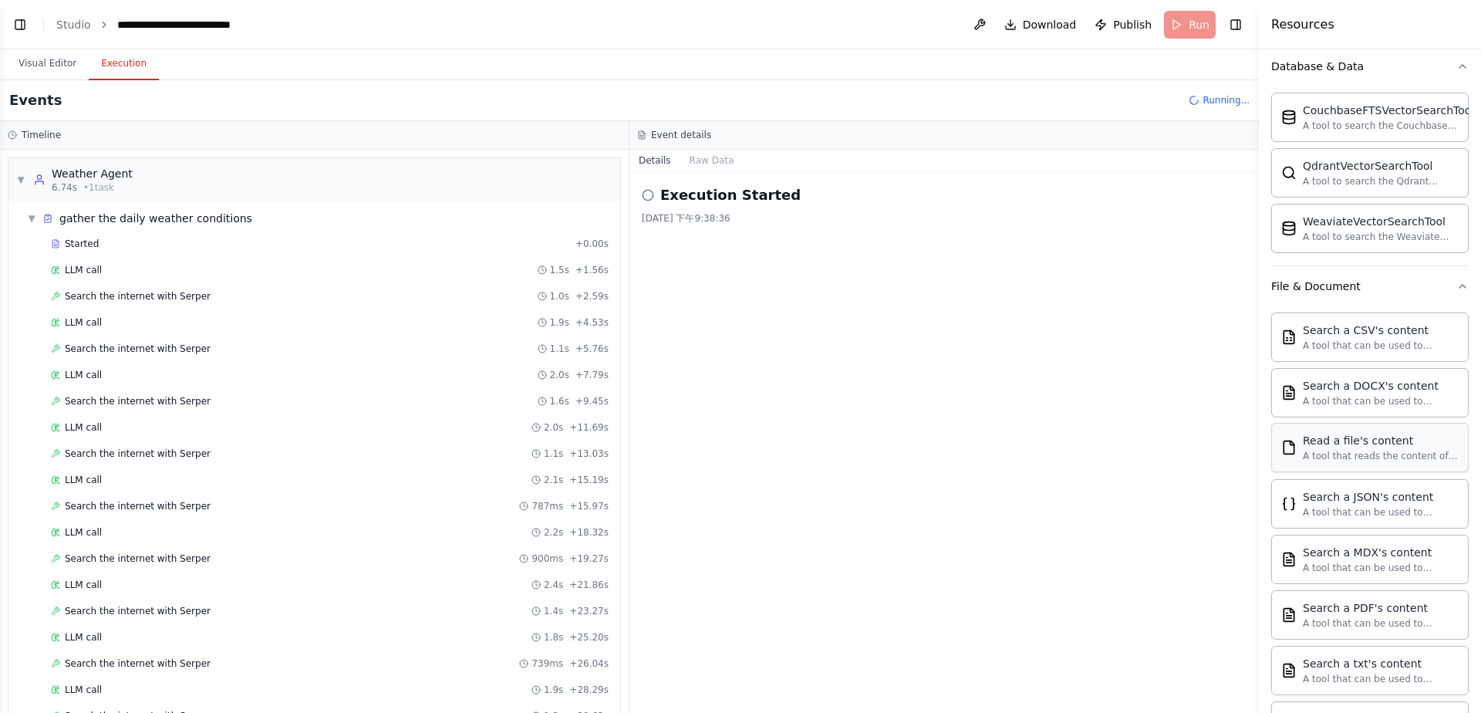
click at [1373, 450] on div "A tool that reads the content of a file. To use this tool, provide a 'file_path…" at bounding box center [1381, 456] width 156 height 12
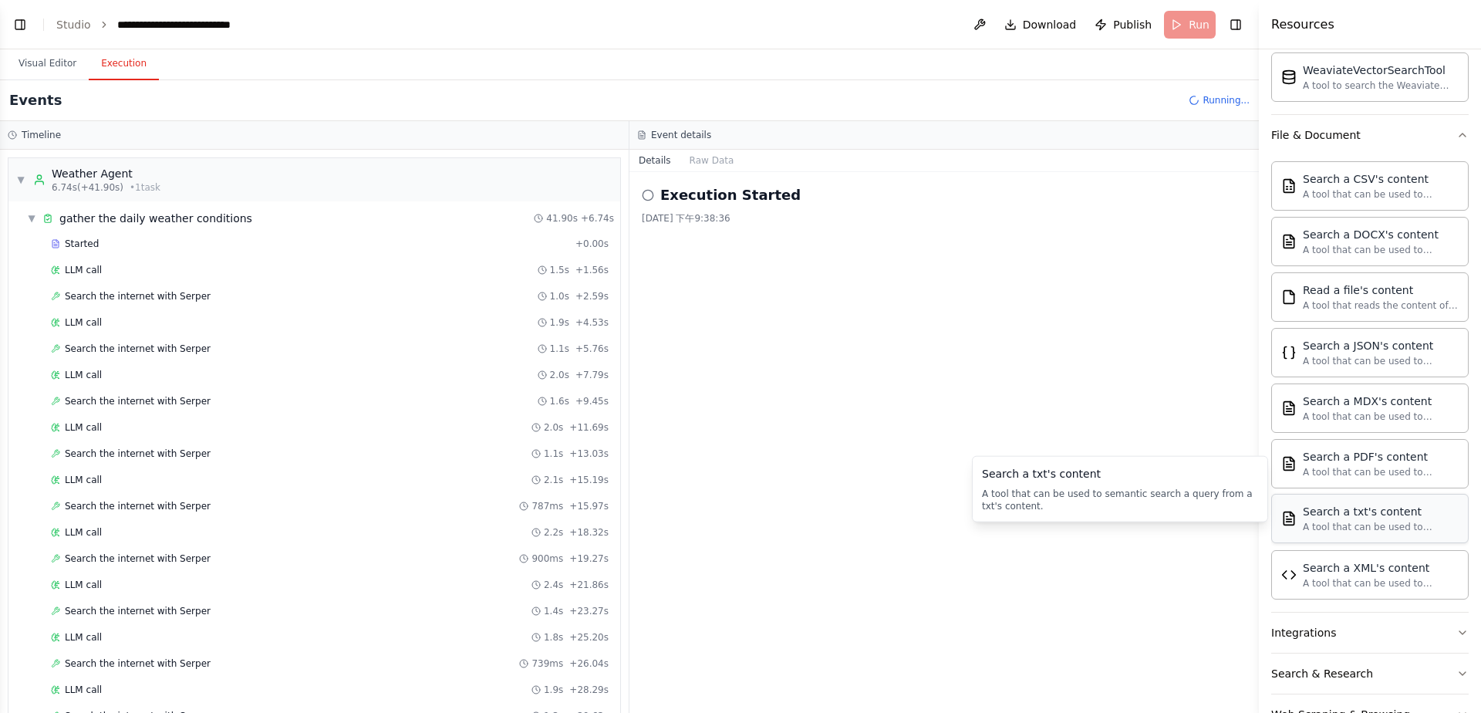
scroll to position [695, 0]
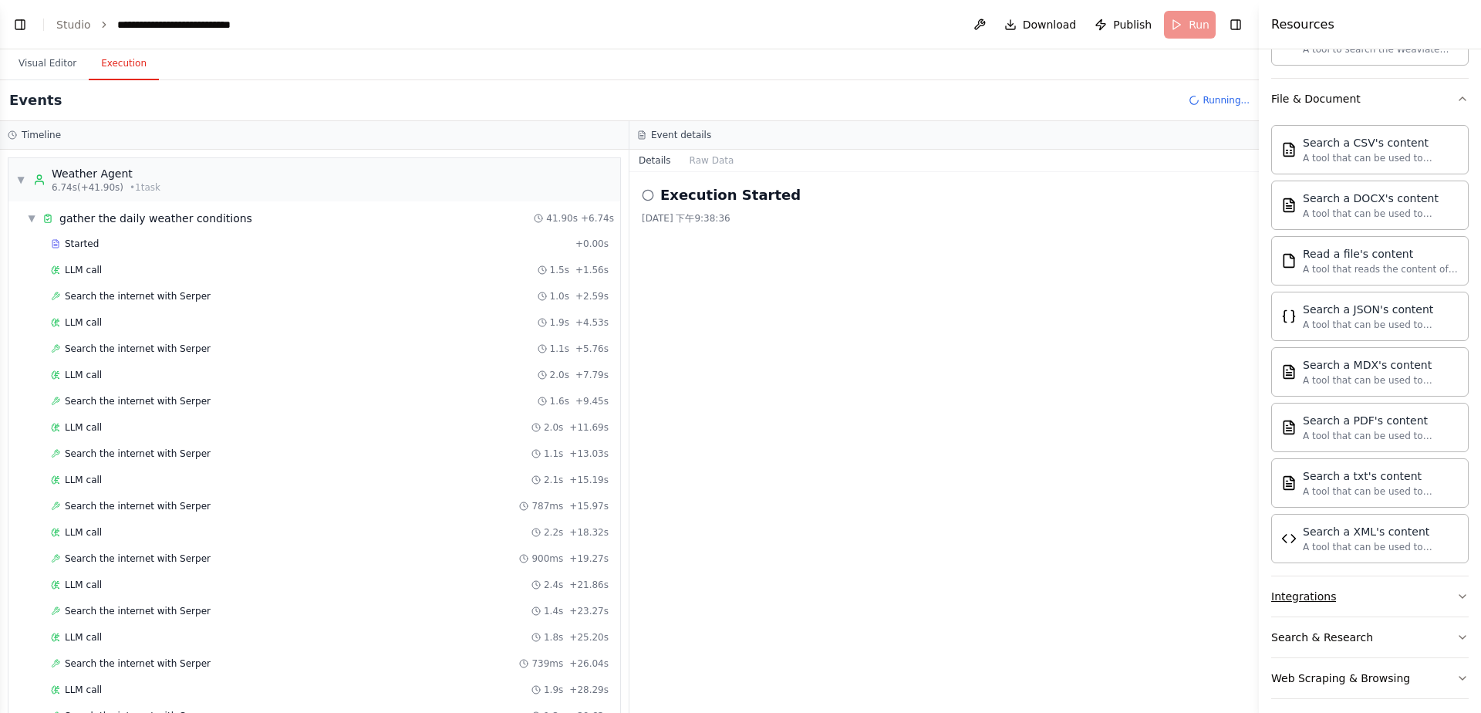
click at [1363, 589] on button "Integrations" at bounding box center [1371, 596] width 198 height 40
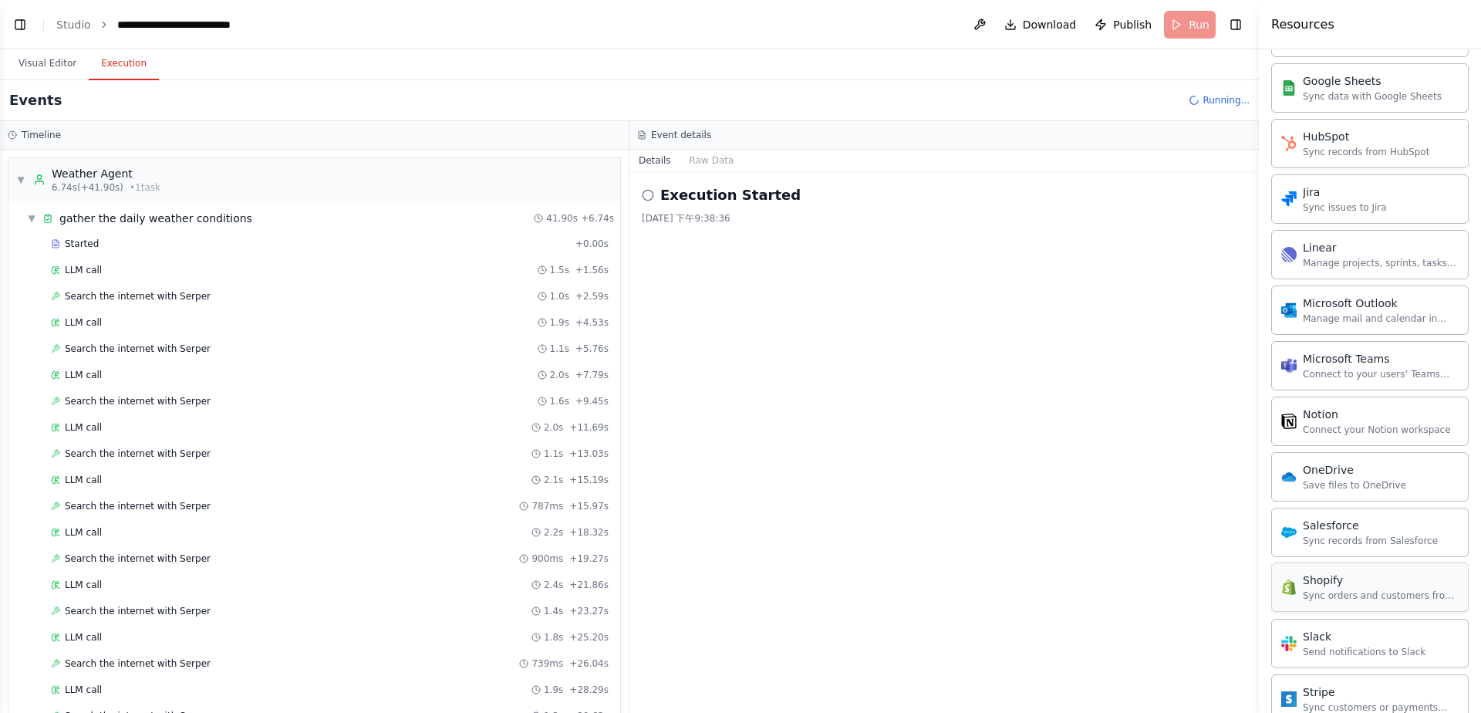
scroll to position [1863, 0]
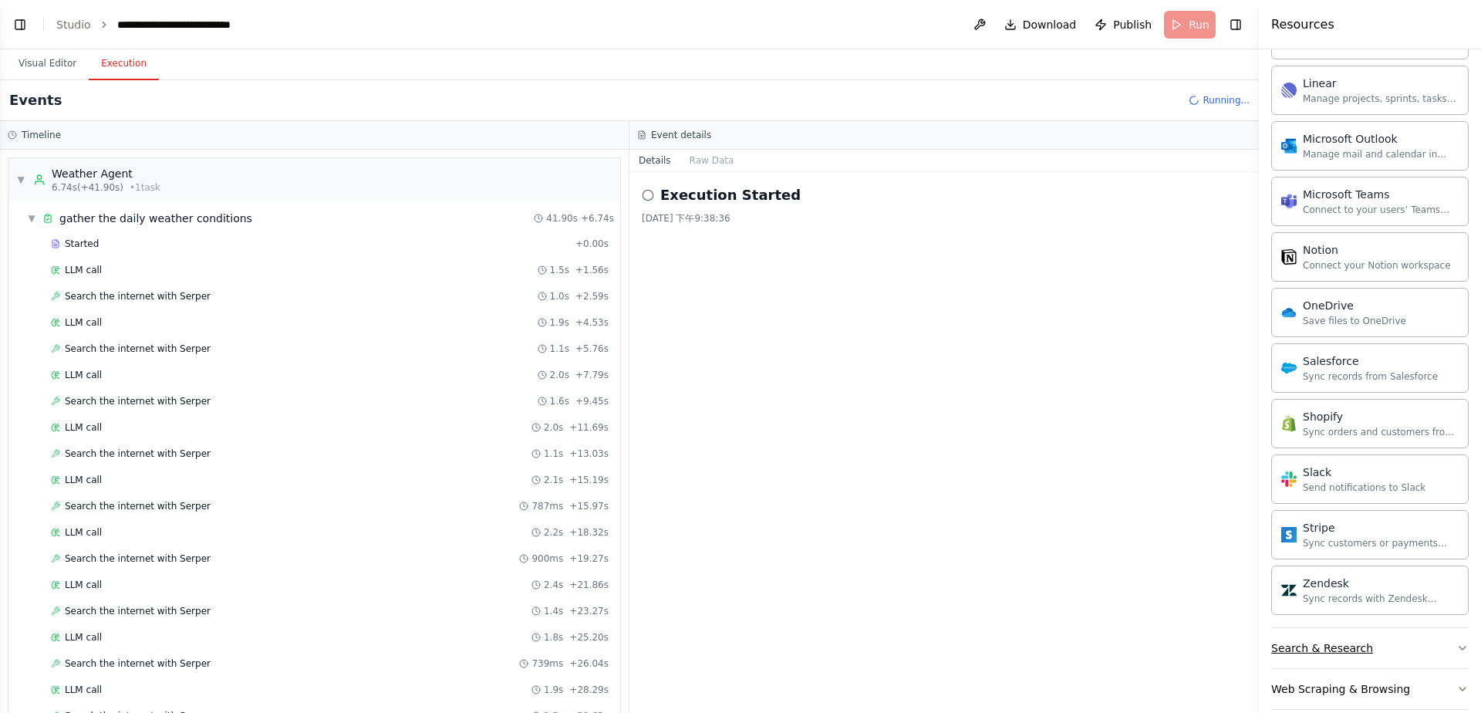
click at [1359, 640] on div "Search & Research" at bounding box center [1323, 647] width 102 height 15
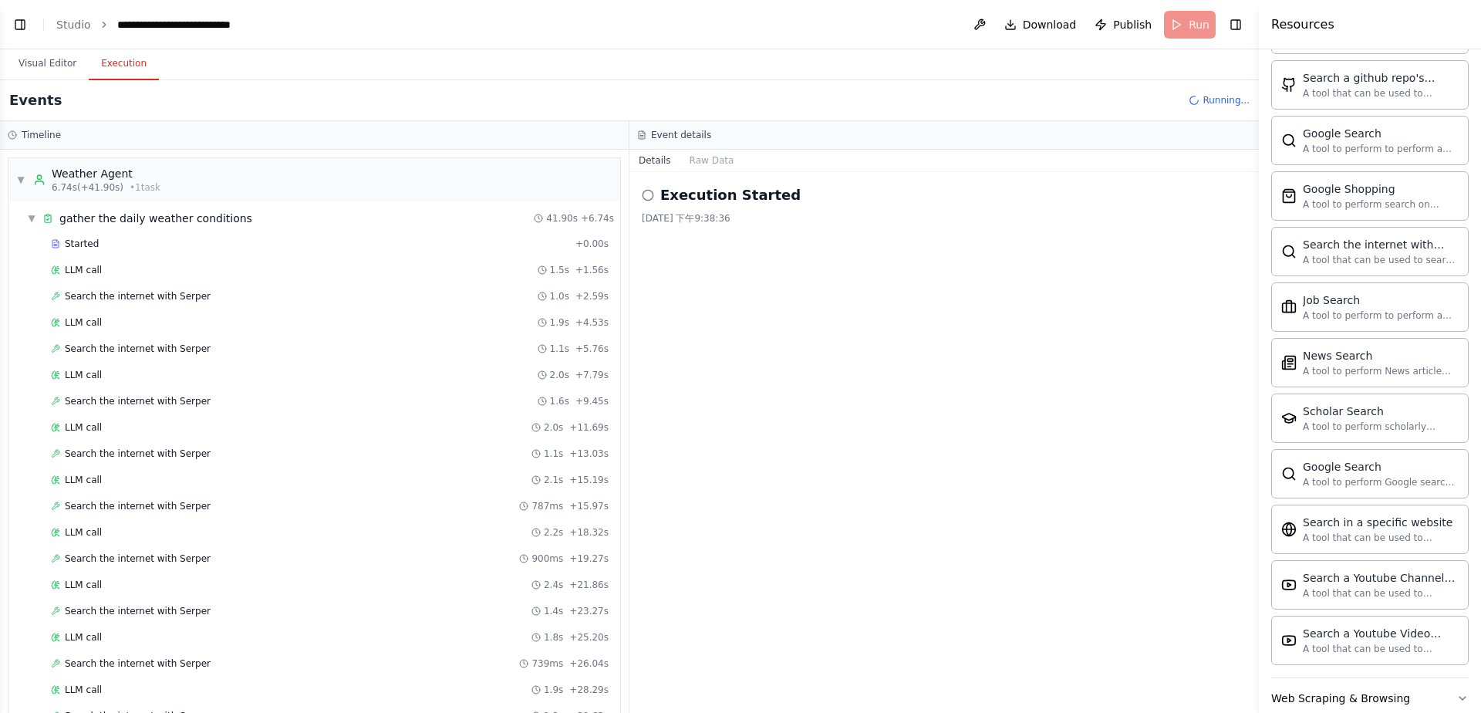
scroll to position [2646, 0]
click at [1357, 676] on button "Web Scraping & Browsing" at bounding box center [1371, 696] width 198 height 40
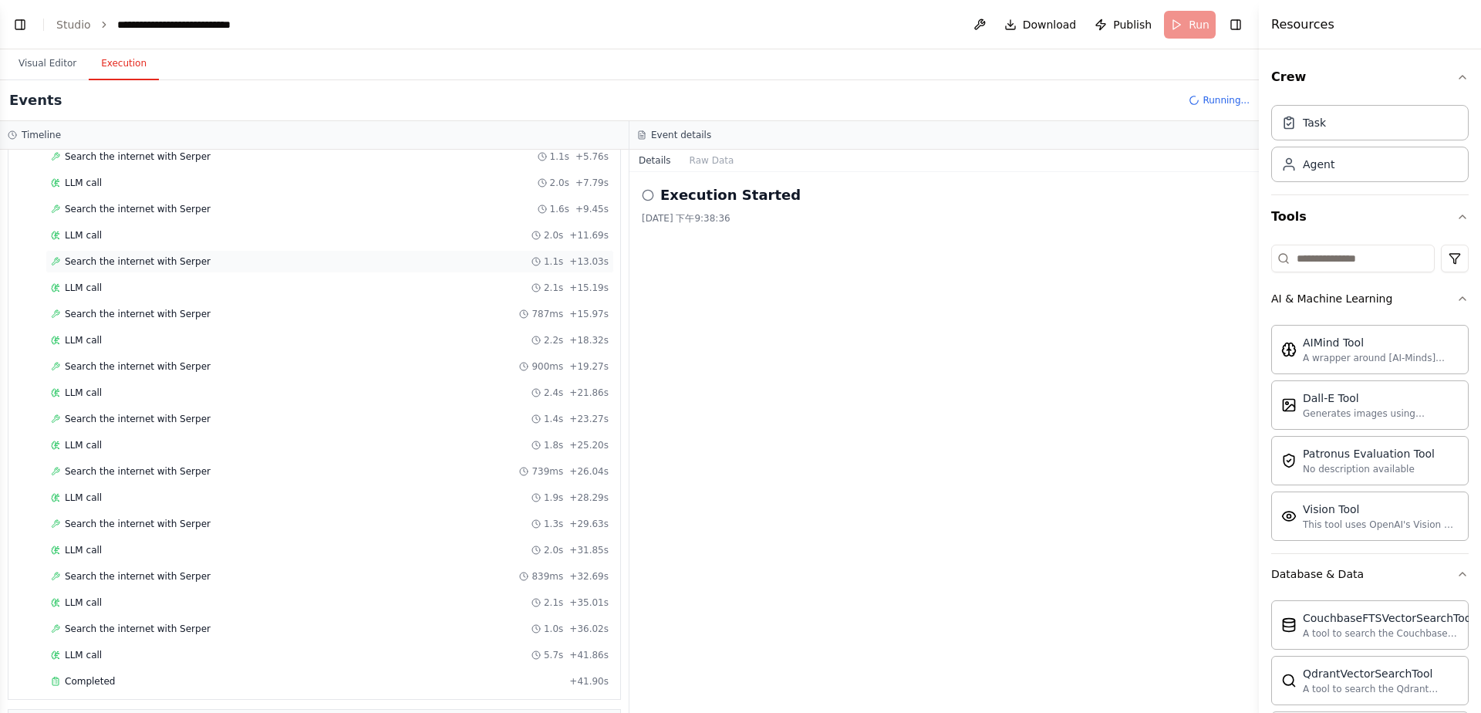
scroll to position [681, 0]
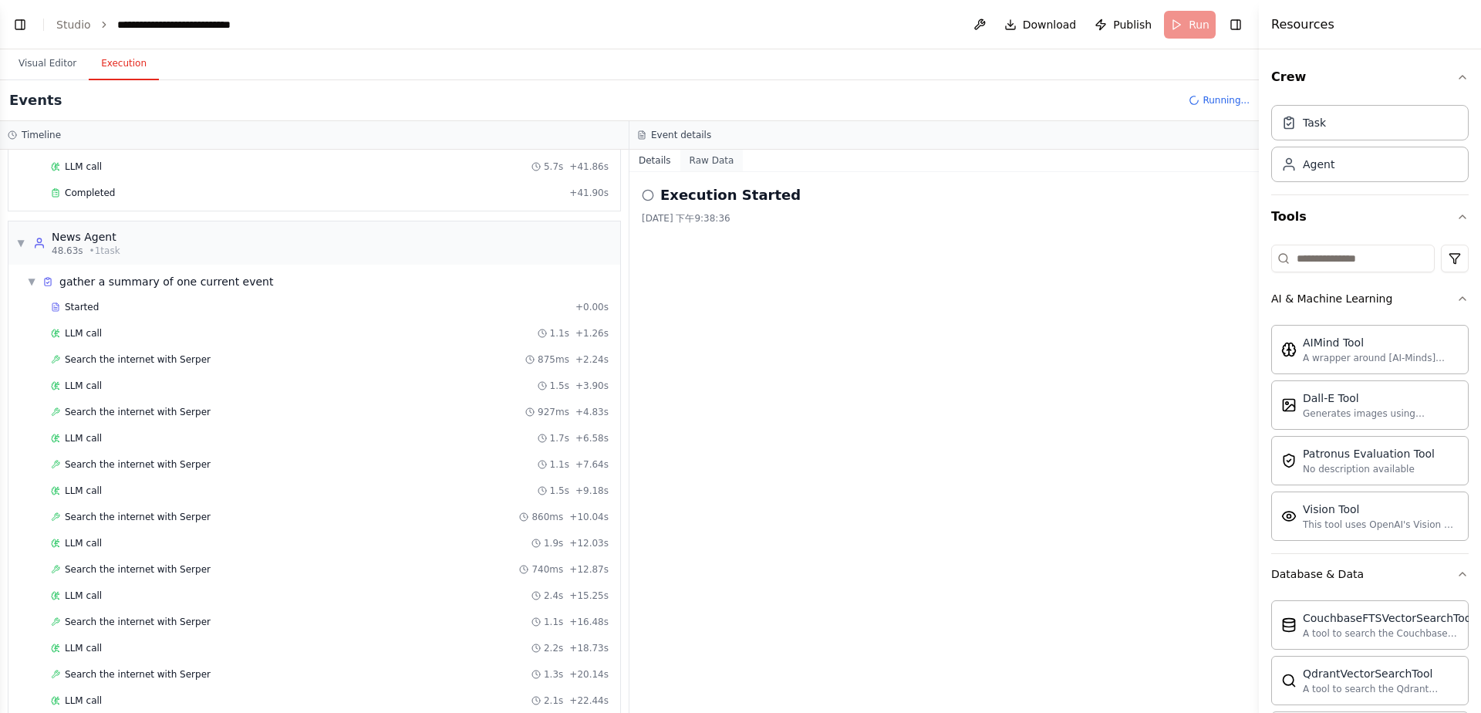
click at [718, 159] on button "Raw Data" at bounding box center [712, 161] width 63 height 22
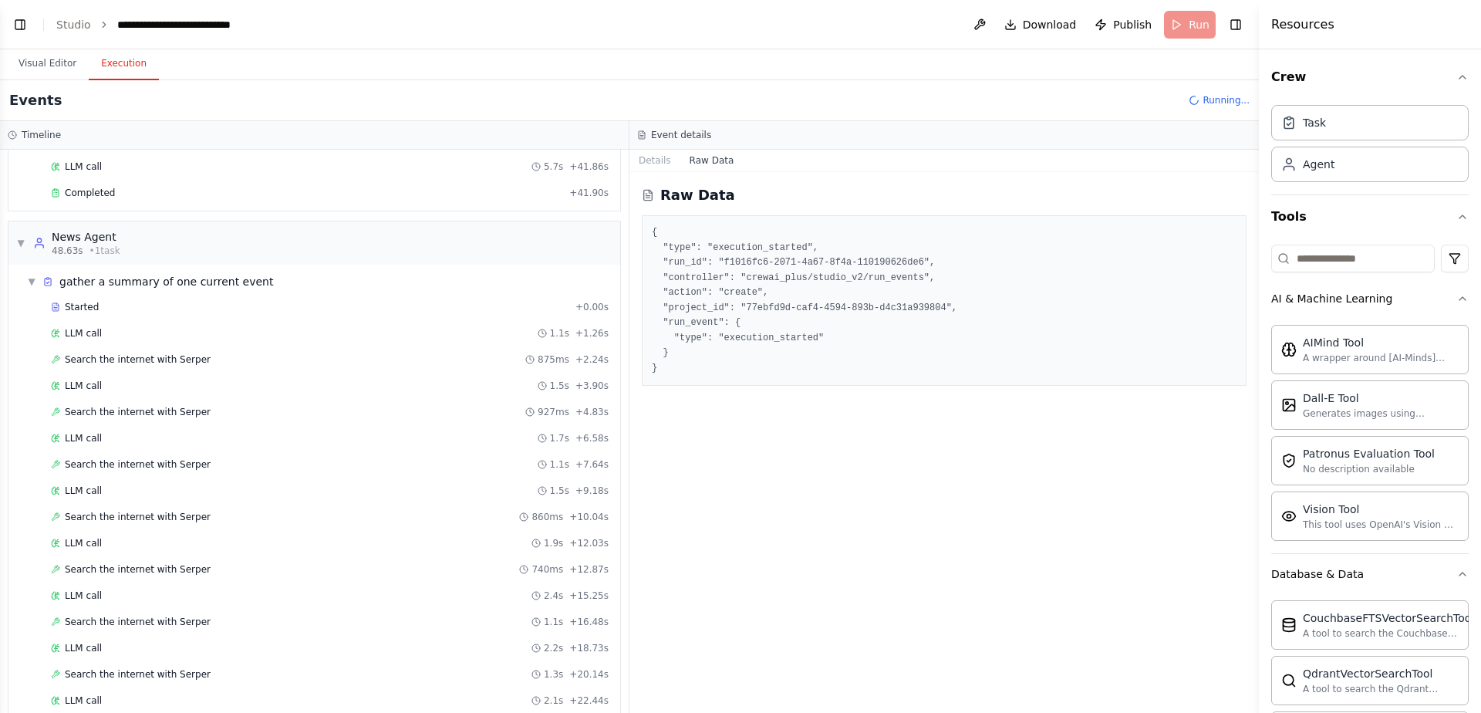
click at [708, 336] on pre "{ "type": "execution_started", "run_id": "f1016fc6-2071-4a67-8f4a-110190626de6"…" at bounding box center [944, 300] width 585 height 150
click at [658, 152] on button "Details" at bounding box center [655, 161] width 51 height 22
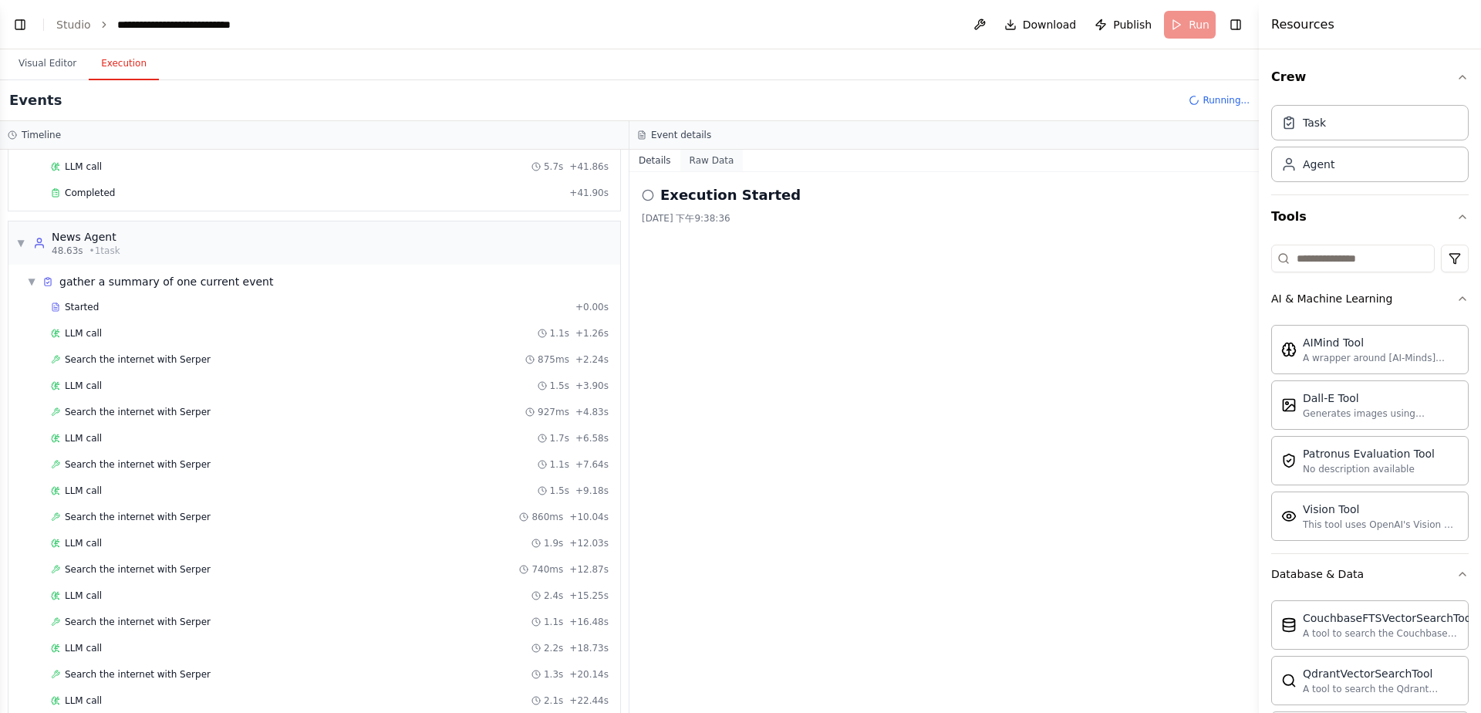
click at [703, 160] on button "Raw Data" at bounding box center [712, 161] width 63 height 22
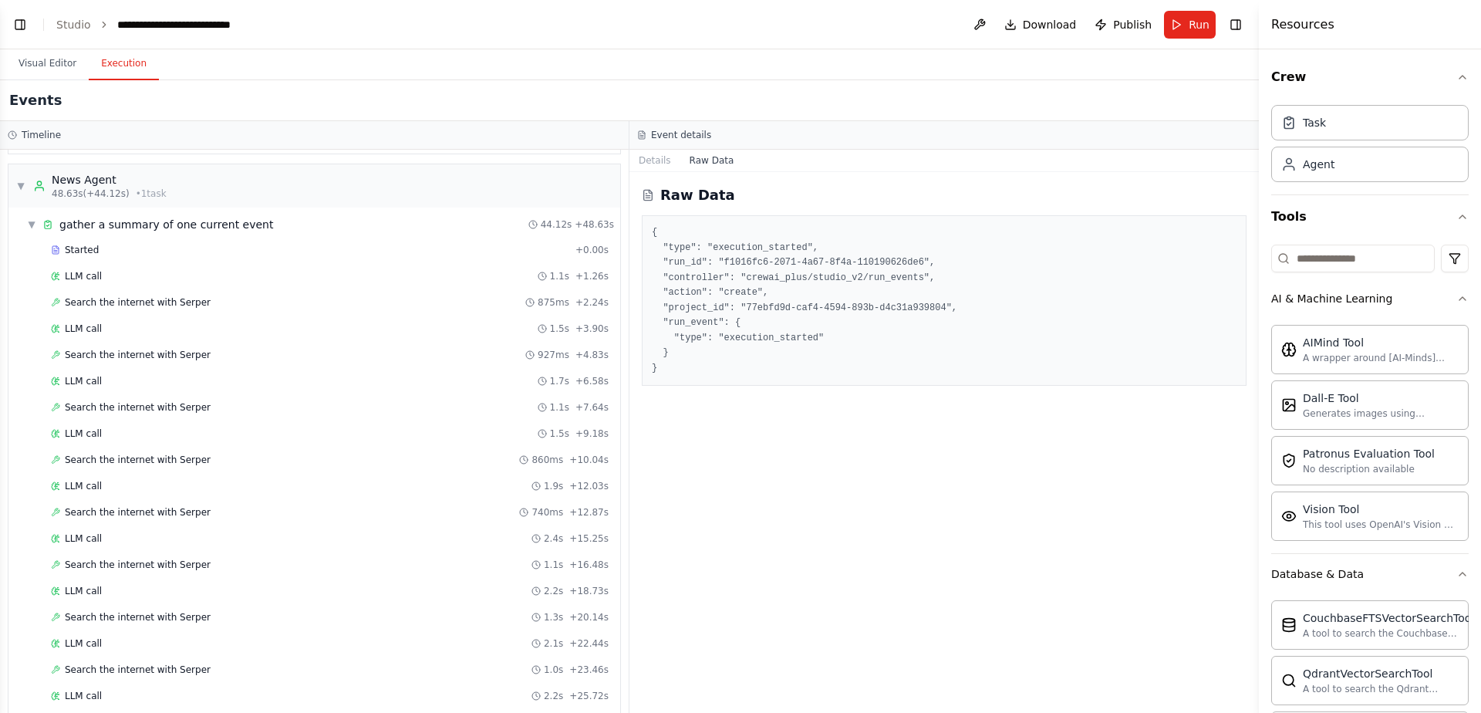
scroll to position [338, 0]
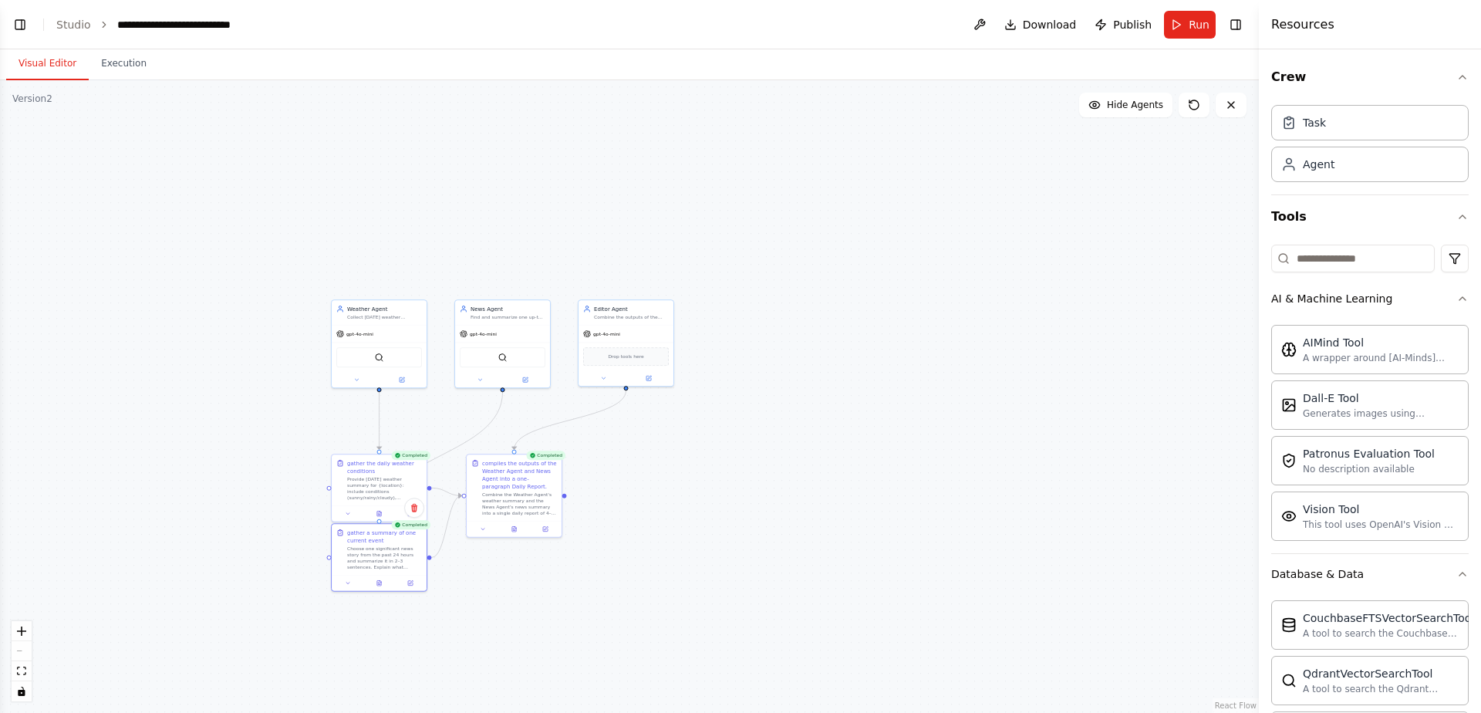
click at [52, 62] on button "Visual Editor" at bounding box center [47, 64] width 83 height 32
click at [508, 527] on button at bounding box center [518, 527] width 32 height 9
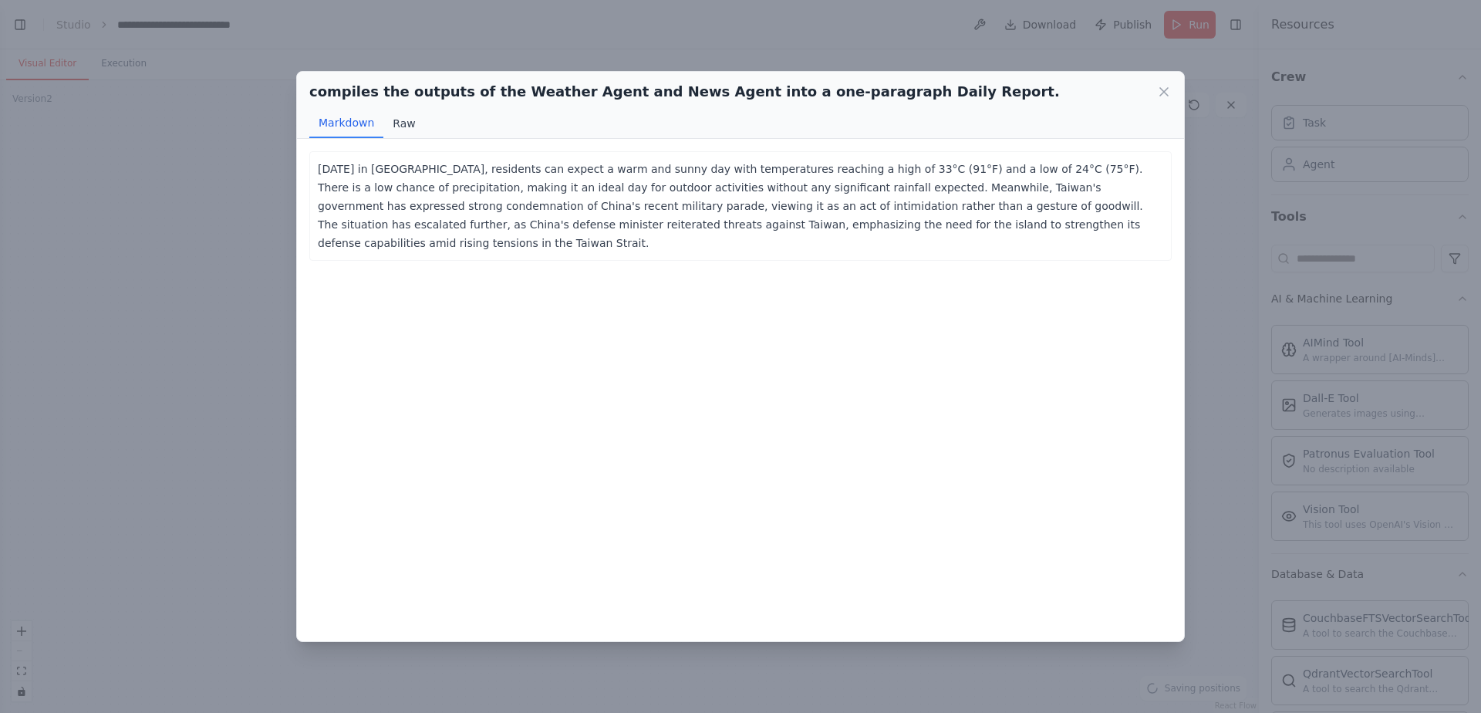
click at [396, 120] on button "Raw" at bounding box center [403, 123] width 41 height 29
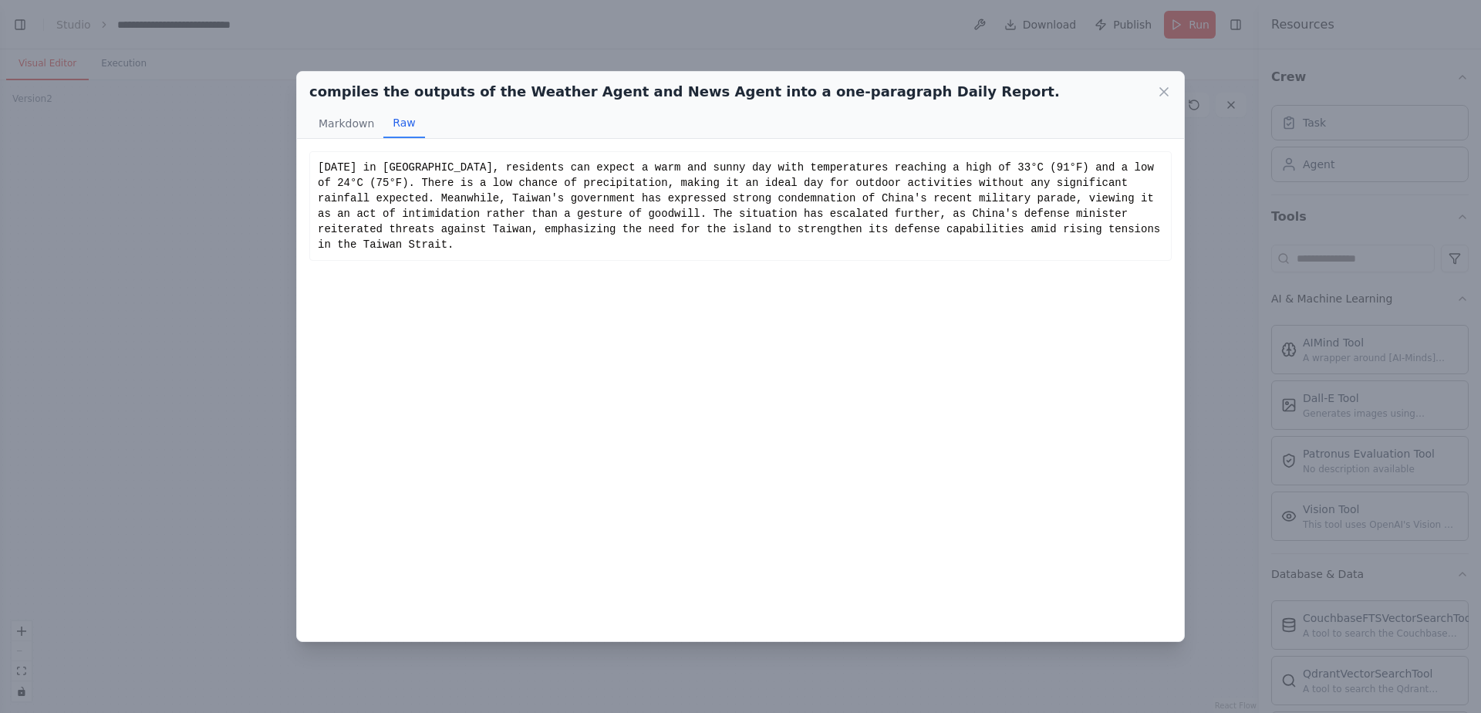
click at [188, 307] on div "compiles the outputs of the Weather Agent and News Agent into a one-paragraph D…" at bounding box center [740, 356] width 1481 height 713
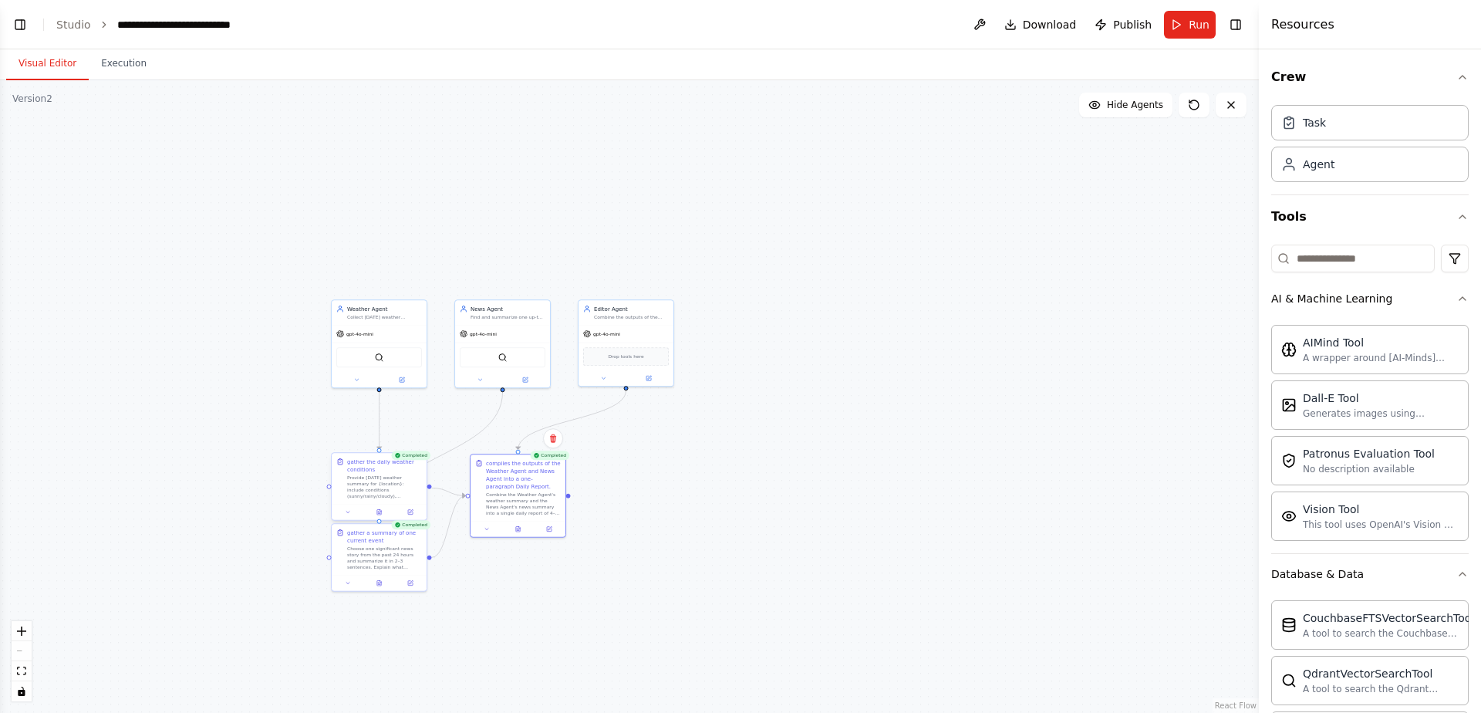
click at [388, 479] on div "Provide today's weather summary for {location}: include conditions (sunny/rainy…" at bounding box center [384, 487] width 75 height 25
click at [379, 512] on icon at bounding box center [379, 511] width 4 height 5
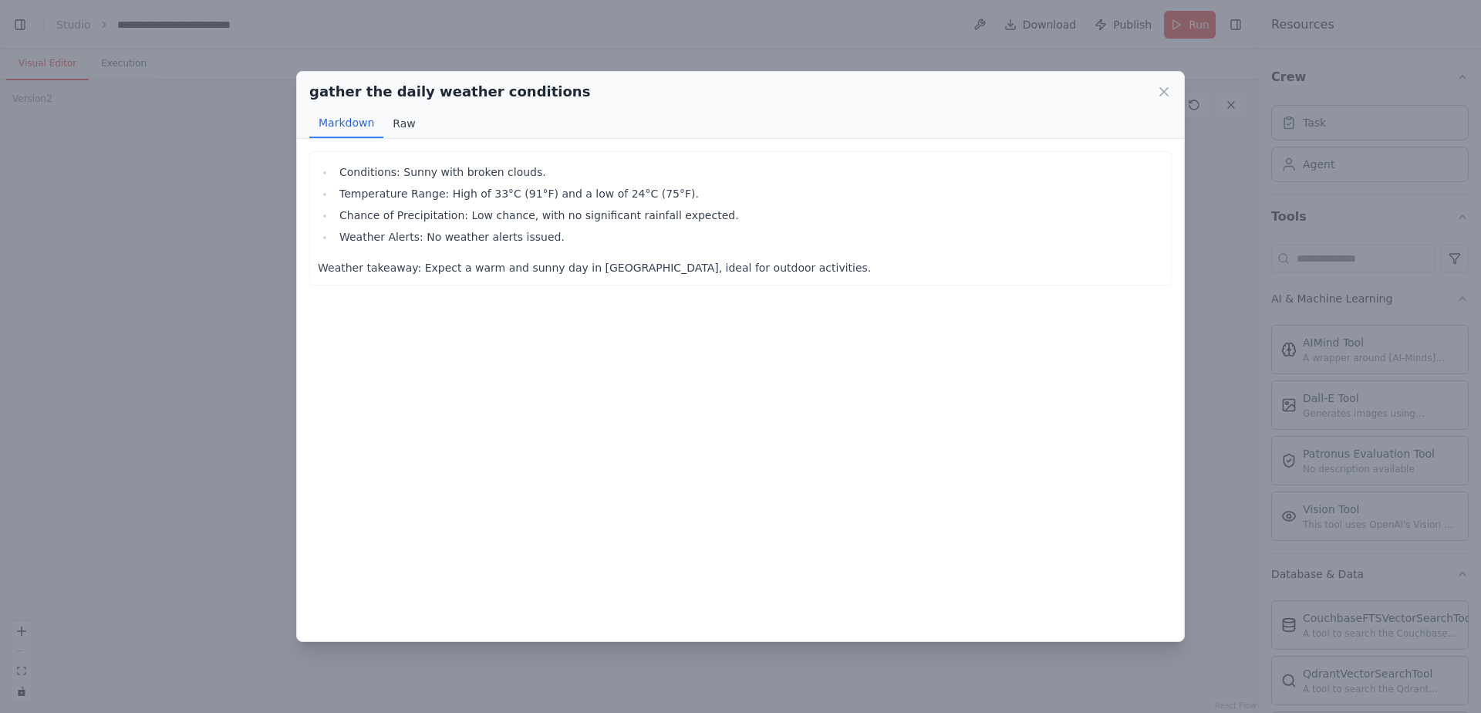
click at [407, 115] on button "Raw" at bounding box center [403, 123] width 41 height 29
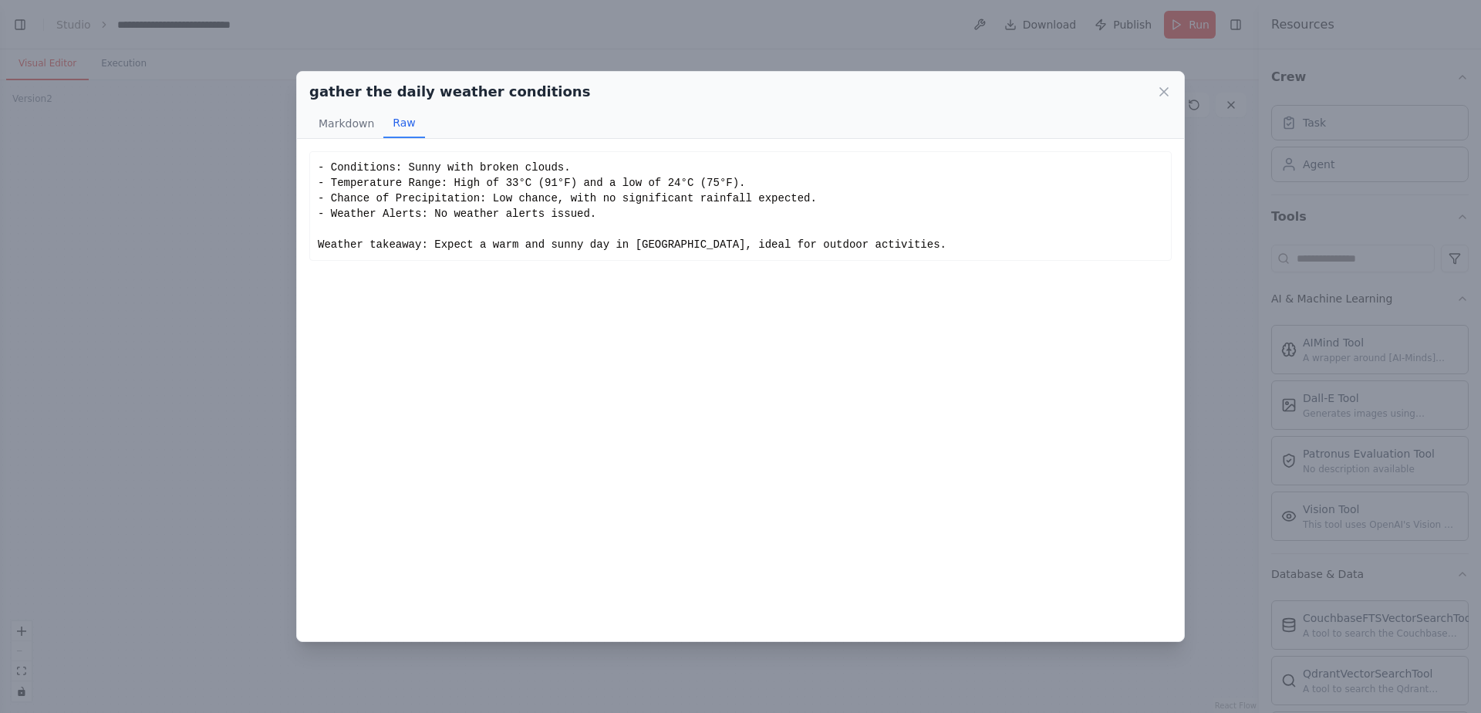
click at [231, 235] on div "gather the daily weather conditions Markdown Raw Conditions: Sunny with broken …" at bounding box center [740, 356] width 1481 height 713
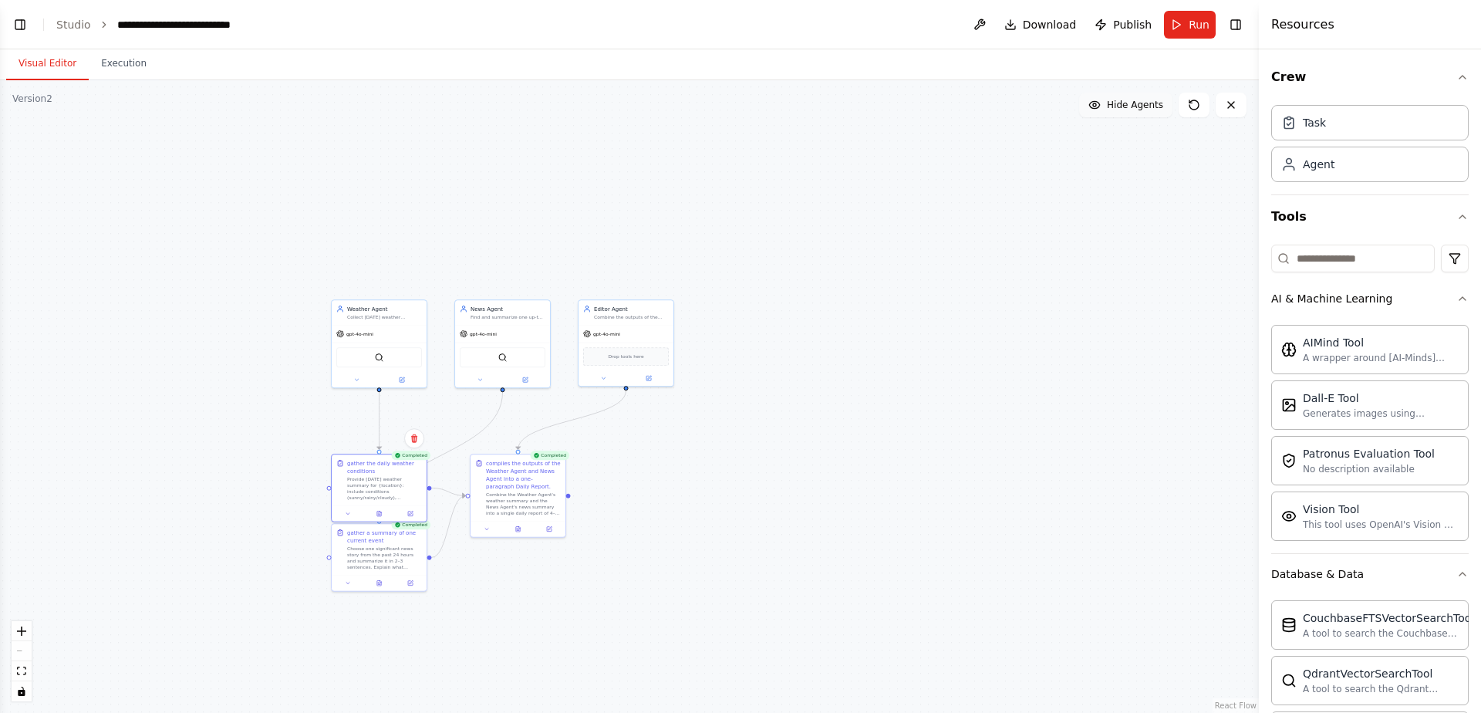
click at [1137, 100] on span "Hide Agents" at bounding box center [1135, 105] width 56 height 12
click at [1137, 100] on span "Show Agents" at bounding box center [1133, 105] width 60 height 12
click at [899, 191] on div ".deletable-edge-delete-btn { width: 20px; height: 20px; border: 0px solid #ffff…" at bounding box center [629, 396] width 1259 height 633
click at [1348, 365] on div "AIMind Tool A wrapper around [AI-Minds](https://mindsdb.com/minds). Useful for …" at bounding box center [1371, 348] width 198 height 49
click at [1346, 407] on div "Generates images using OpenAI's Dall-E model." at bounding box center [1381, 413] width 156 height 12
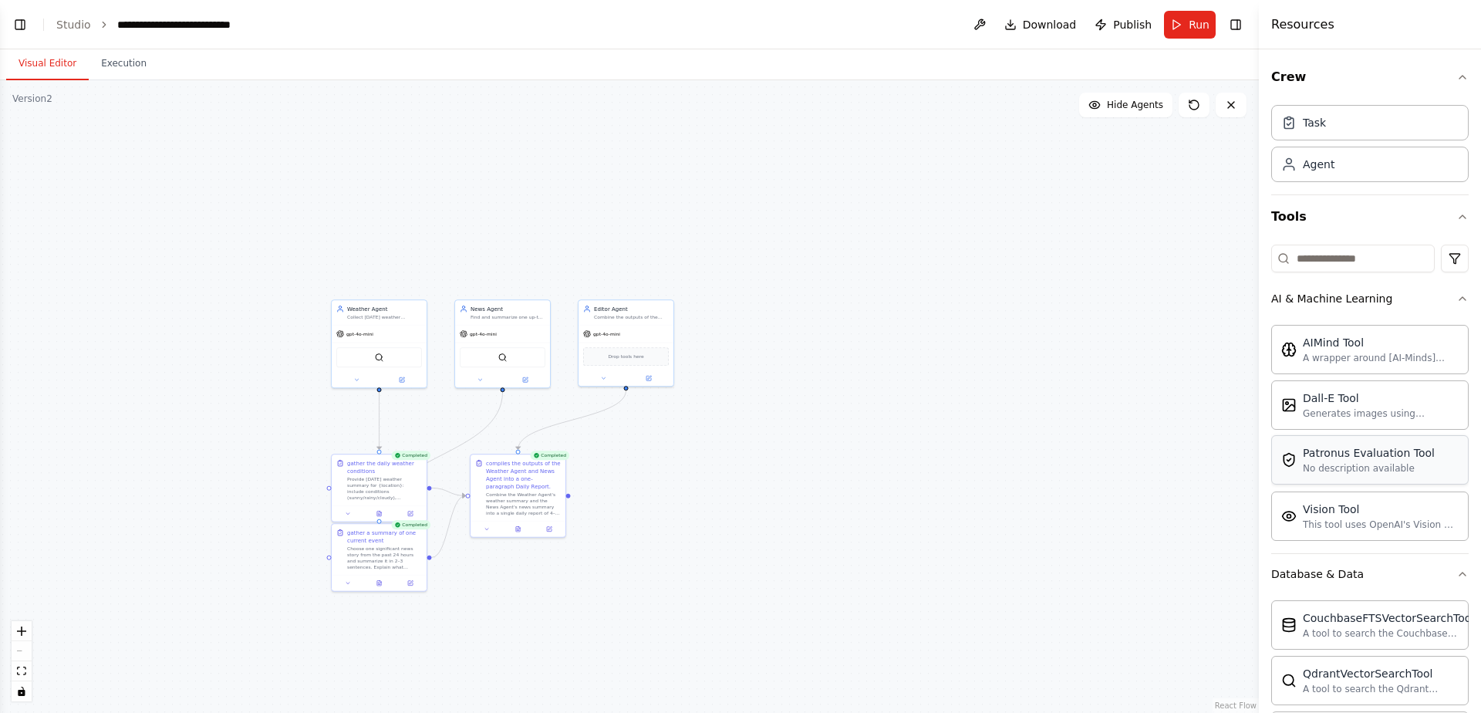
click at [1343, 451] on div "Patronus Evaluation Tool" at bounding box center [1369, 452] width 132 height 15
click at [1341, 518] on div "This tool uses OpenAI's Vision API to describe the contents of an image." at bounding box center [1381, 524] width 156 height 12
click at [26, 26] on button "Toggle Left Sidebar" at bounding box center [20, 25] width 22 height 22
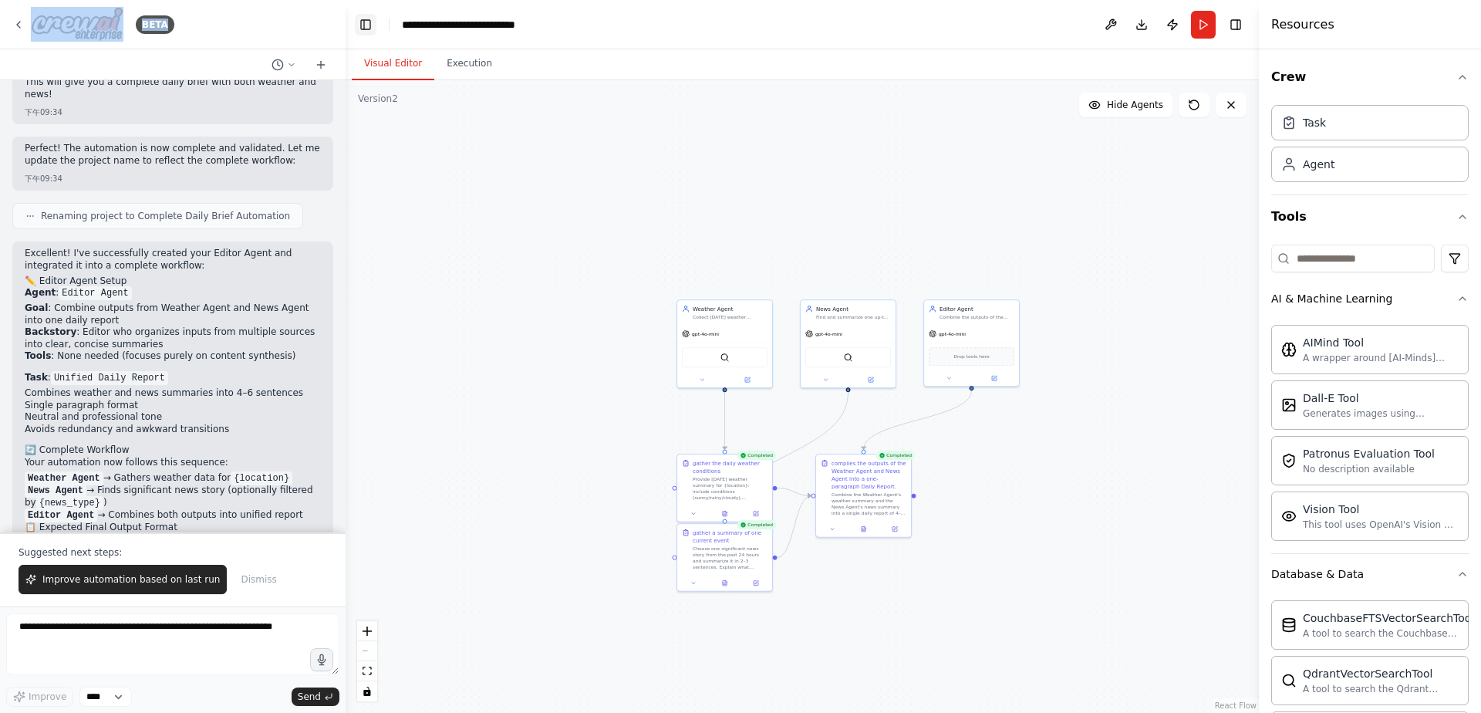
click at [26, 26] on div "BETA" at bounding box center [93, 24] width 162 height 35
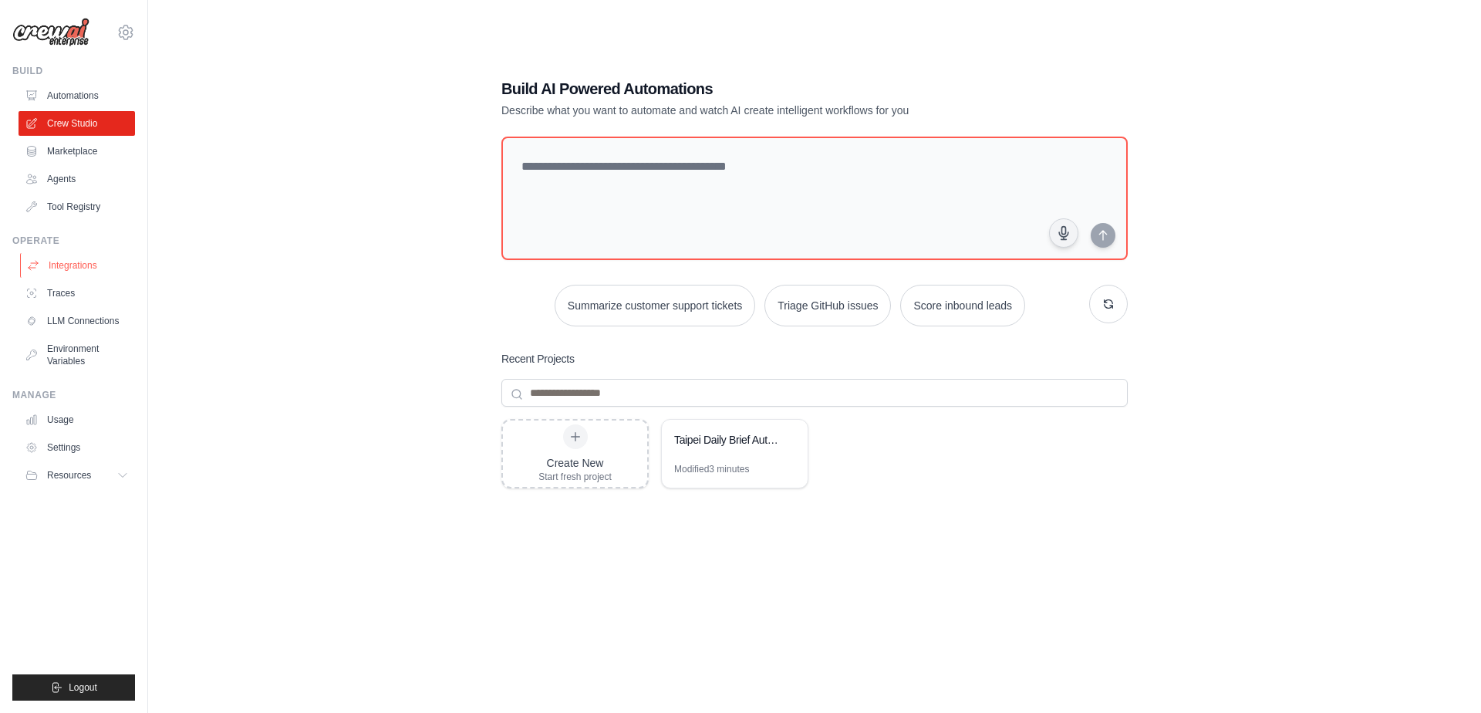
click at [93, 262] on link "Integrations" at bounding box center [78, 265] width 117 height 25
click at [70, 306] on ul "Integrations Traces LLM Connections Environment Variables" at bounding box center [77, 313] width 117 height 120
click at [66, 422] on link "Usage" at bounding box center [78, 419] width 117 height 25
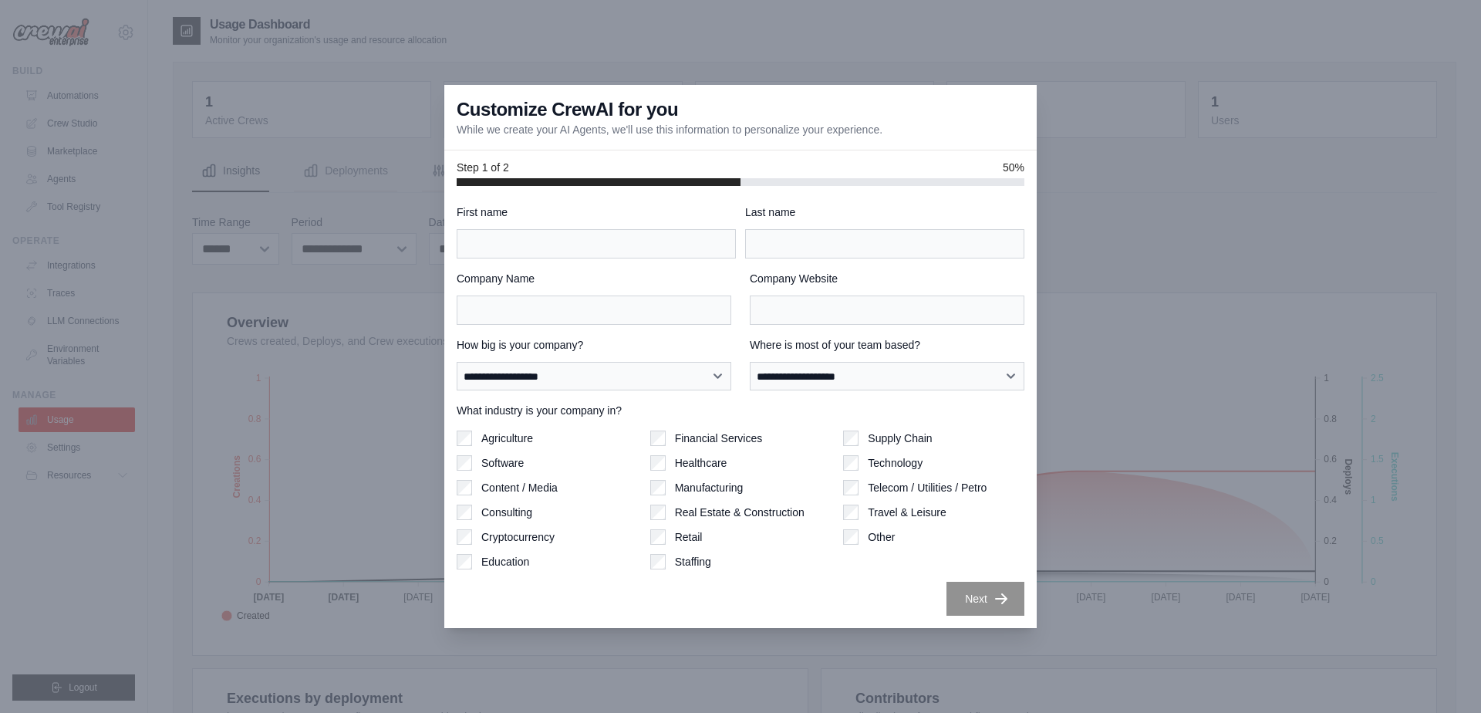
click at [66, 452] on div at bounding box center [740, 356] width 1481 height 713
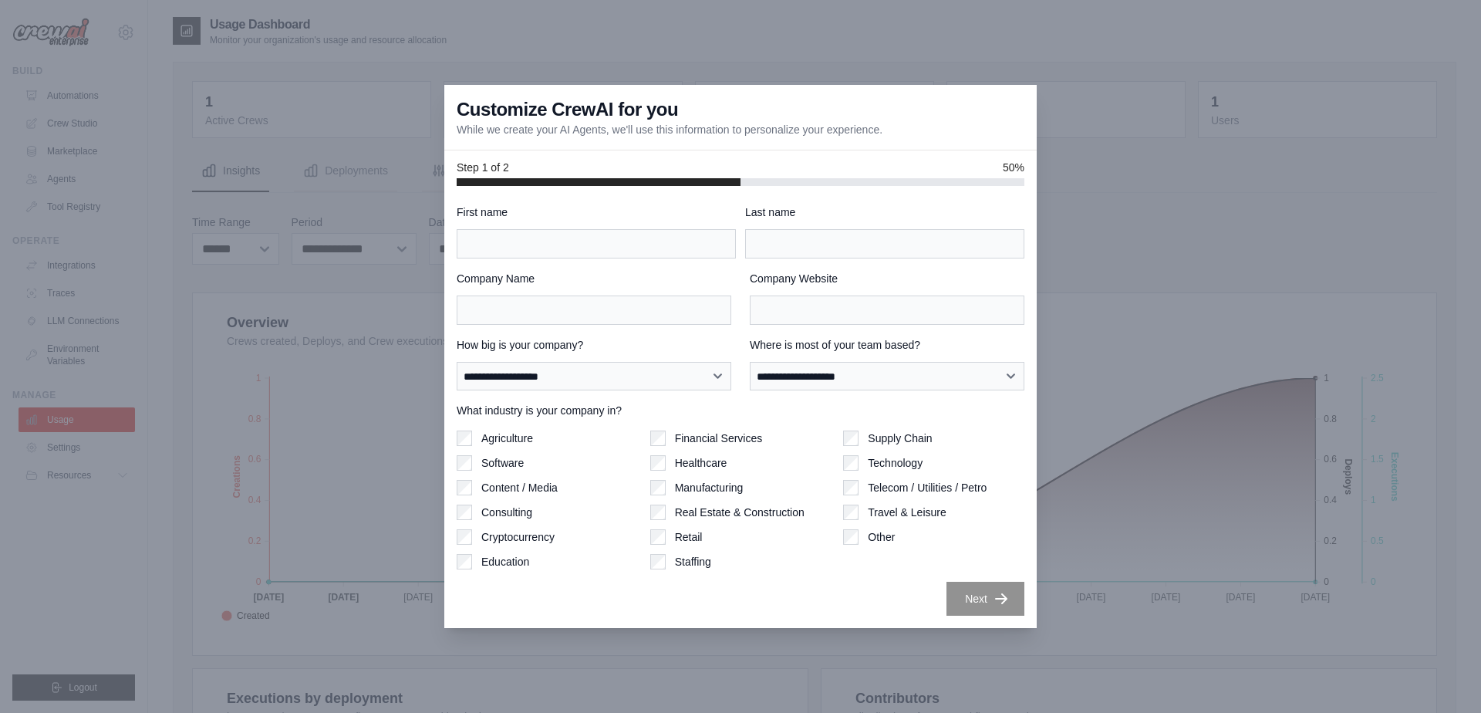
click at [91, 478] on div at bounding box center [740, 356] width 1481 height 713
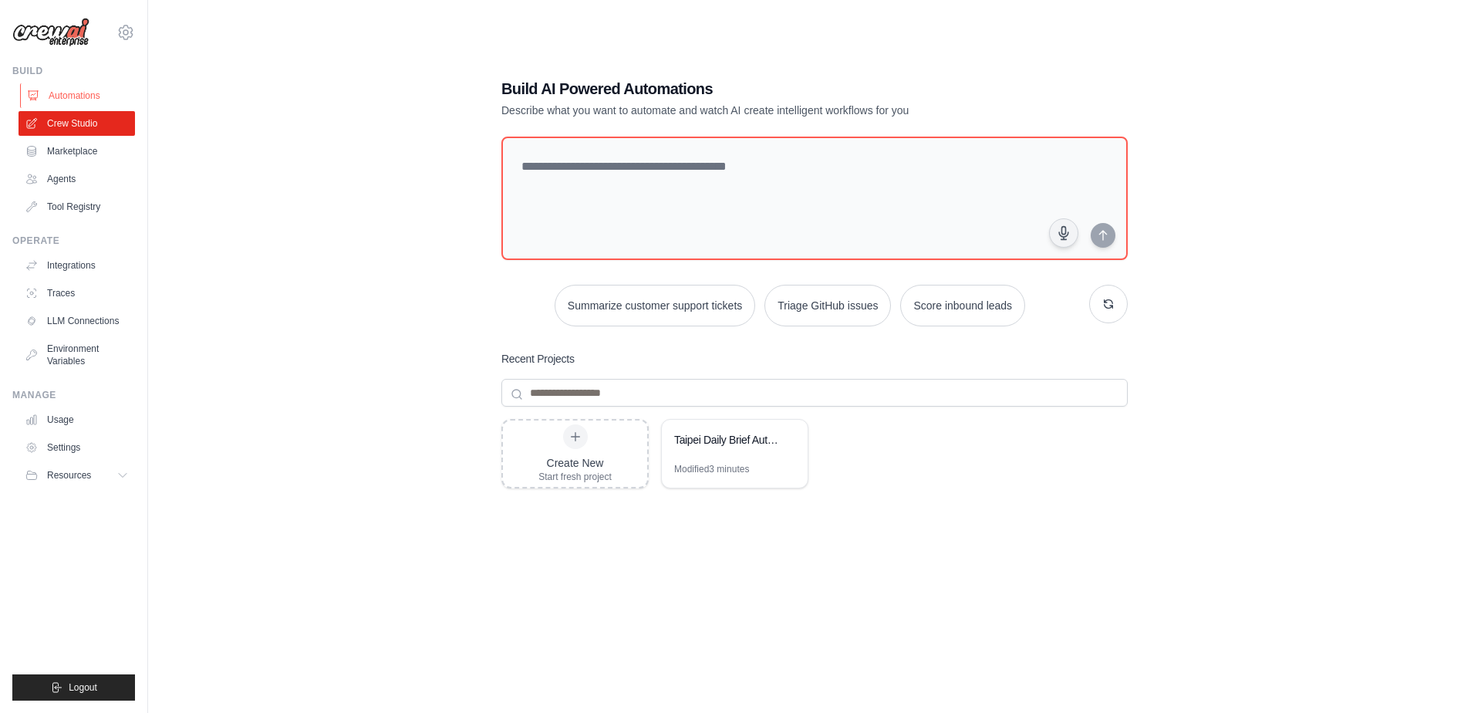
click at [76, 94] on link "Automations" at bounding box center [78, 95] width 117 height 25
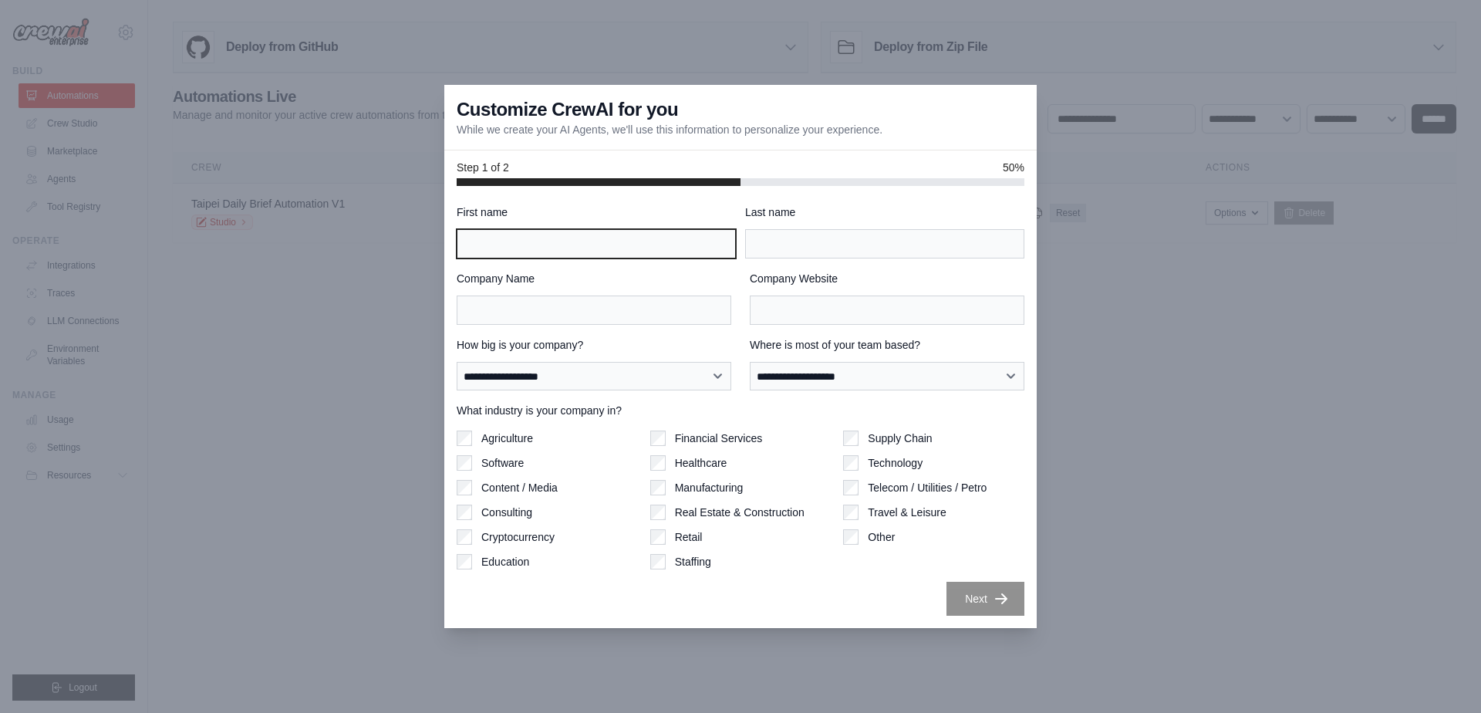
click at [544, 254] on input "First name" at bounding box center [596, 243] width 279 height 29
type input "**"
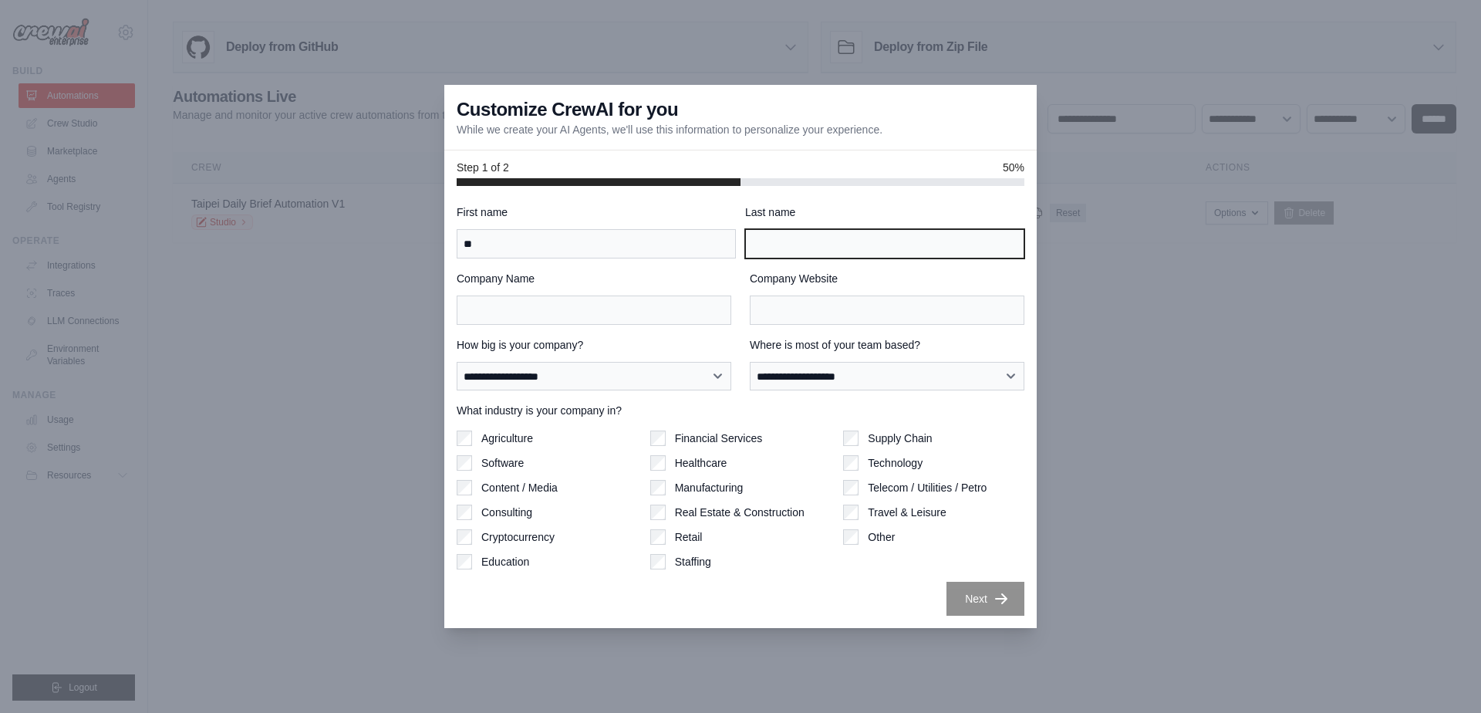
click at [793, 250] on input "Last name" at bounding box center [884, 243] width 279 height 29
type input "**"
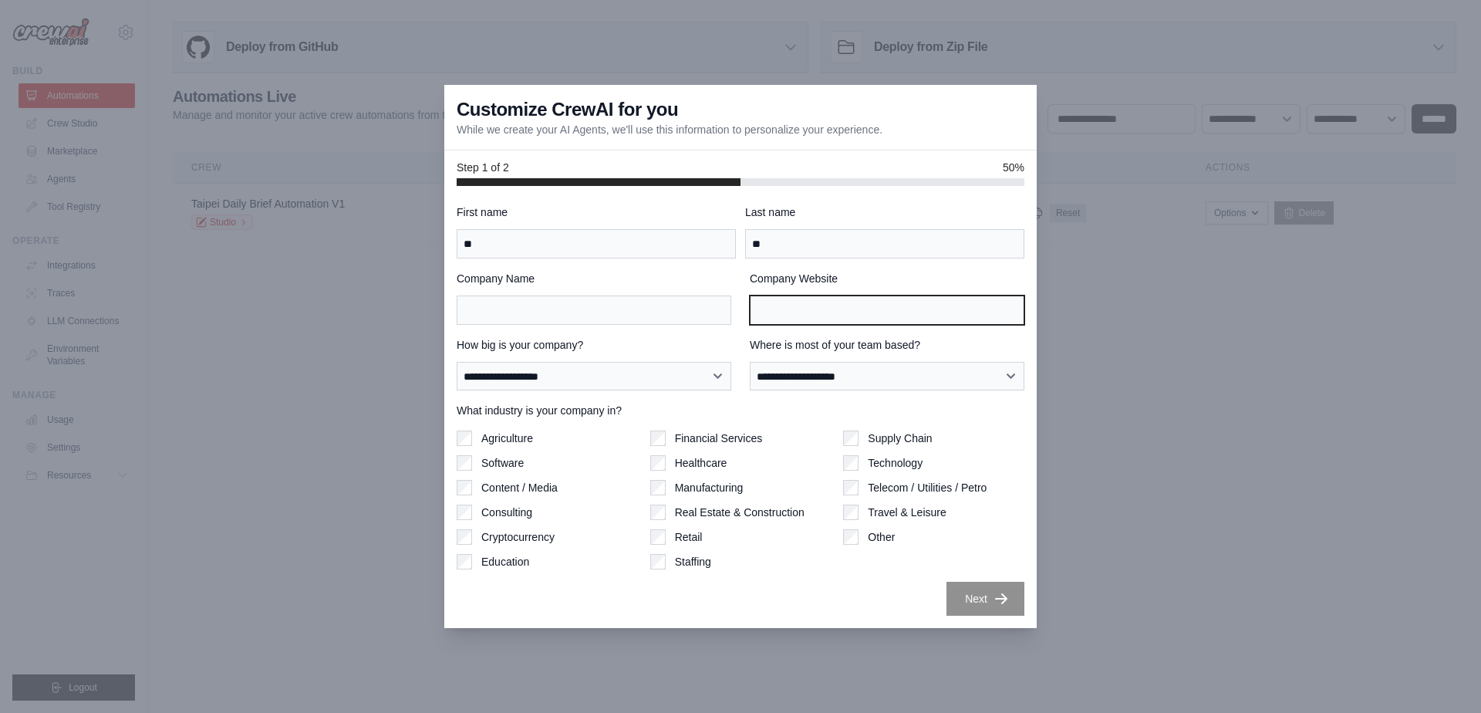
click at [791, 320] on input "Company Website" at bounding box center [887, 310] width 275 height 29
type input "**"
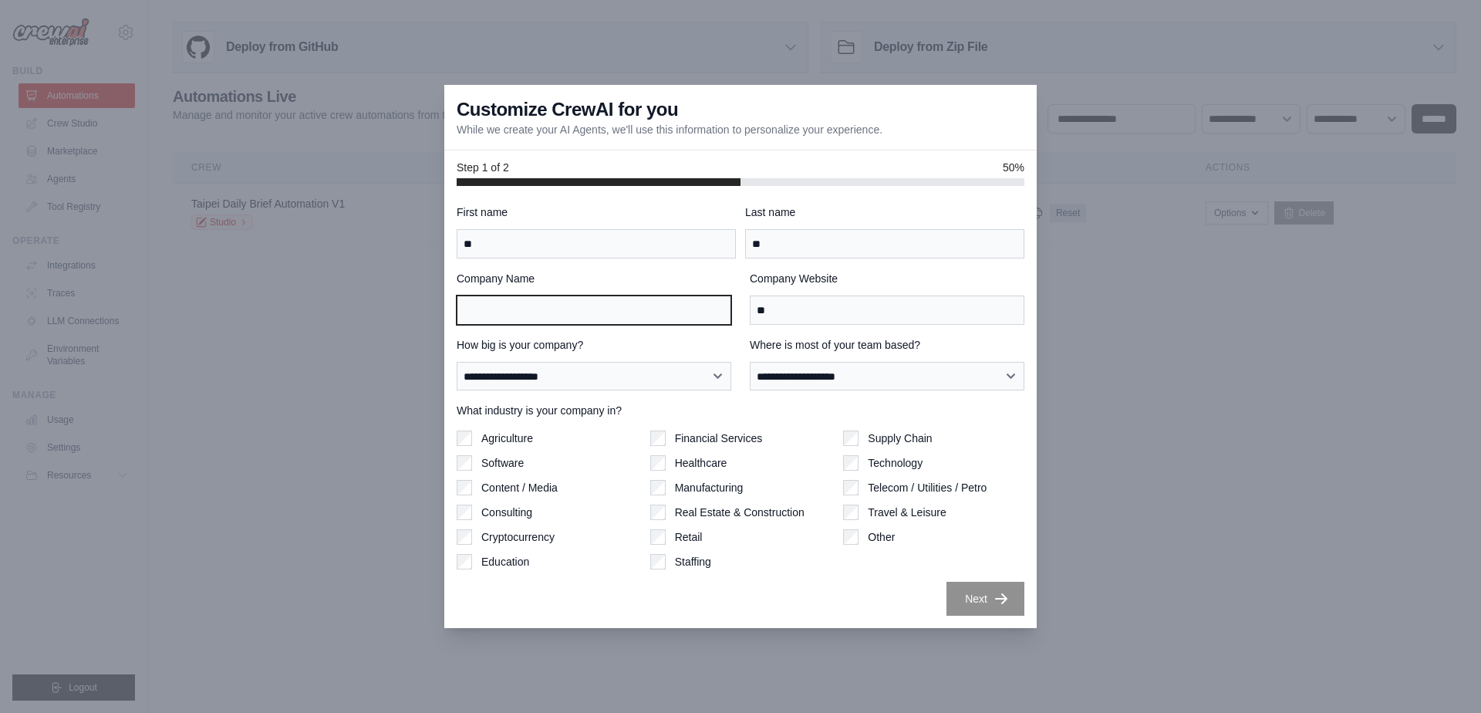
click at [653, 322] on input "Company Name" at bounding box center [594, 310] width 275 height 29
type input "**"
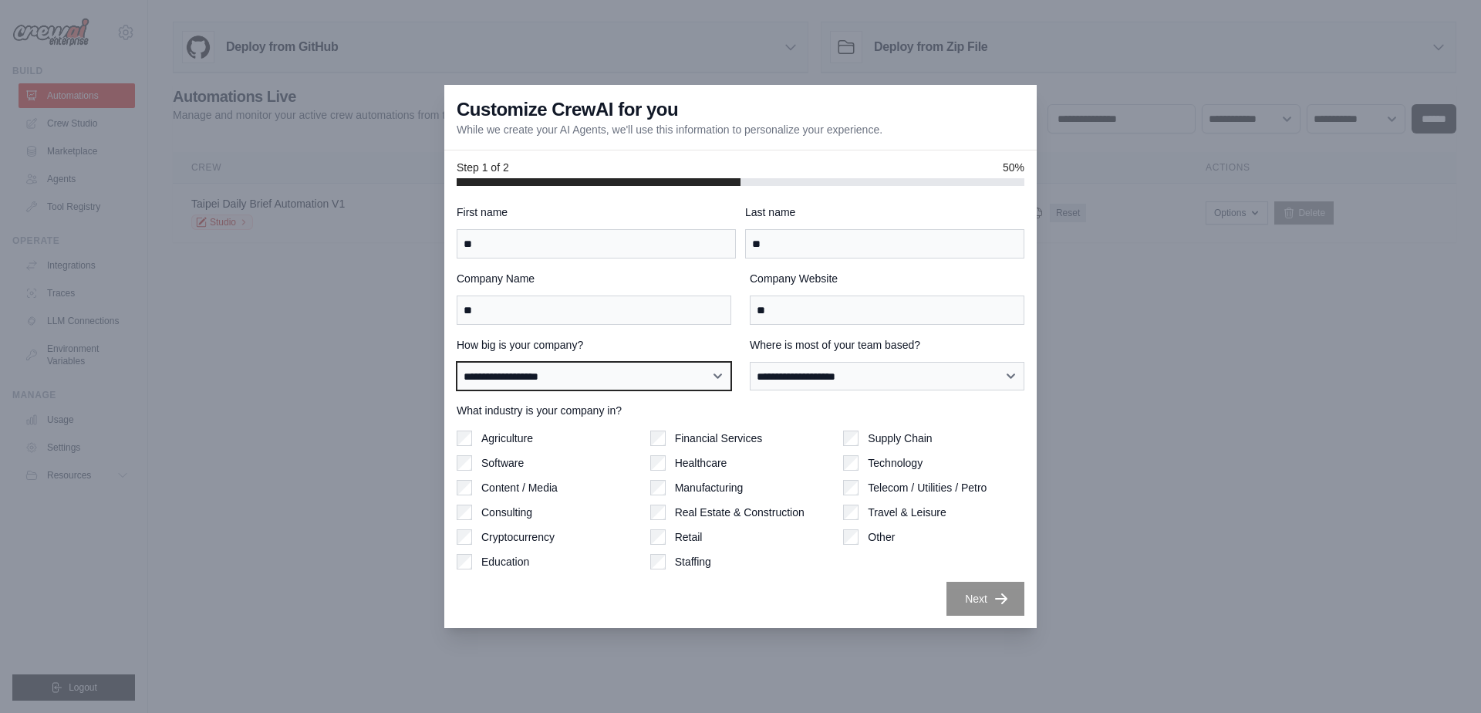
click at [624, 373] on select "**********" at bounding box center [594, 376] width 275 height 29
select select "**********"
click at [457, 362] on select "**********" at bounding box center [594, 376] width 275 height 29
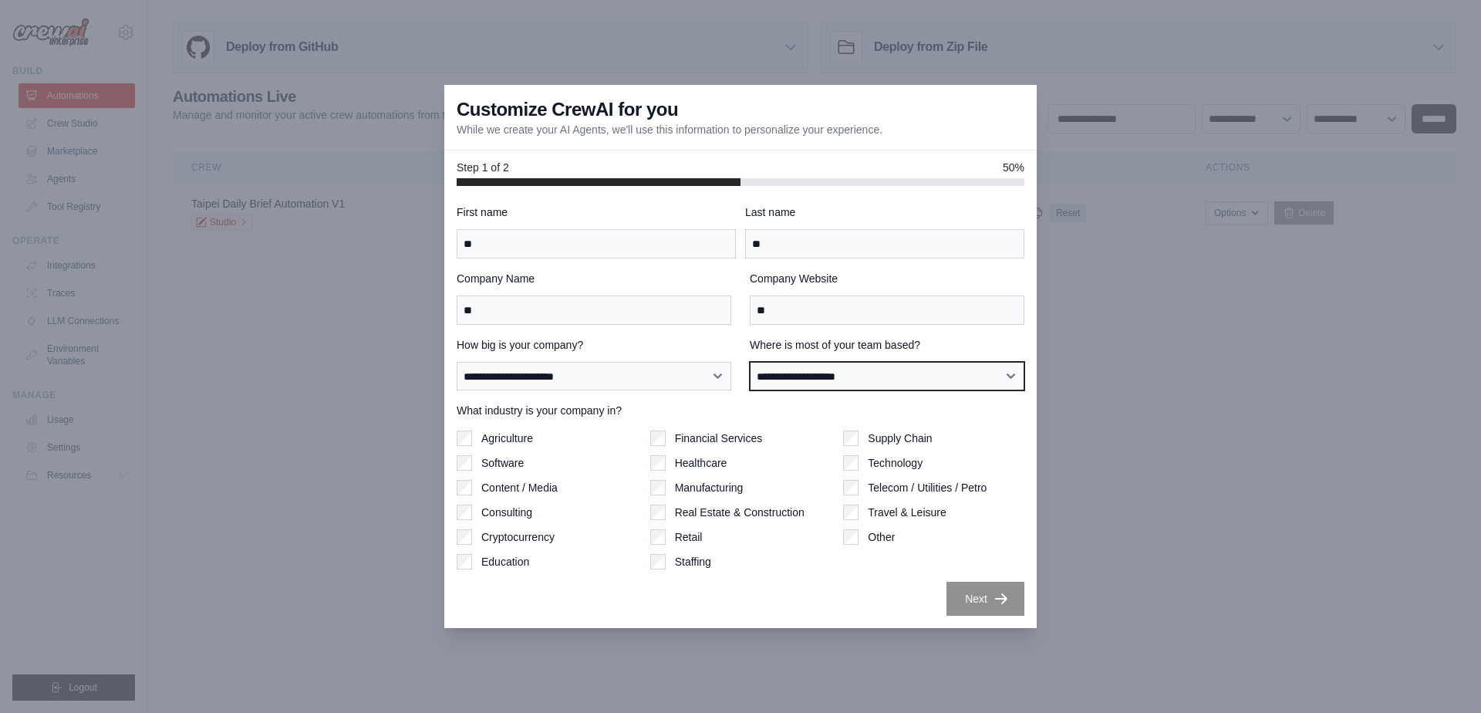
click at [797, 367] on select "**********" at bounding box center [887, 376] width 275 height 29
select select "**********"
click at [750, 362] on select "**********" at bounding box center [887, 376] width 275 height 29
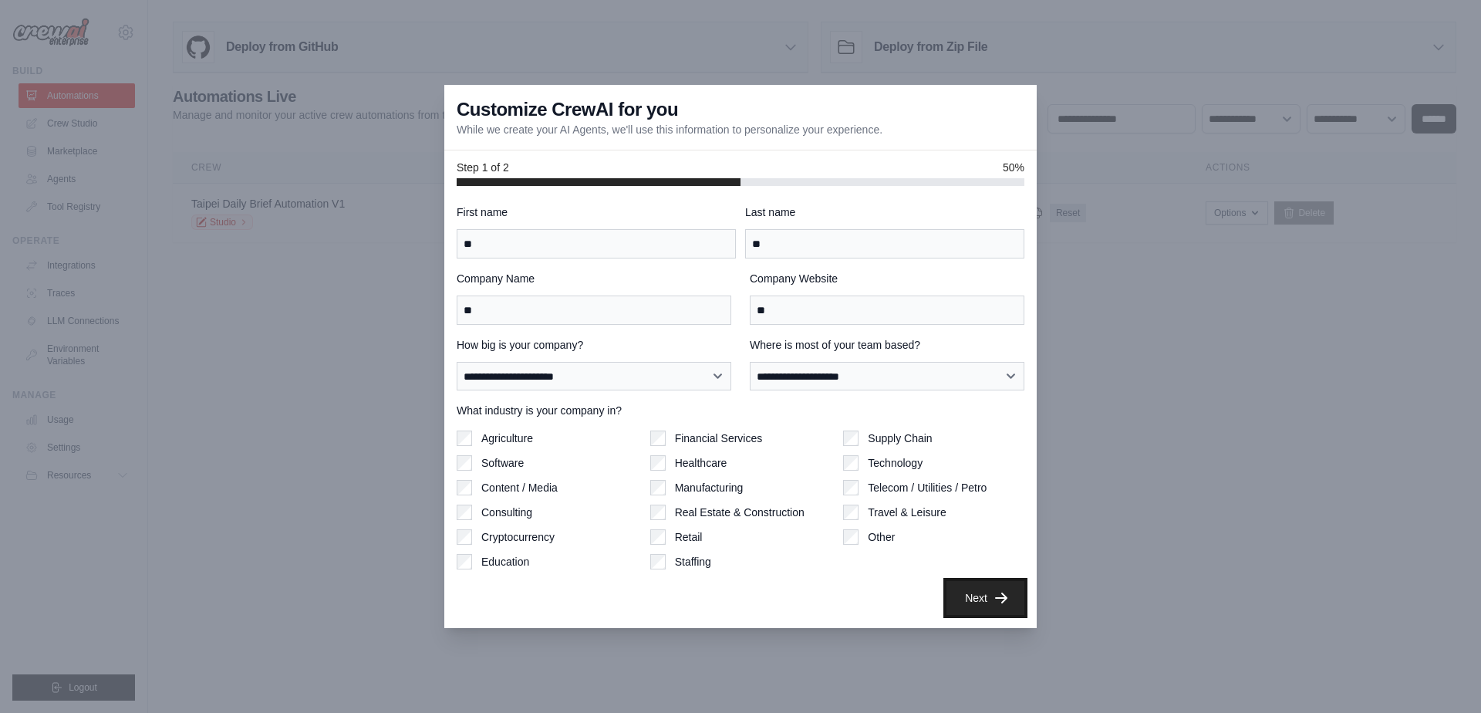
click at [994, 600] on icon "button" at bounding box center [1001, 597] width 15 height 15
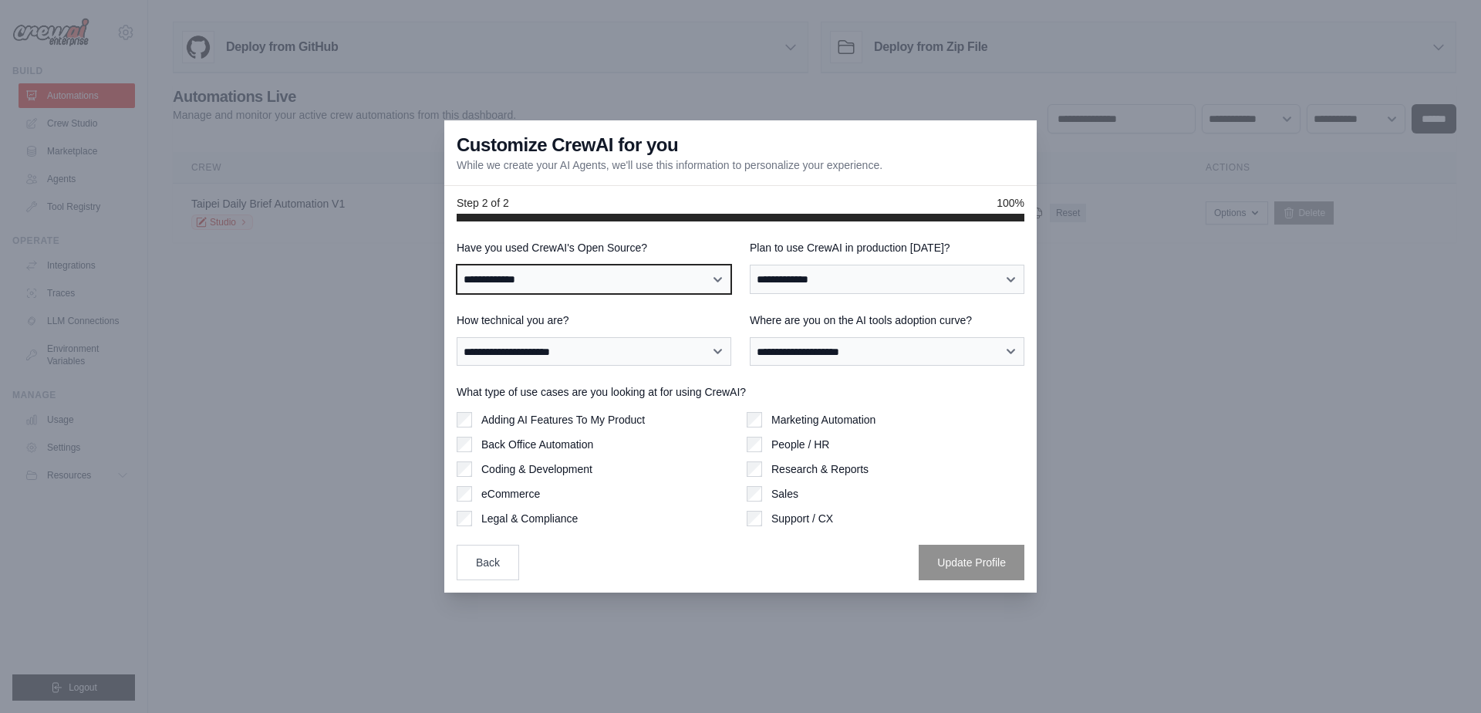
click at [619, 275] on select "**********" at bounding box center [594, 279] width 275 height 29
select select "**"
click at [457, 265] on select "**********" at bounding box center [594, 279] width 275 height 29
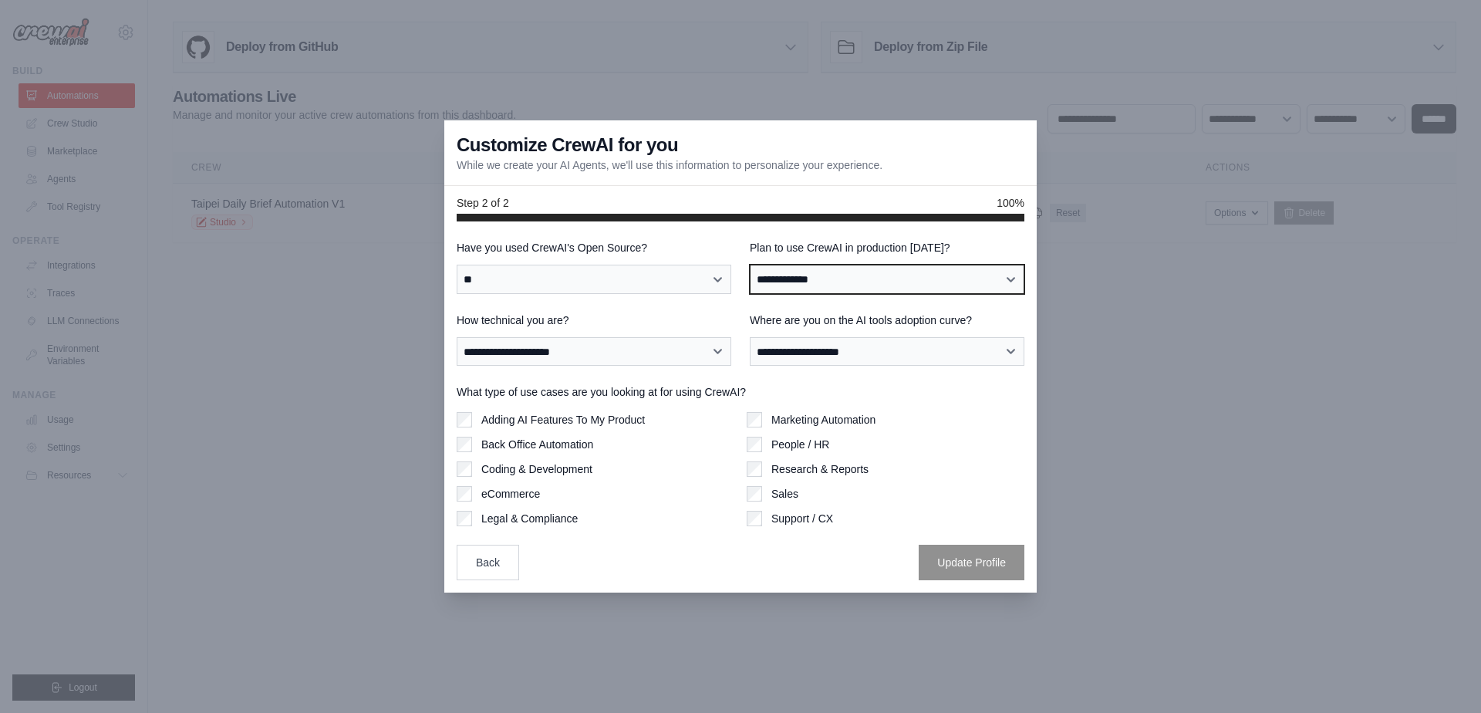
click at [779, 281] on select "**********" at bounding box center [887, 279] width 275 height 29
select select "****"
click at [750, 265] on select "**********" at bounding box center [887, 279] width 275 height 29
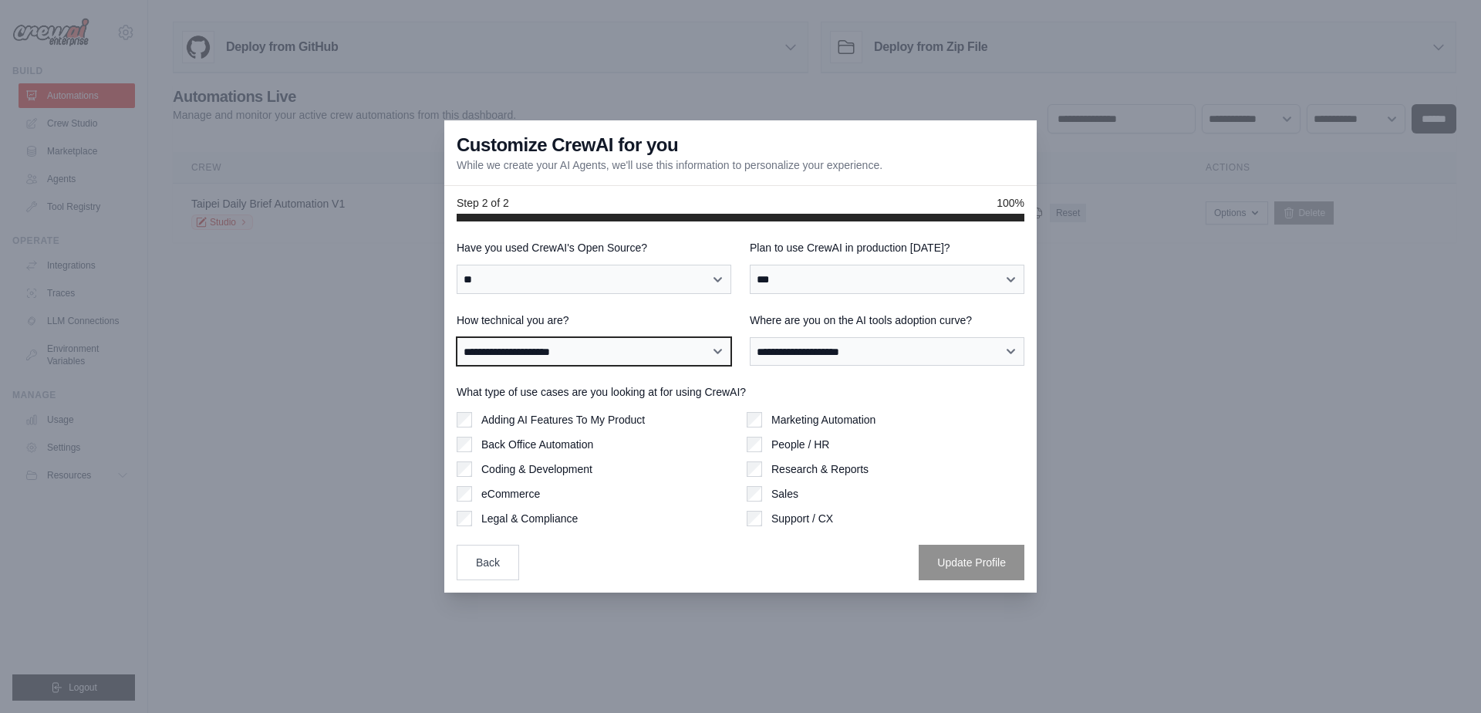
click at [660, 354] on select "**********" at bounding box center [594, 351] width 275 height 29
select select "**********"
click at [457, 337] on select "**********" at bounding box center [594, 351] width 275 height 29
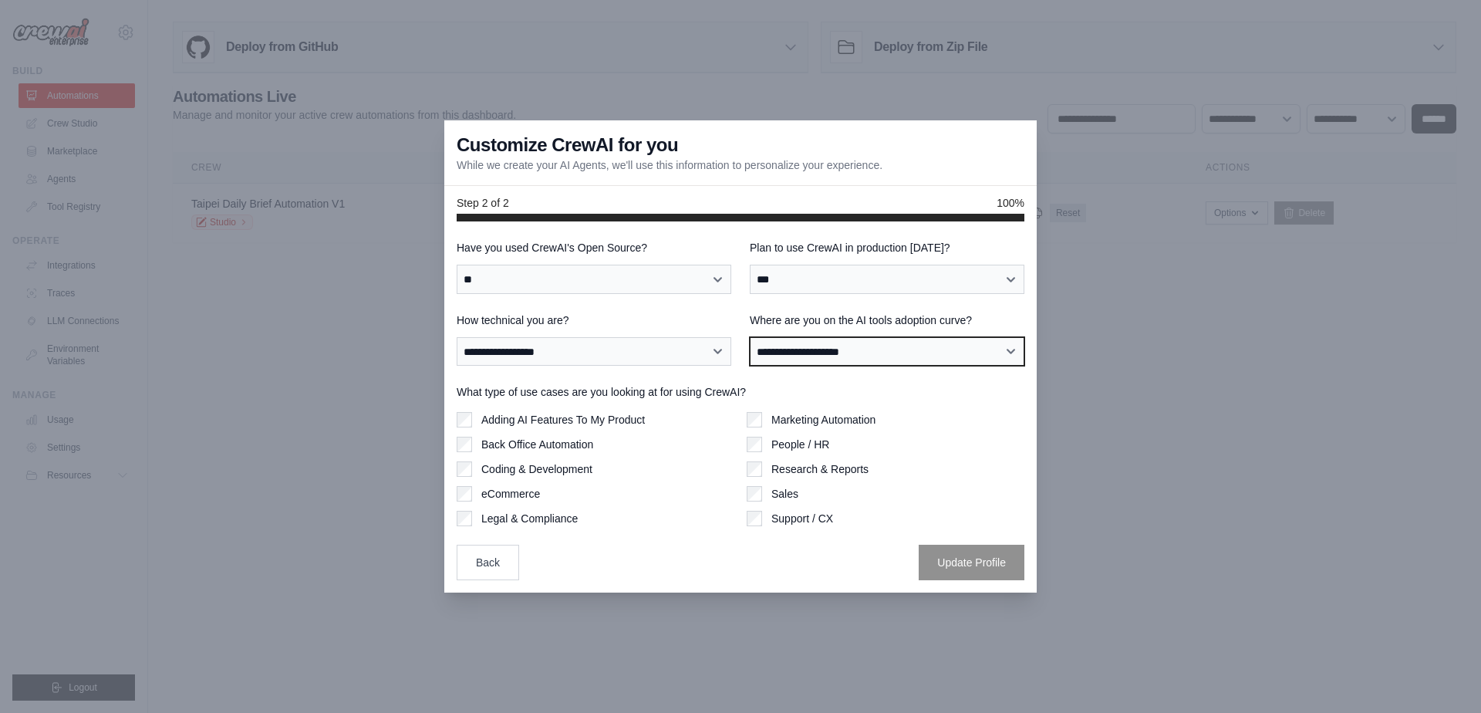
click at [792, 355] on select "**********" at bounding box center [887, 351] width 275 height 29
select select "**********"
click at [750, 337] on select "**********" at bounding box center [887, 351] width 275 height 29
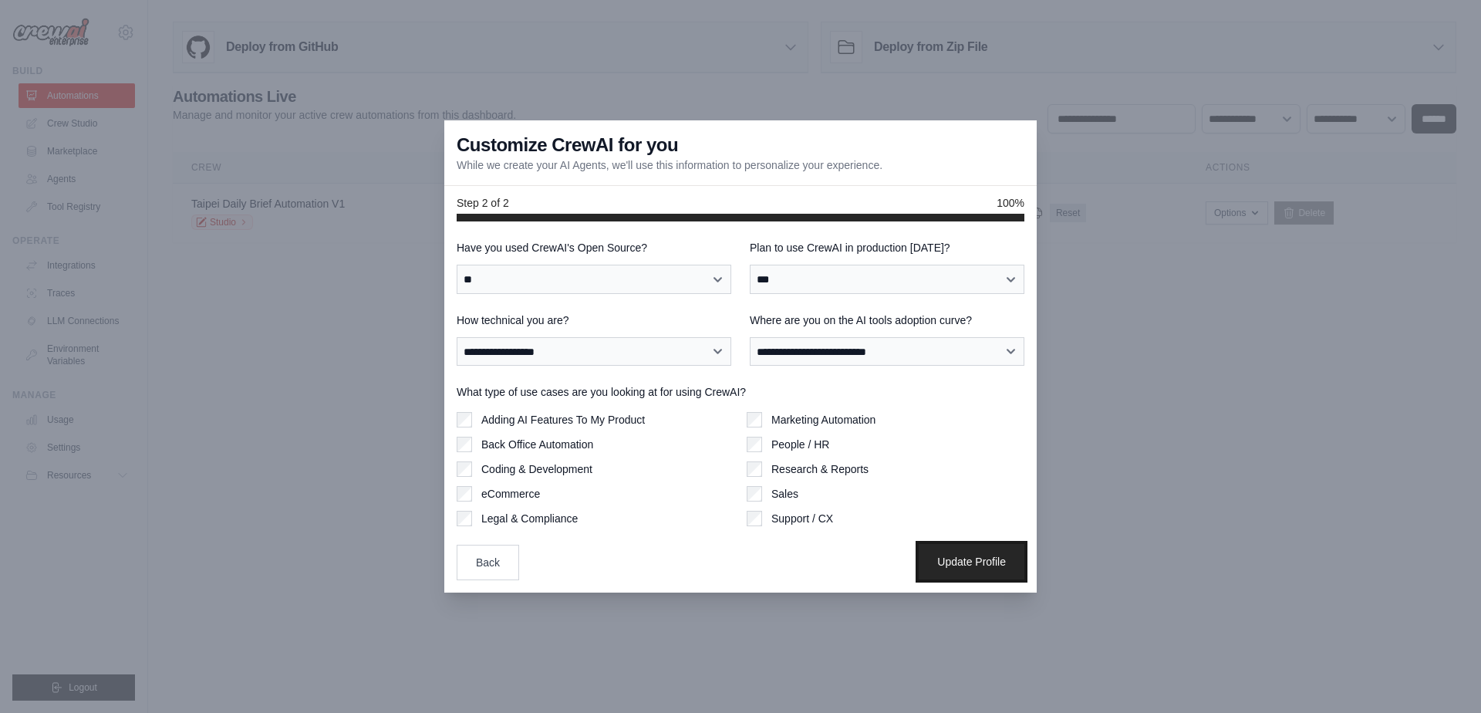
click at [975, 553] on button "Update Profile" at bounding box center [972, 561] width 106 height 35
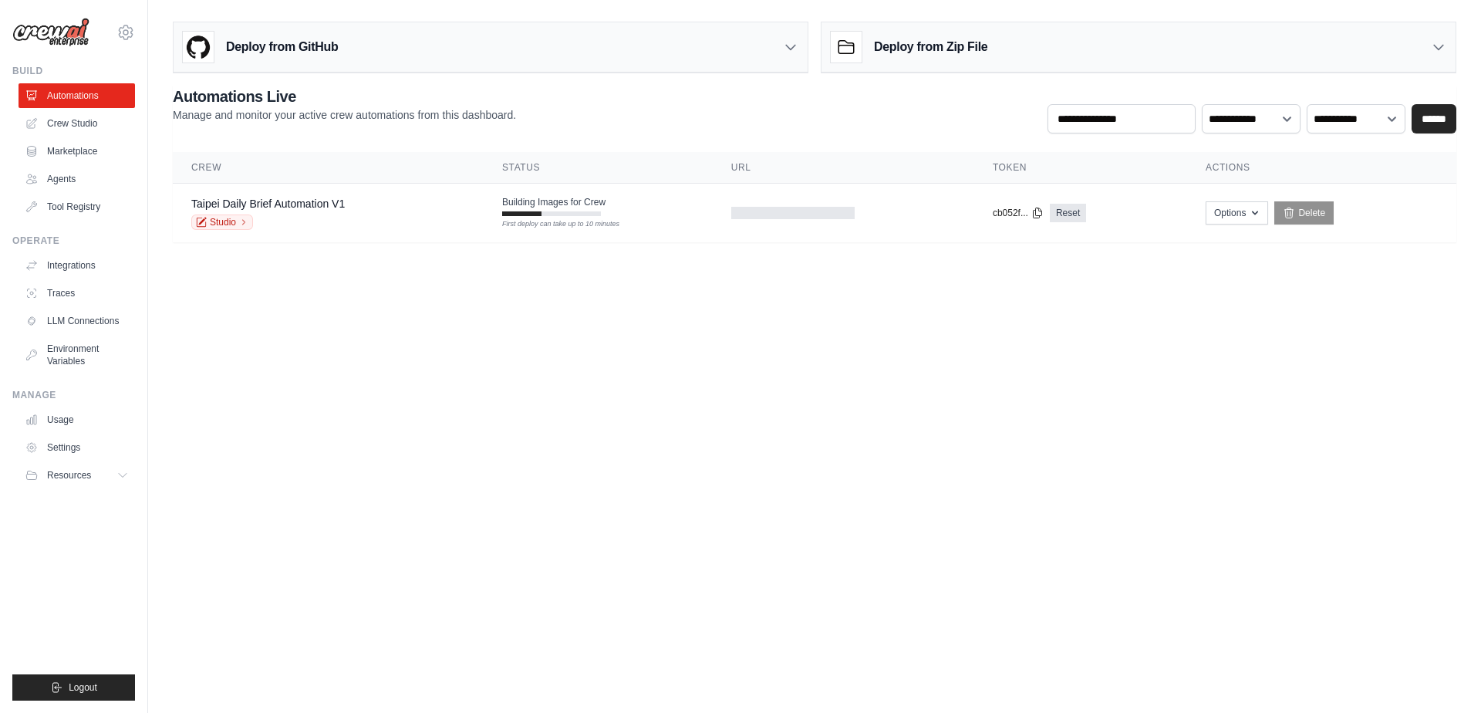
click at [541, 215] on td "Building Images for Crew First deploy can take up to 10 minutes" at bounding box center [598, 206] width 229 height 45
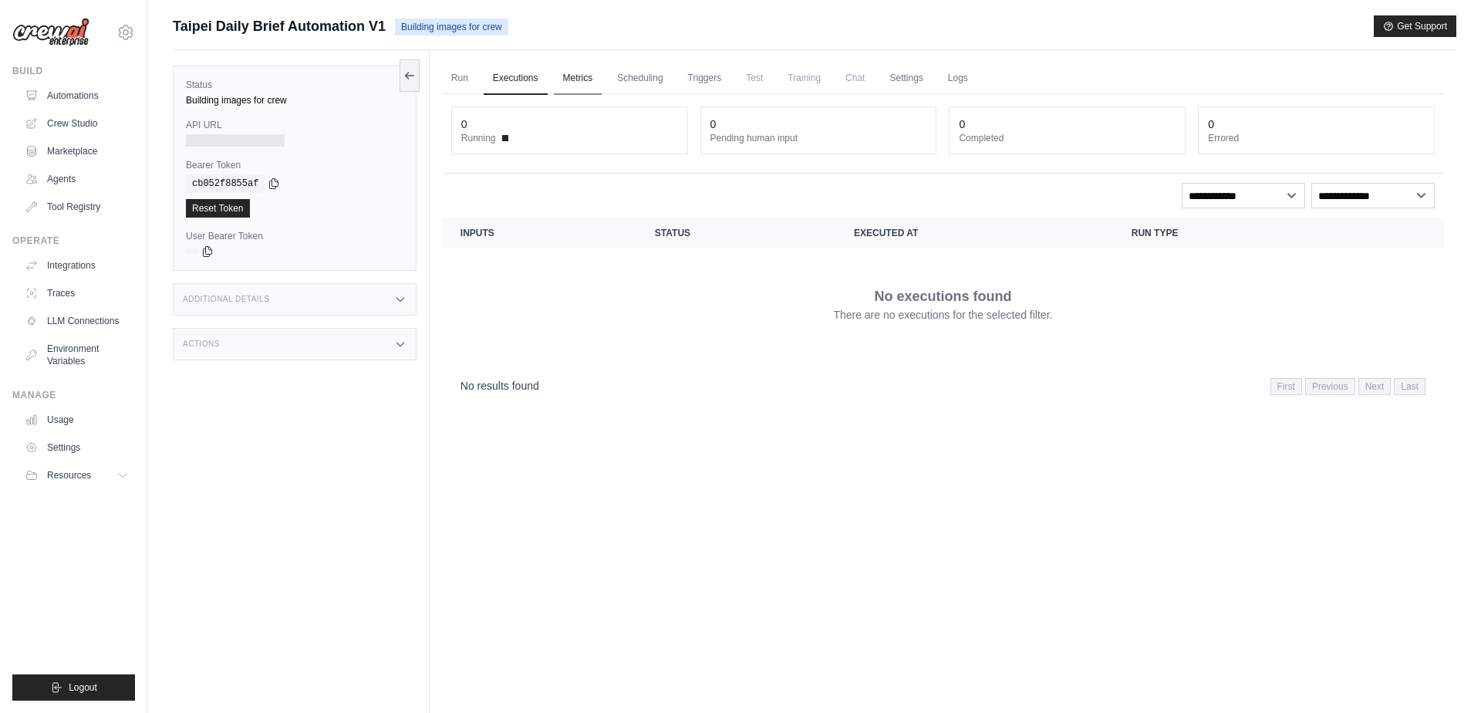
click at [583, 92] on link "Metrics" at bounding box center [578, 78] width 49 height 32
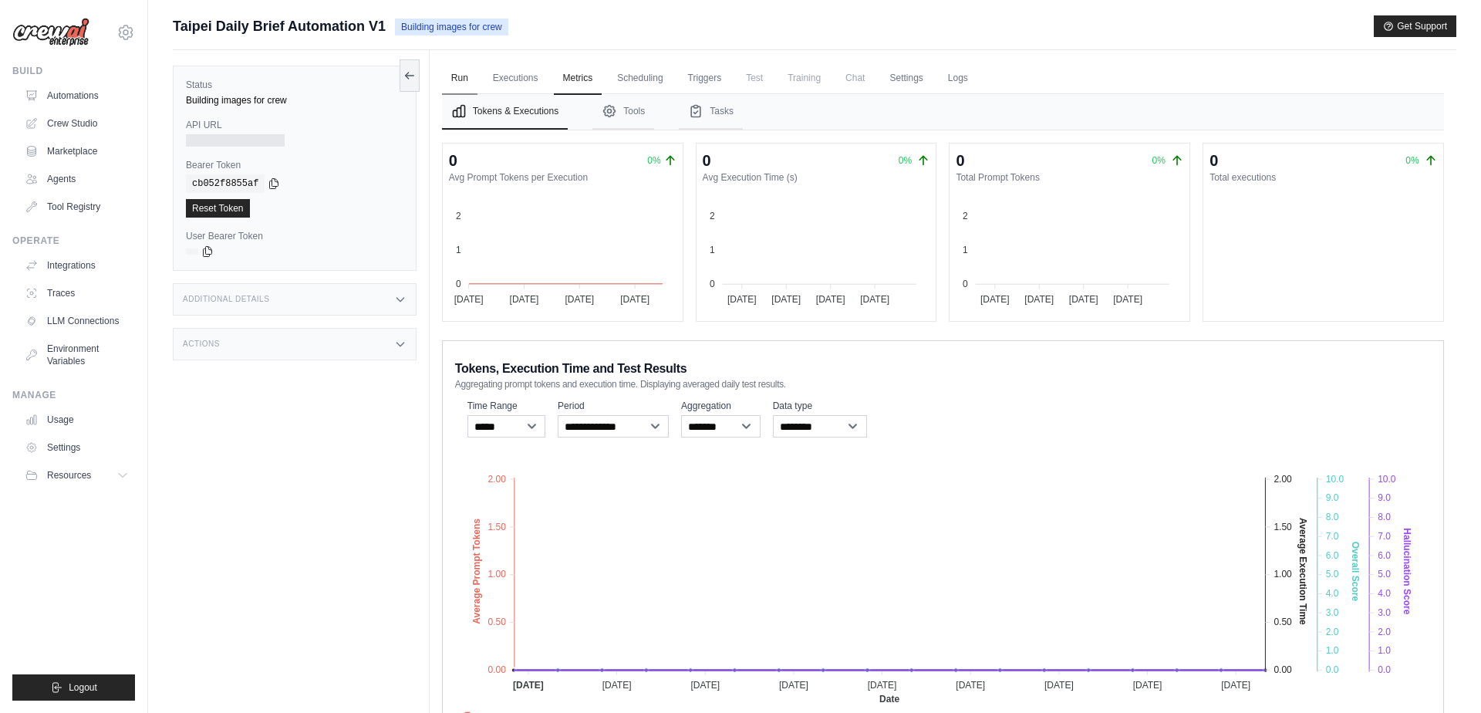
click at [461, 79] on link "Run" at bounding box center [459, 78] width 35 height 32
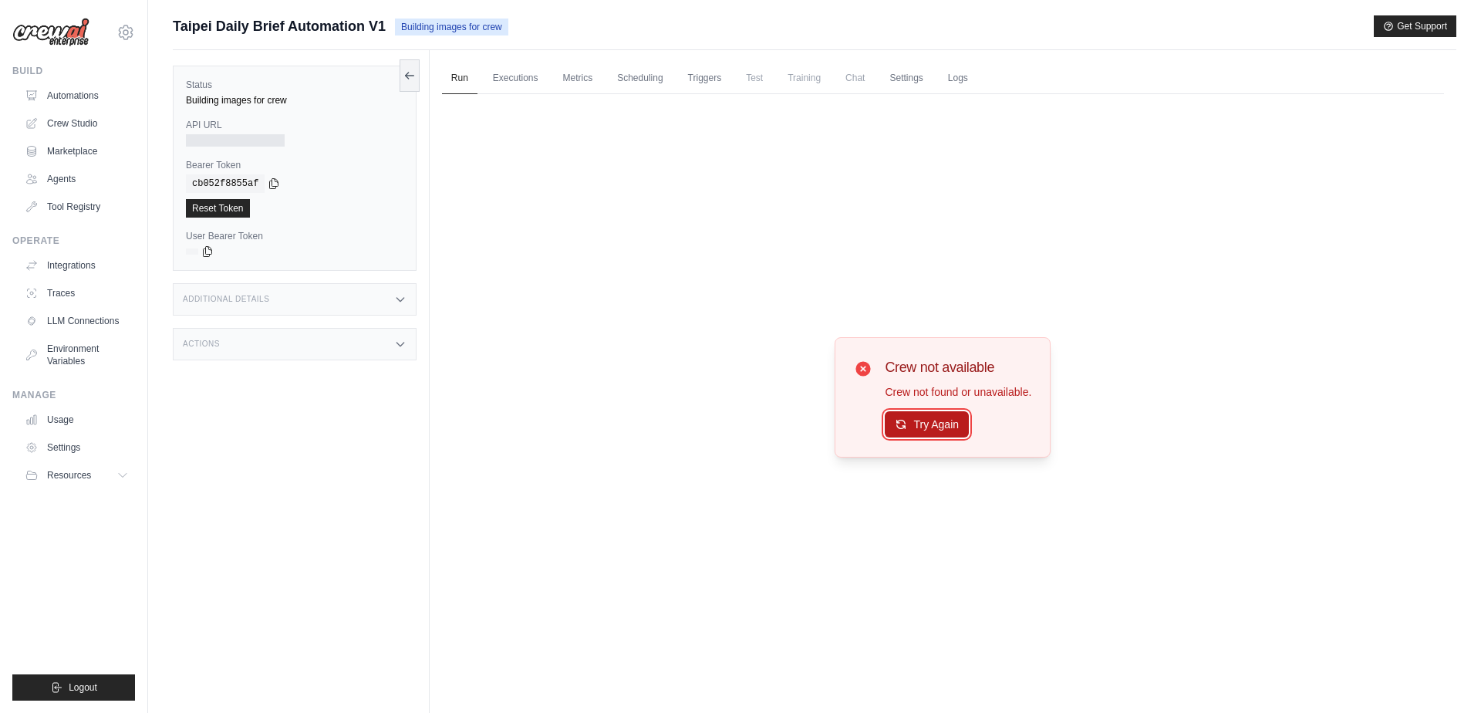
click at [945, 427] on button "Try Again" at bounding box center [927, 424] width 84 height 26
click at [945, 427] on button "Try Again" at bounding box center [927, 425] width 84 height 26
click at [514, 97] on div "Crew not available Crew not found or unavailable. Try Again" at bounding box center [943, 397] width 1002 height 606
click at [514, 84] on link "Executions" at bounding box center [516, 78] width 64 height 32
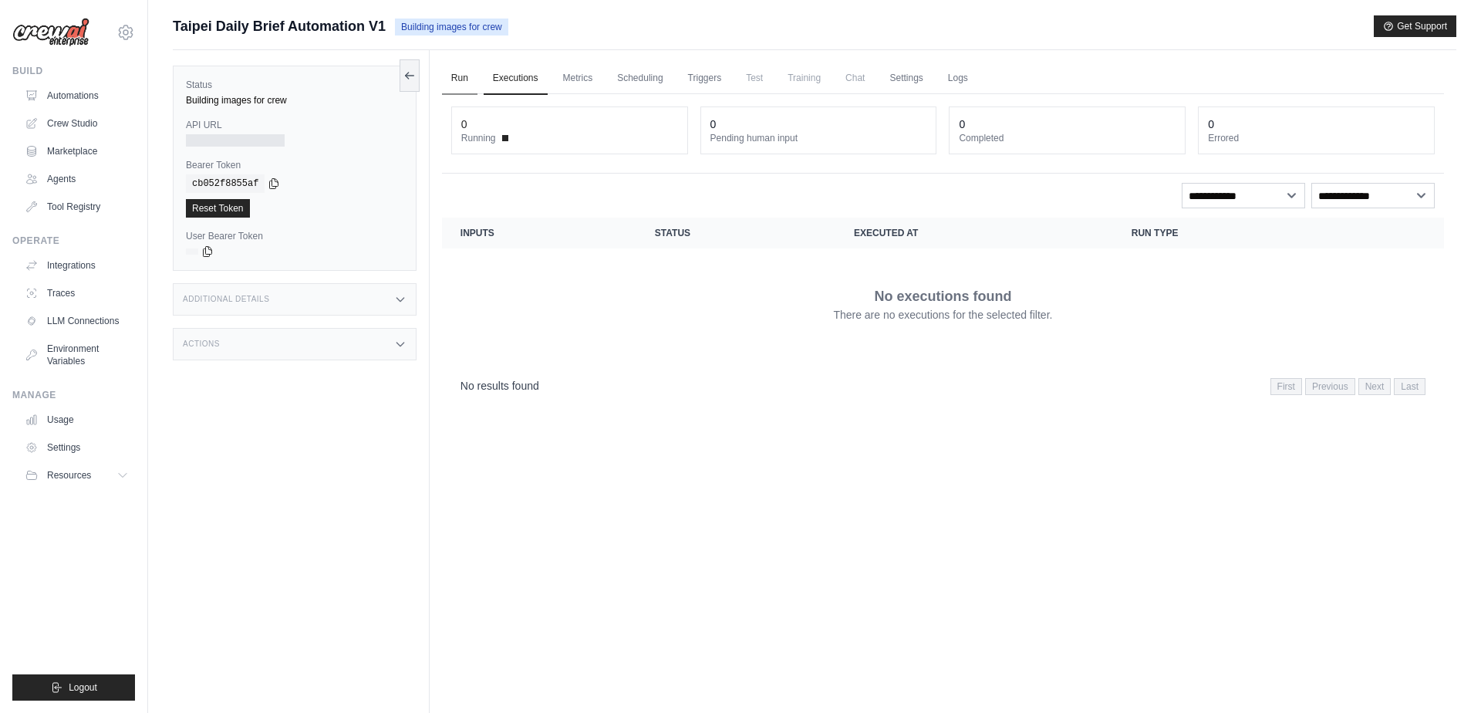
click at [454, 86] on link "Run" at bounding box center [459, 78] width 35 height 32
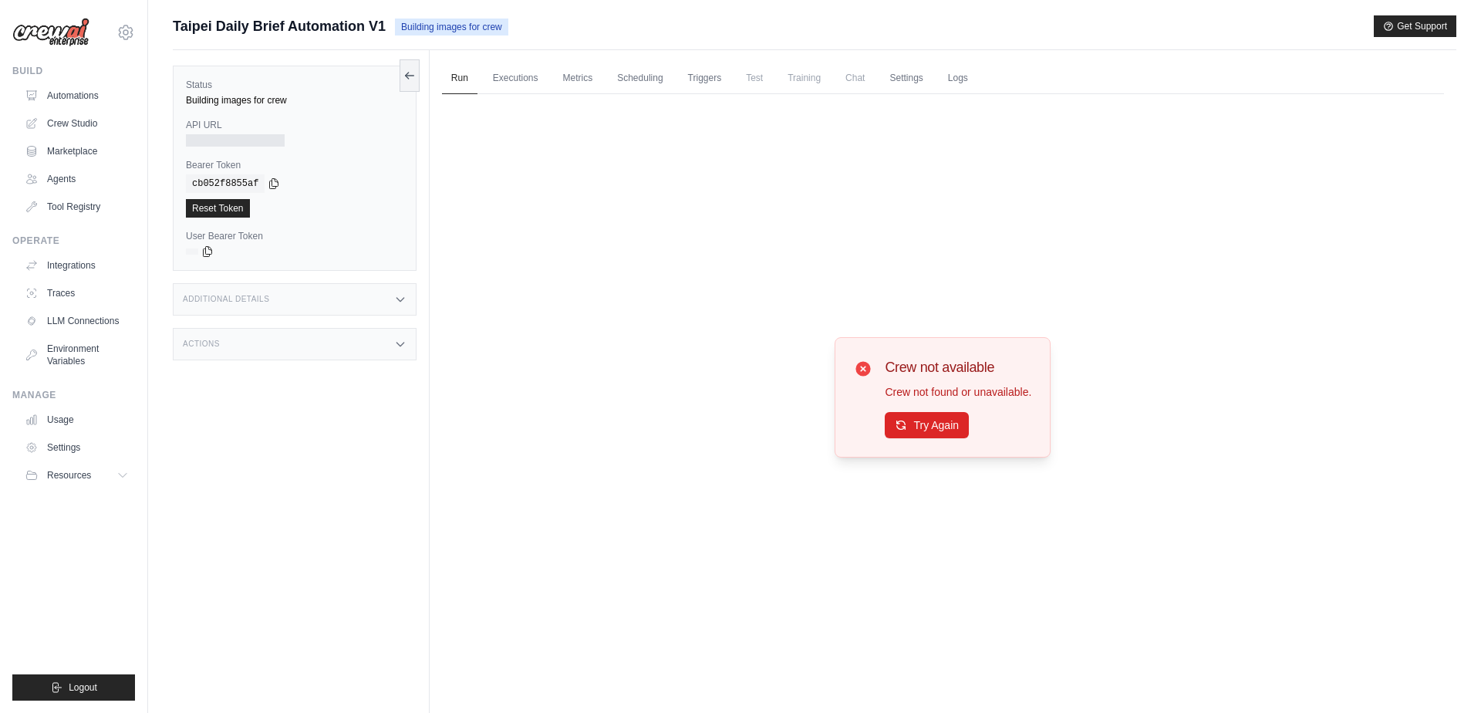
click at [648, 46] on div "Submit a support request Describe your issue or question * Please be specific a…" at bounding box center [815, 32] width 1284 height 35
click at [525, 53] on div "Run Executions Metrics Scheduling Triggers Test Training Chat Settings Logs 0 R…" at bounding box center [943, 406] width 1027 height 713
click at [78, 120] on link "Crew Studio" at bounding box center [78, 123] width 117 height 25
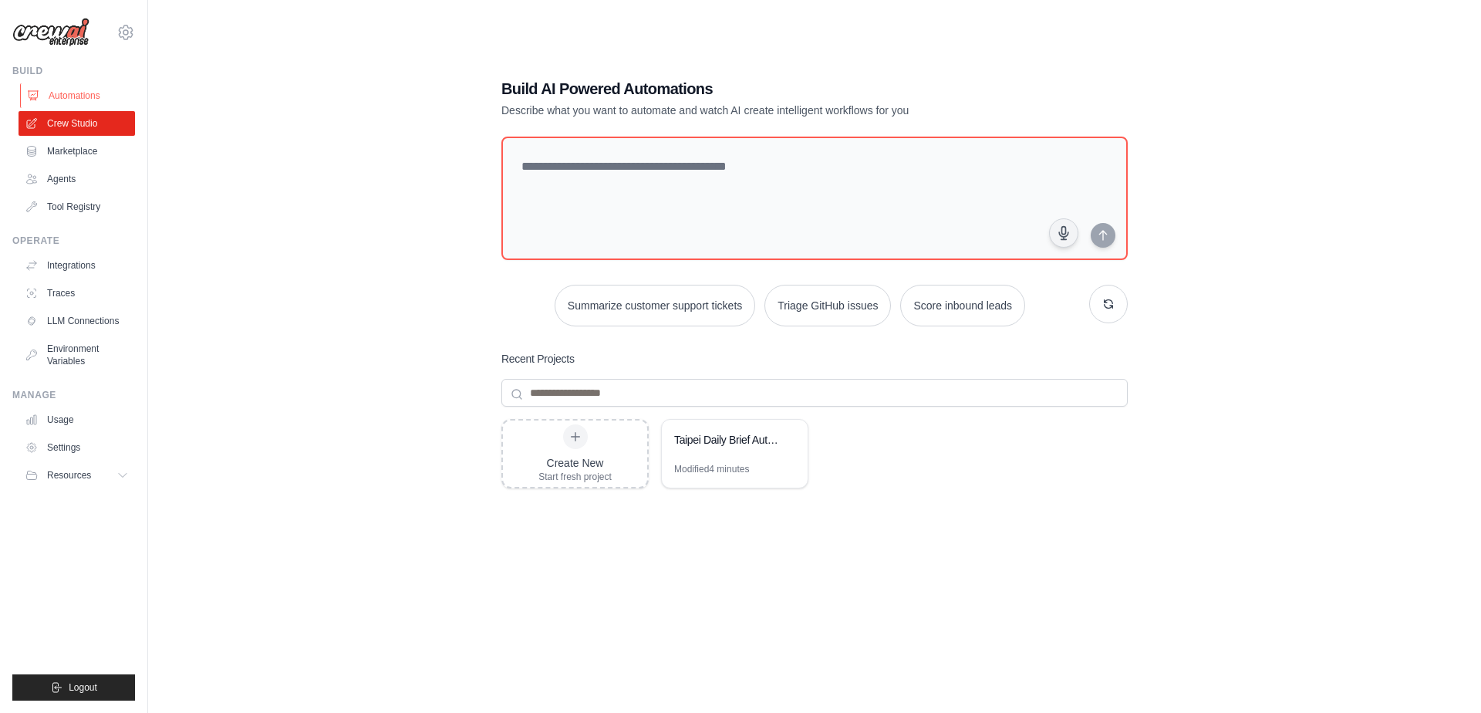
click at [84, 92] on link "Automations" at bounding box center [78, 95] width 117 height 25
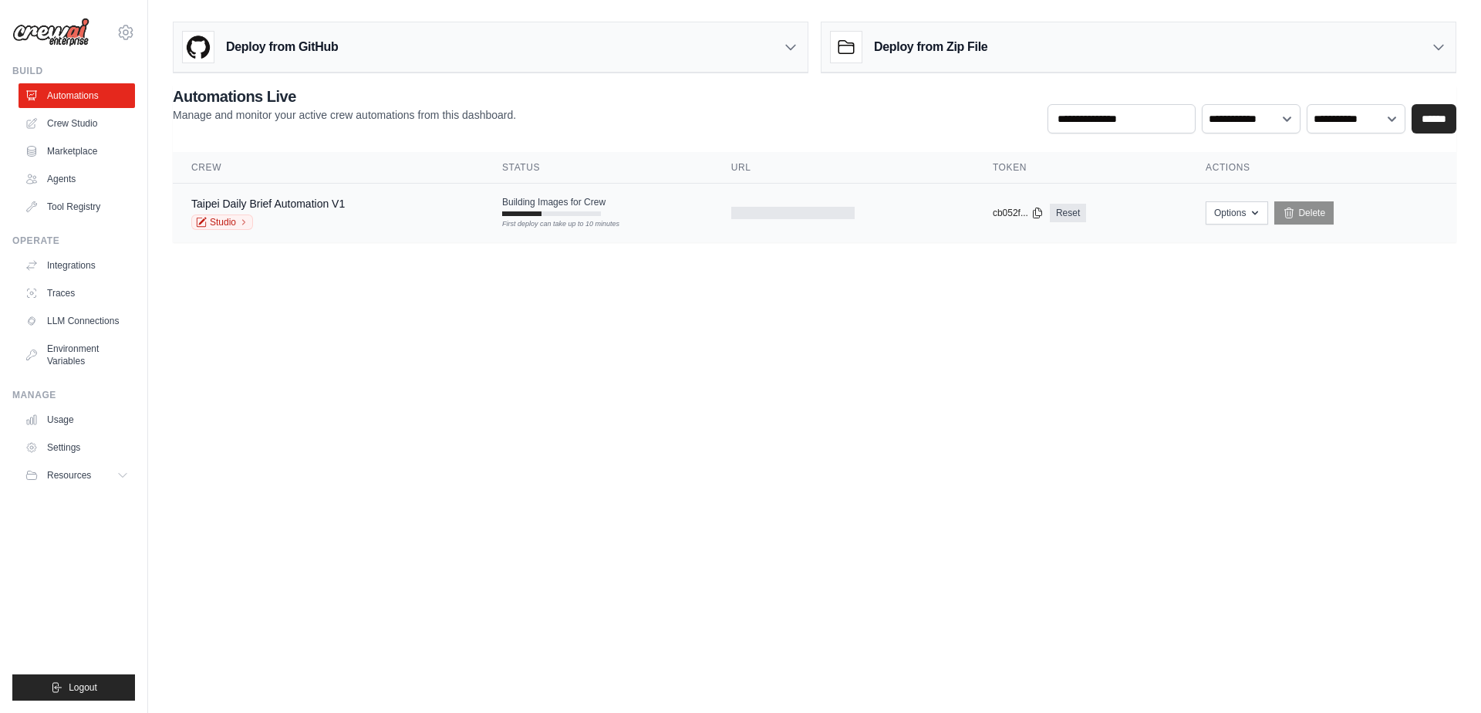
click at [277, 215] on div "Studio" at bounding box center [268, 221] width 154 height 15
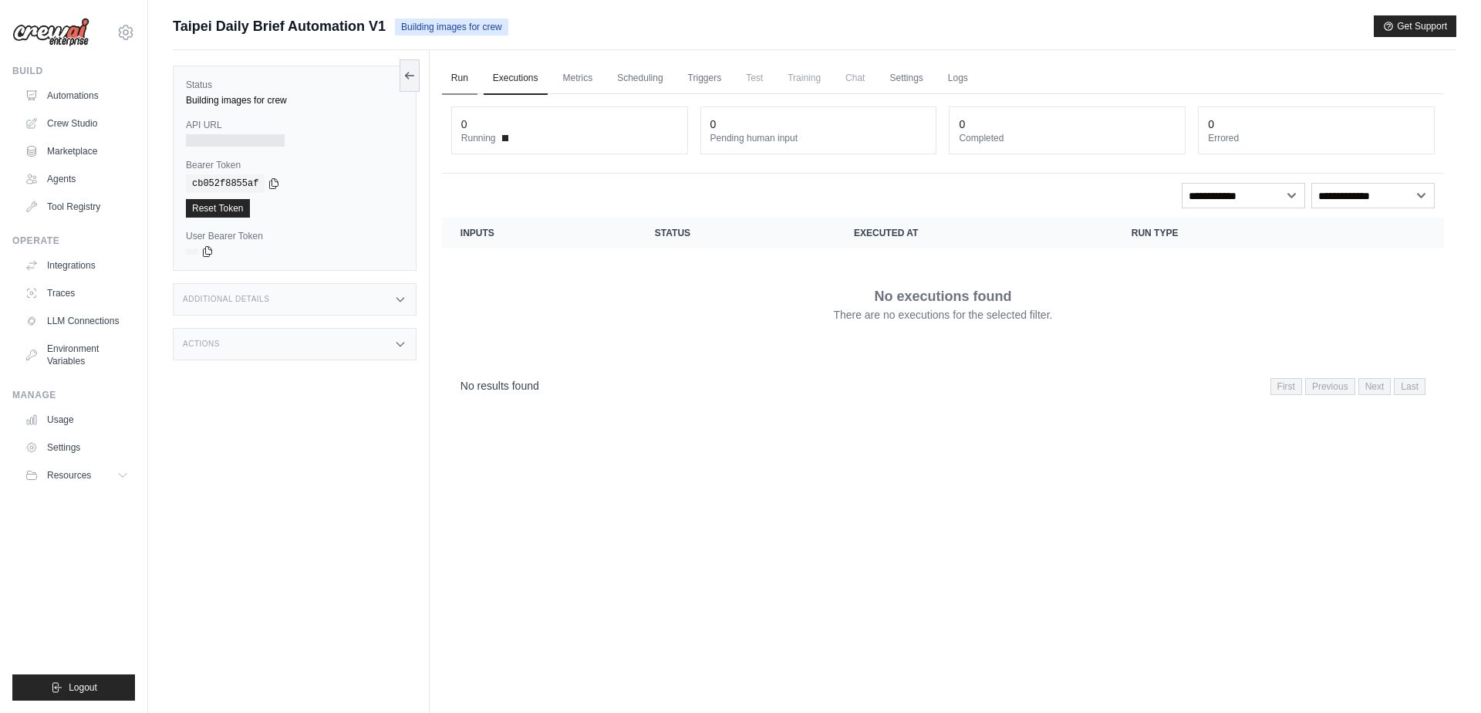
click at [454, 77] on link "Run" at bounding box center [459, 78] width 35 height 32
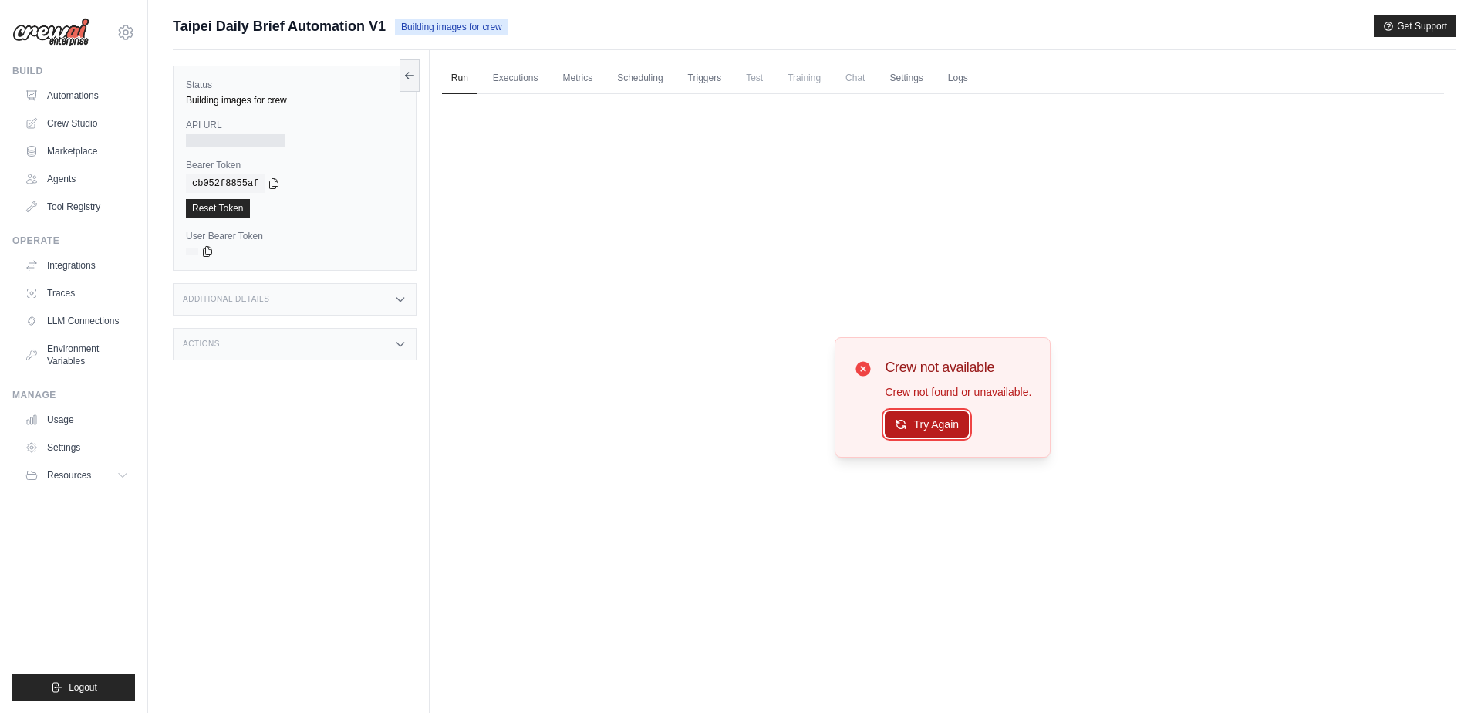
click at [905, 422] on button "Try Again" at bounding box center [927, 424] width 84 height 26
click at [905, 422] on button "Try Again" at bounding box center [927, 425] width 84 height 26
click at [507, 67] on link "Executions" at bounding box center [516, 78] width 64 height 32
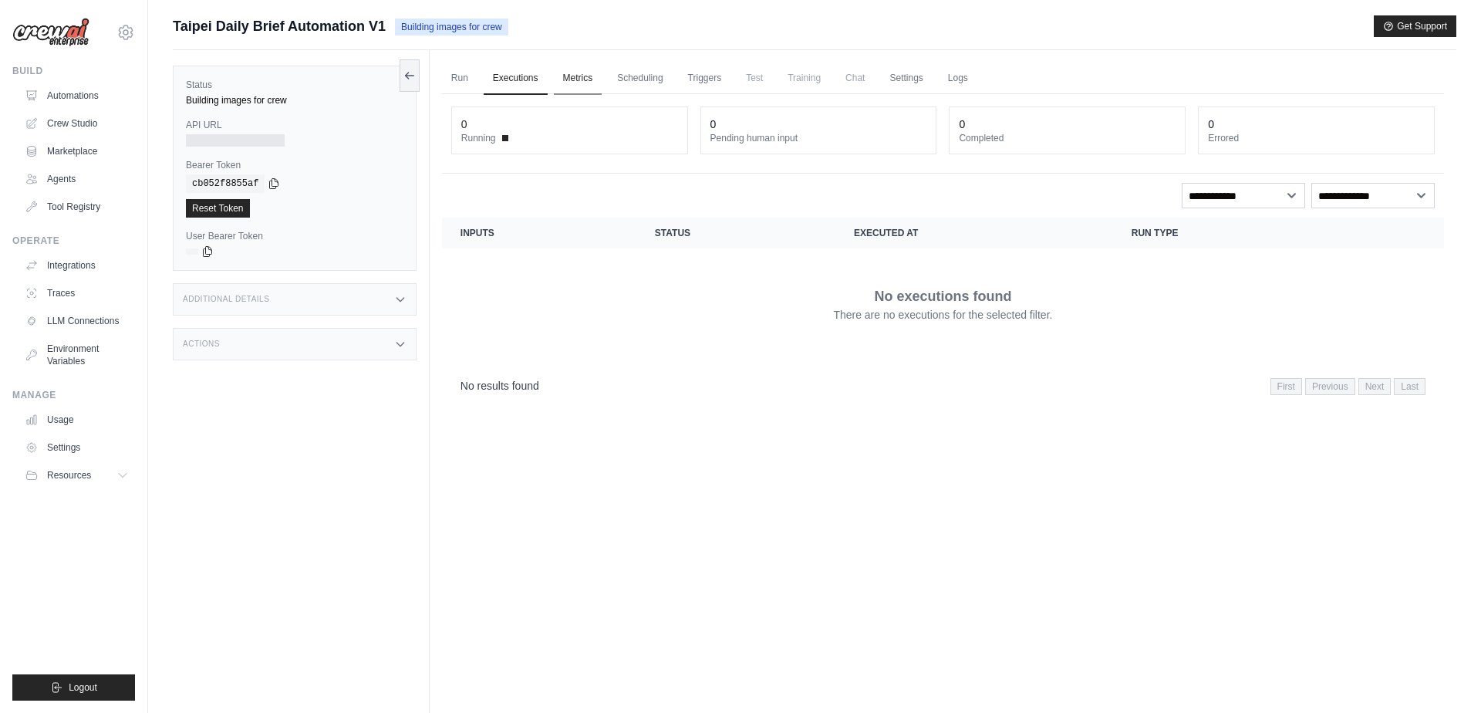
click at [583, 71] on link "Metrics" at bounding box center [578, 78] width 49 height 32
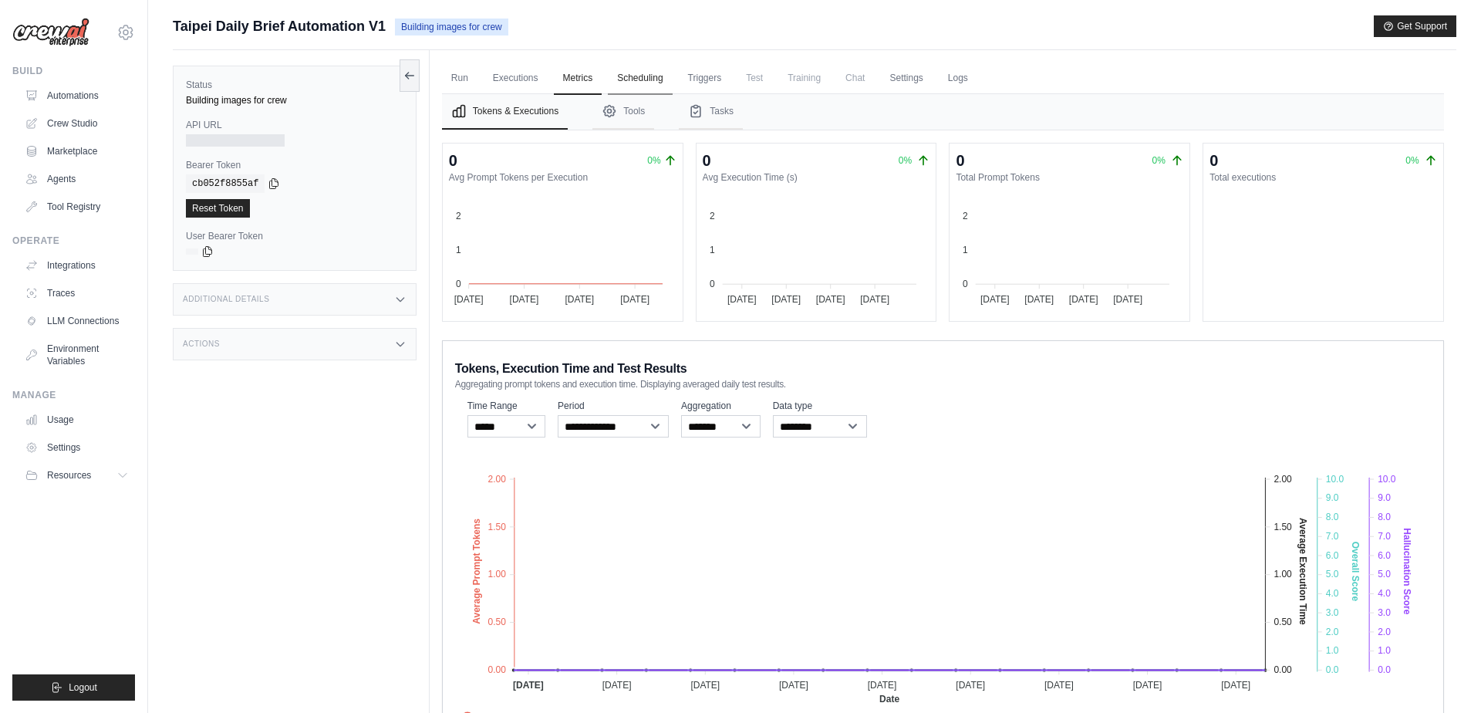
click at [642, 72] on link "Scheduling" at bounding box center [640, 78] width 64 height 32
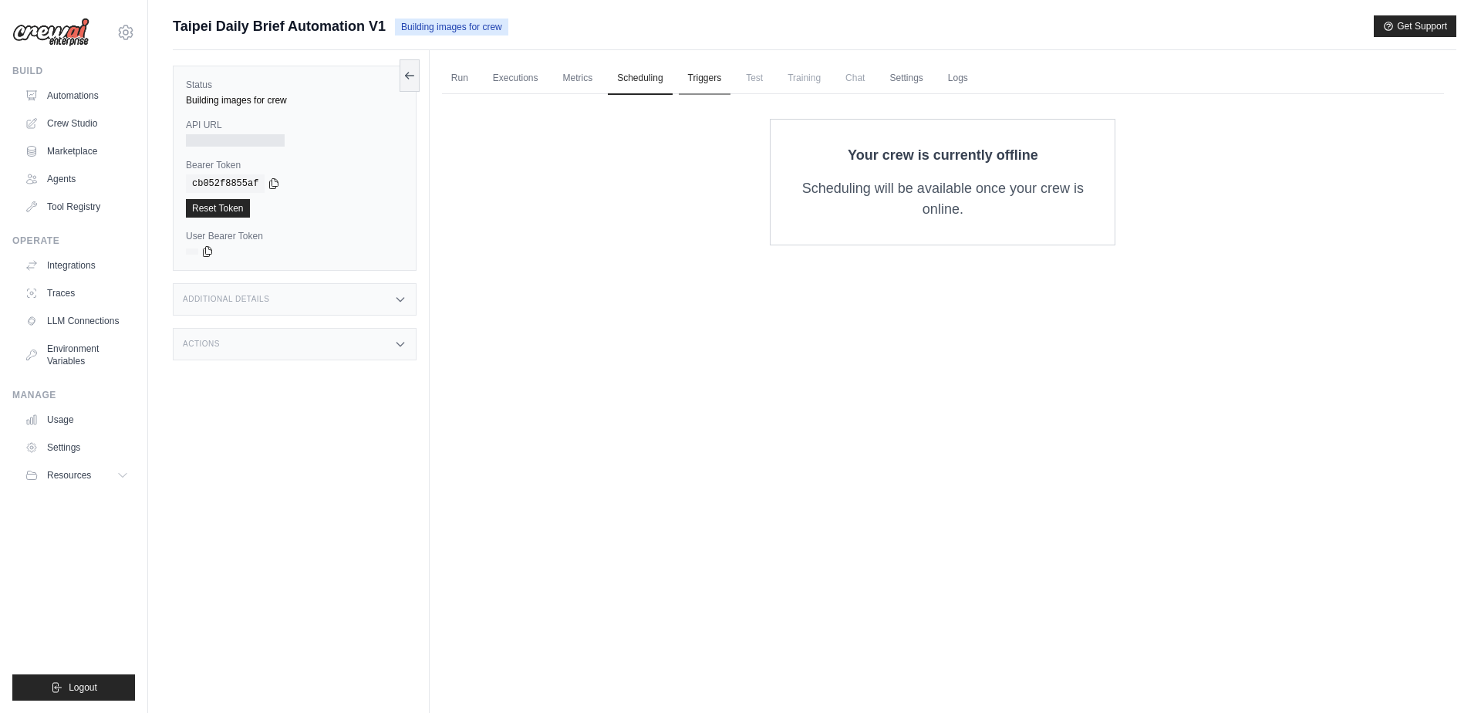
click at [711, 76] on link "Triggers" at bounding box center [705, 78] width 52 height 32
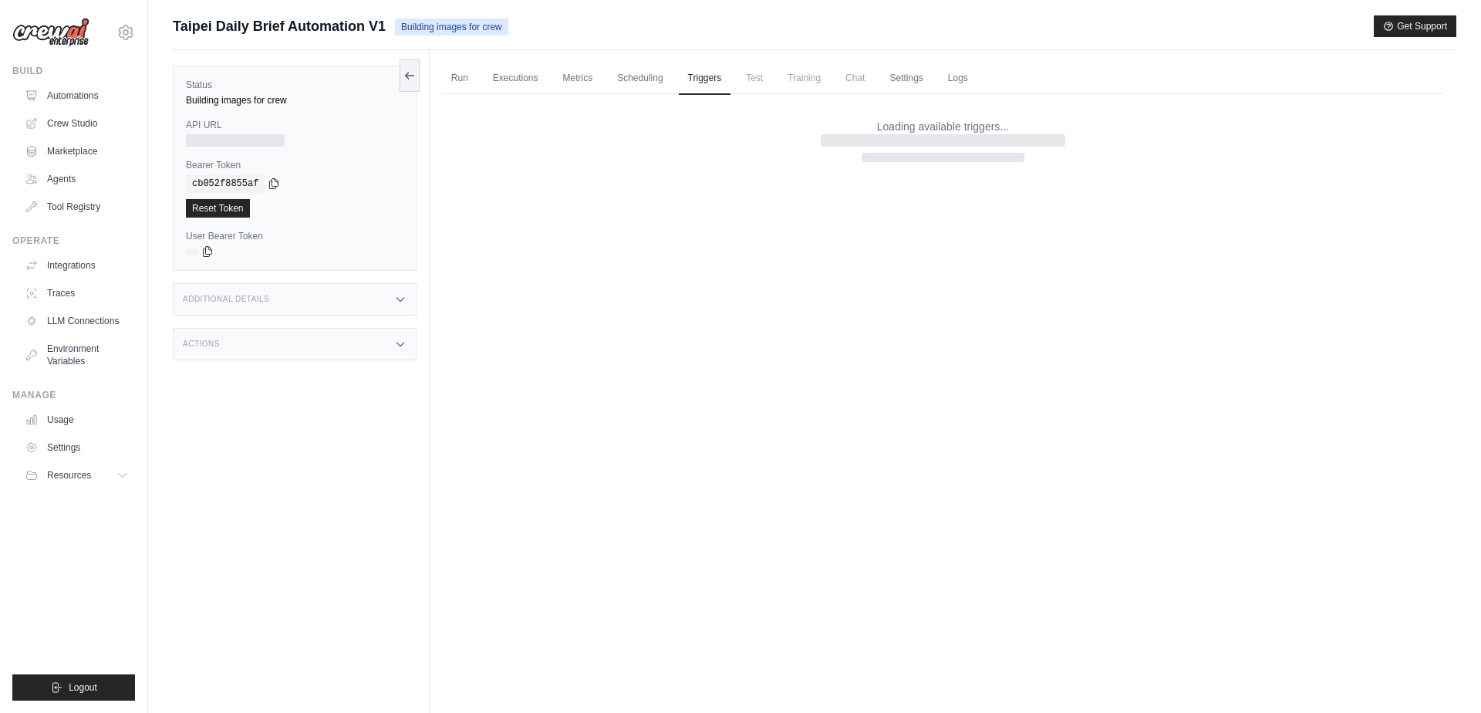
click at [759, 76] on span "Test" at bounding box center [754, 77] width 35 height 31
click at [765, 79] on span "Test" at bounding box center [754, 77] width 35 height 31
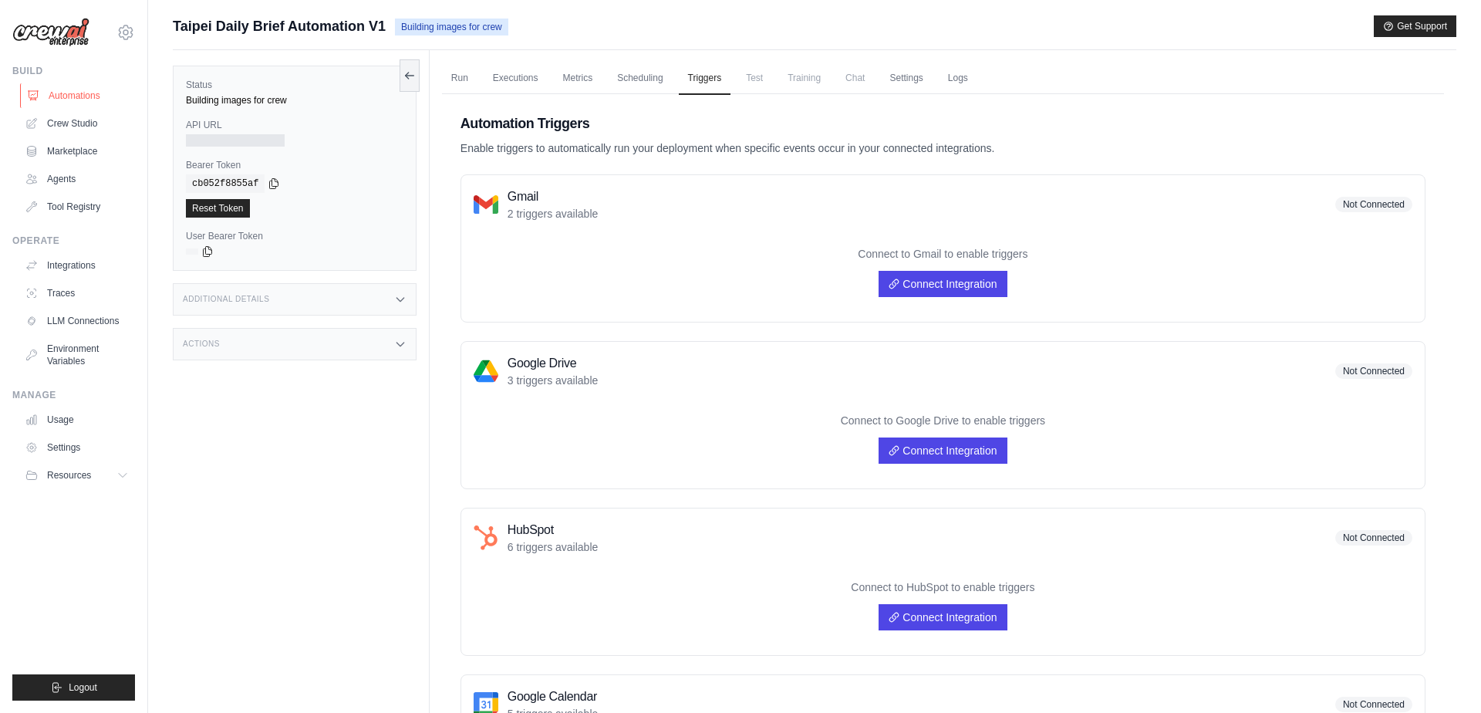
click at [74, 100] on link "Automations" at bounding box center [78, 95] width 117 height 25
click at [64, 155] on link "Marketplace" at bounding box center [78, 151] width 117 height 25
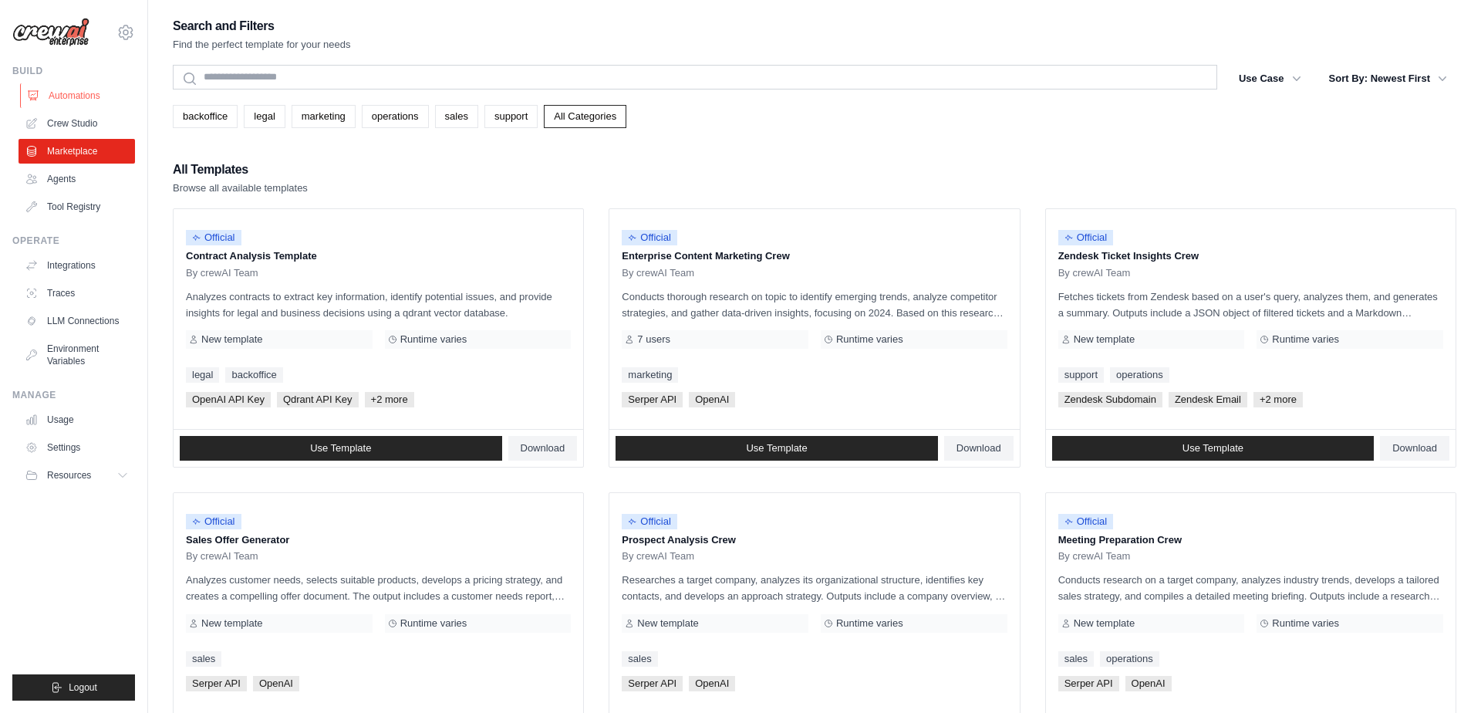
click at [77, 92] on link "Automations" at bounding box center [78, 95] width 117 height 25
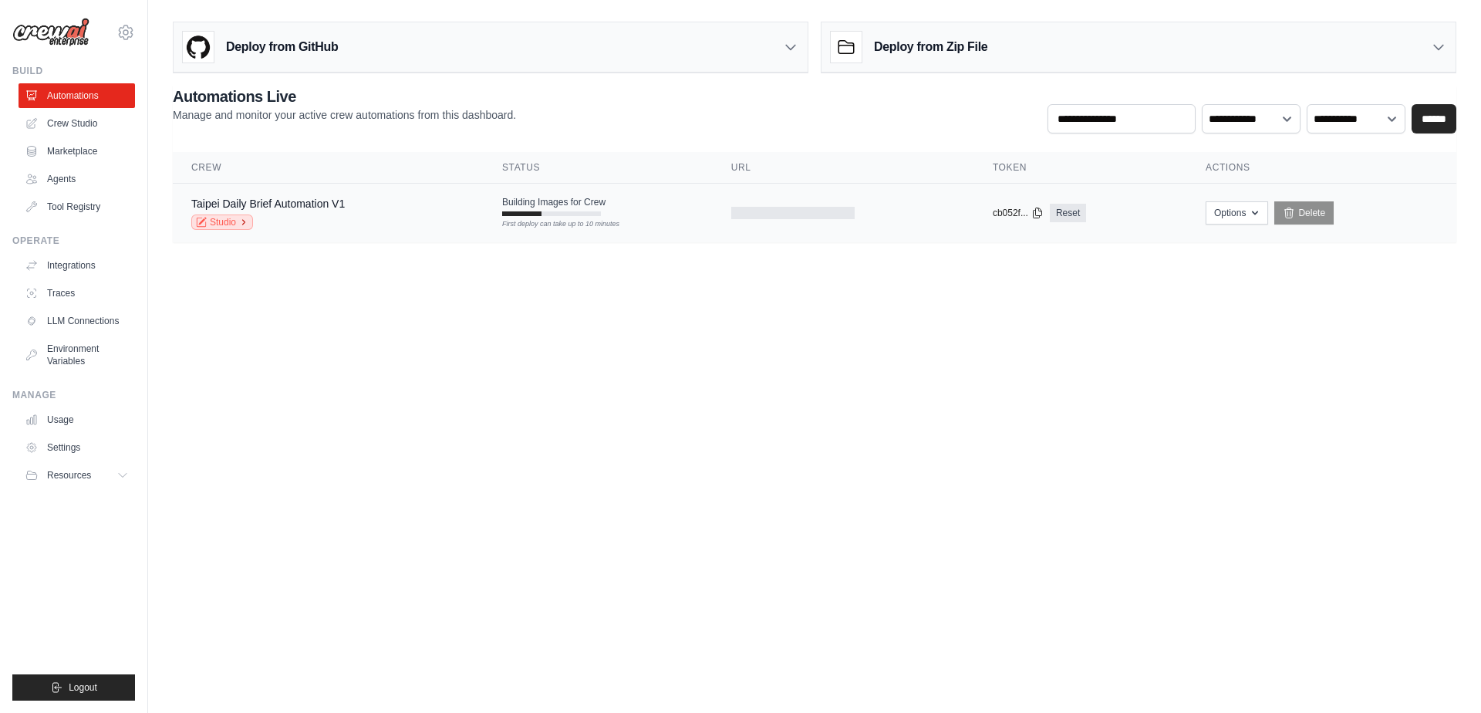
click at [238, 219] on link "Studio" at bounding box center [222, 221] width 62 height 15
click at [588, 233] on tr "Taipei Daily Brief Automation V1 Studio Building Images for Crew First deploy c…" at bounding box center [815, 213] width 1284 height 59
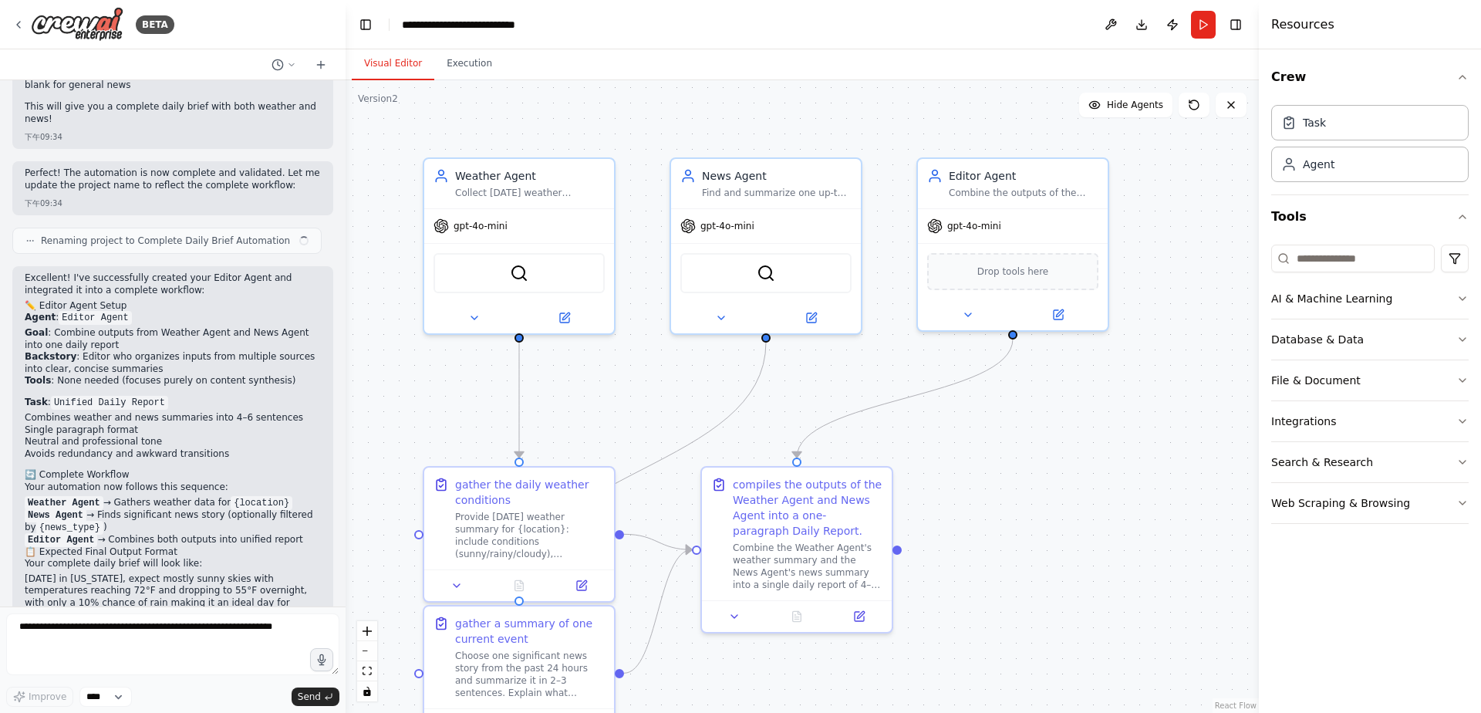
scroll to position [7463, 0]
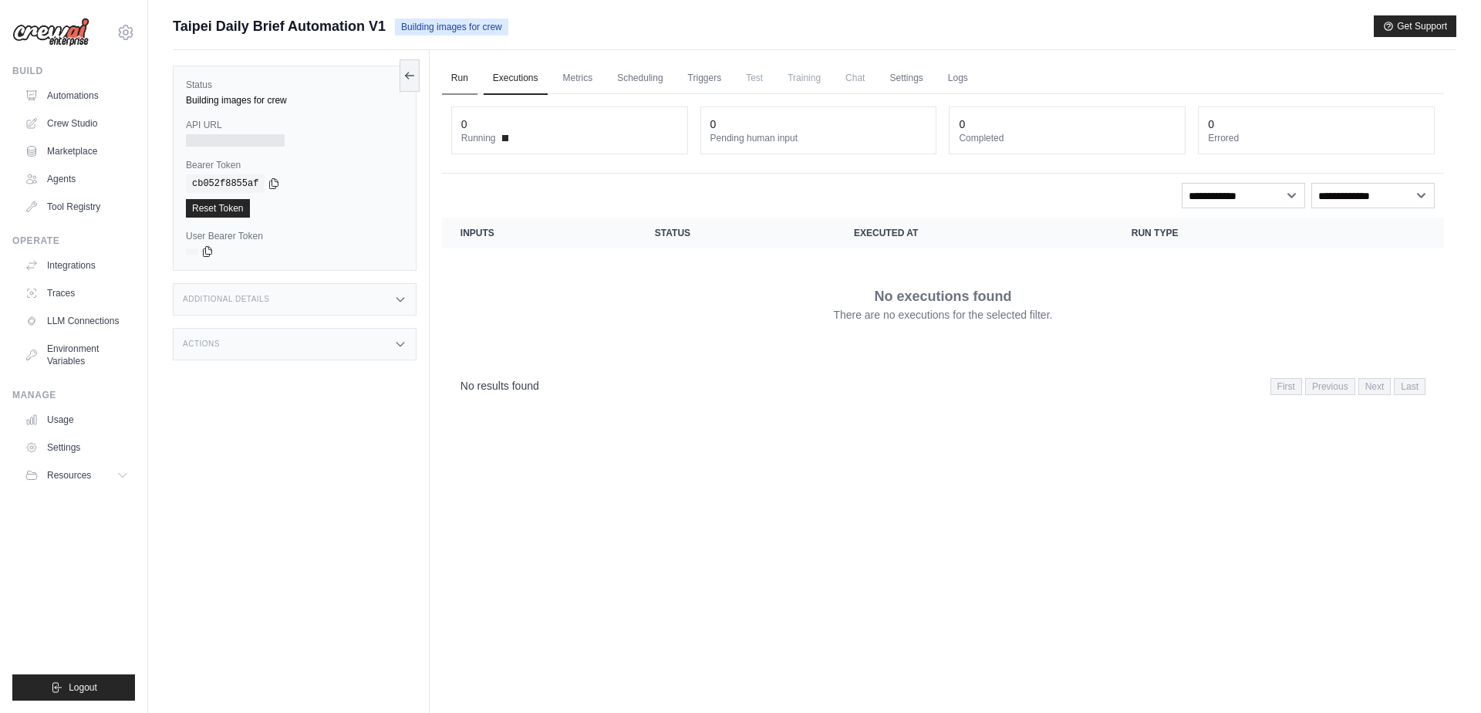
click at [464, 73] on link "Run" at bounding box center [459, 78] width 35 height 32
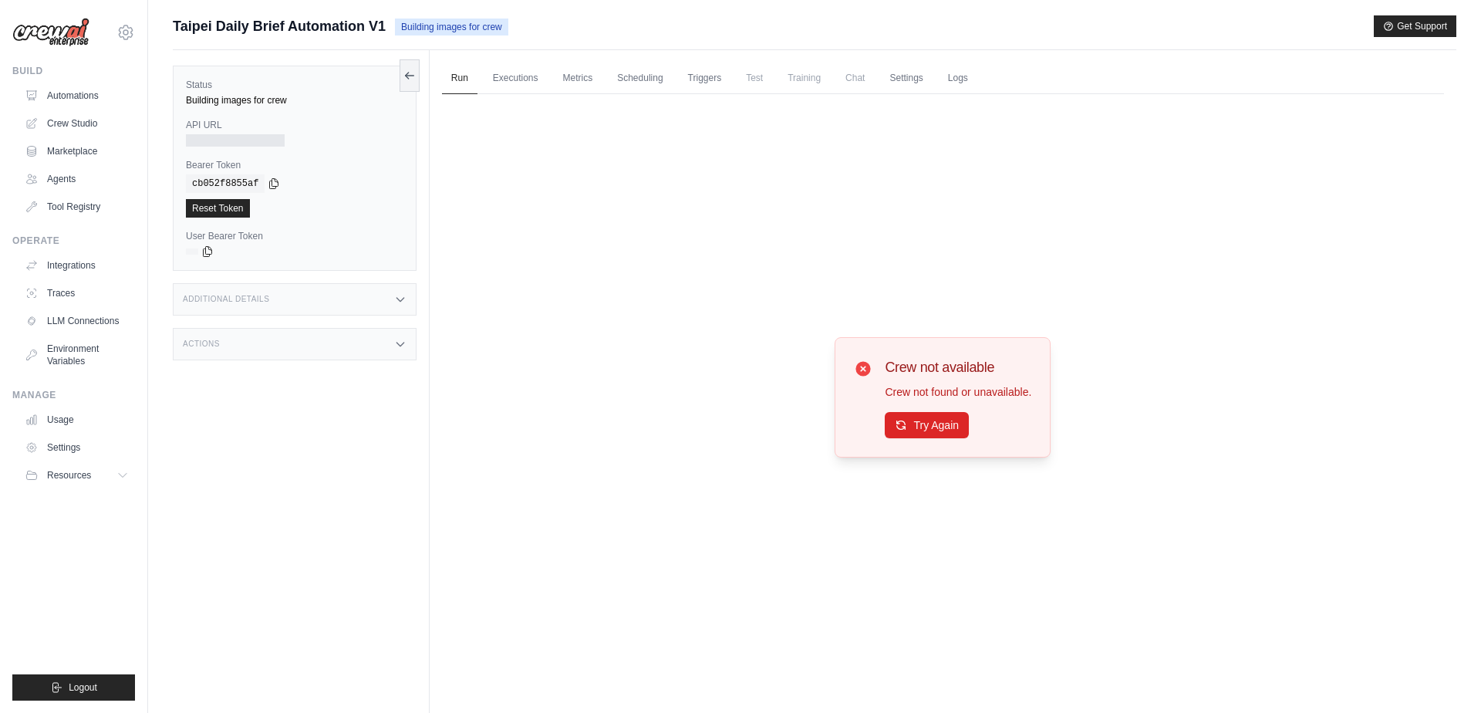
click at [920, 399] on p "Crew not found or unavailable." at bounding box center [958, 391] width 147 height 15
click at [917, 414] on button "Try Again" at bounding box center [927, 424] width 84 height 26
click at [235, 202] on link "Reset Token" at bounding box center [218, 208] width 64 height 19
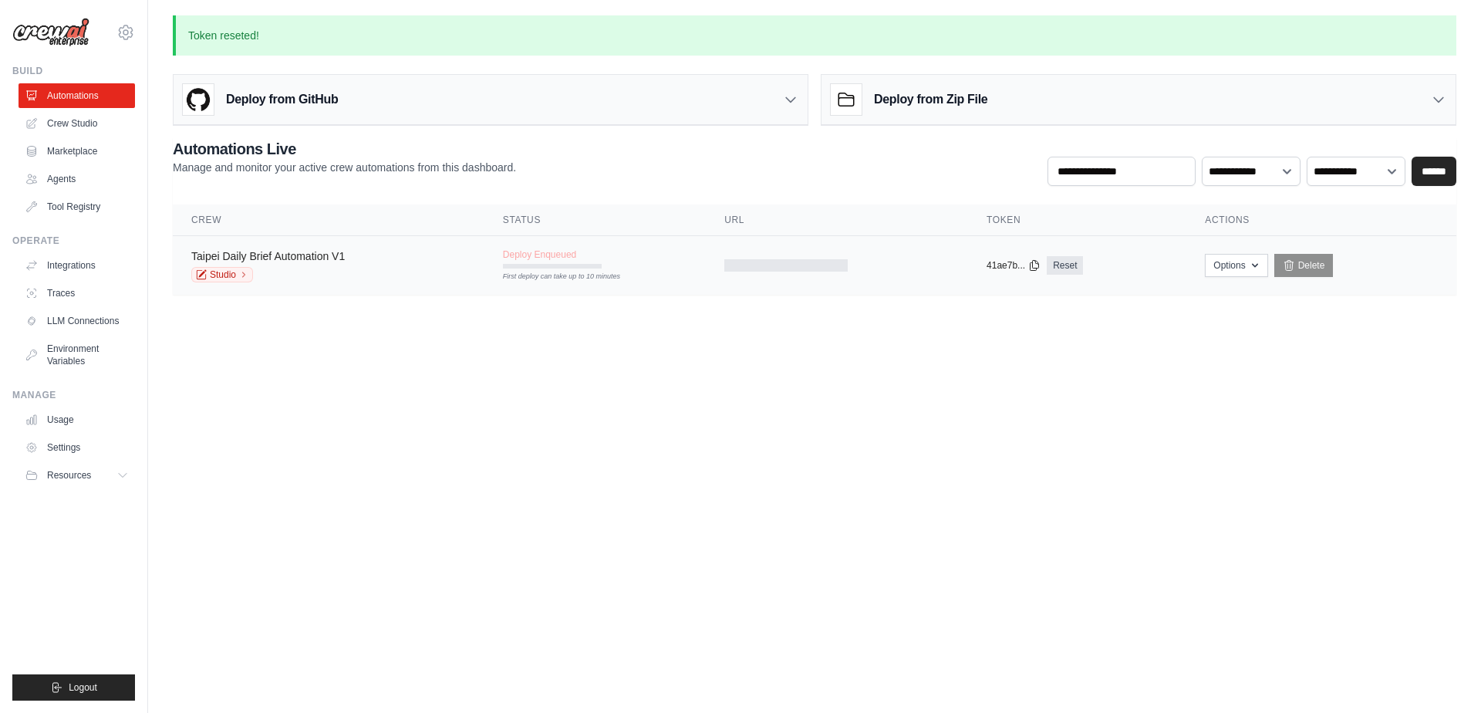
click at [243, 252] on link "Taipei Daily Brief Automation V1" at bounding box center [268, 256] width 154 height 12
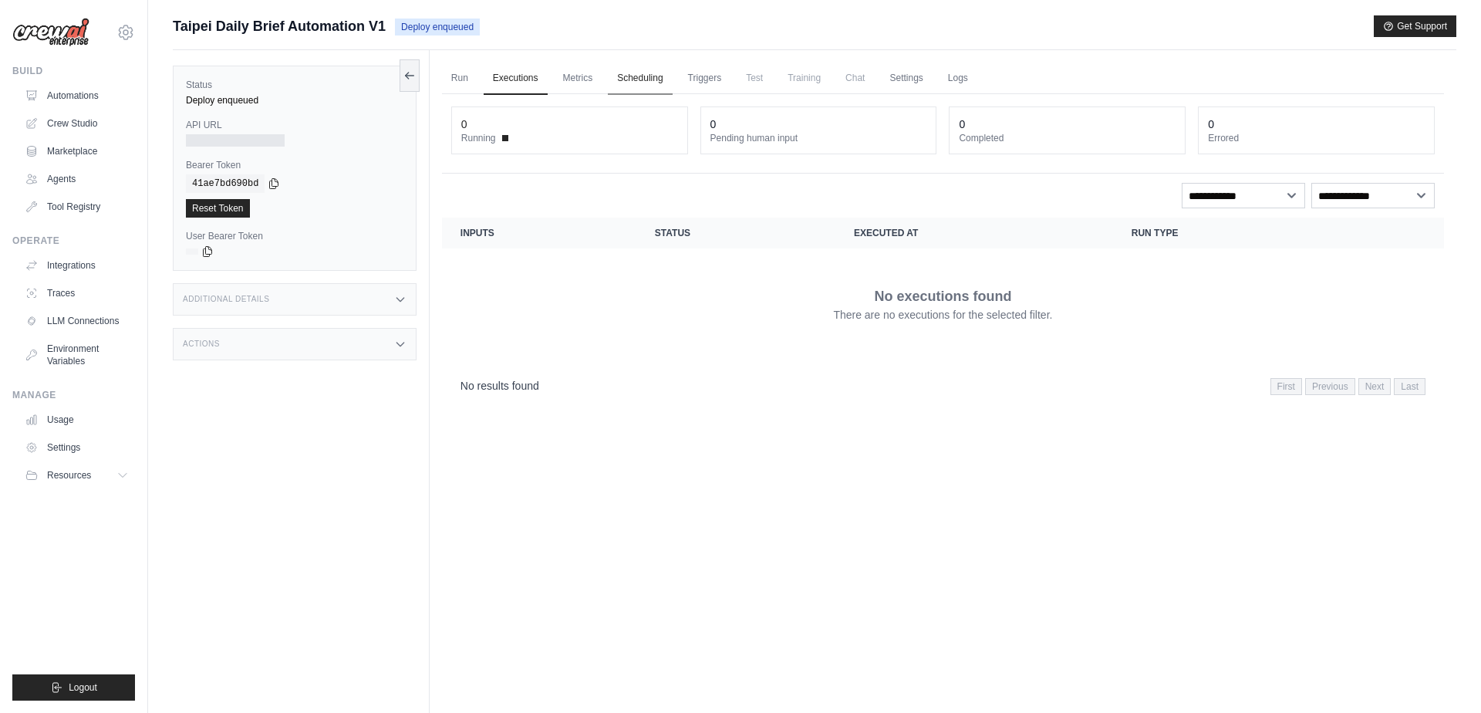
click at [616, 71] on link "Scheduling" at bounding box center [640, 78] width 64 height 32
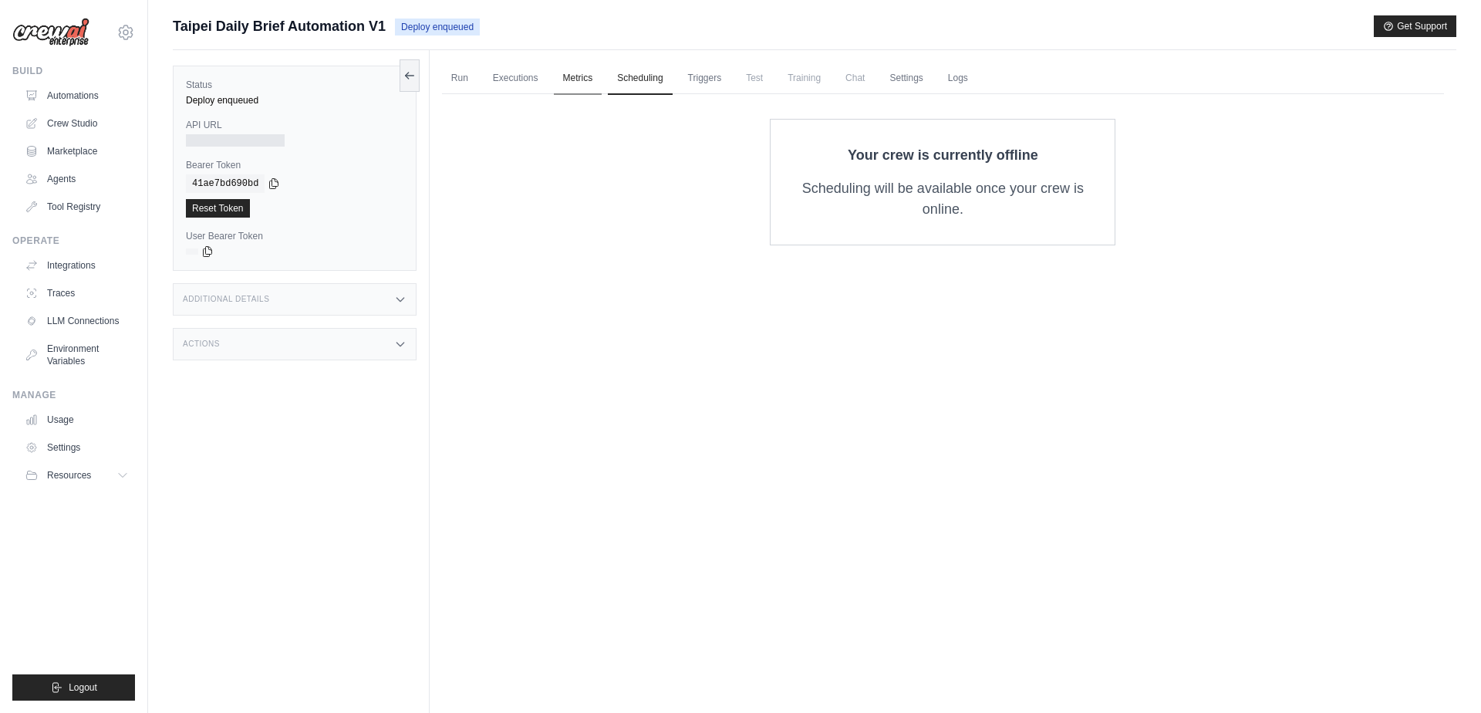
click at [575, 72] on link "Metrics" at bounding box center [578, 78] width 49 height 32
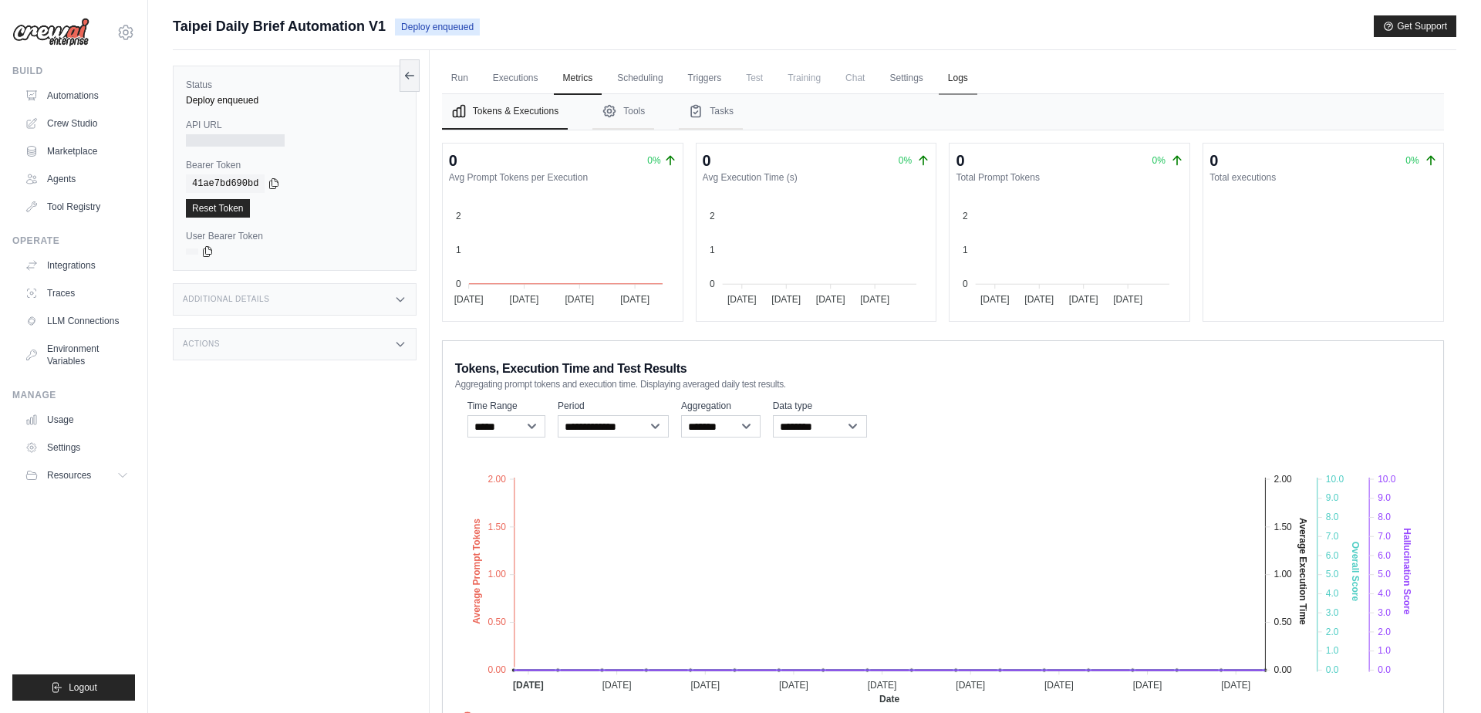
click at [976, 83] on link "Logs" at bounding box center [958, 78] width 39 height 32
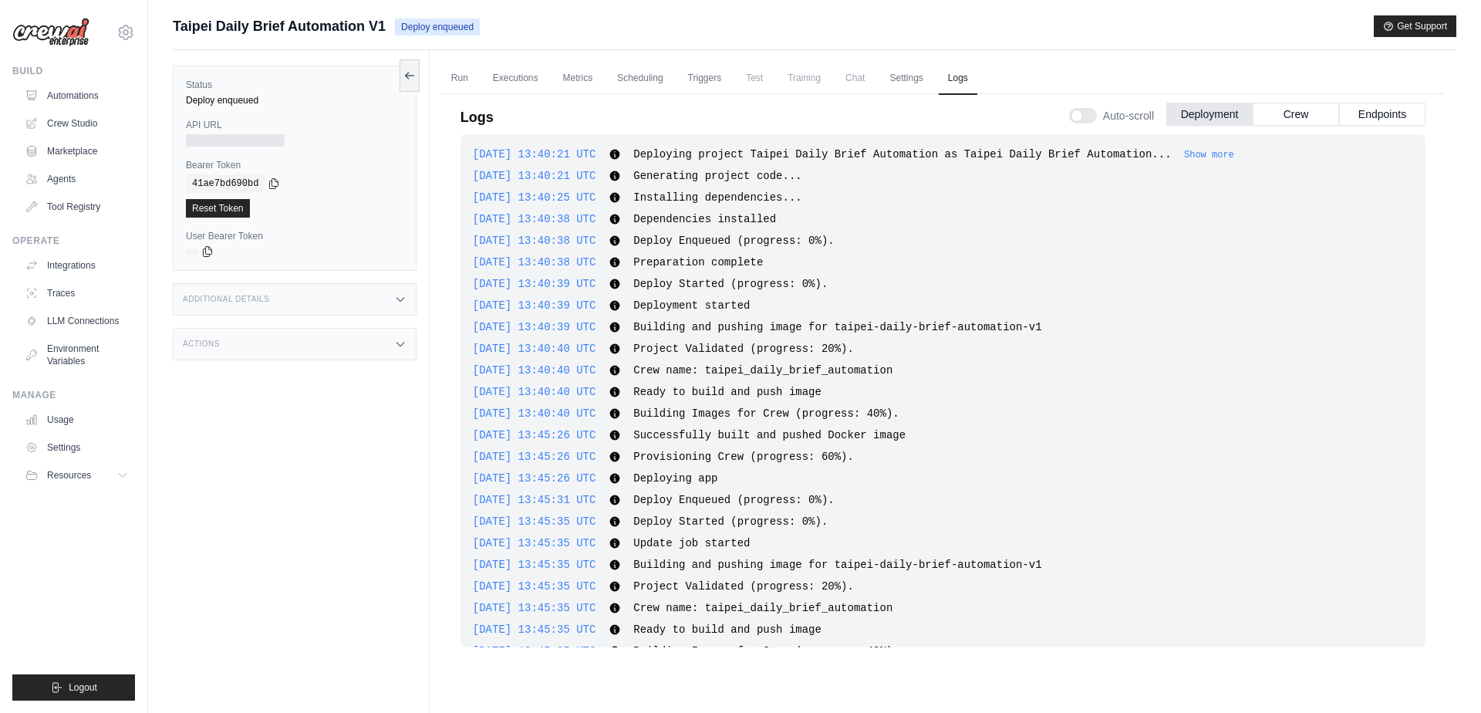
scroll to position [45, 0]
click at [916, 65] on link "Settings" at bounding box center [906, 78] width 52 height 32
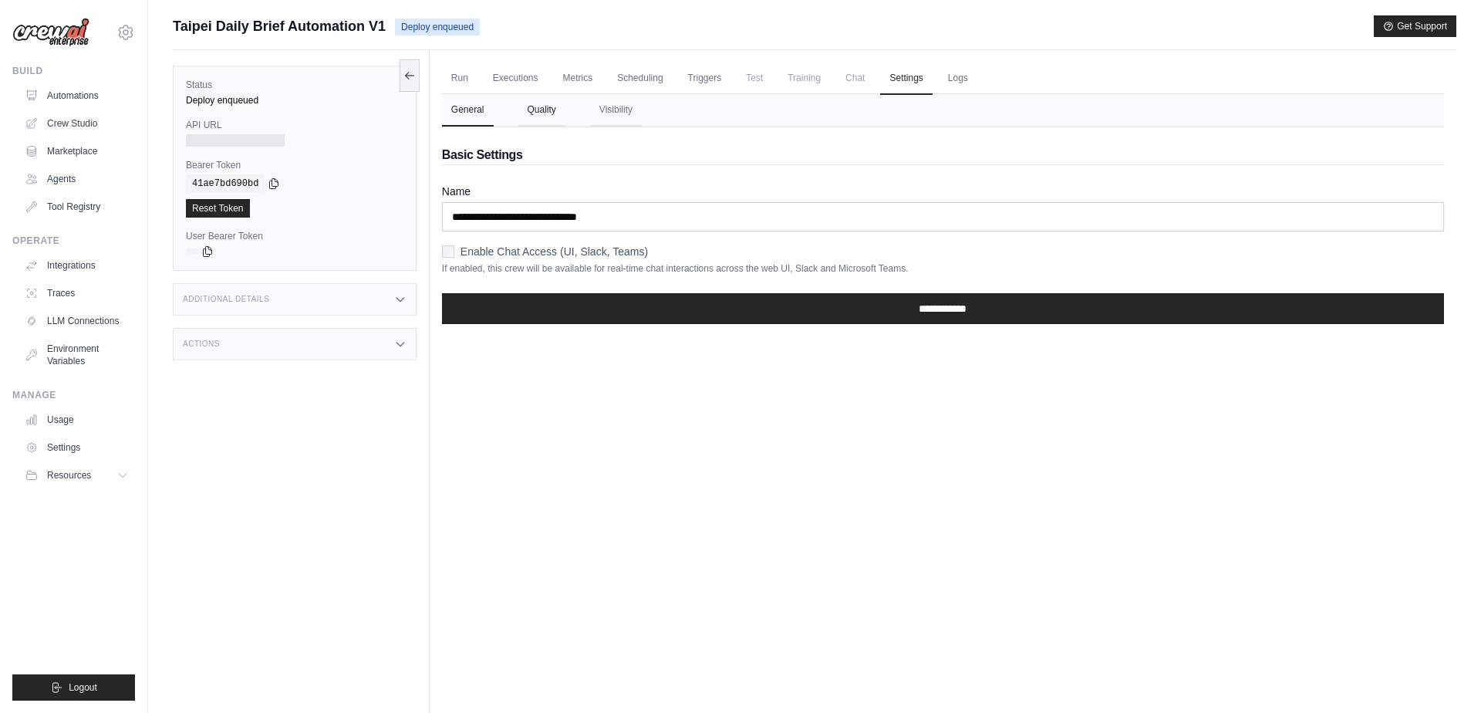
click at [550, 101] on button "Quality" at bounding box center [541, 110] width 47 height 32
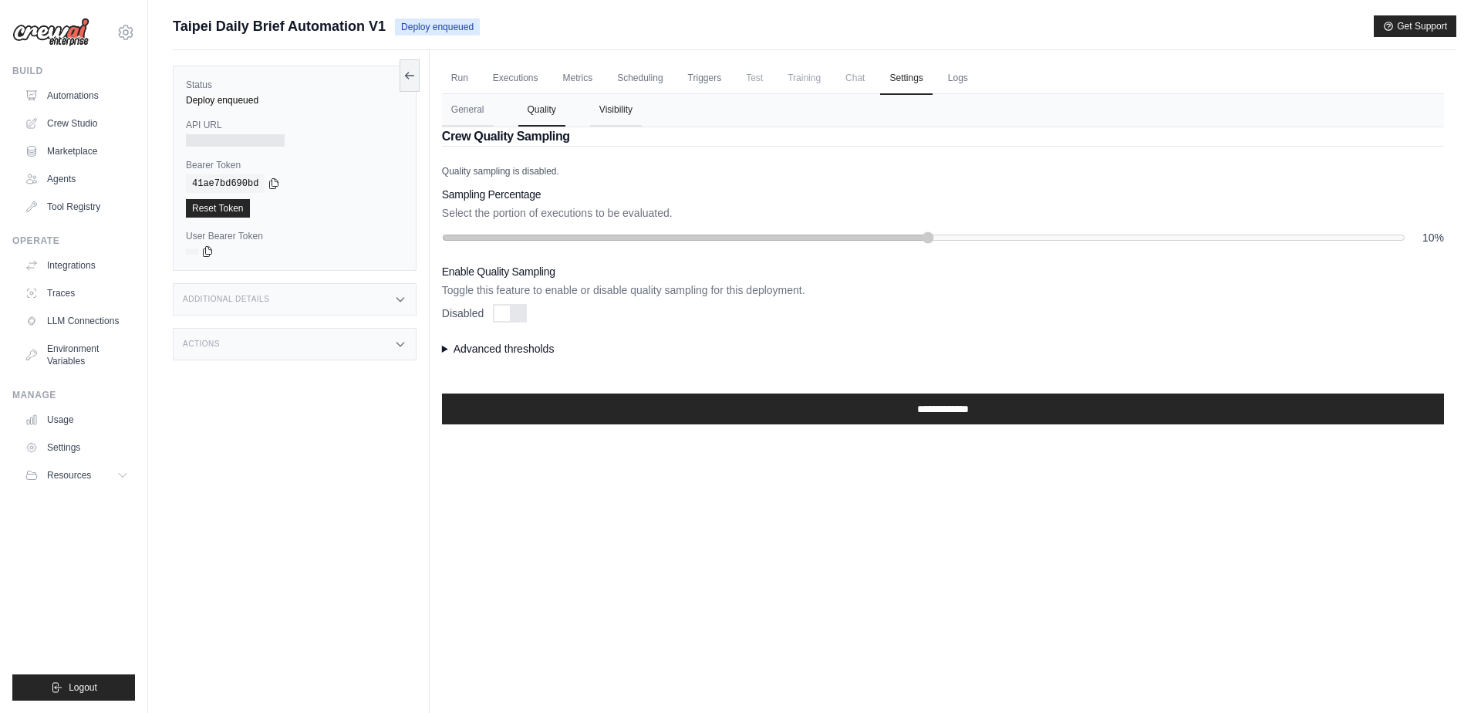
click at [624, 106] on button "Visibility" at bounding box center [616, 110] width 52 height 32
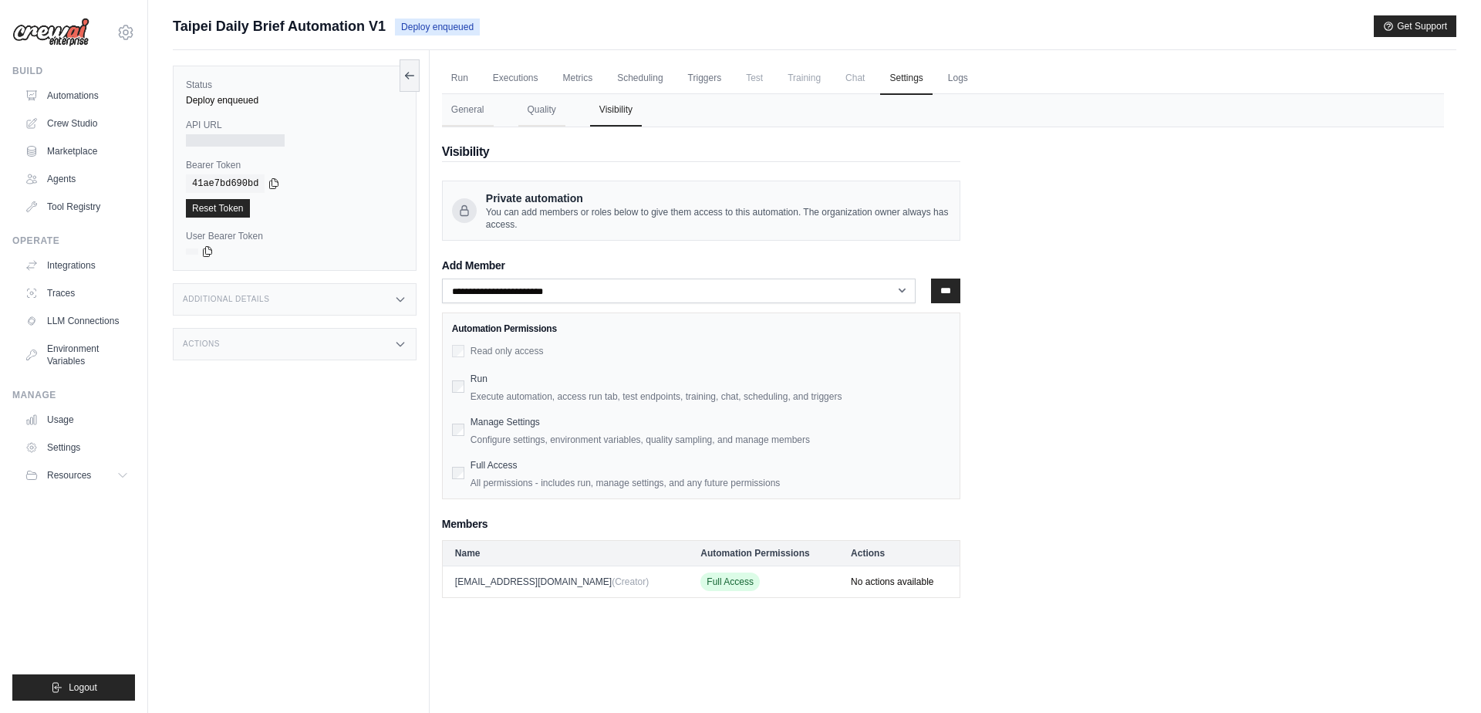
click at [874, 78] on span "Chat" at bounding box center [855, 77] width 38 height 31
click at [822, 83] on span "Training" at bounding box center [805, 77] width 52 height 31
click at [816, 83] on span "Training" at bounding box center [805, 77] width 52 height 31
click at [785, 83] on ul "Run Executions Metrics Scheduling Triggers Test Training Chat Settings Logs" at bounding box center [943, 78] width 1002 height 32
click at [748, 82] on span "Test" at bounding box center [754, 77] width 35 height 31
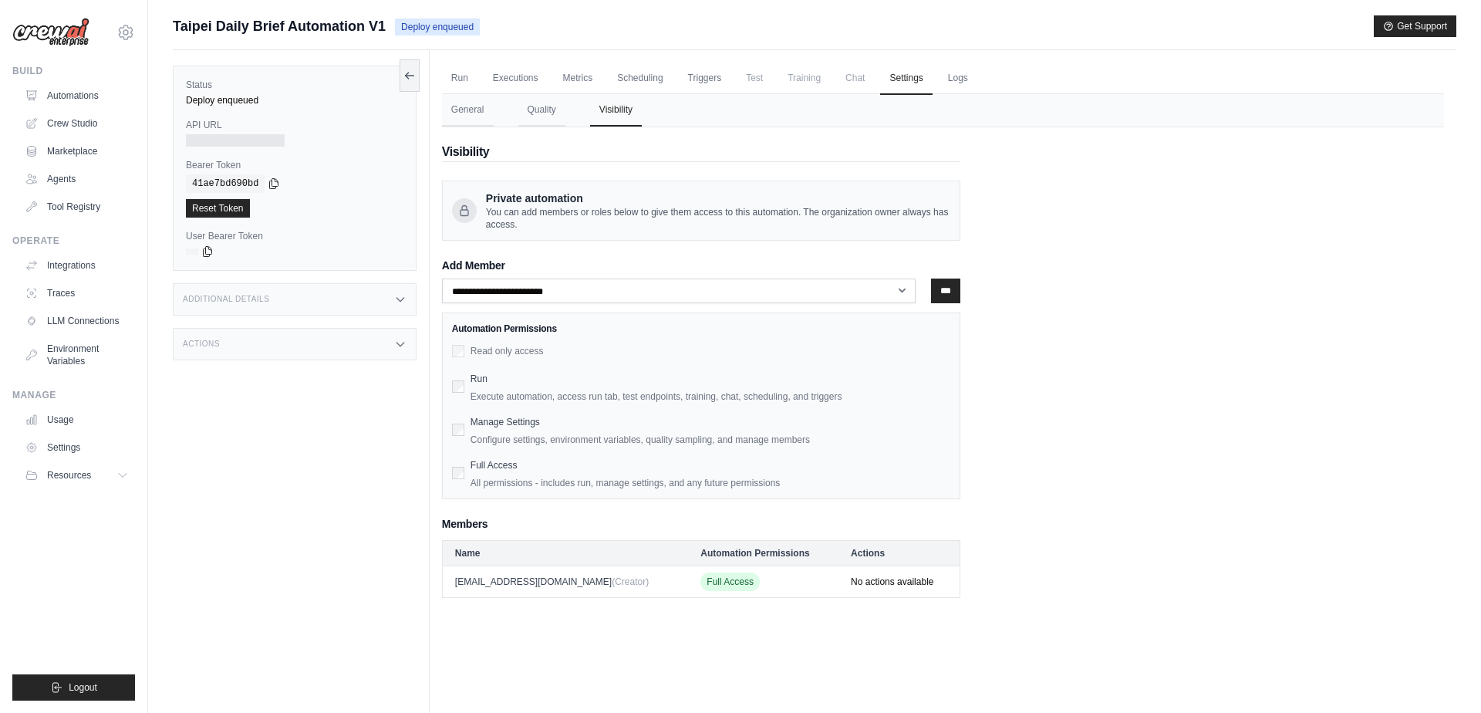
click at [761, 82] on span "Test" at bounding box center [754, 77] width 35 height 31
click at [723, 82] on link "Triggers" at bounding box center [705, 78] width 52 height 32
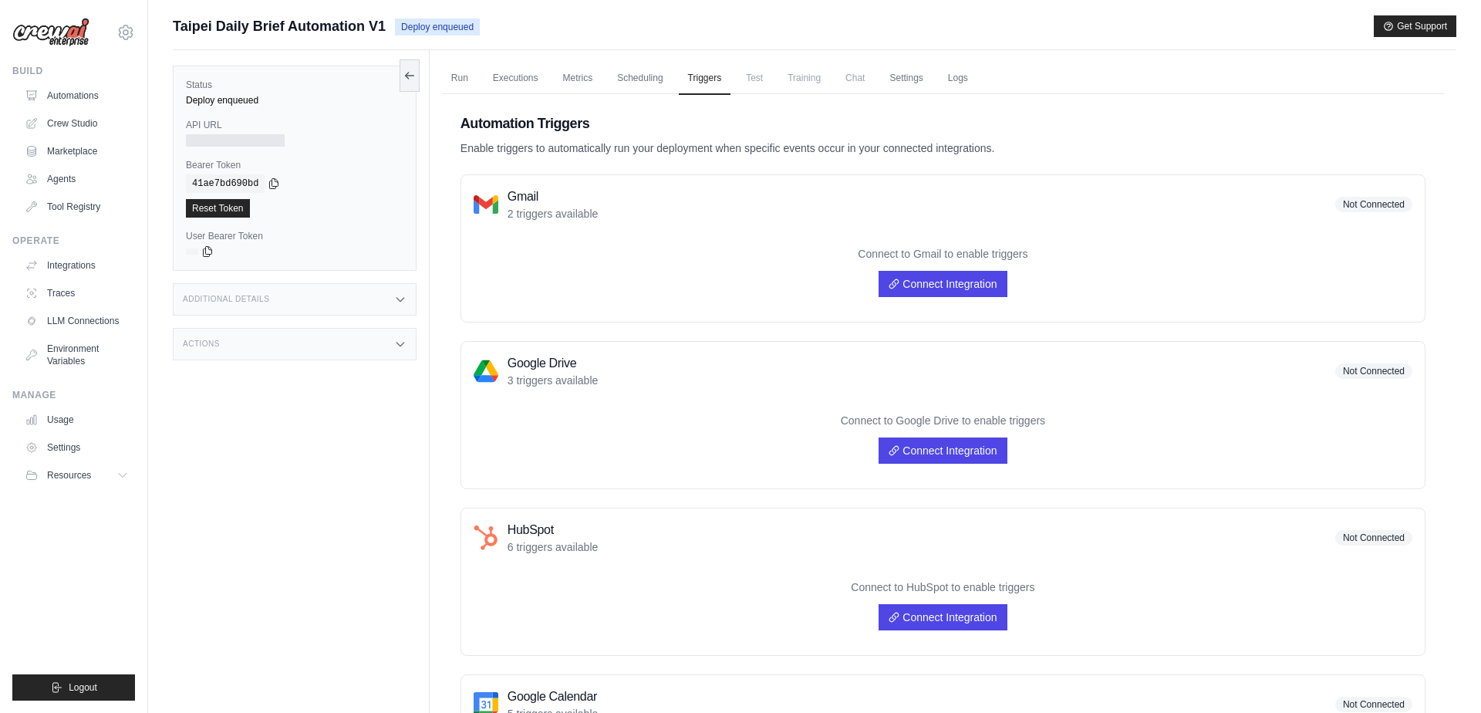
click at [627, 60] on div "Run Executions Metrics Scheduling Triggers Test Training Chat Settings Logs 0 R…" at bounding box center [943, 701] width 1027 height 1303
click at [633, 67] on link "Scheduling" at bounding box center [640, 78] width 64 height 32
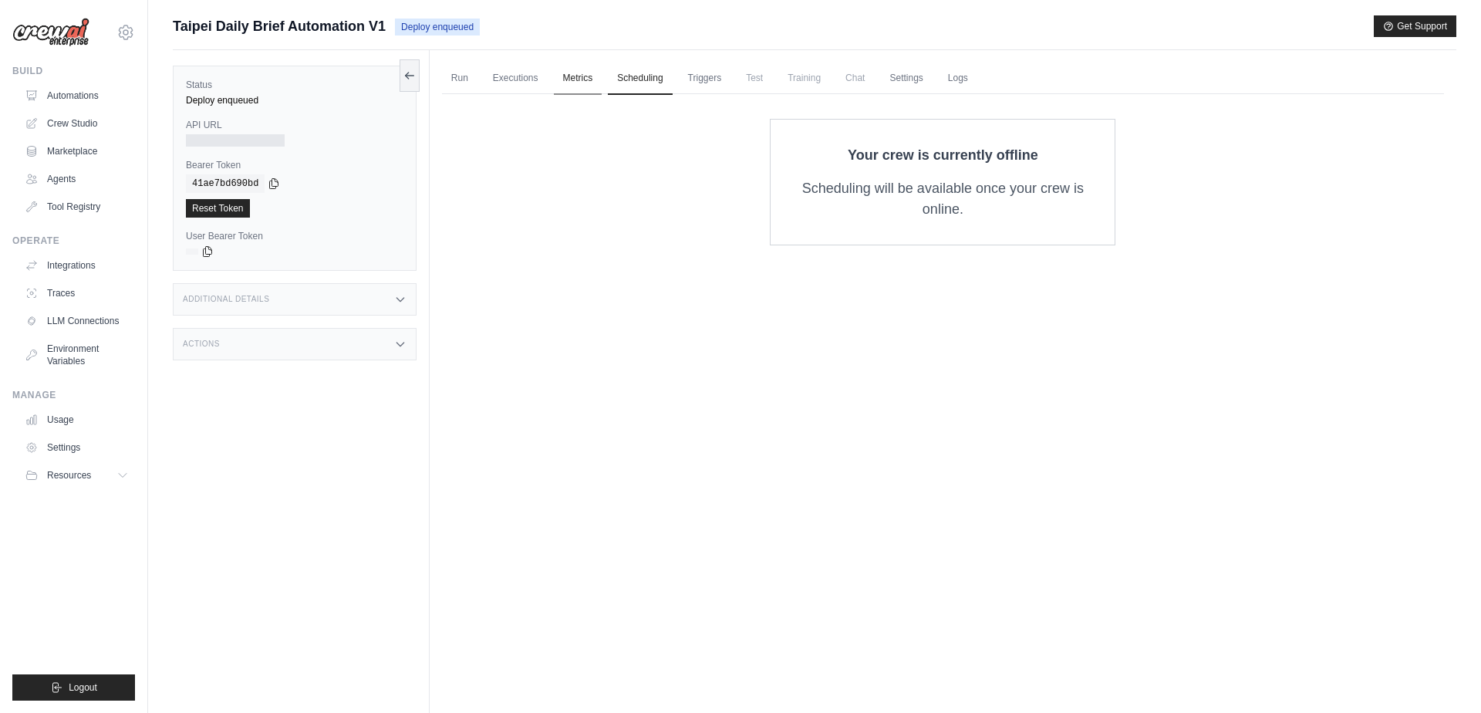
click at [586, 72] on link "Metrics" at bounding box center [578, 78] width 49 height 32
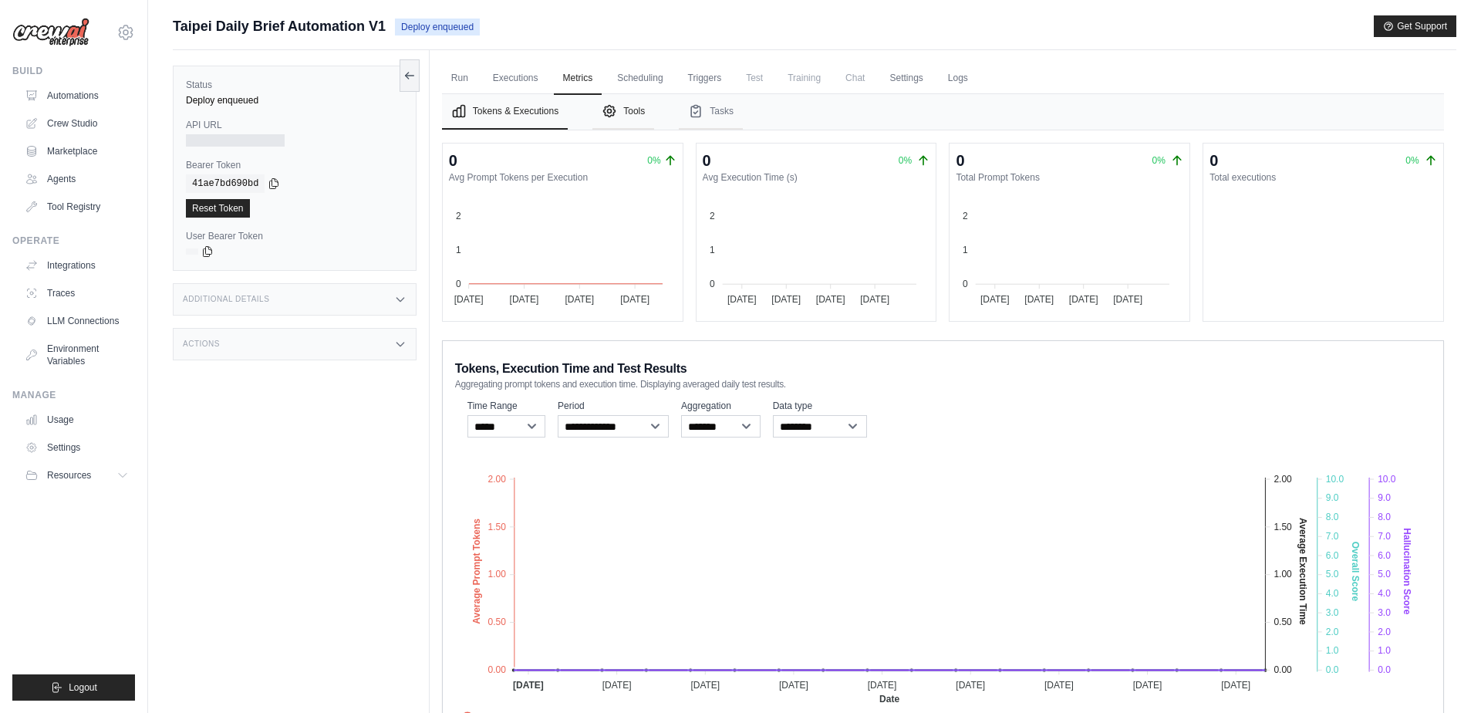
click at [637, 113] on button "Tools" at bounding box center [624, 111] width 62 height 35
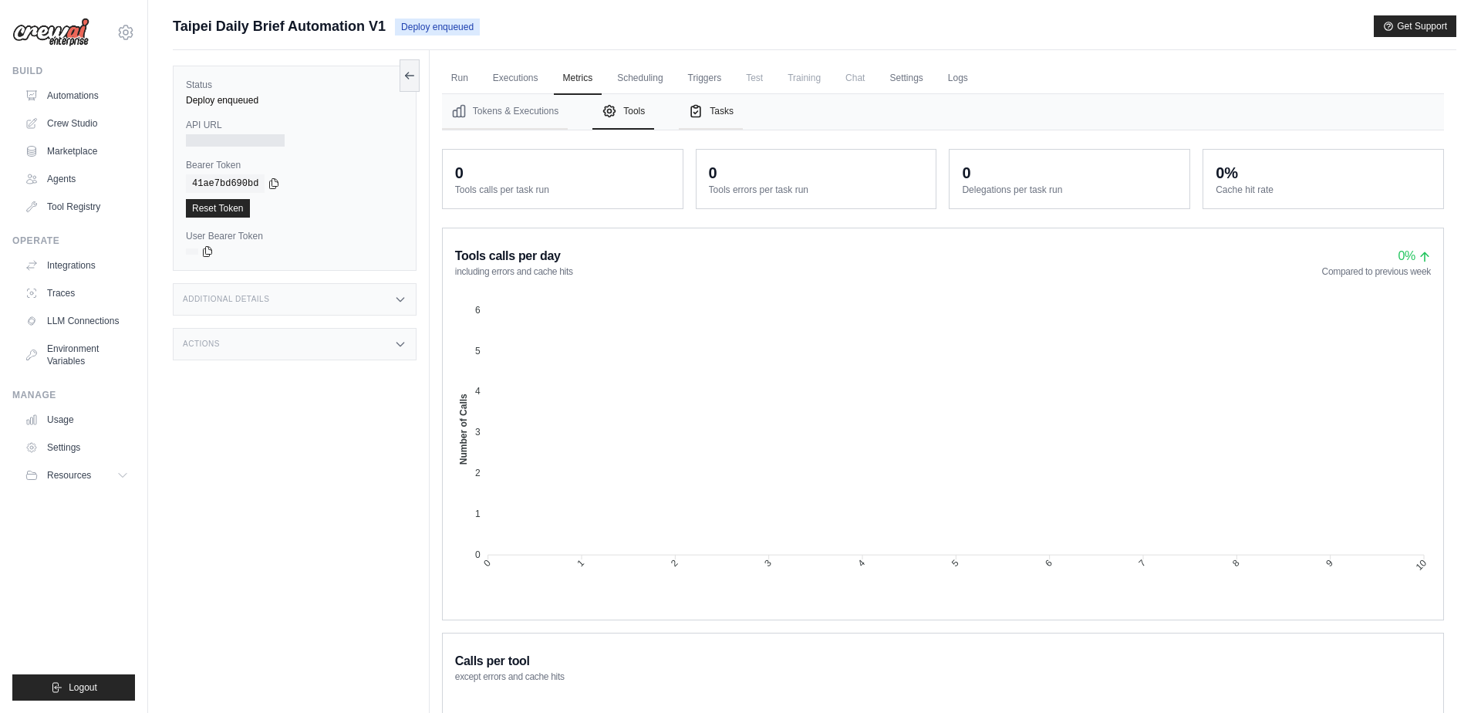
click at [729, 107] on button "Tasks" at bounding box center [711, 111] width 64 height 35
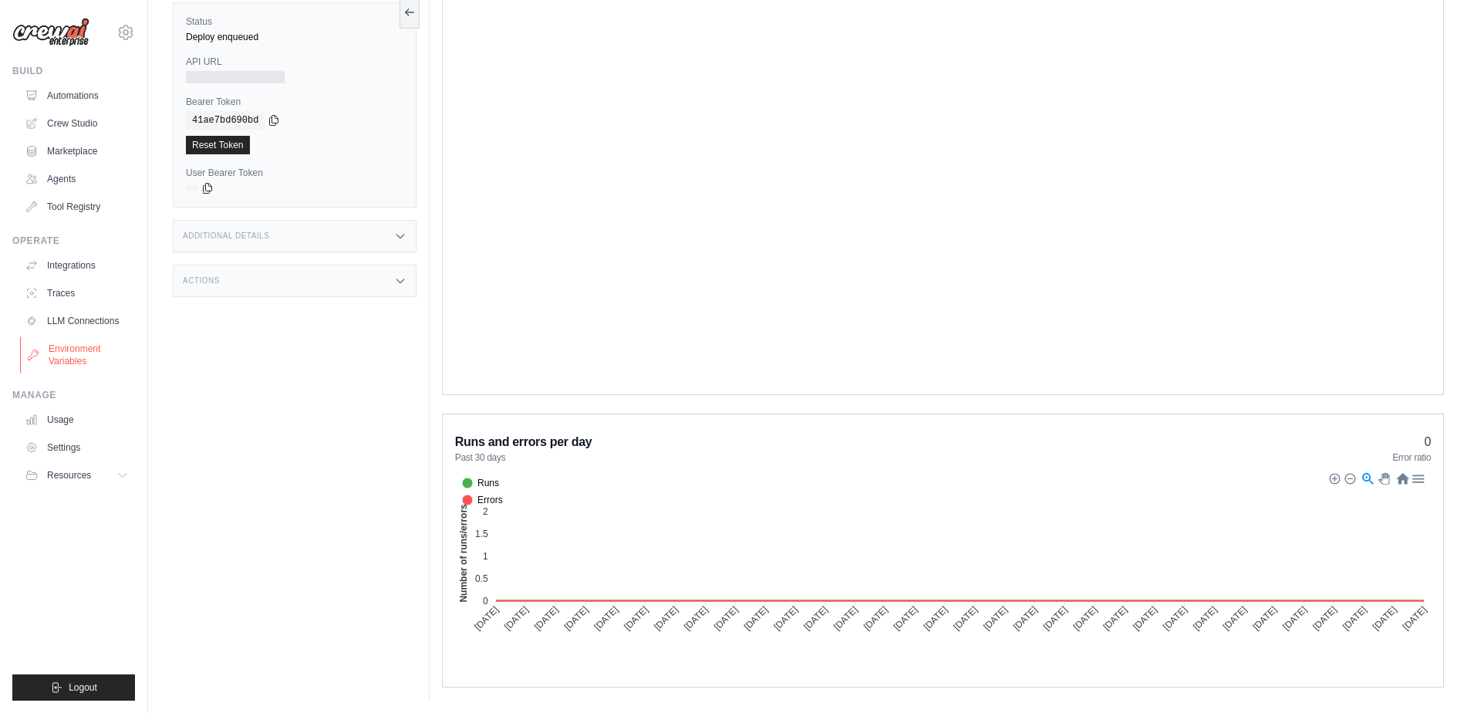
click at [79, 346] on link "Environment Variables" at bounding box center [78, 354] width 117 height 37
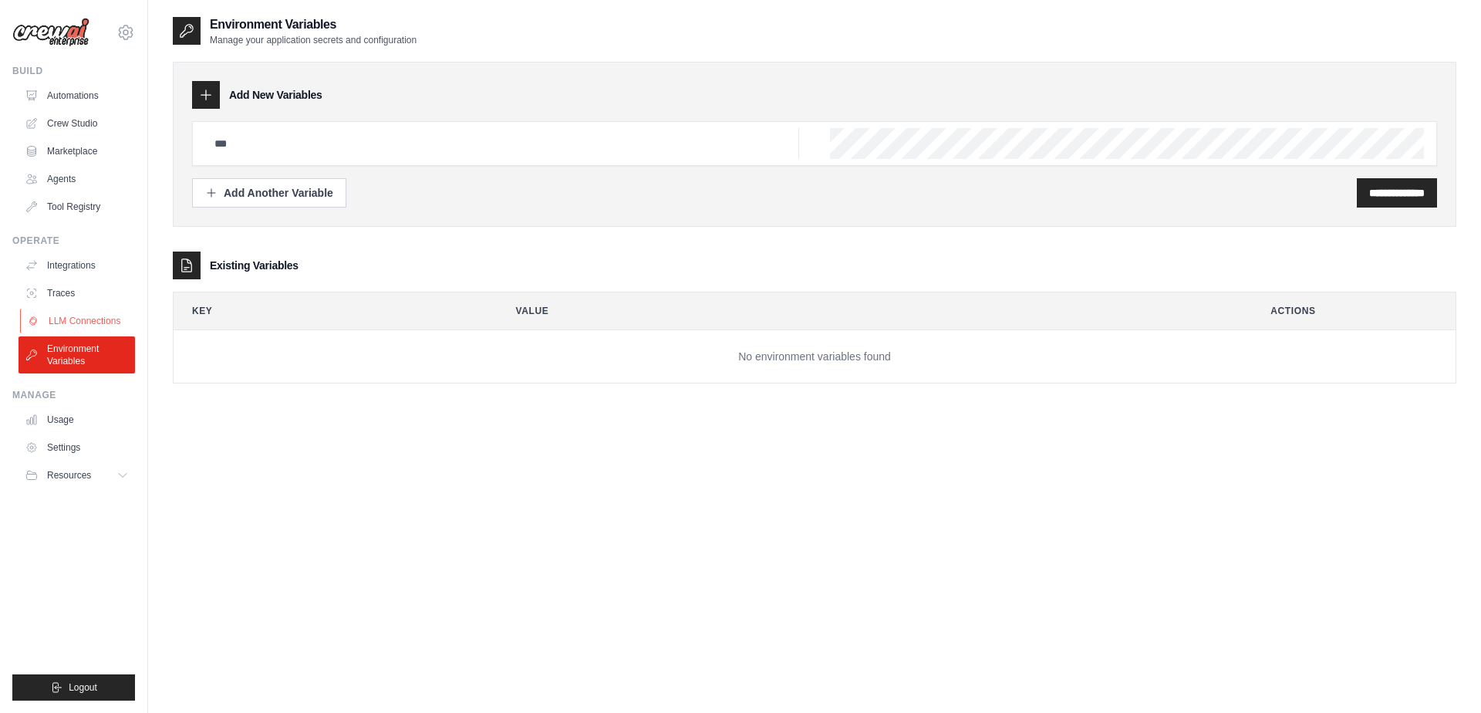
click at [94, 323] on link "LLM Connections" at bounding box center [78, 321] width 117 height 25
